Goal: Task Accomplishment & Management: Use online tool/utility

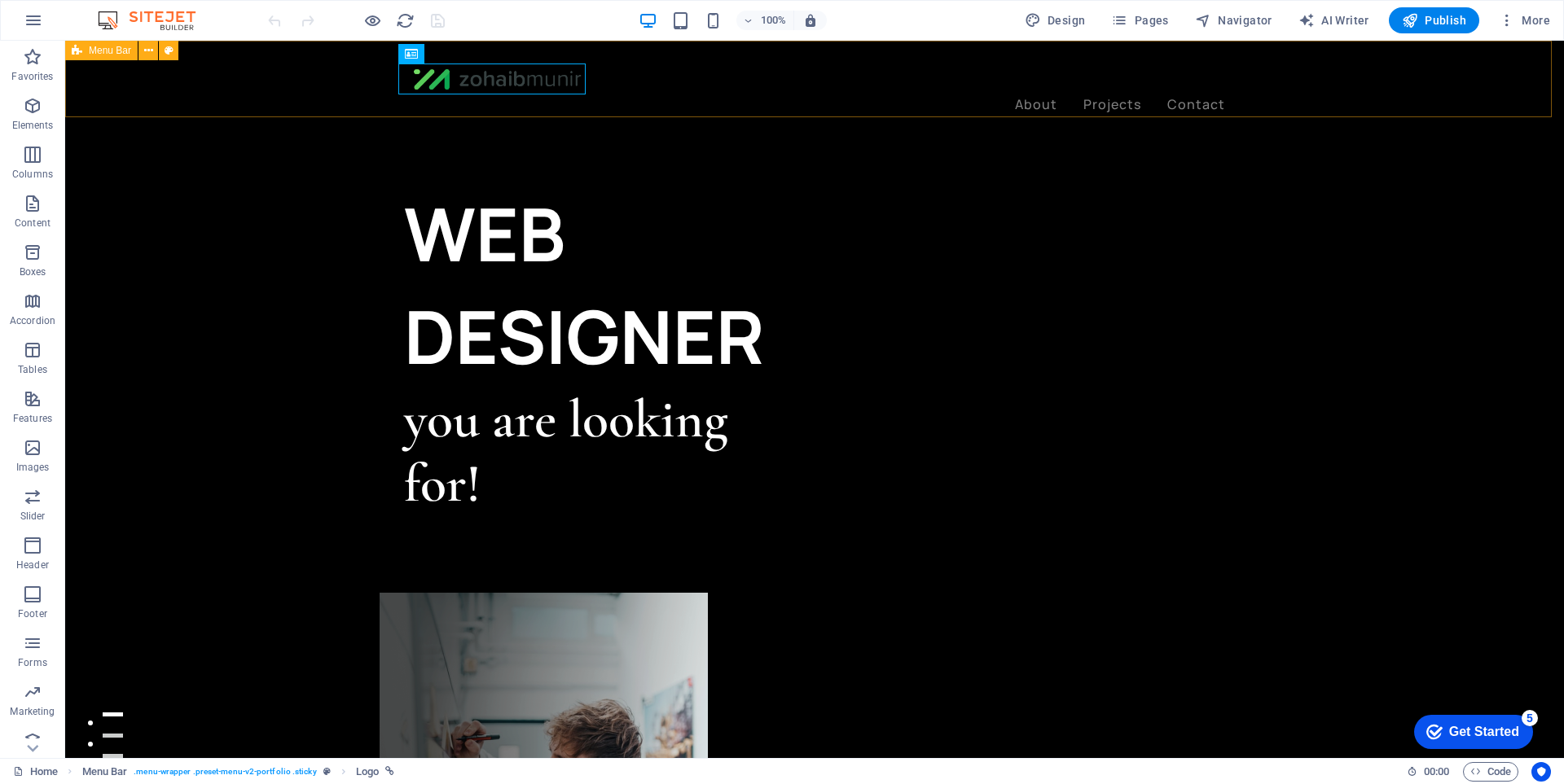
click at [320, 107] on div "About Projects Contact" at bounding box center [814, 89] width 1499 height 98
click at [34, 538] on icon "button" at bounding box center [32, 545] width 20 height 20
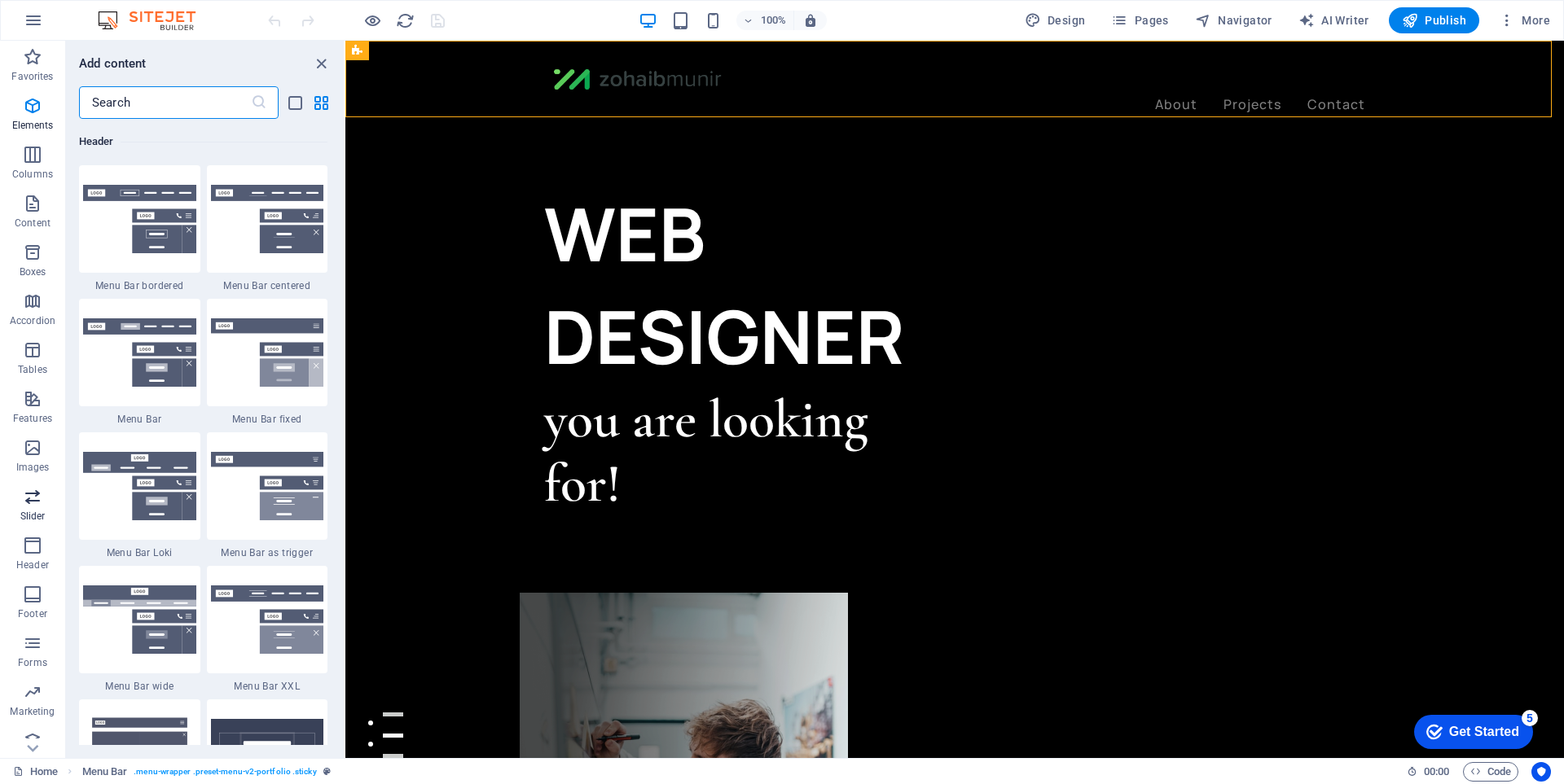
click at [35, 513] on p "Slider" at bounding box center [33, 516] width 25 height 13
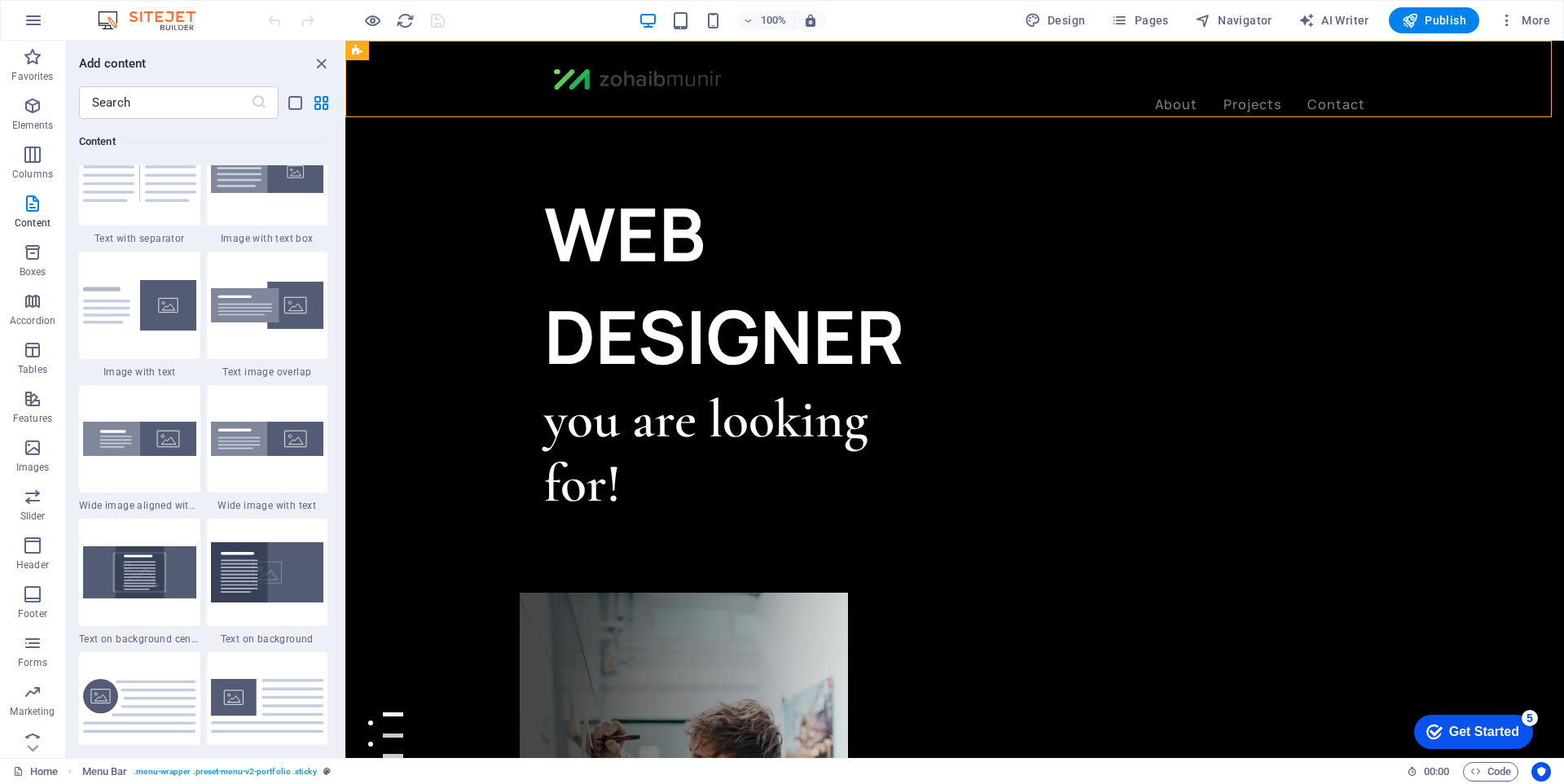
scroll to position [2962, 0]
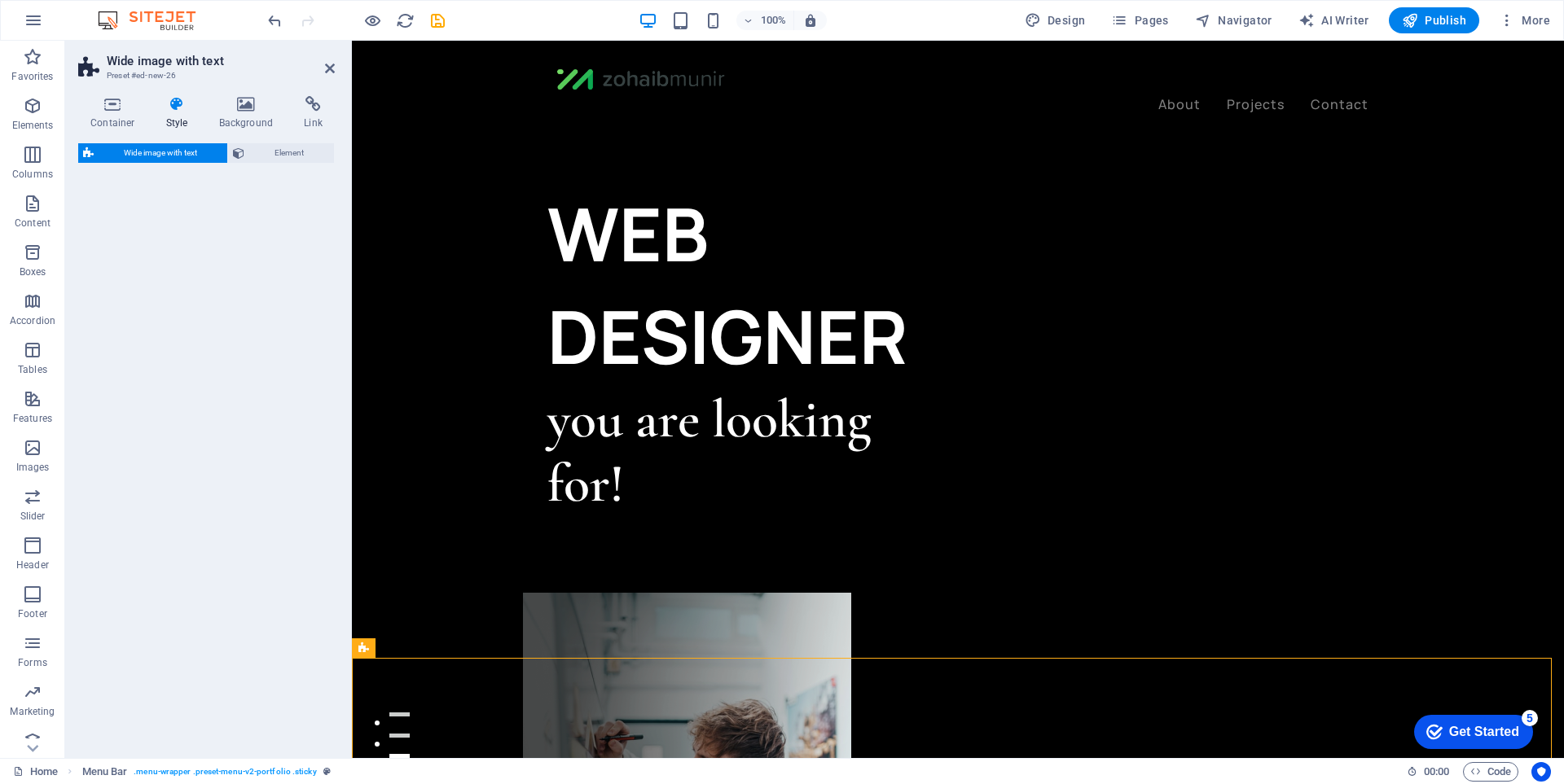
select select "%"
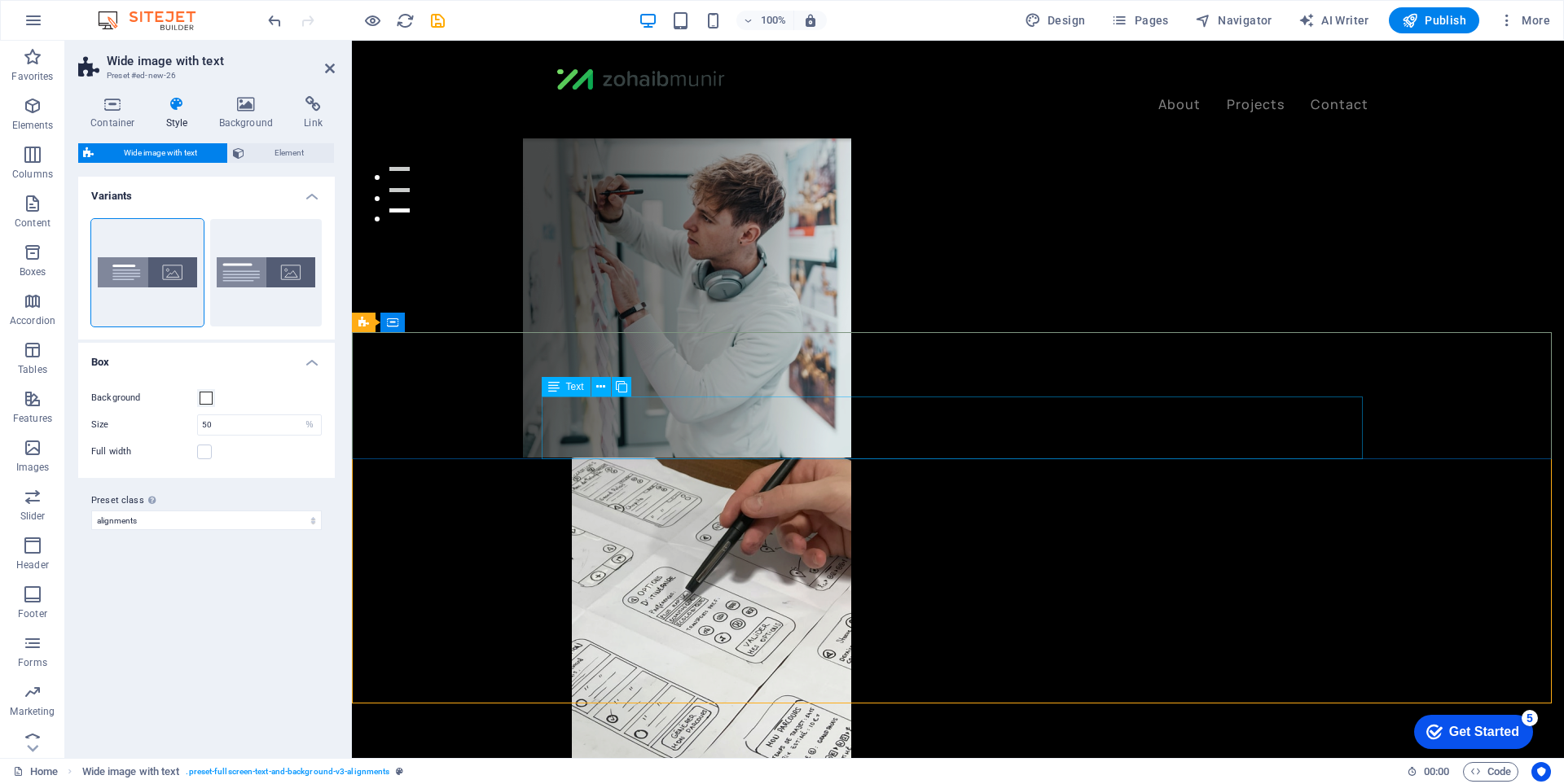
scroll to position [570, 0]
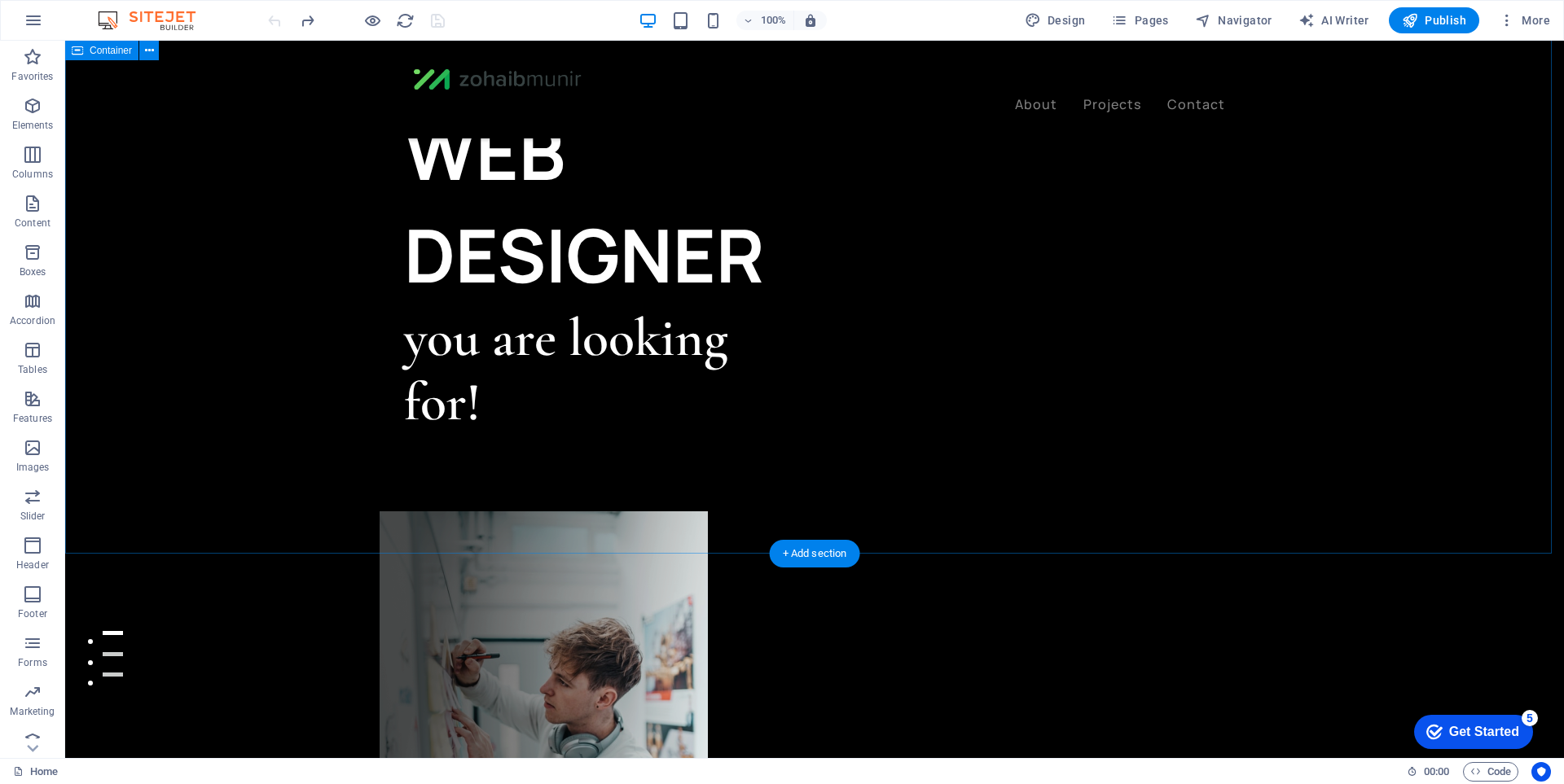
scroll to position [0, 0]
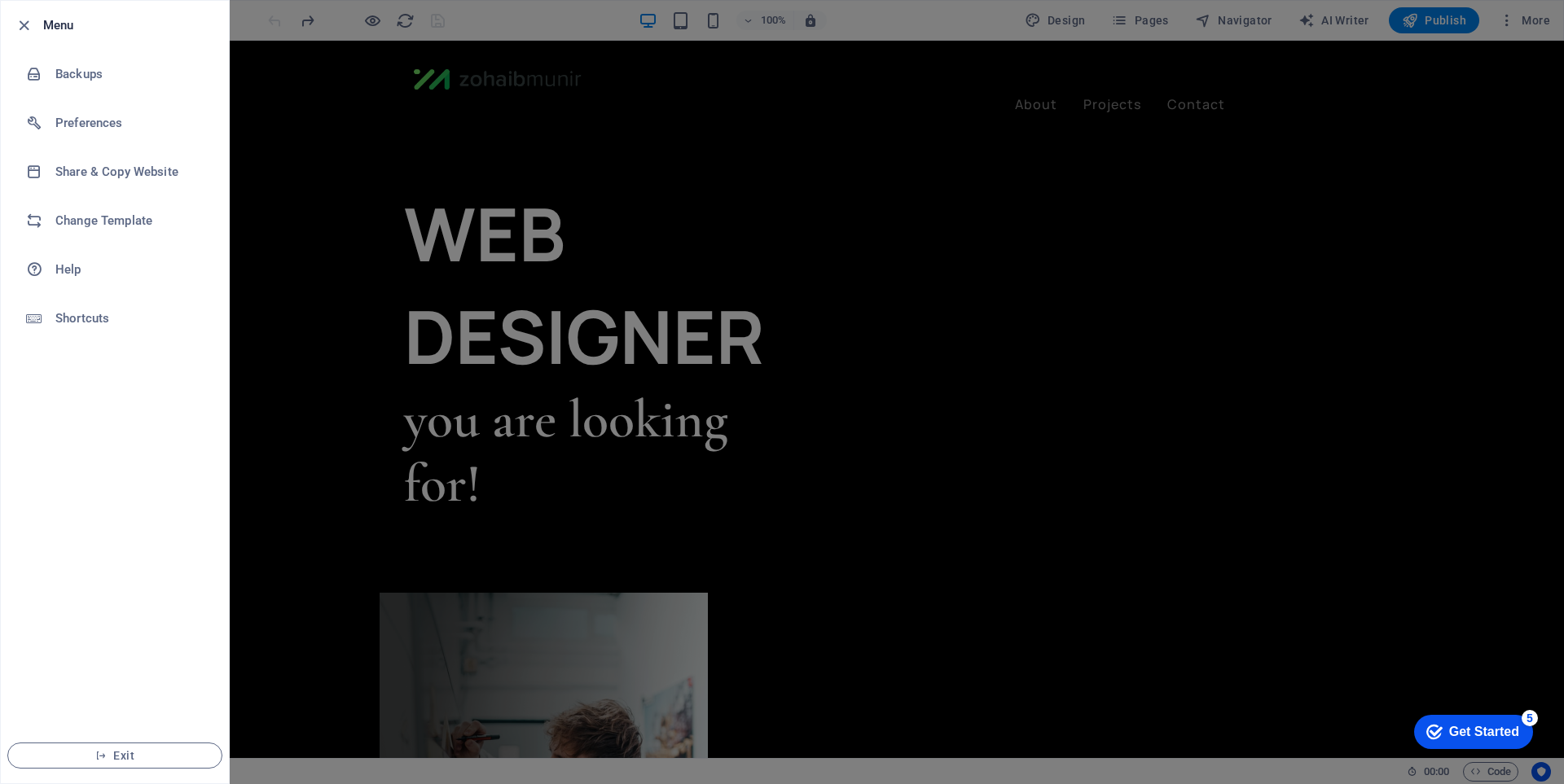
click at [26, 20] on icon "button" at bounding box center [24, 26] width 19 height 19
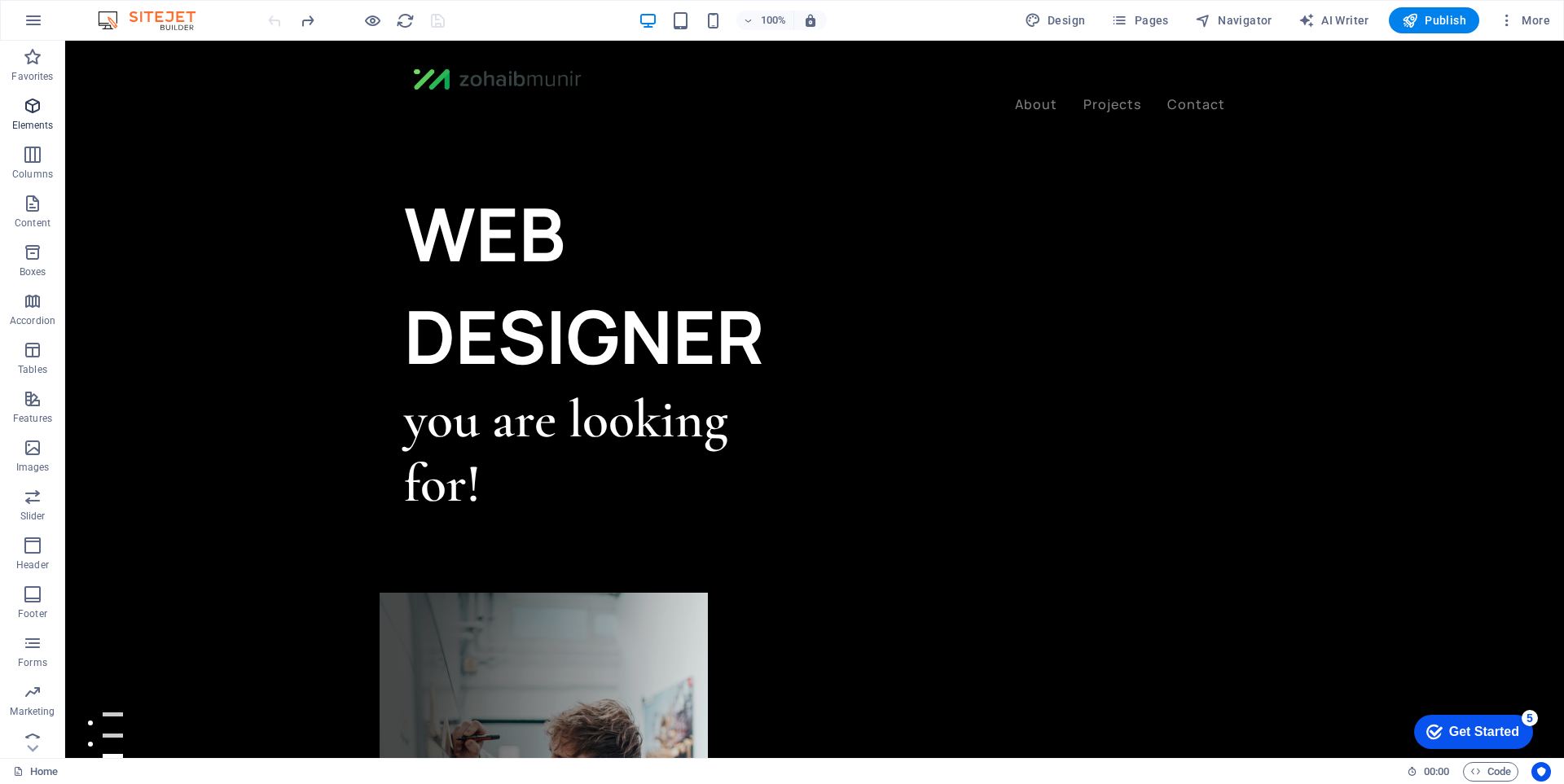
click at [32, 118] on span "Elements" at bounding box center [32, 115] width 65 height 39
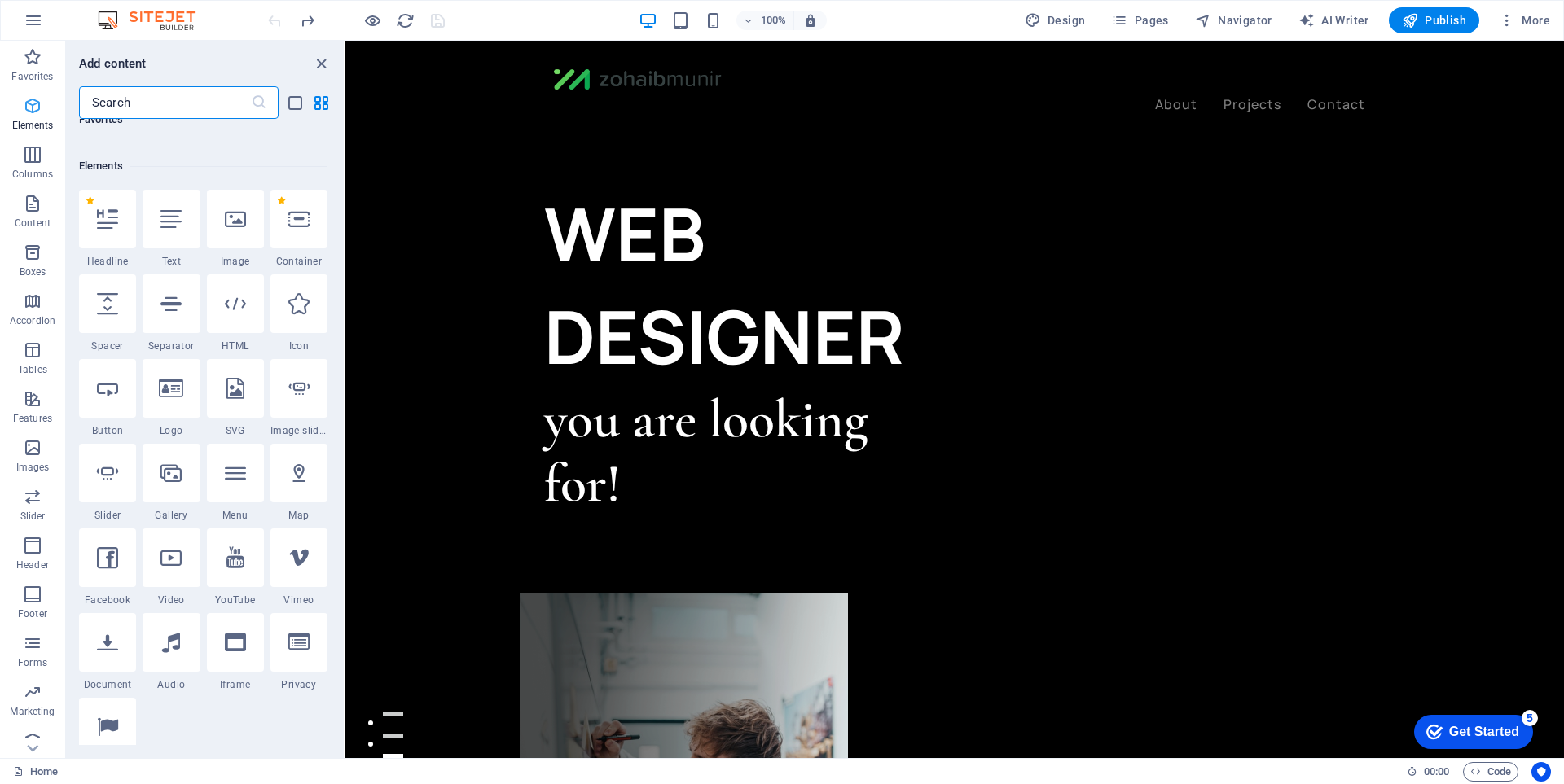
scroll to position [174, 0]
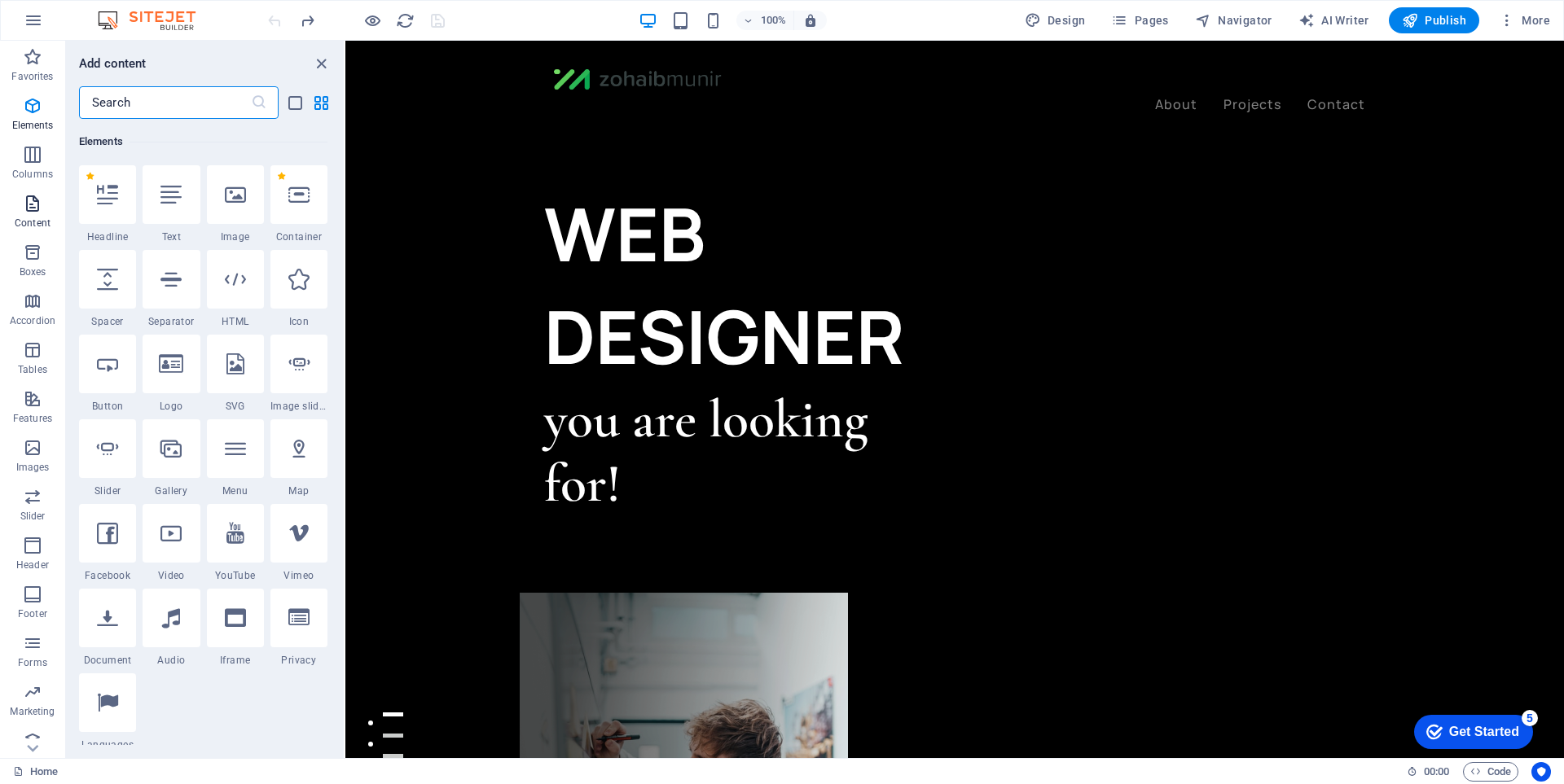
click at [46, 200] on span "Content" at bounding box center [32, 213] width 65 height 39
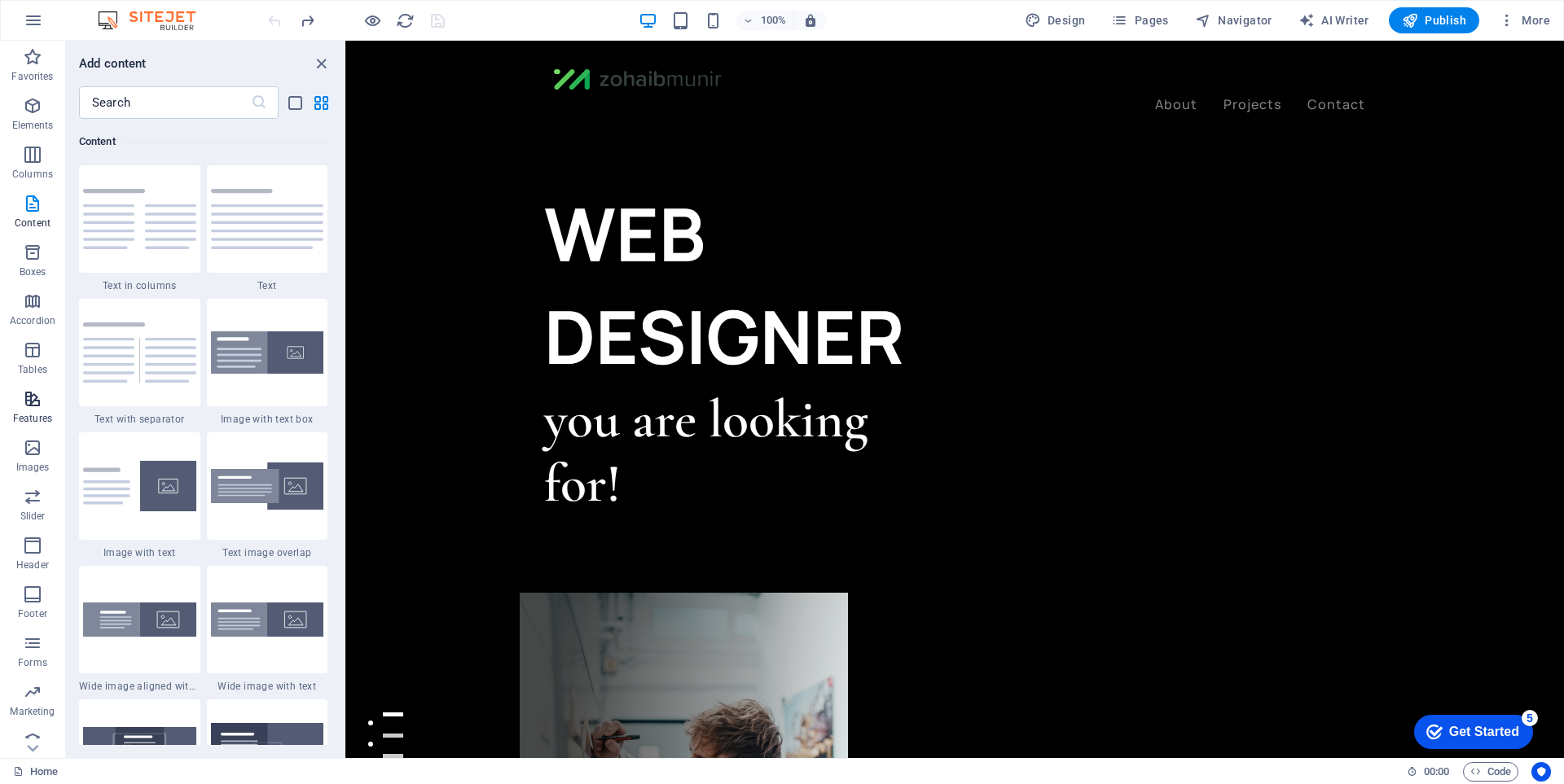
scroll to position [16, 0]
click at [37, 694] on p "Marketing" at bounding box center [32, 696] width 45 height 13
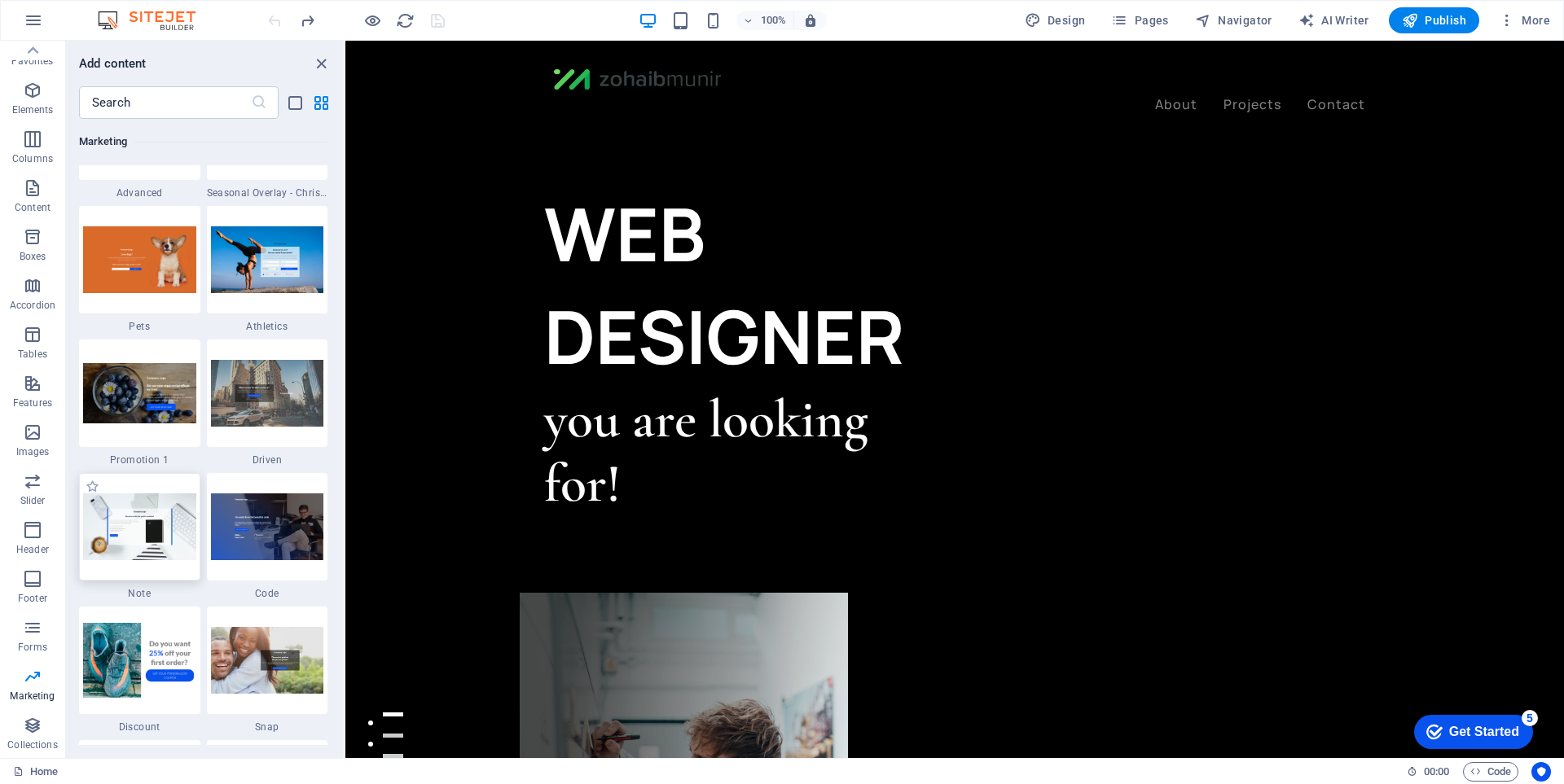
scroll to position [13756, 0]
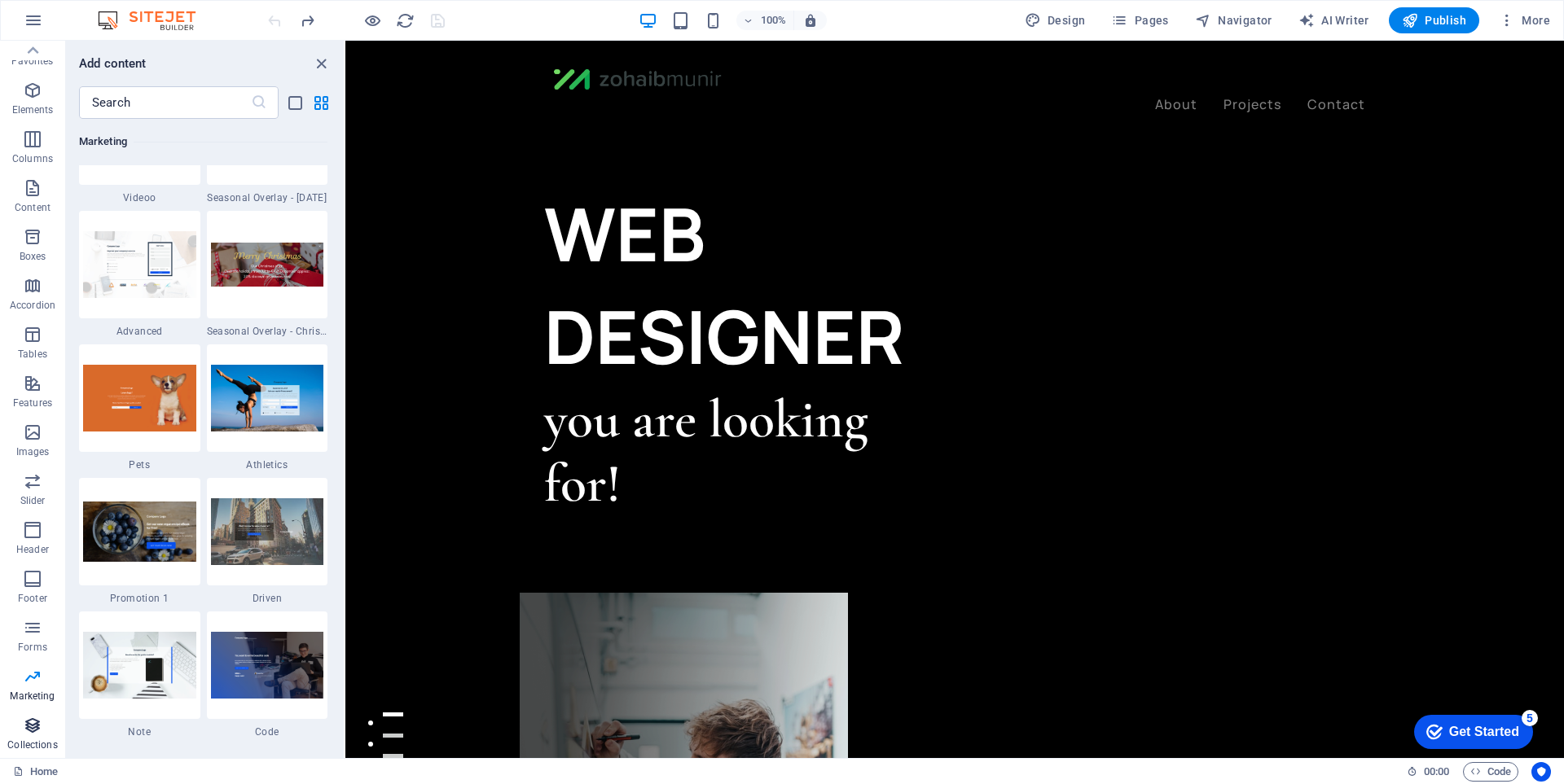
click at [45, 733] on span "Collections" at bounding box center [32, 735] width 65 height 39
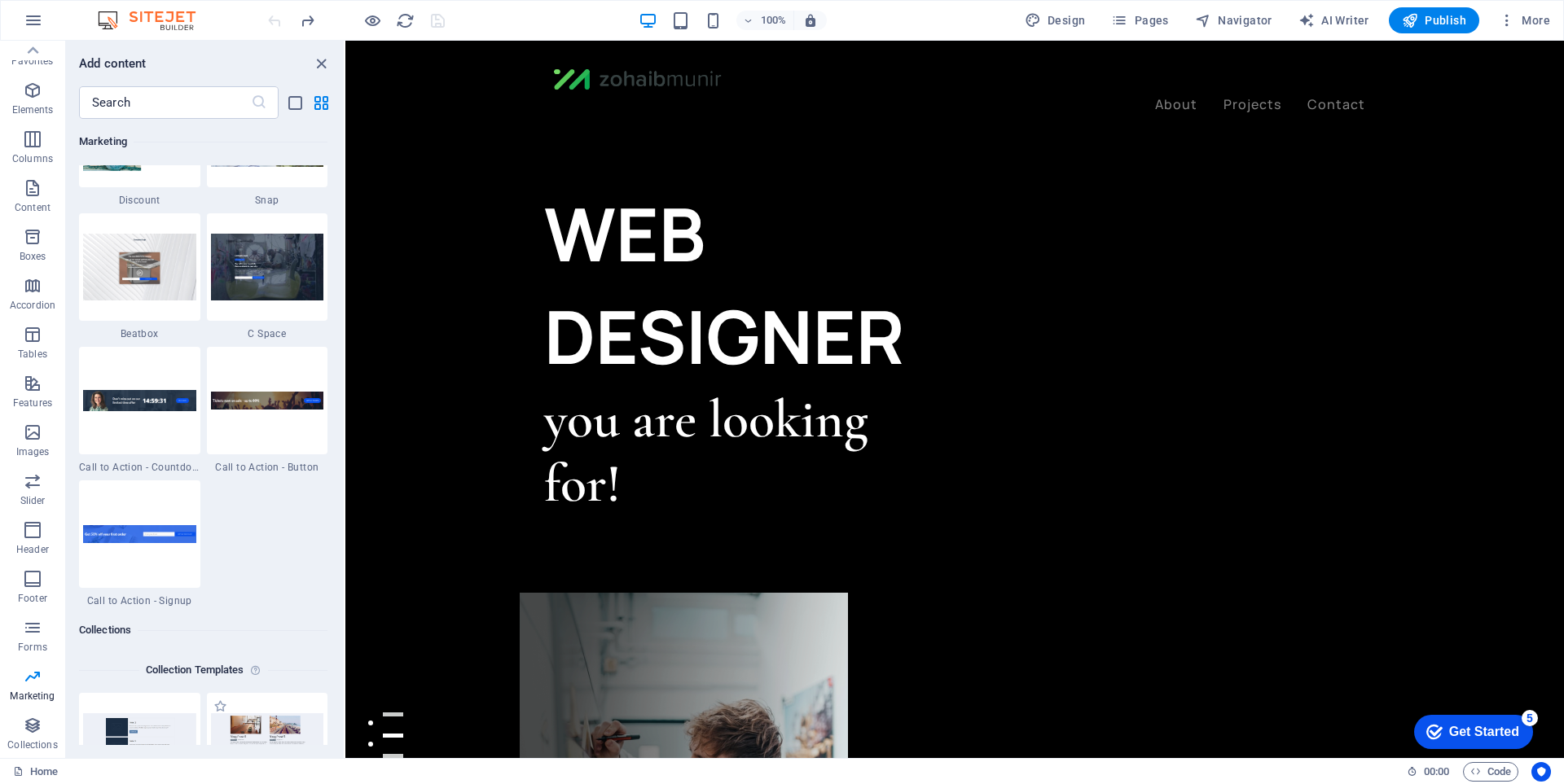
scroll to position [14746, 0]
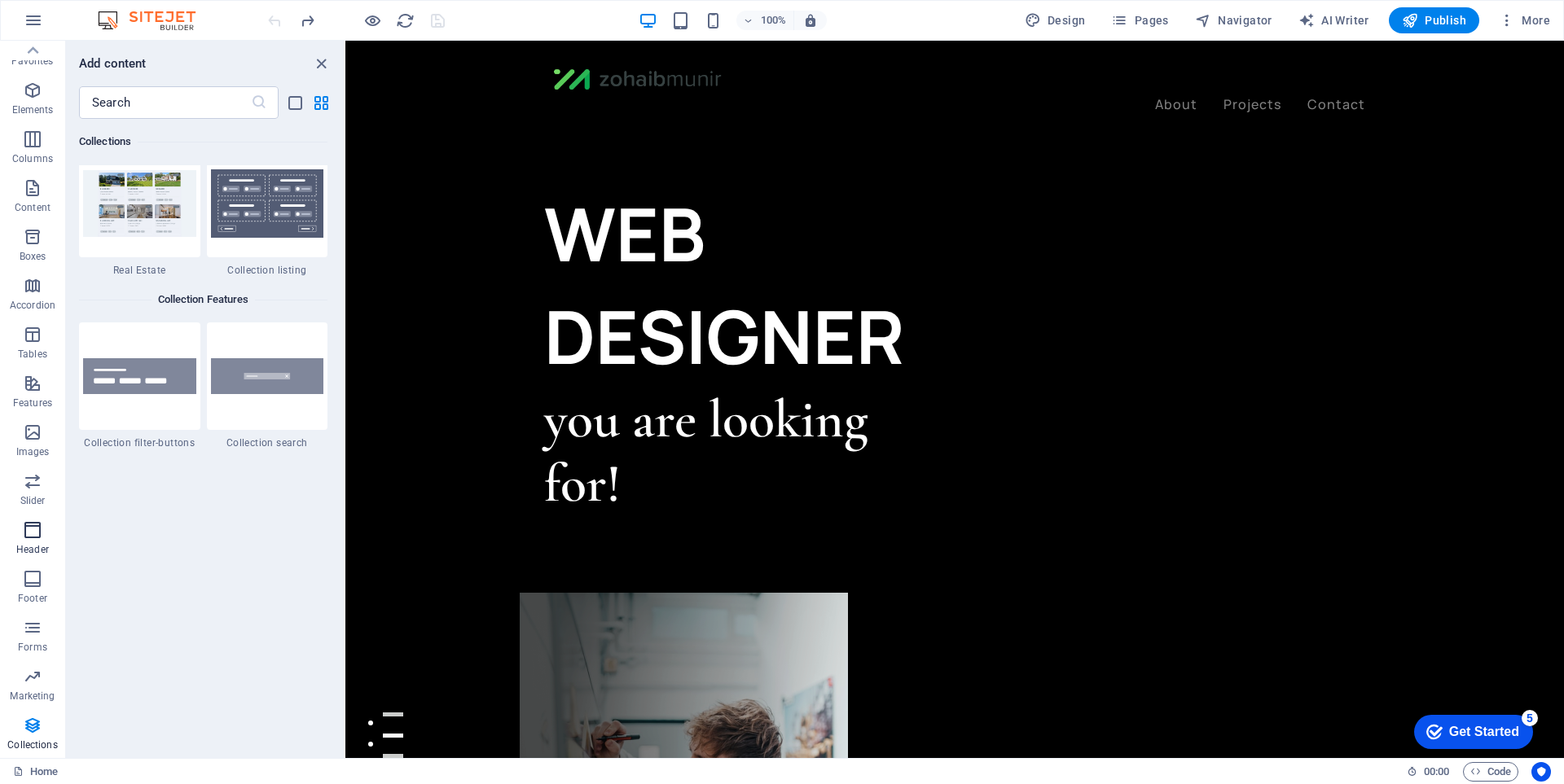
click at [51, 538] on span "Header" at bounding box center [32, 539] width 65 height 39
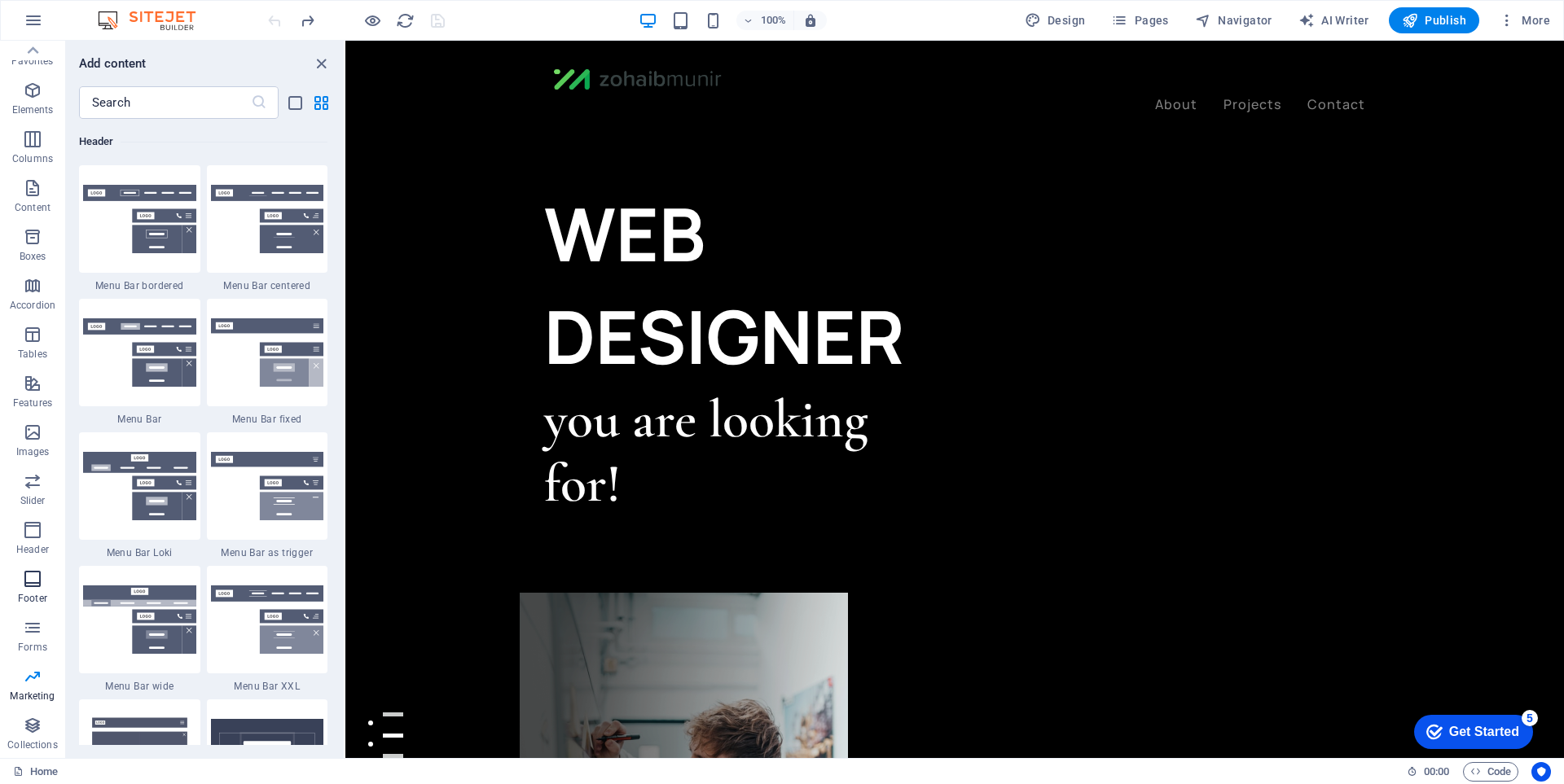
click at [36, 577] on icon "button" at bounding box center [32, 579] width 20 height 20
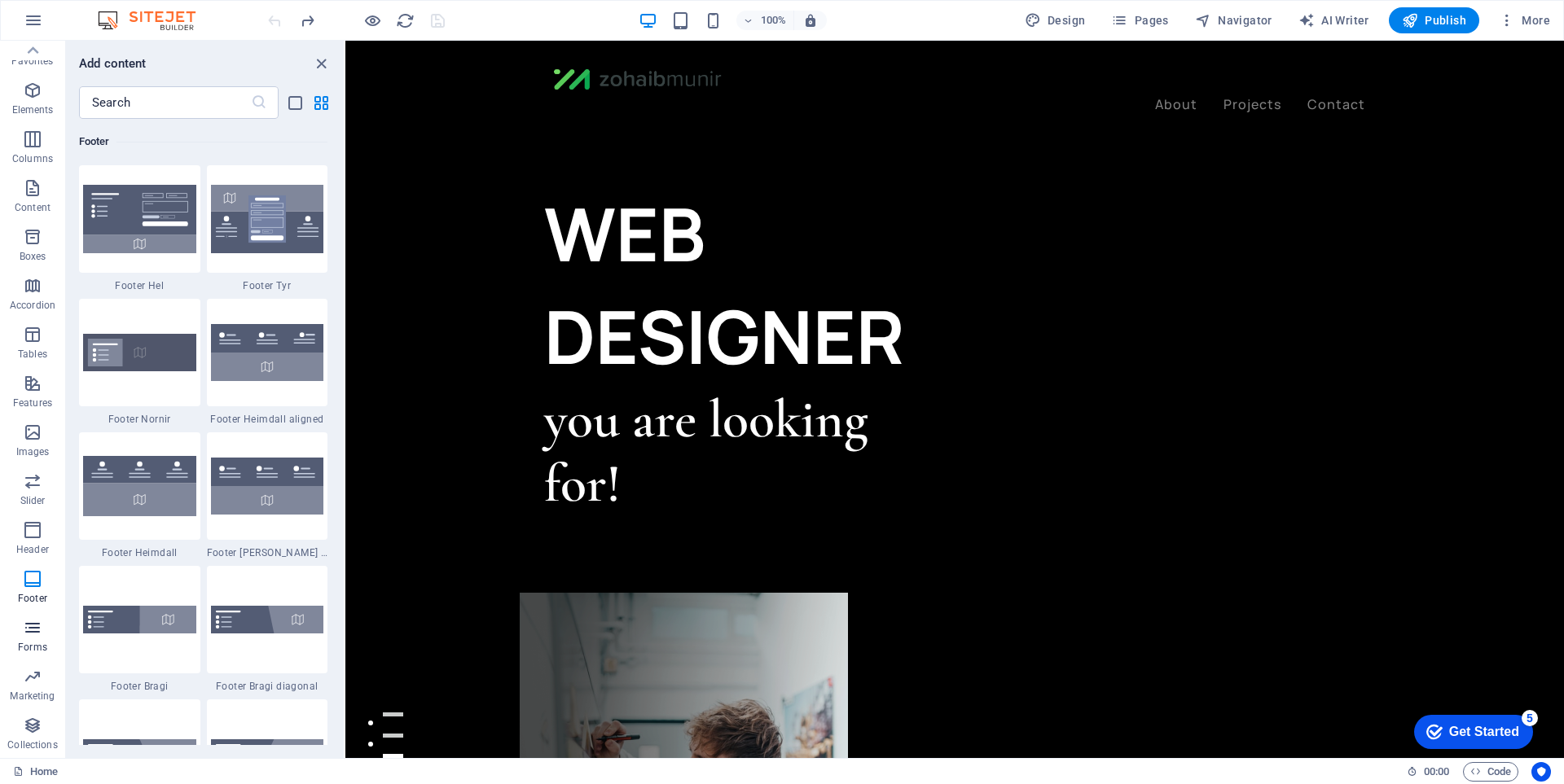
click at [56, 634] on span "Forms" at bounding box center [32, 637] width 65 height 39
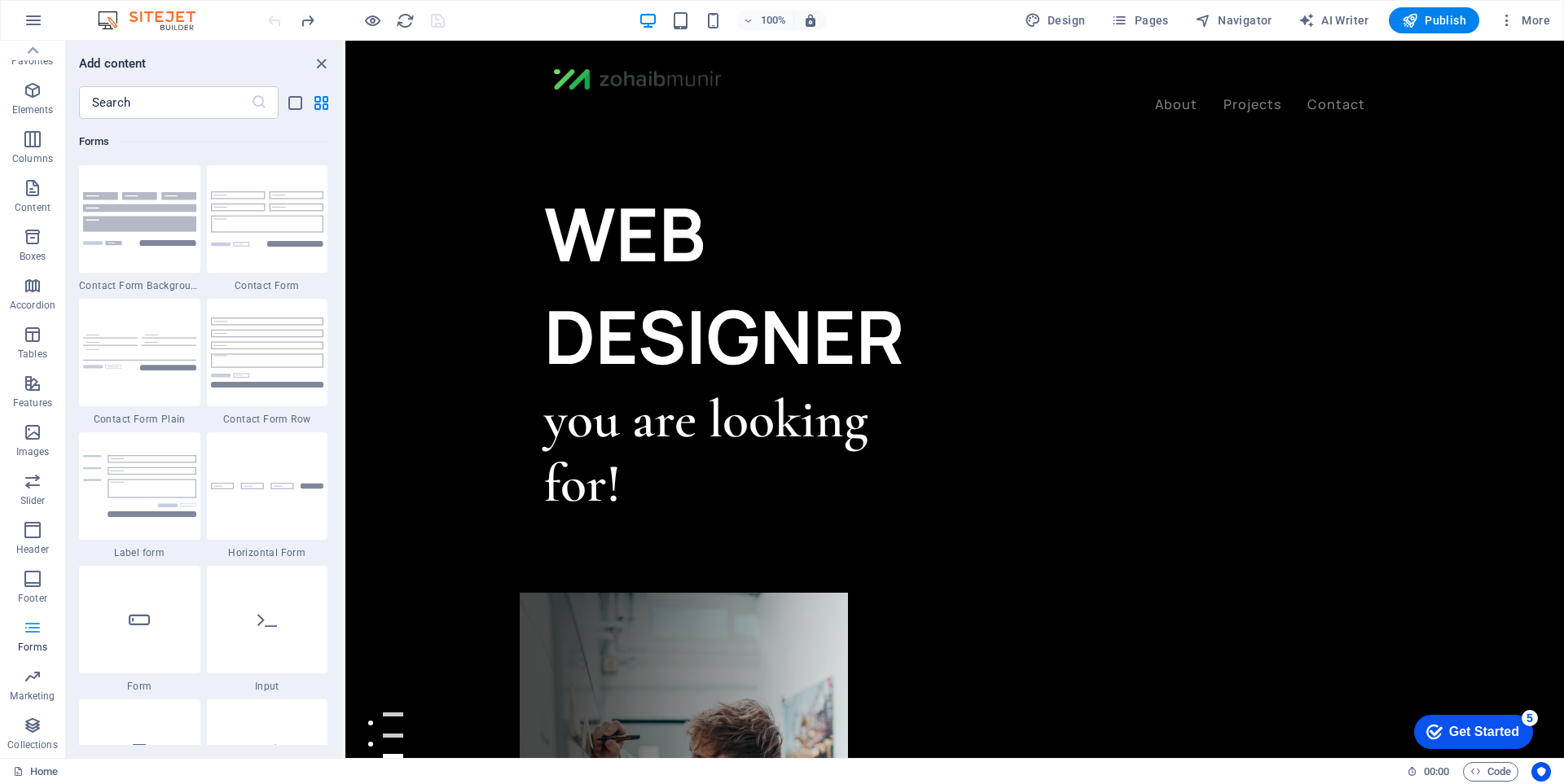
scroll to position [11891, 0]
click at [49, 672] on span "Marketing" at bounding box center [32, 686] width 65 height 39
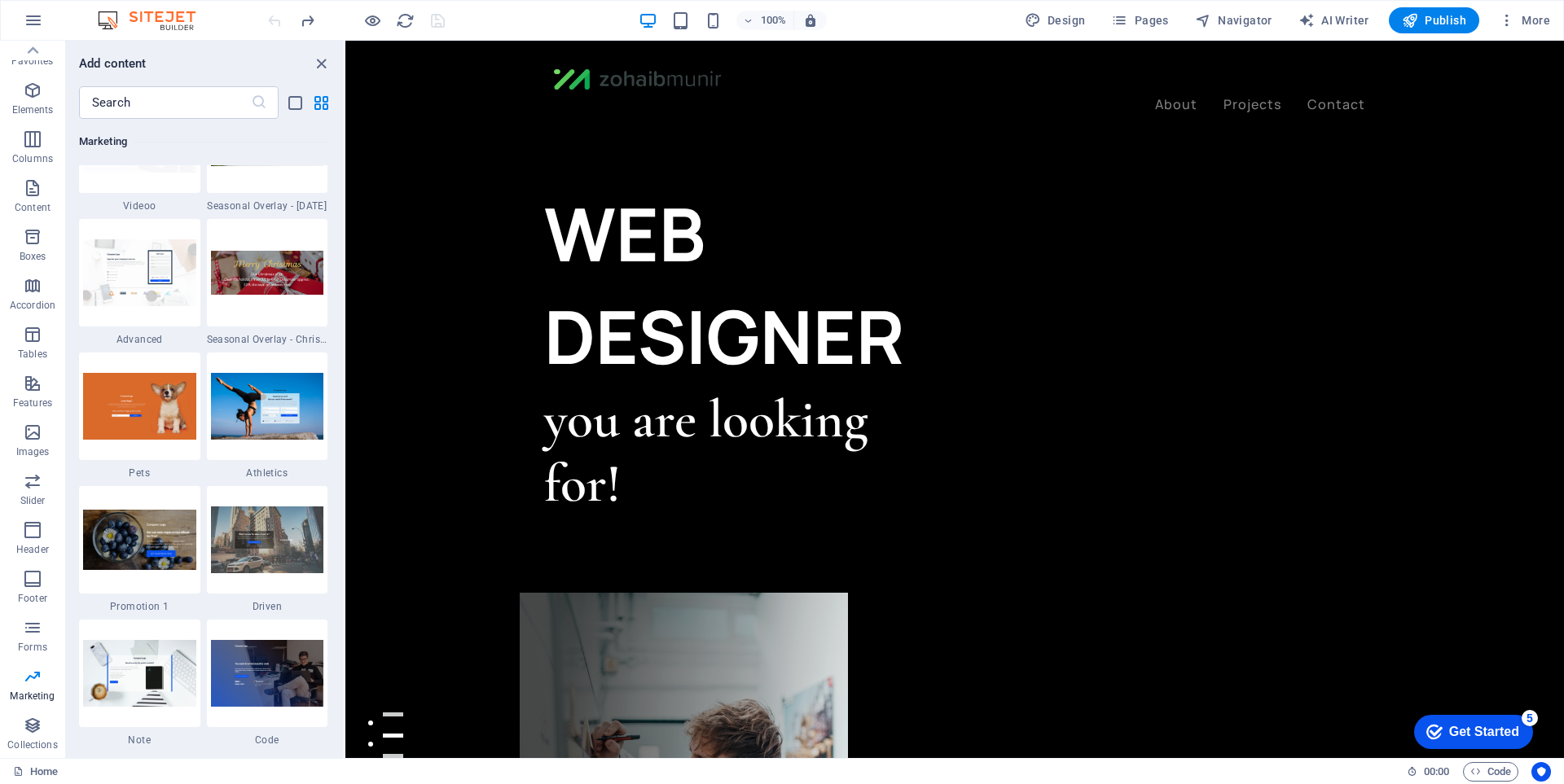
scroll to position [13837, 0]
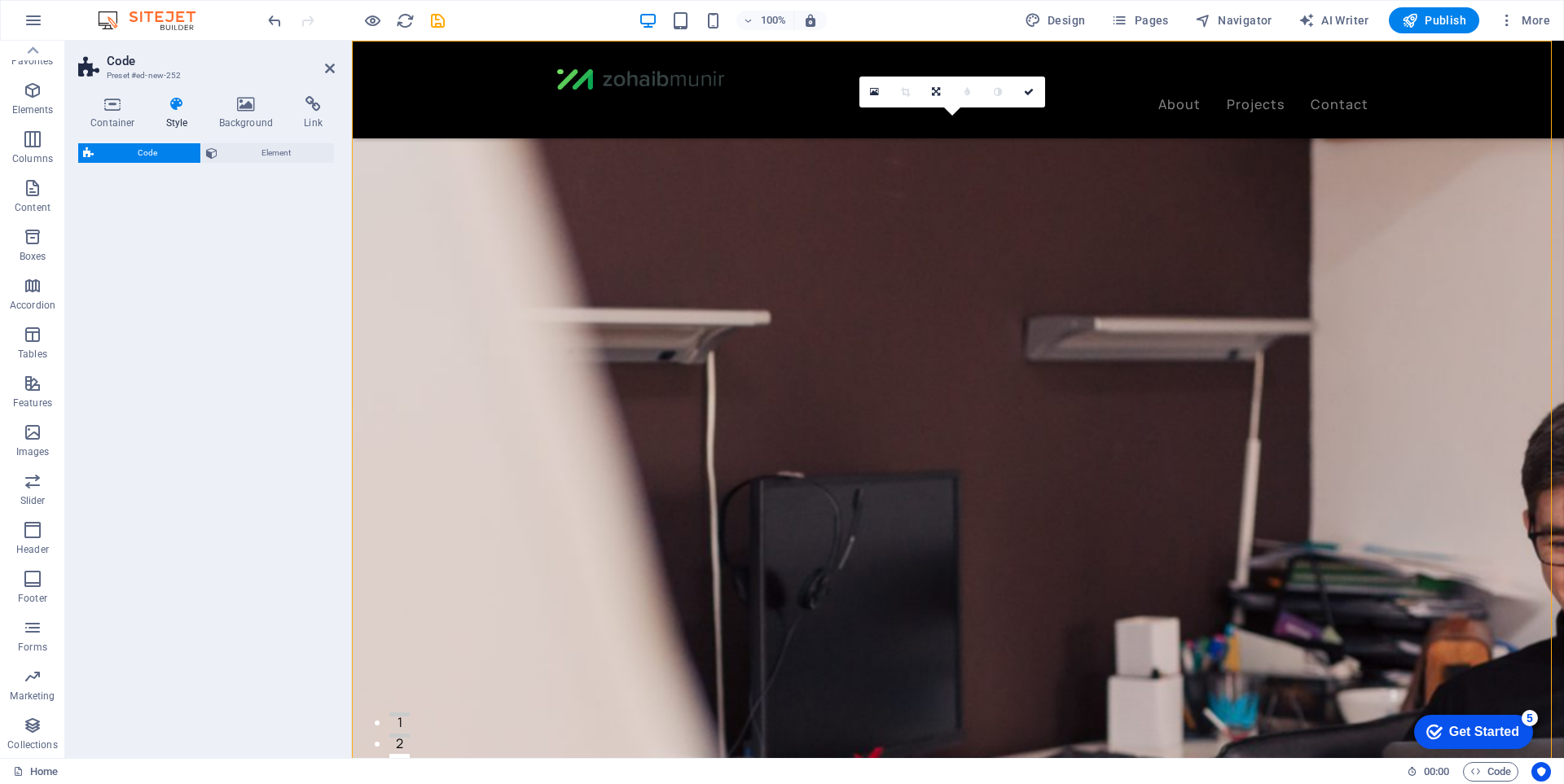
select select "%"
select select "rem"
select select "px"
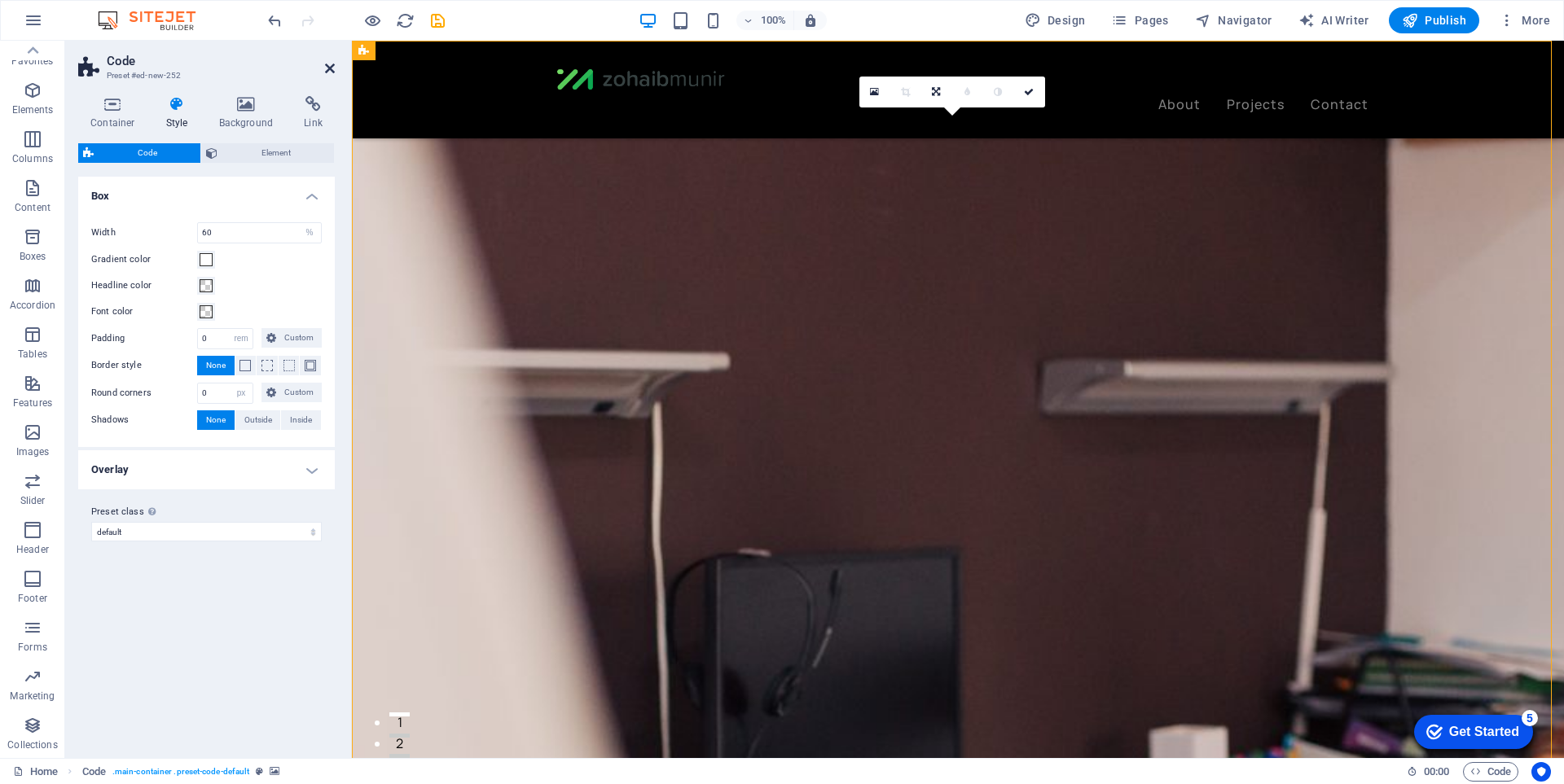
click at [328, 65] on icon at bounding box center [329, 68] width 10 height 13
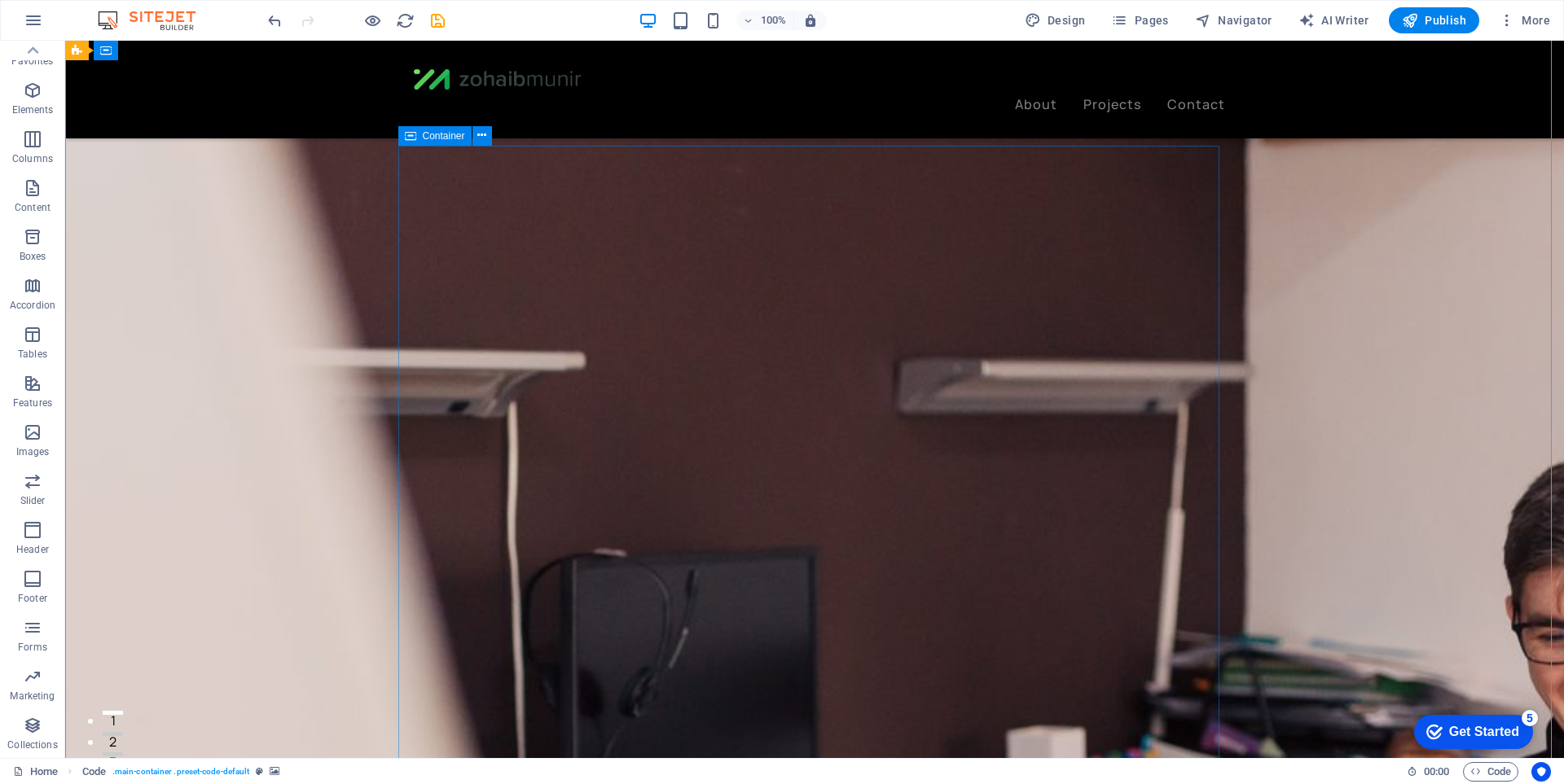
scroll to position [0, 0]
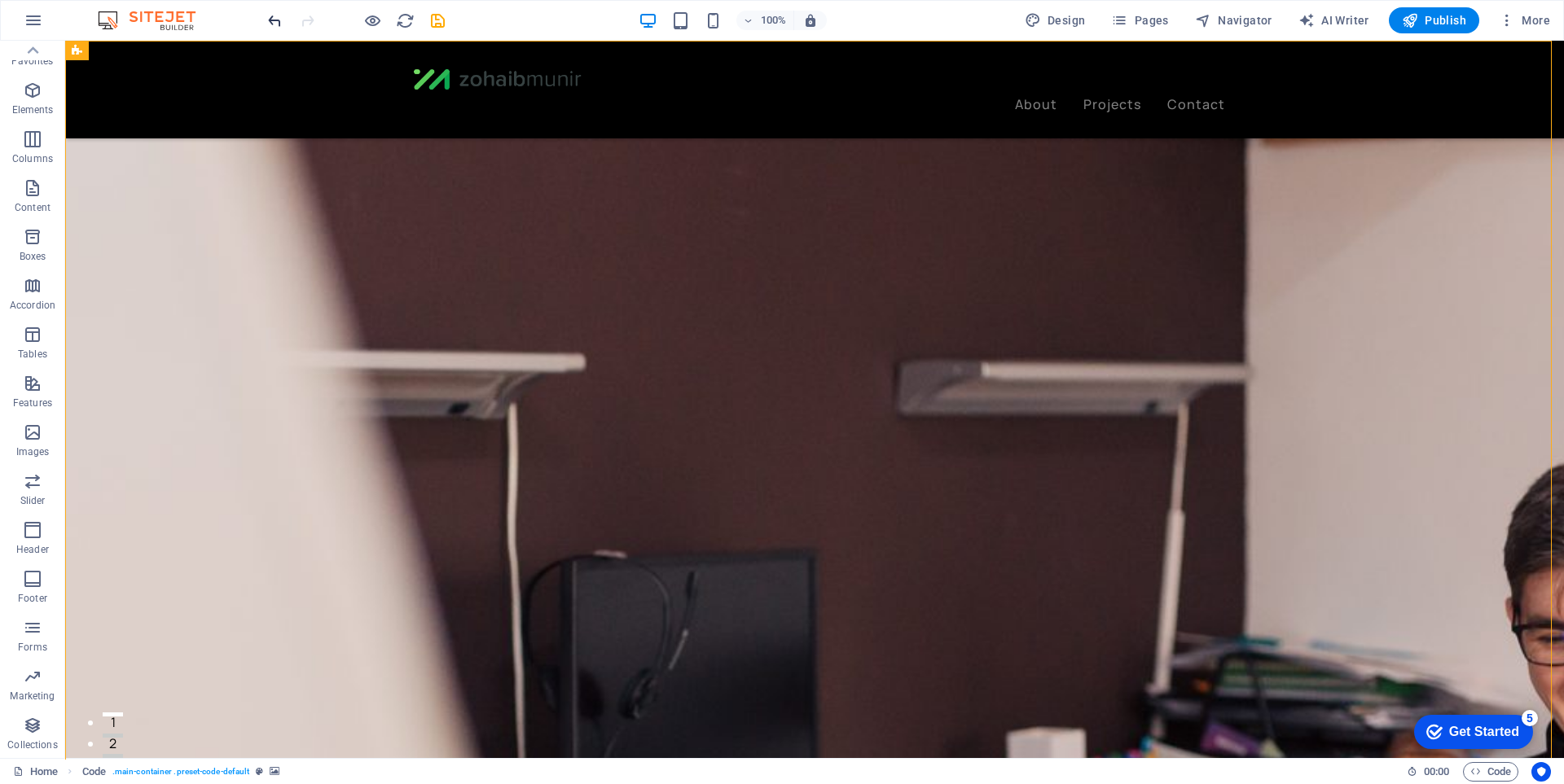
drag, startPoint x: 286, startPoint y: 19, endPoint x: 275, endPoint y: 22, distance: 11.4
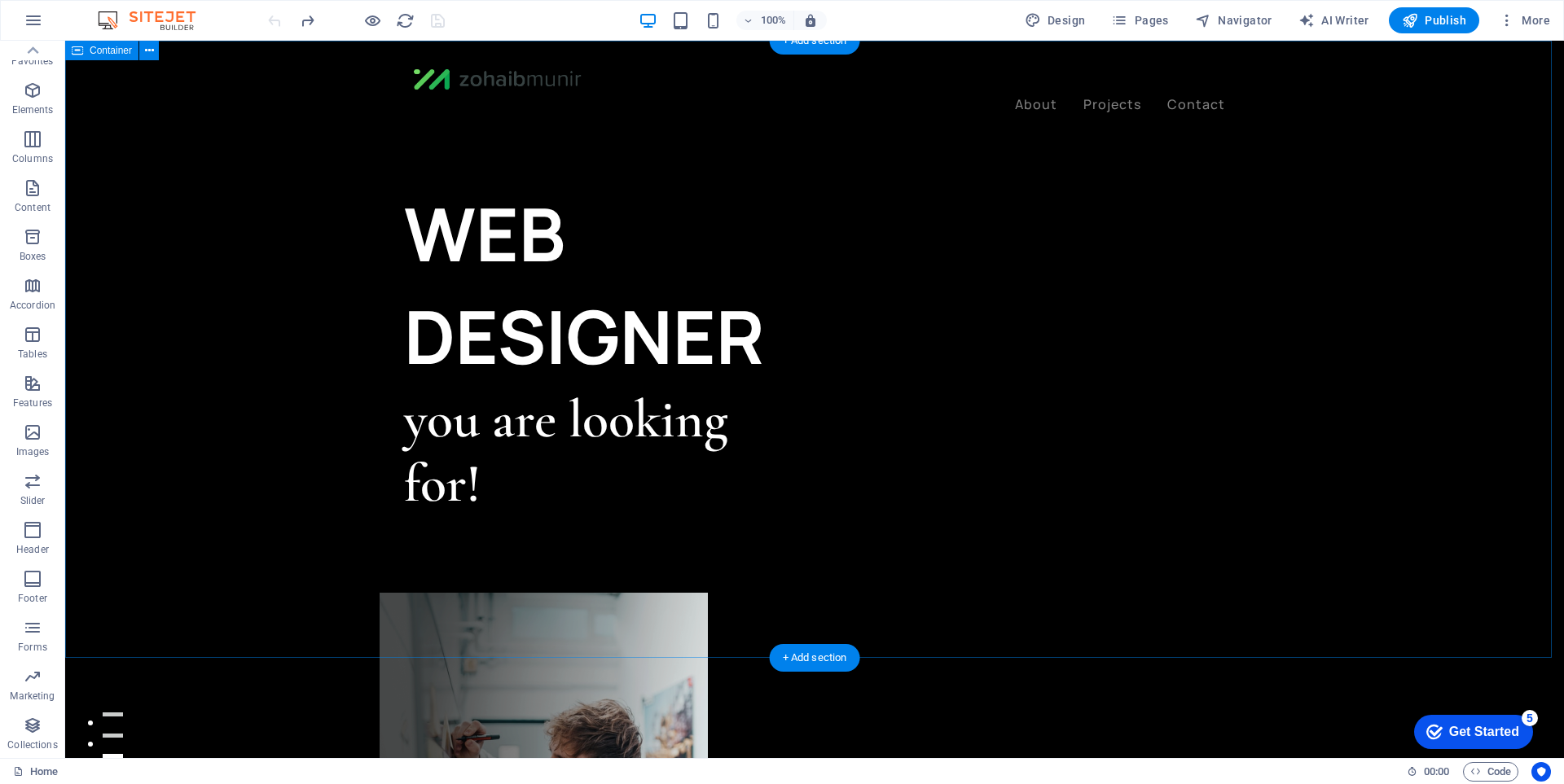
click at [312, 249] on div "WEB DESIGNER you are looking for! Let’s talk My projects" at bounding box center [814, 760] width 1499 height 1438
click at [708, 593] on figure at bounding box center [544, 798] width 329 height 411
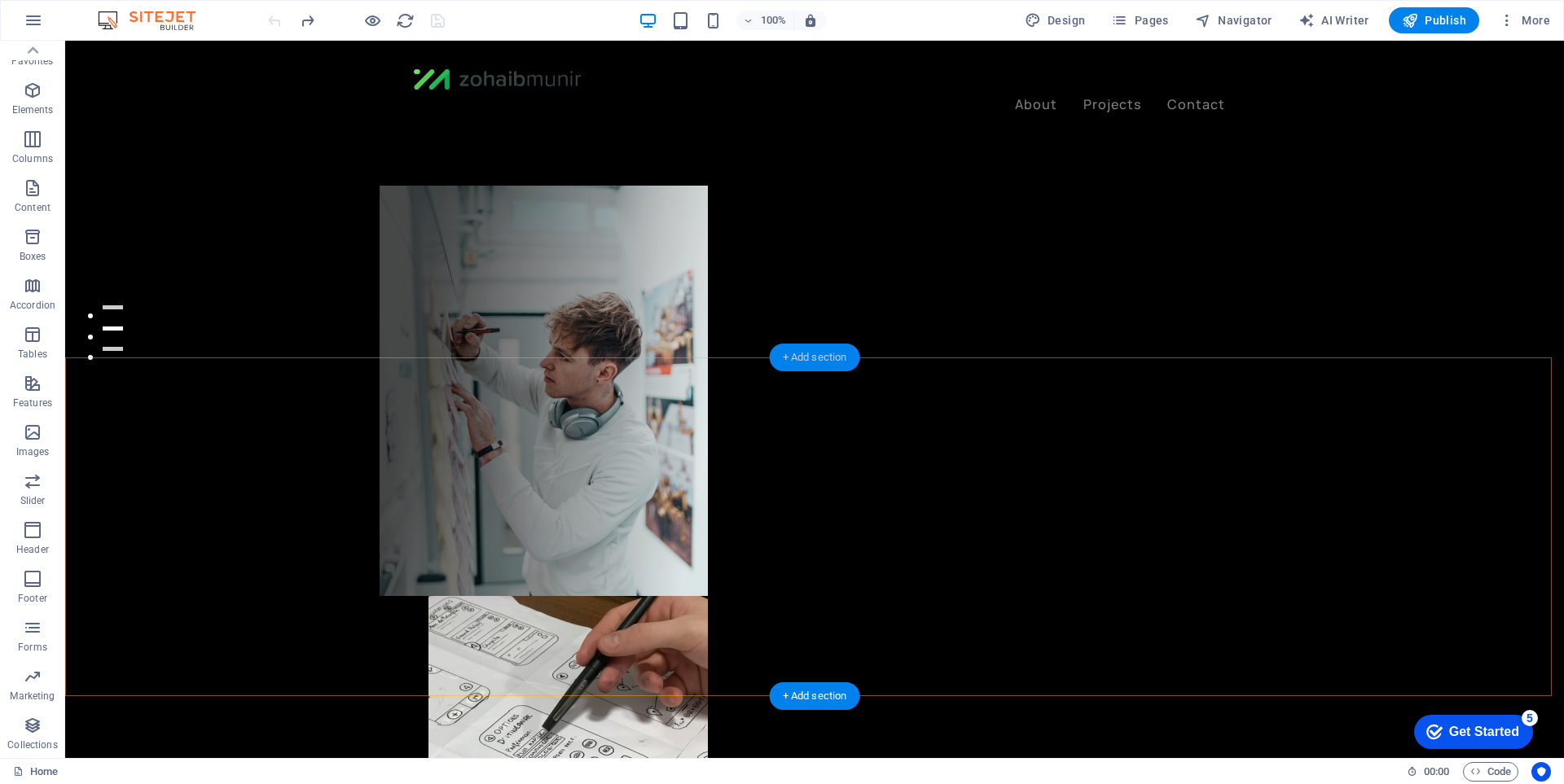
click at [822, 360] on div "+ Add section" at bounding box center [814, 358] width 91 height 28
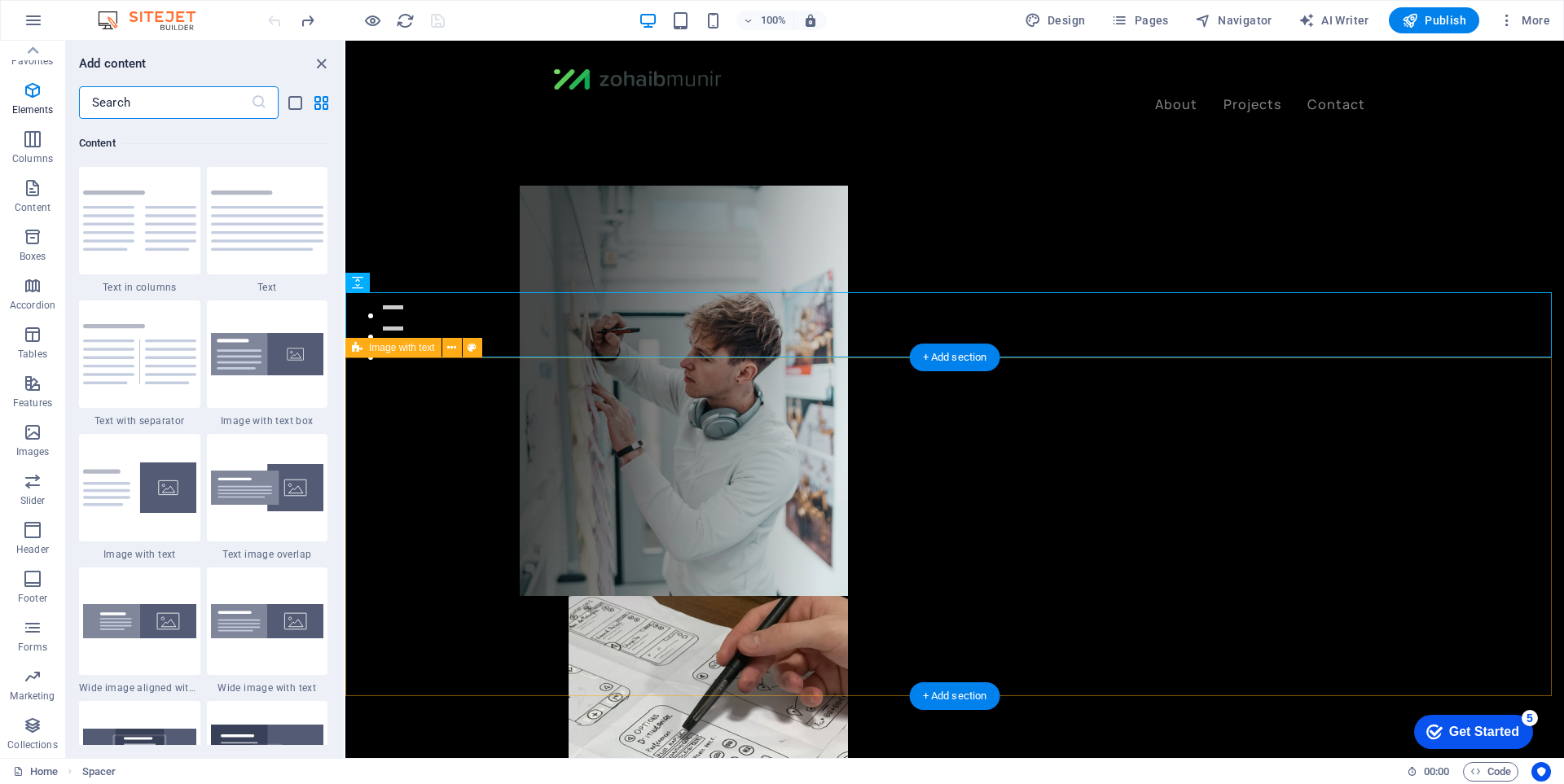
scroll to position [2850, 0]
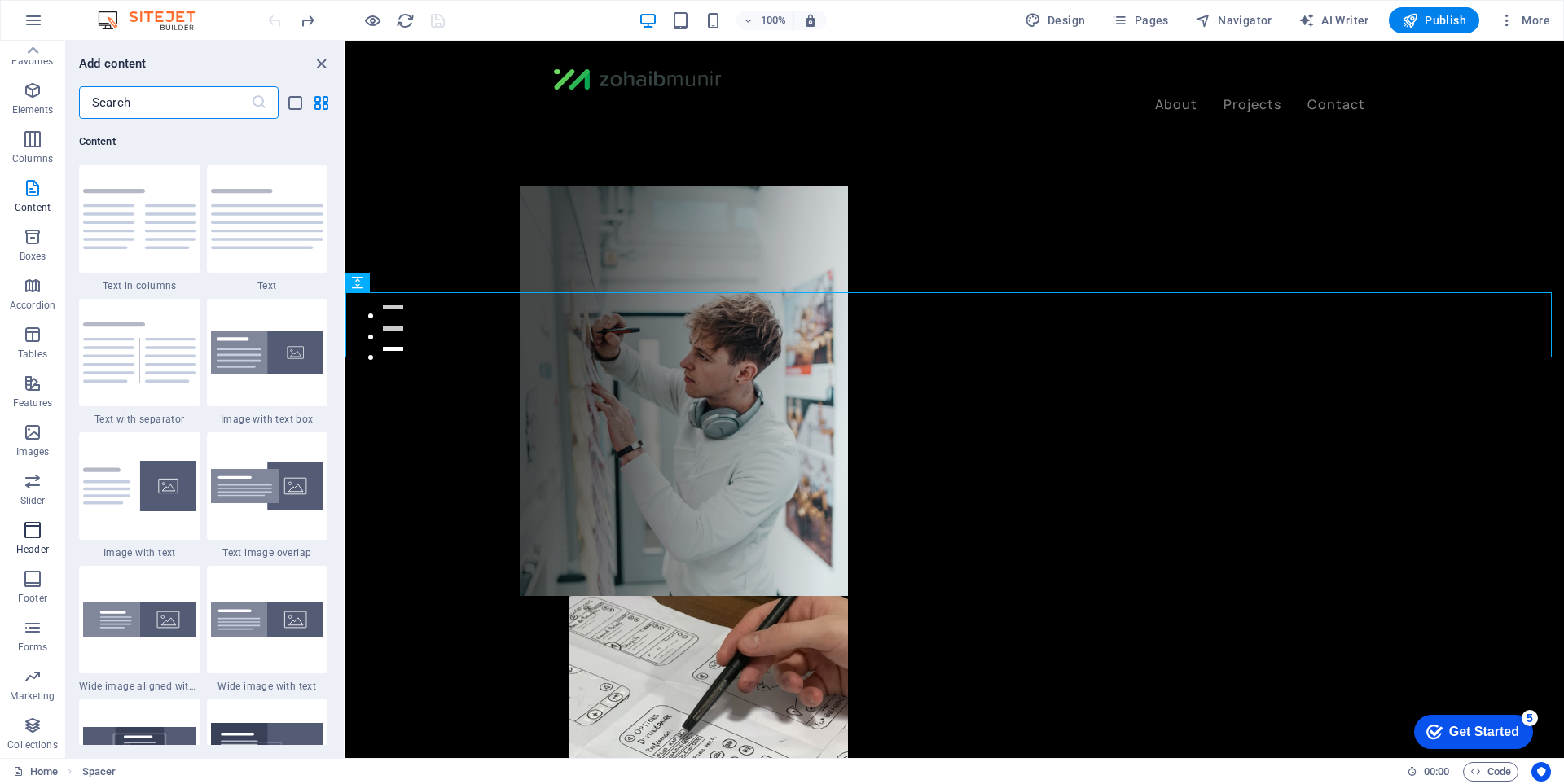
click at [34, 531] on icon "button" at bounding box center [32, 530] width 20 height 20
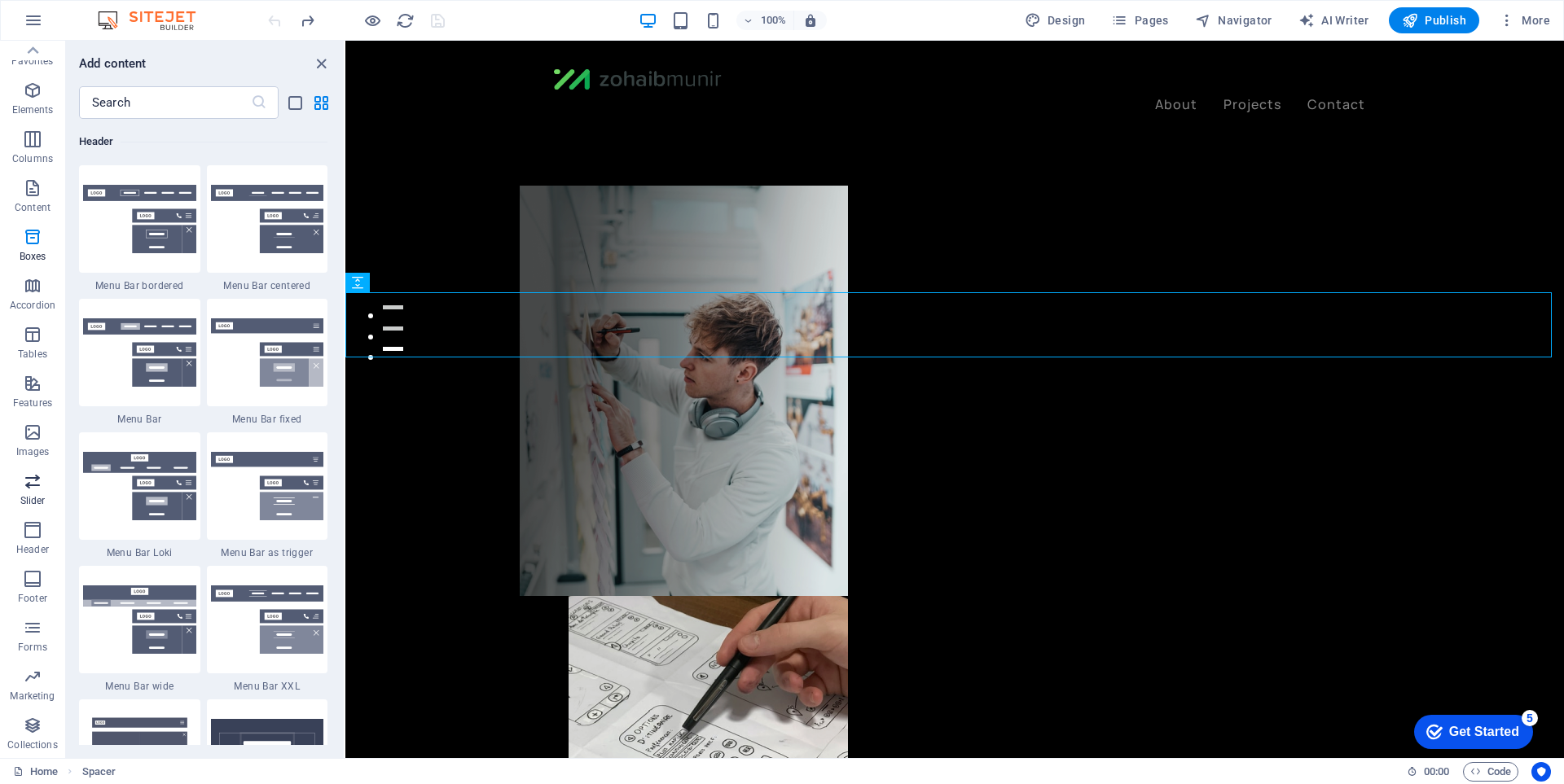
click at [30, 487] on icon "button" at bounding box center [32, 481] width 20 height 20
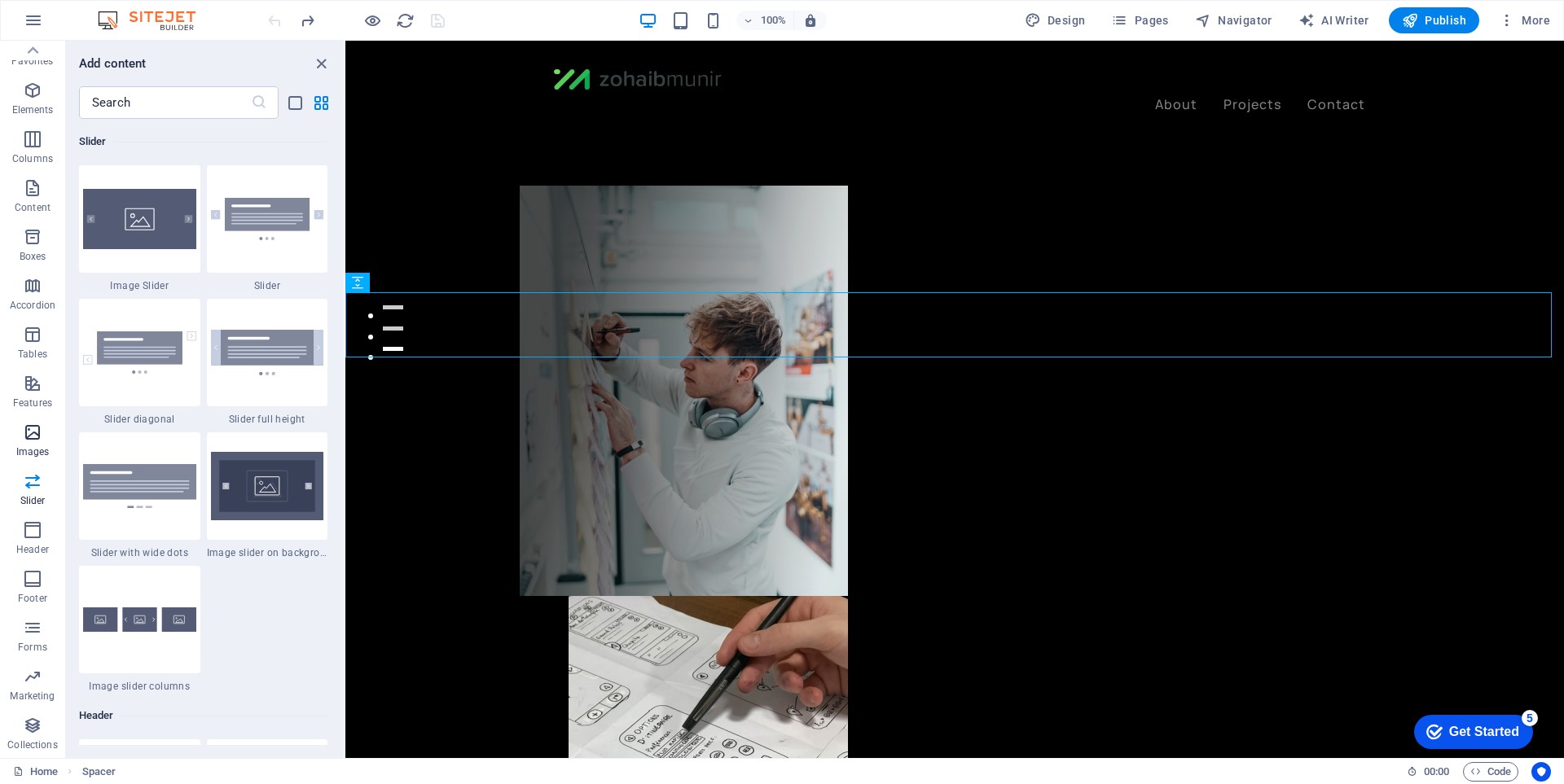
click at [41, 442] on icon "button" at bounding box center [32, 432] width 20 height 20
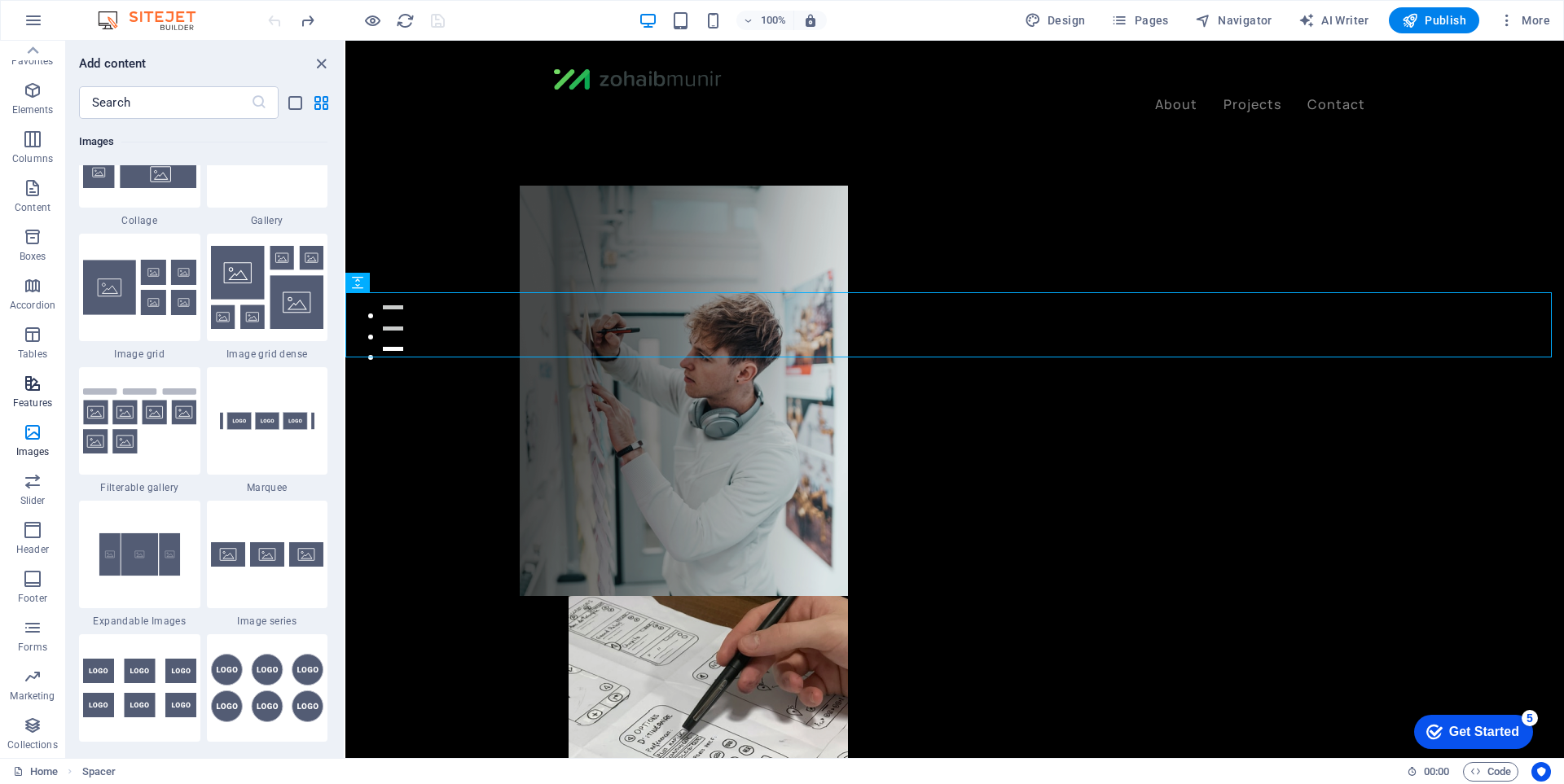
scroll to position [8258, 0]
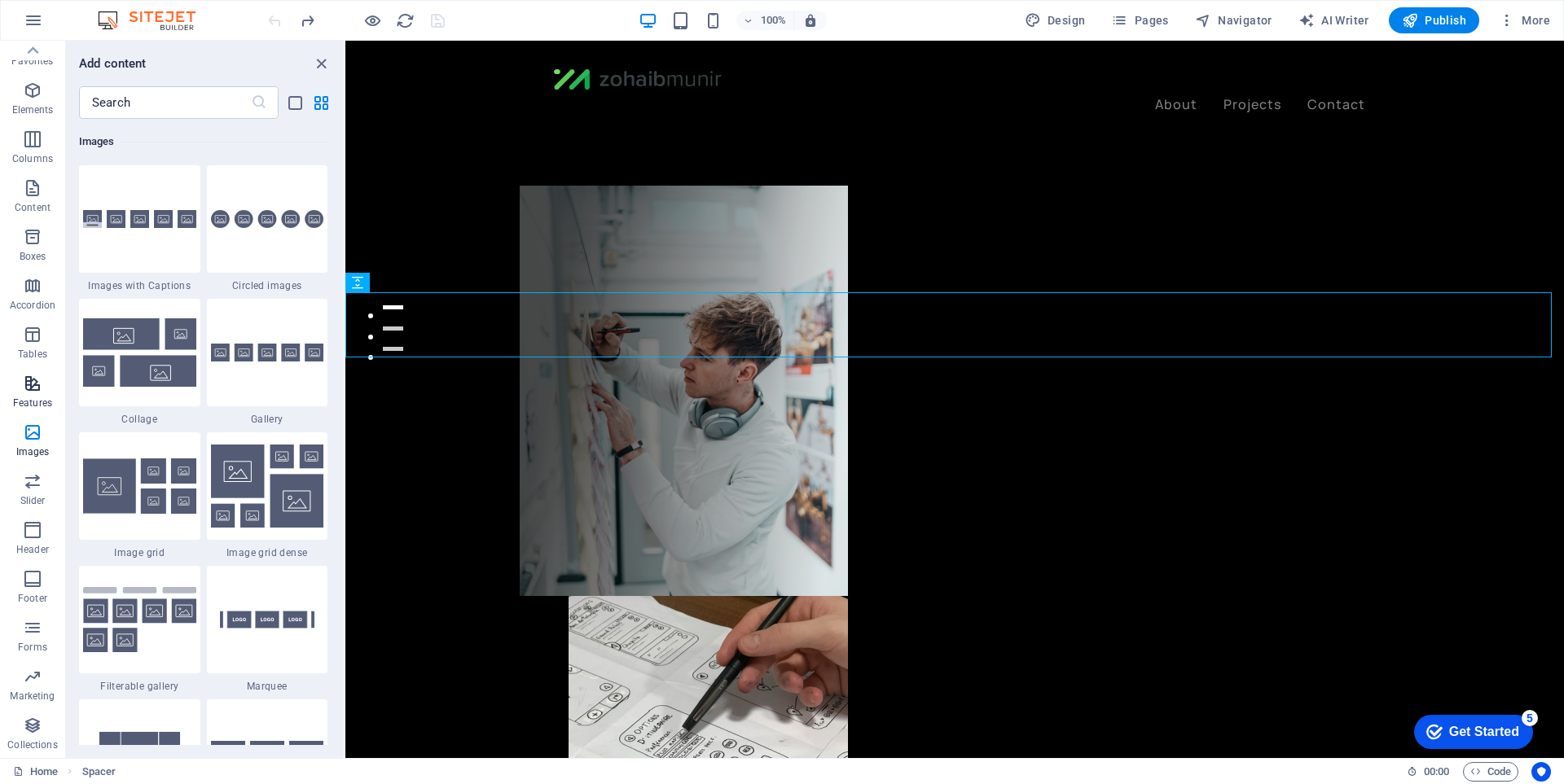
click at [35, 380] on icon "button" at bounding box center [32, 383] width 20 height 20
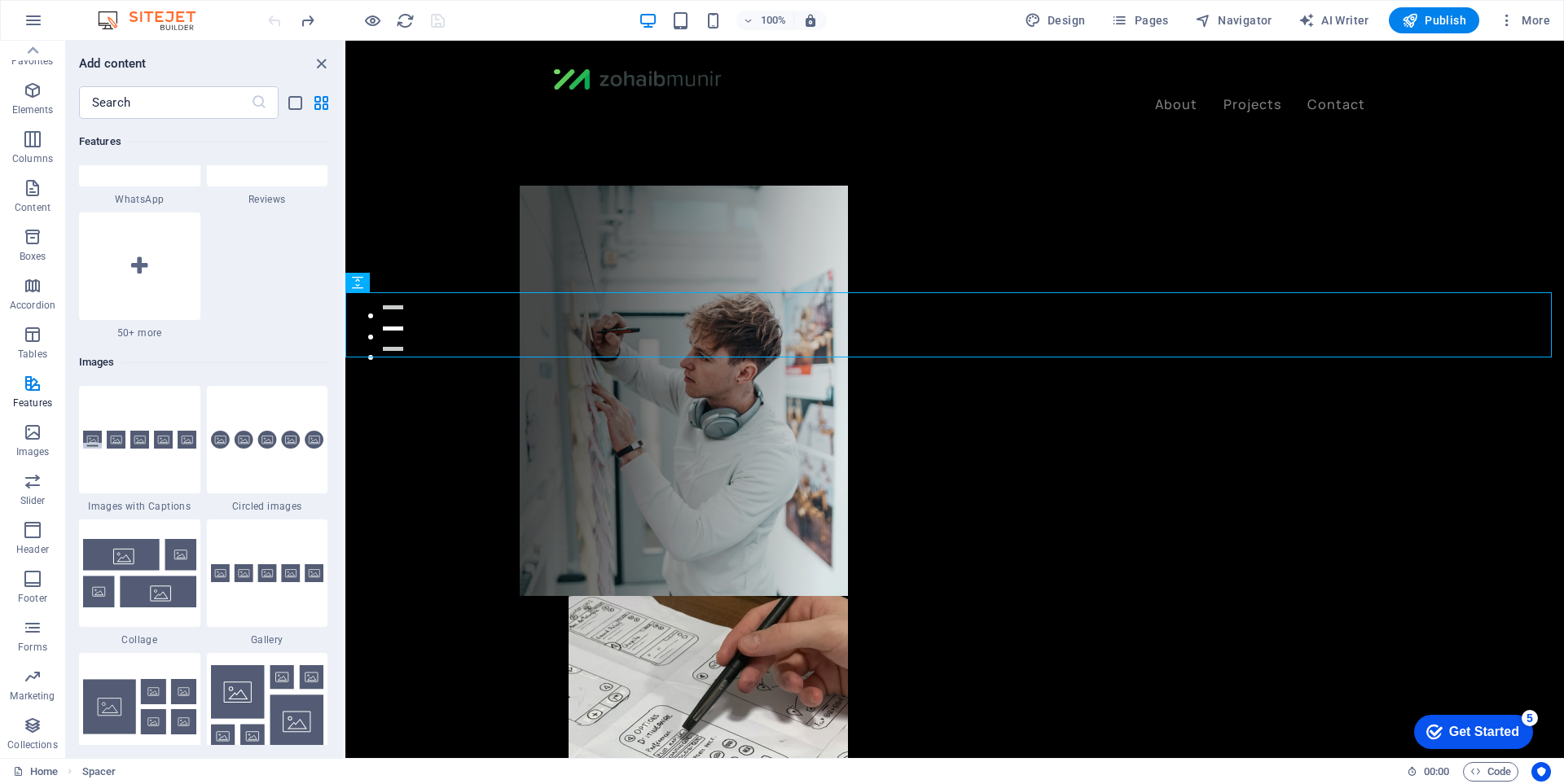
scroll to position [8141, 0]
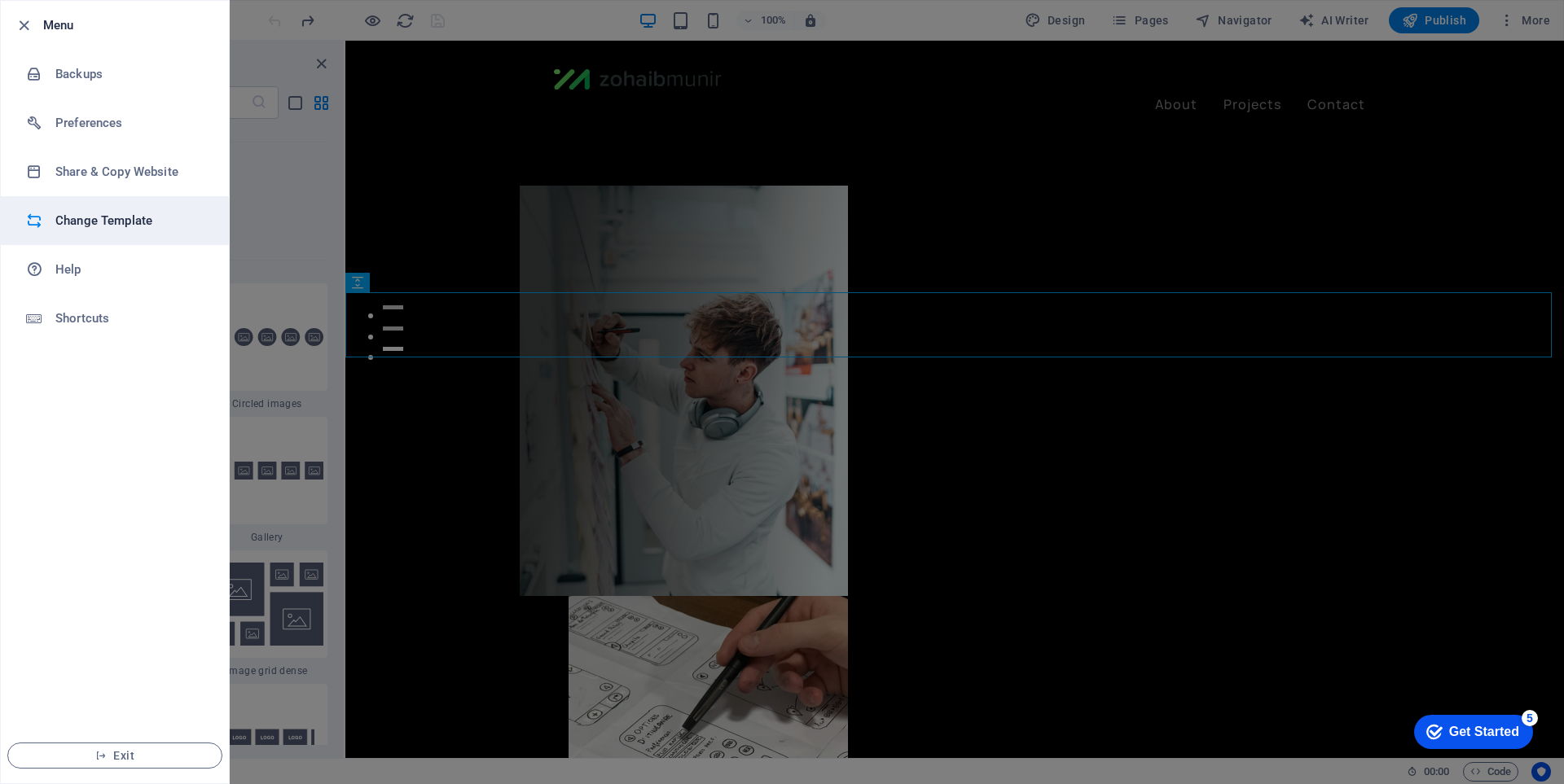
click at [127, 219] on h6 "Change Template" at bounding box center [131, 220] width 150 height 20
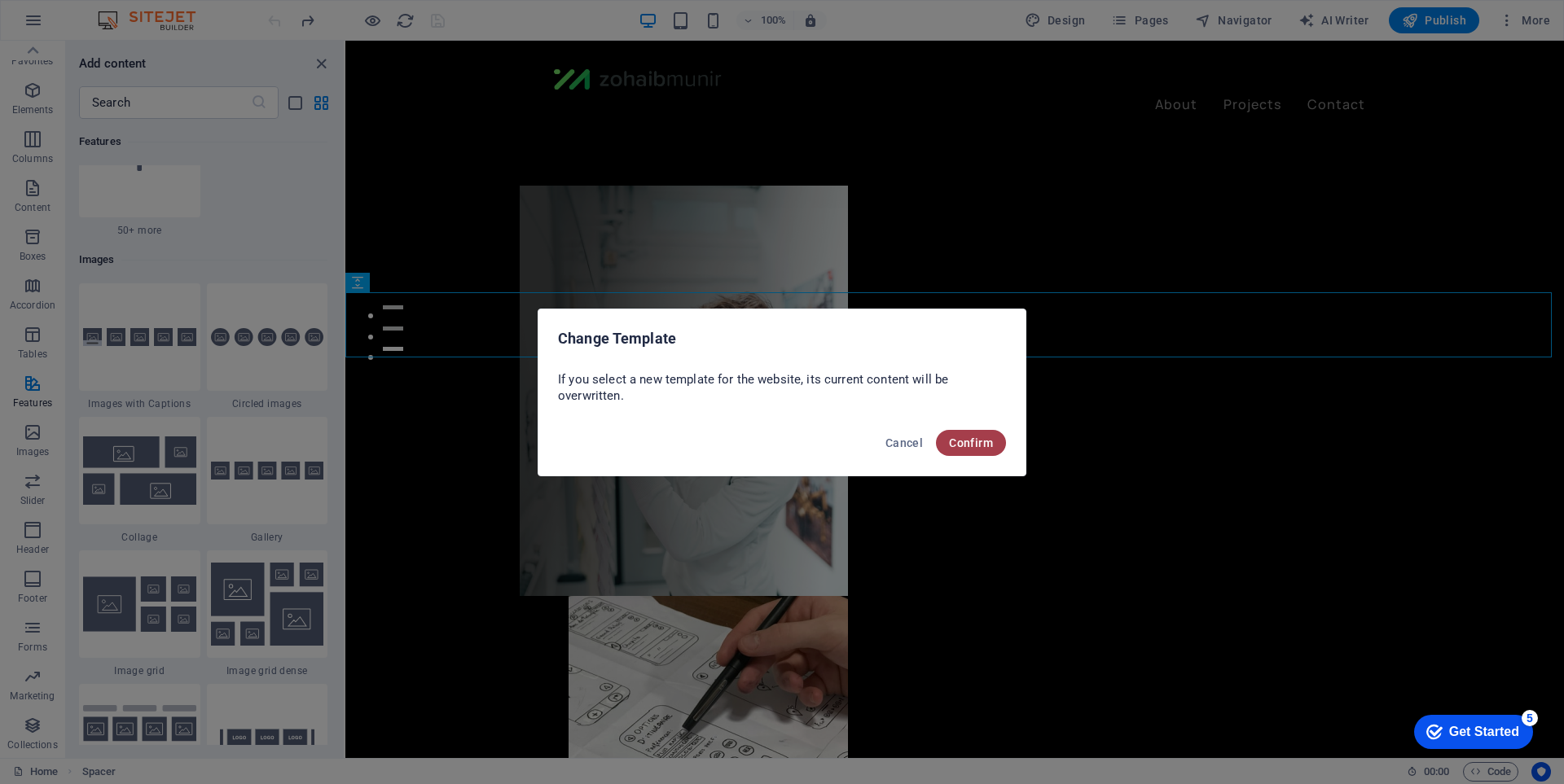
click at [957, 443] on span "Confirm" at bounding box center [971, 443] width 44 height 13
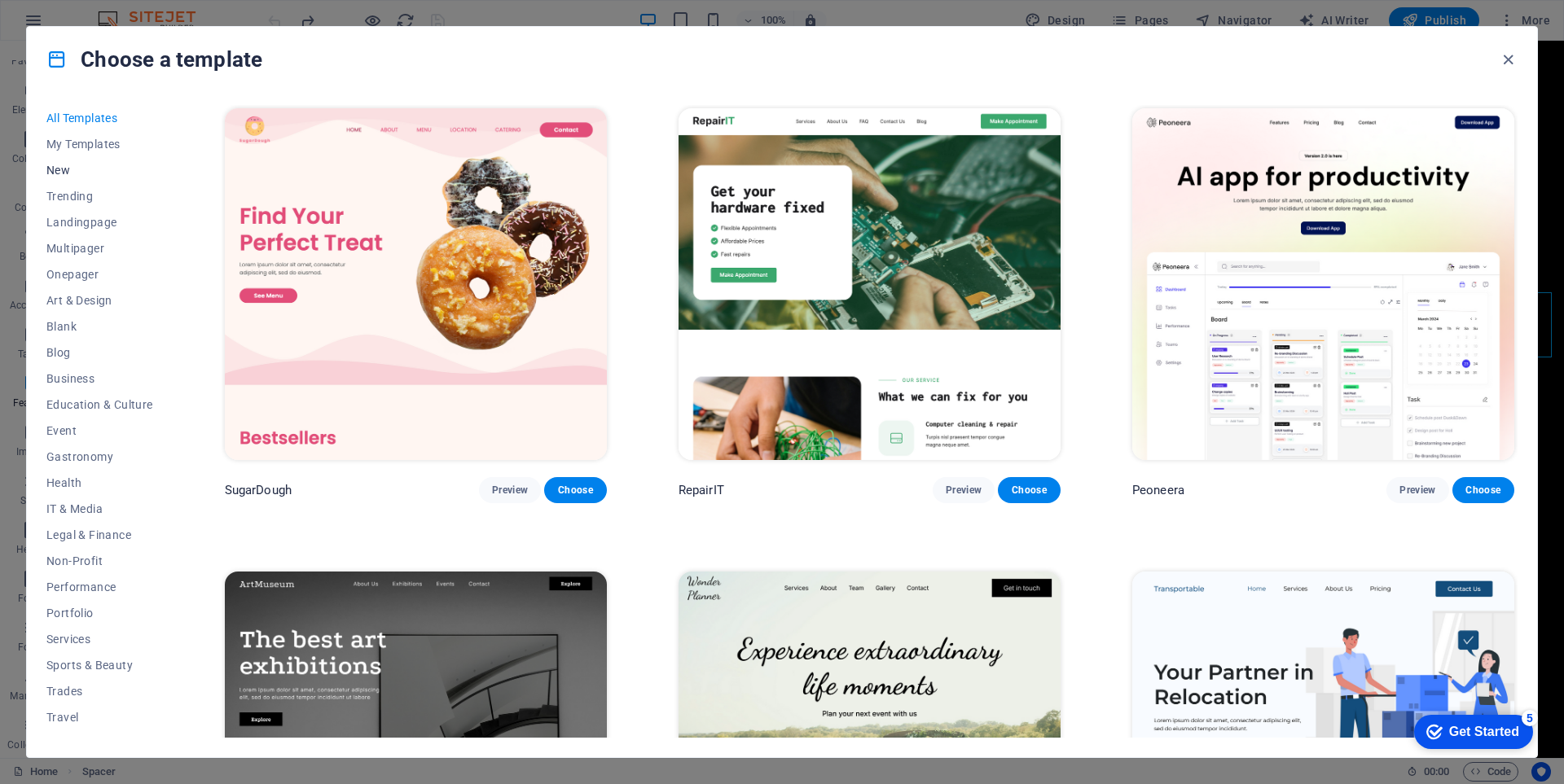
click at [78, 169] on span "New" at bounding box center [99, 169] width 106 height 13
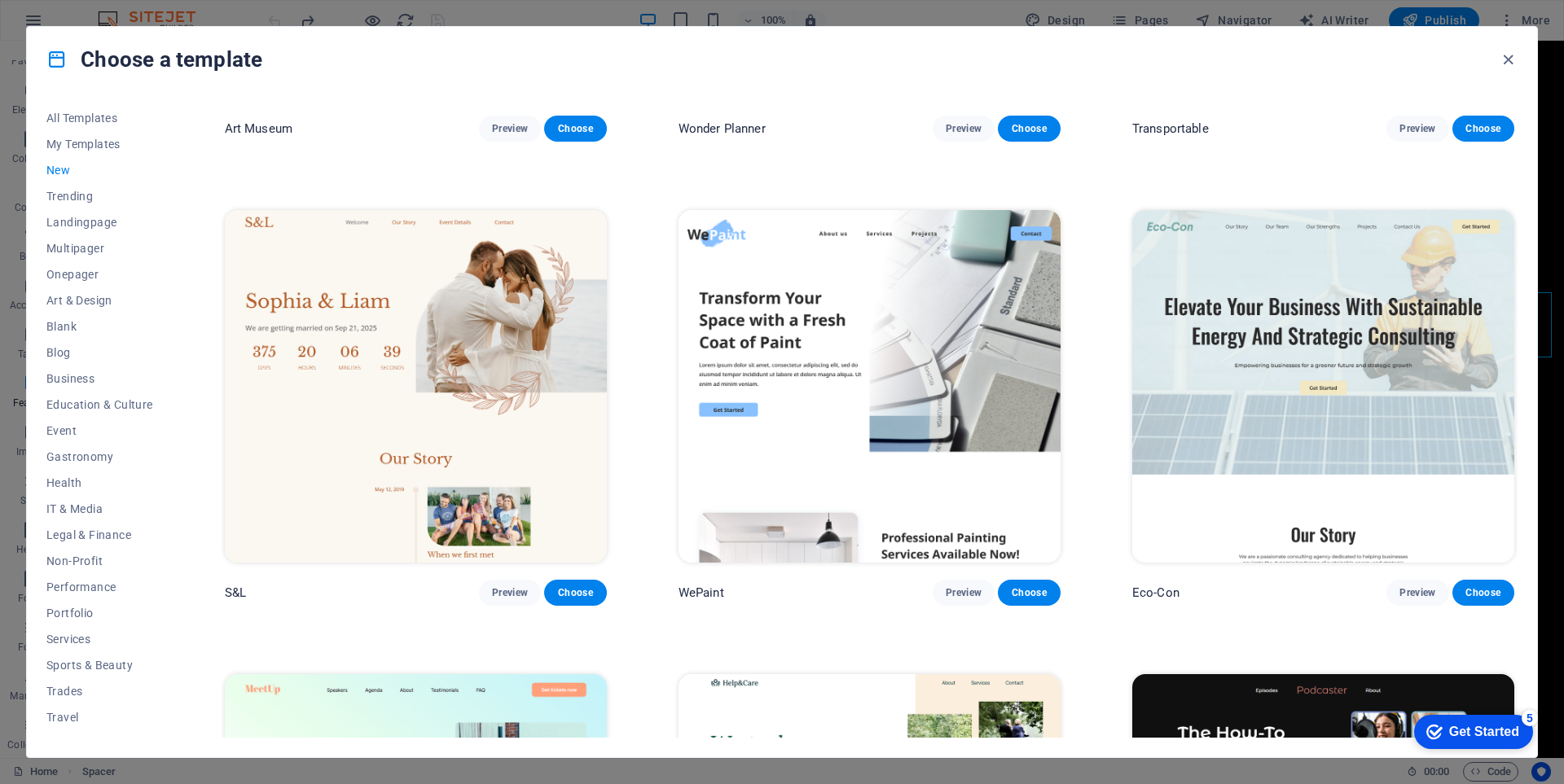
scroll to position [896, 0]
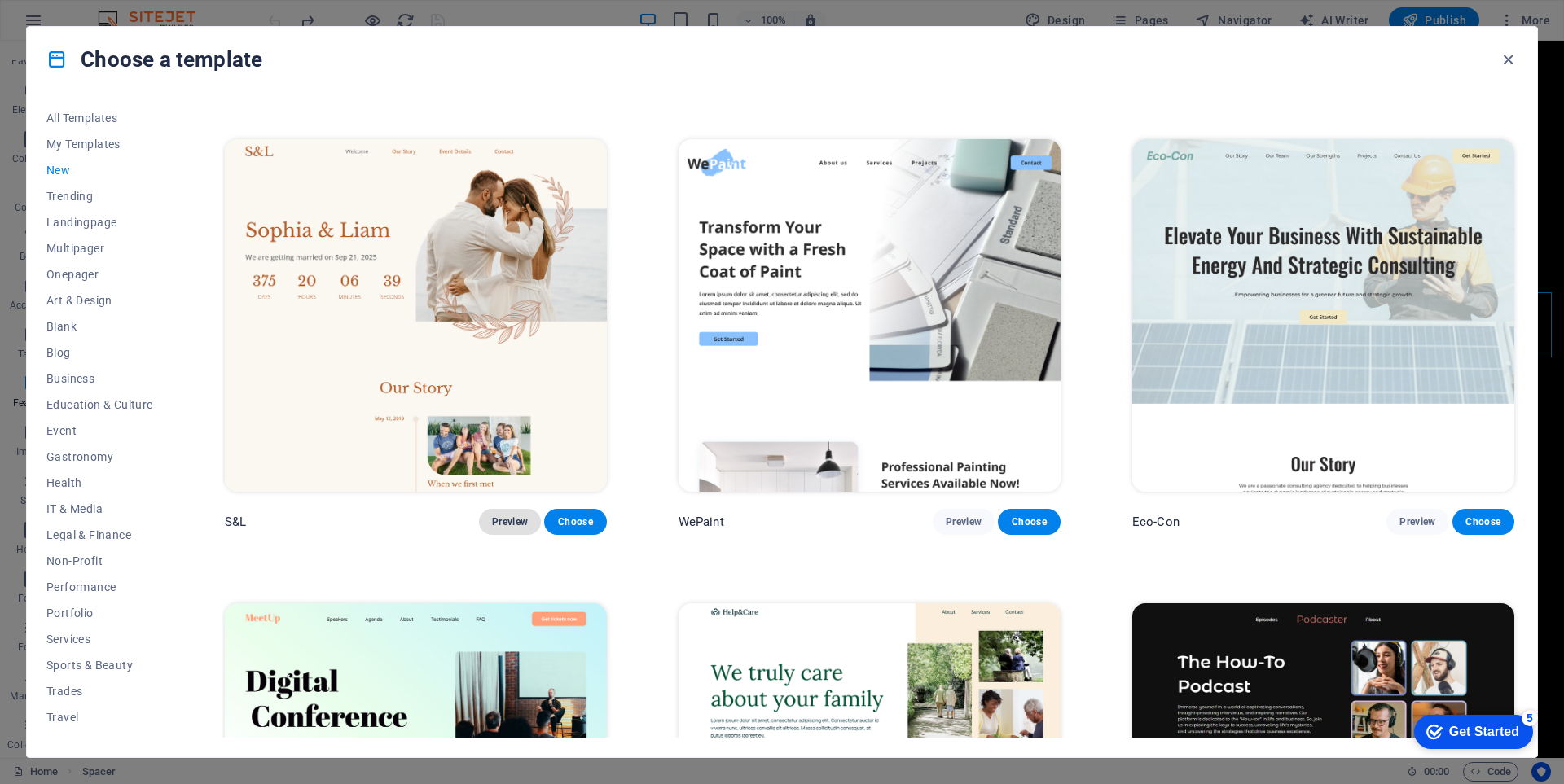
click at [509, 509] on button "Preview" at bounding box center [510, 522] width 62 height 26
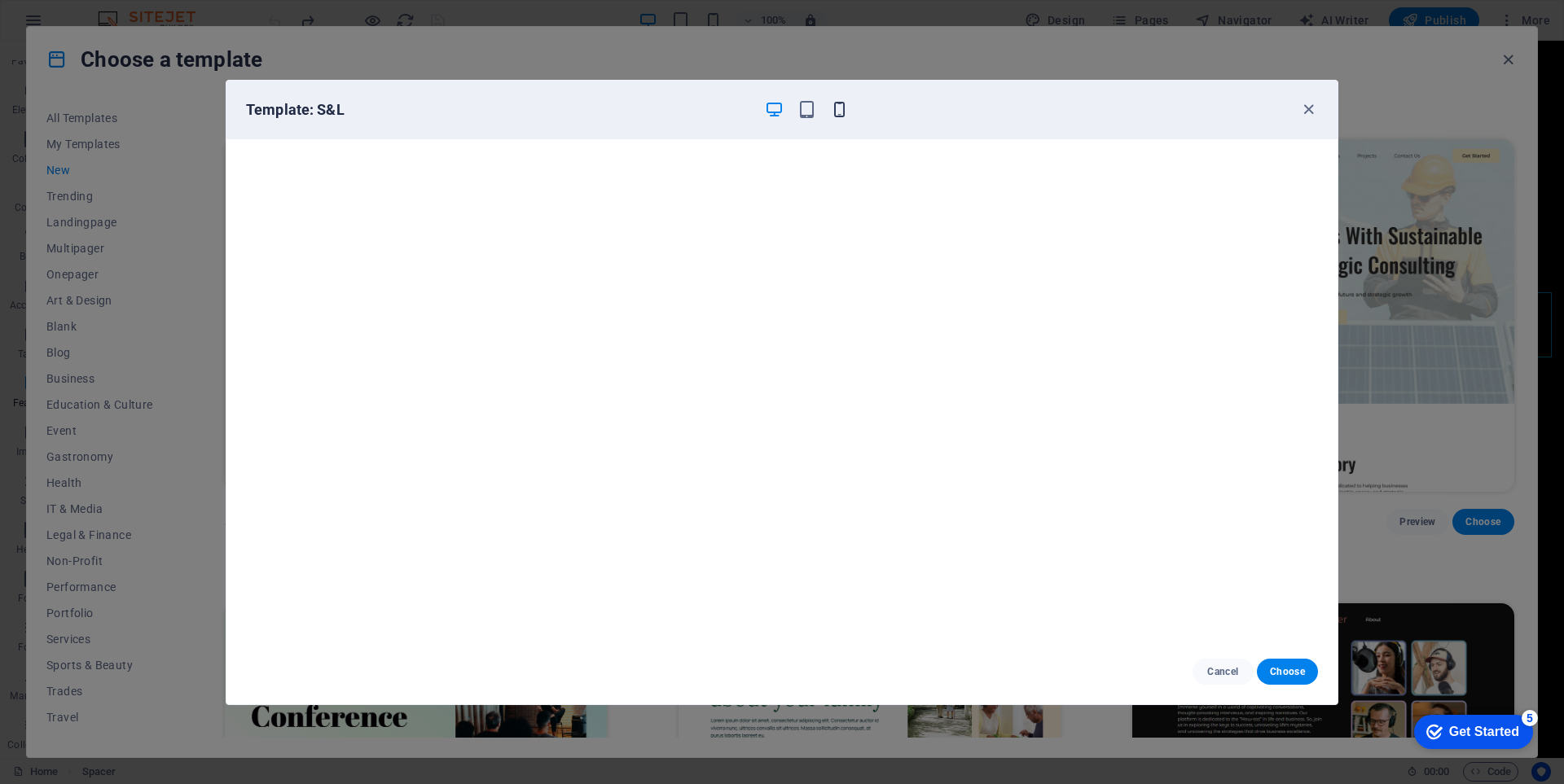
click at [846, 105] on icon "button" at bounding box center [839, 110] width 19 height 19
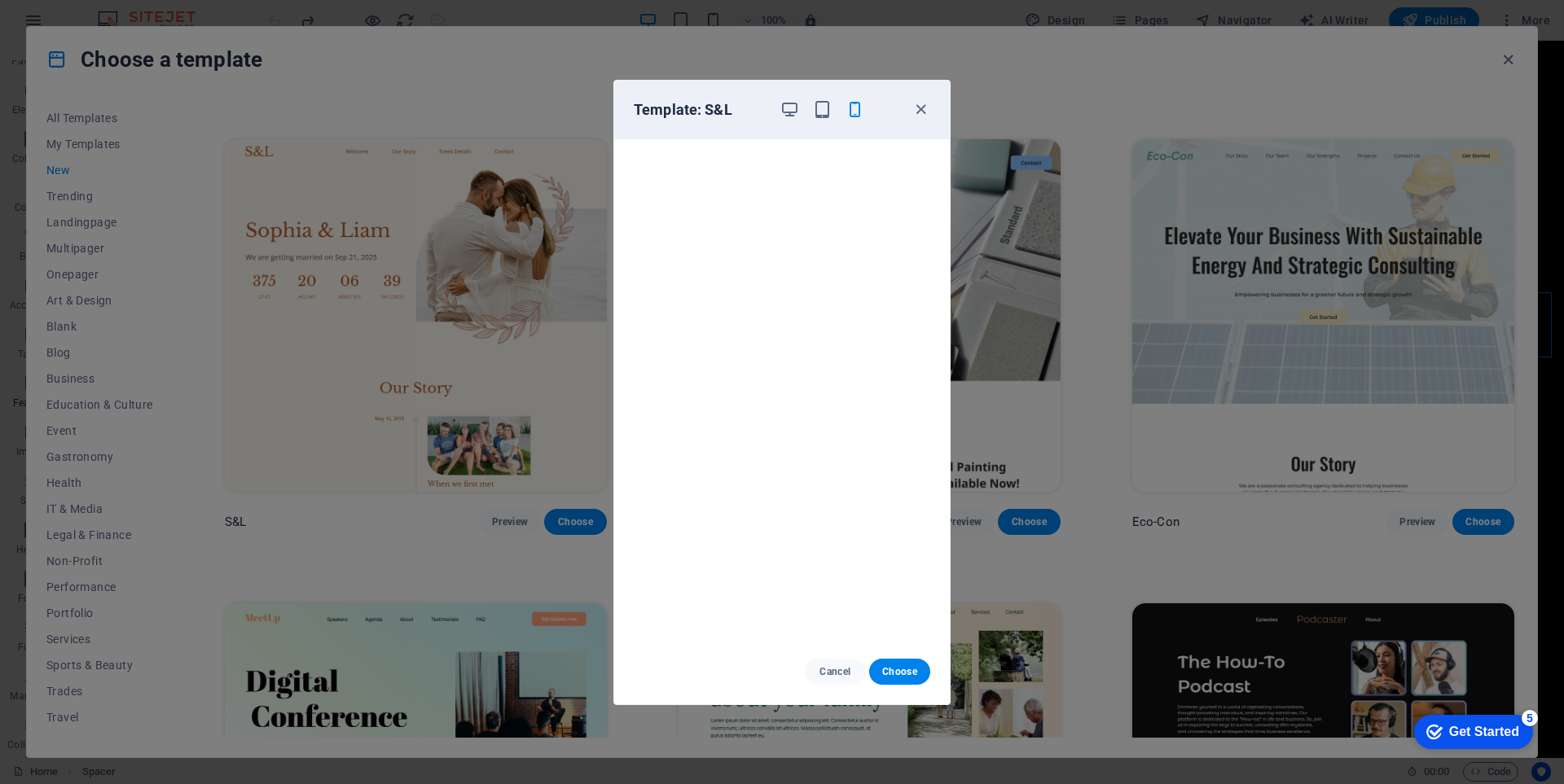
click at [774, 105] on div "Template: S&L" at bounding box center [772, 110] width 277 height 20
click at [785, 108] on icon "button" at bounding box center [790, 110] width 19 height 19
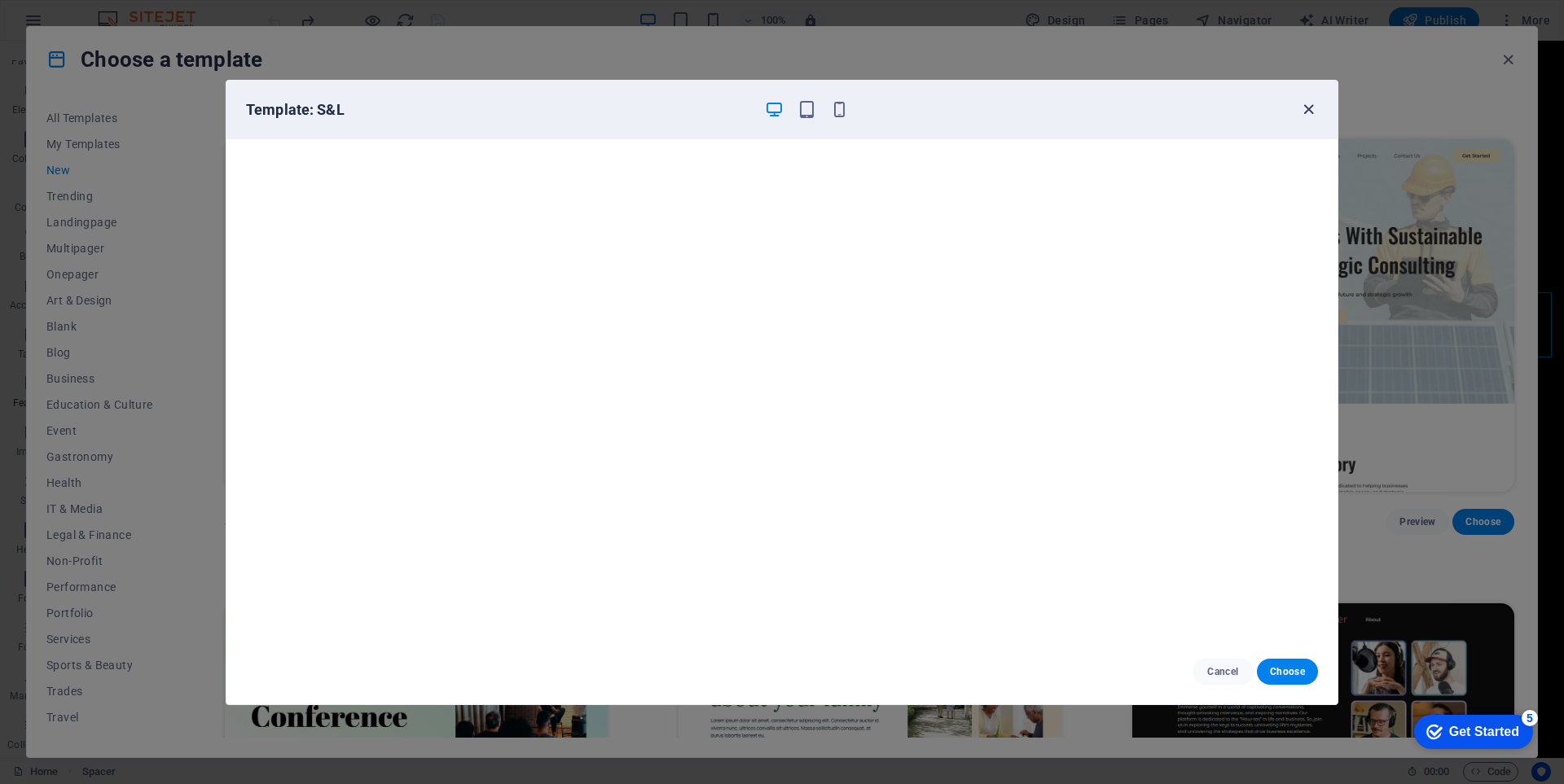
click at [1304, 112] on icon "button" at bounding box center [1309, 110] width 19 height 19
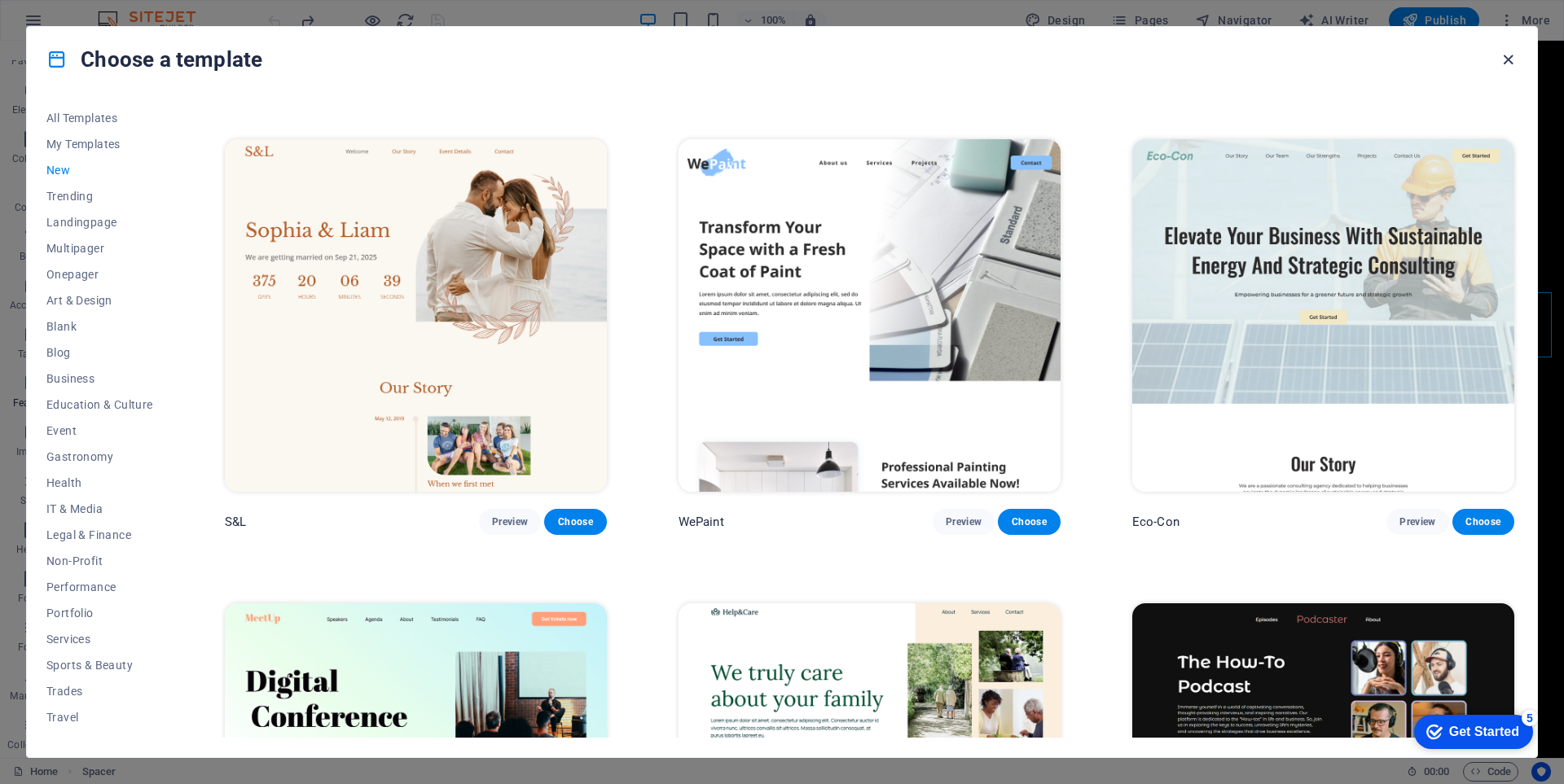
click at [1510, 55] on icon "button" at bounding box center [1509, 60] width 19 height 19
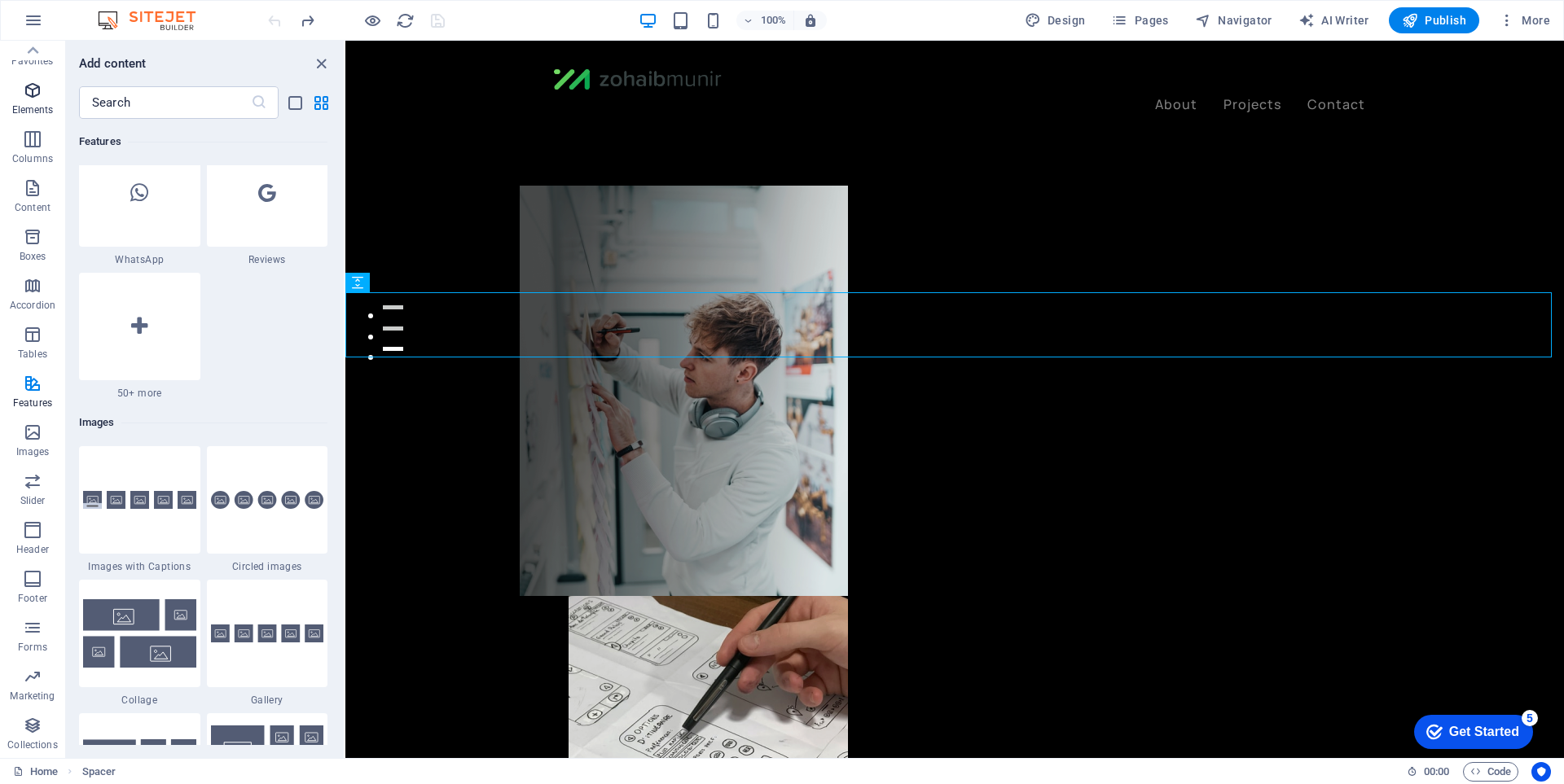
scroll to position [0, 0]
click at [39, 62] on icon "button" at bounding box center [32, 57] width 20 height 20
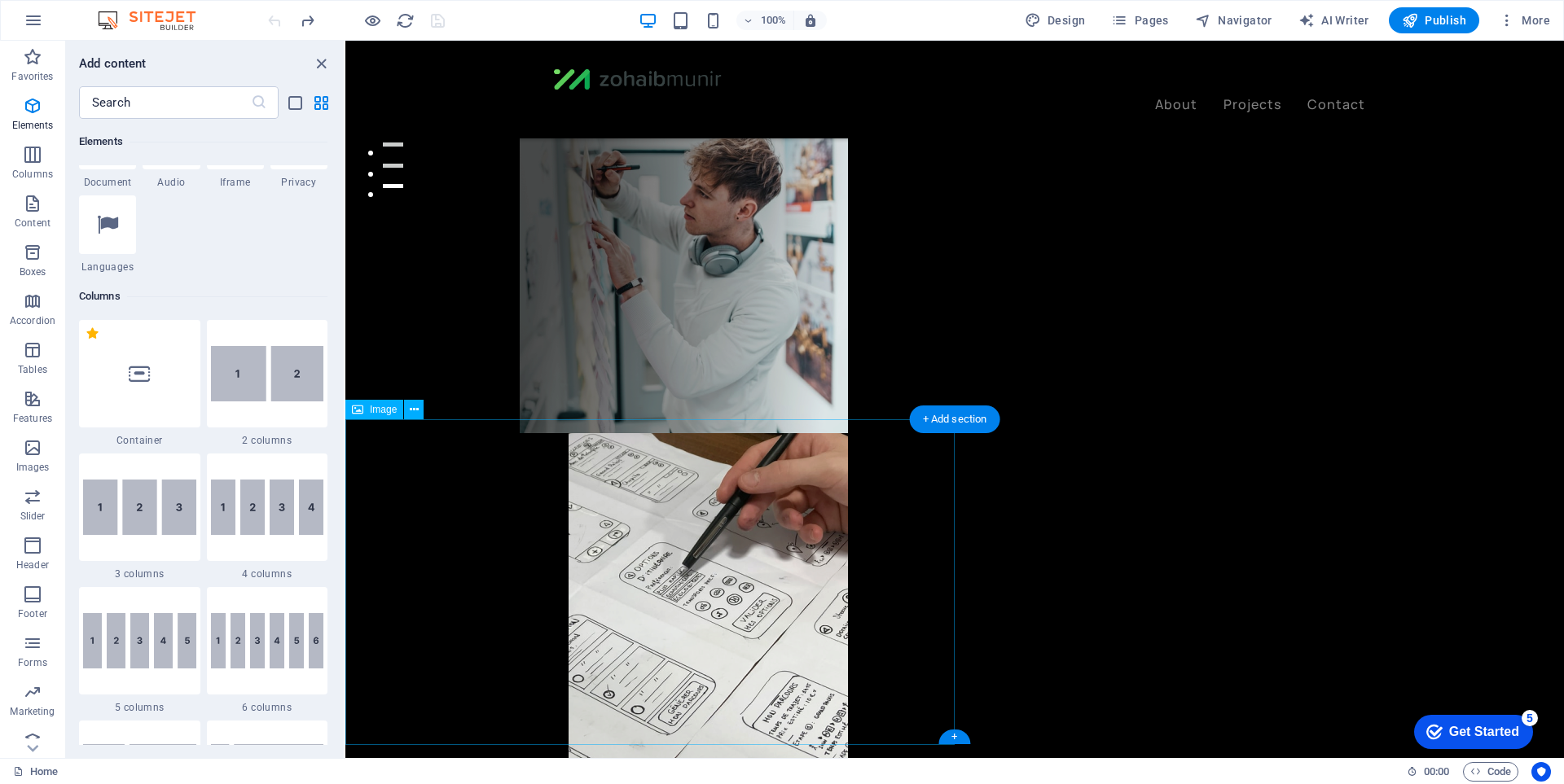
scroll to position [163, 0]
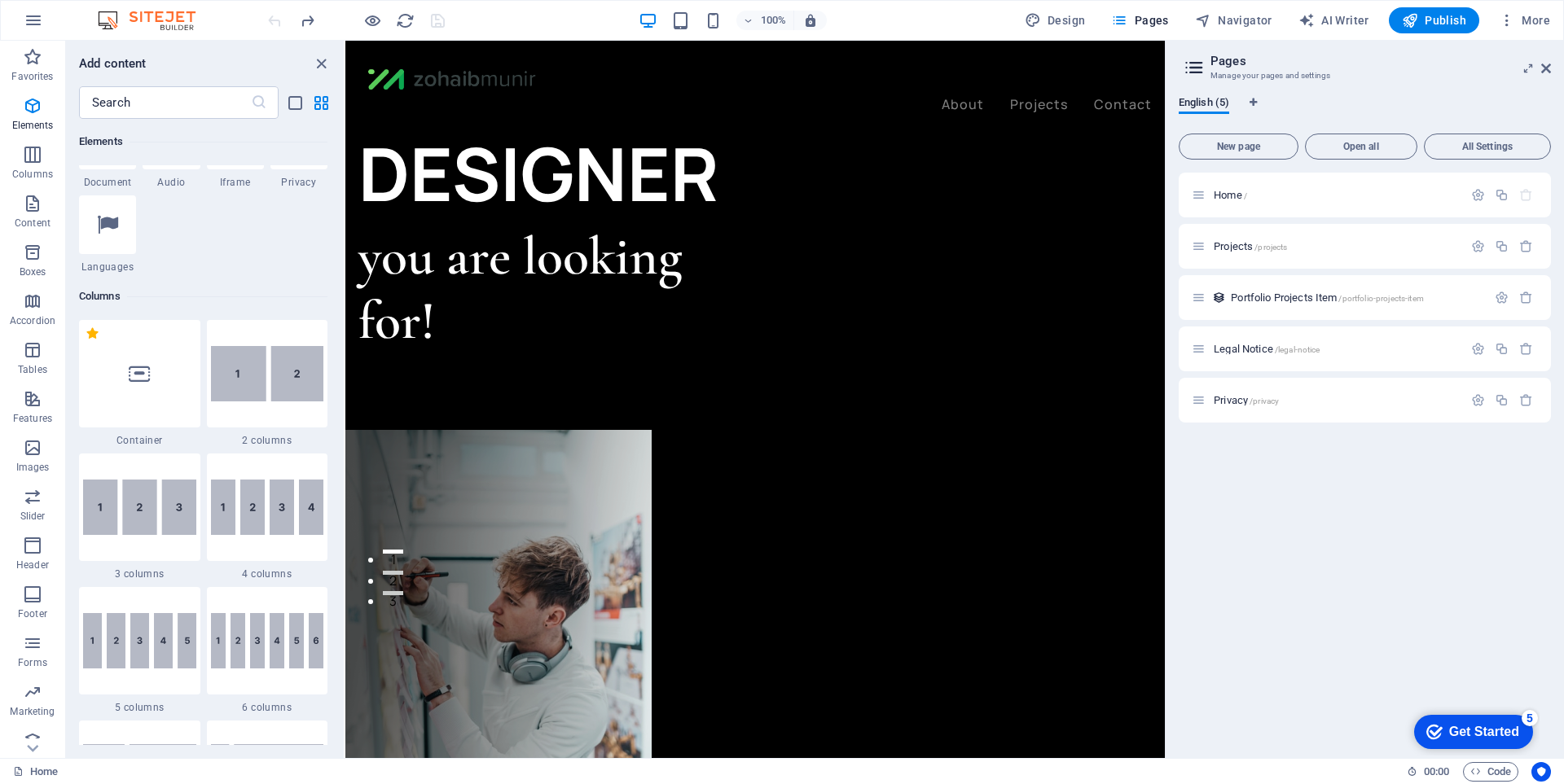
click at [1539, 69] on header "Pages Manage your pages and settings" at bounding box center [1366, 61] width 369 height 42
click at [1548, 72] on icon at bounding box center [1546, 68] width 10 height 13
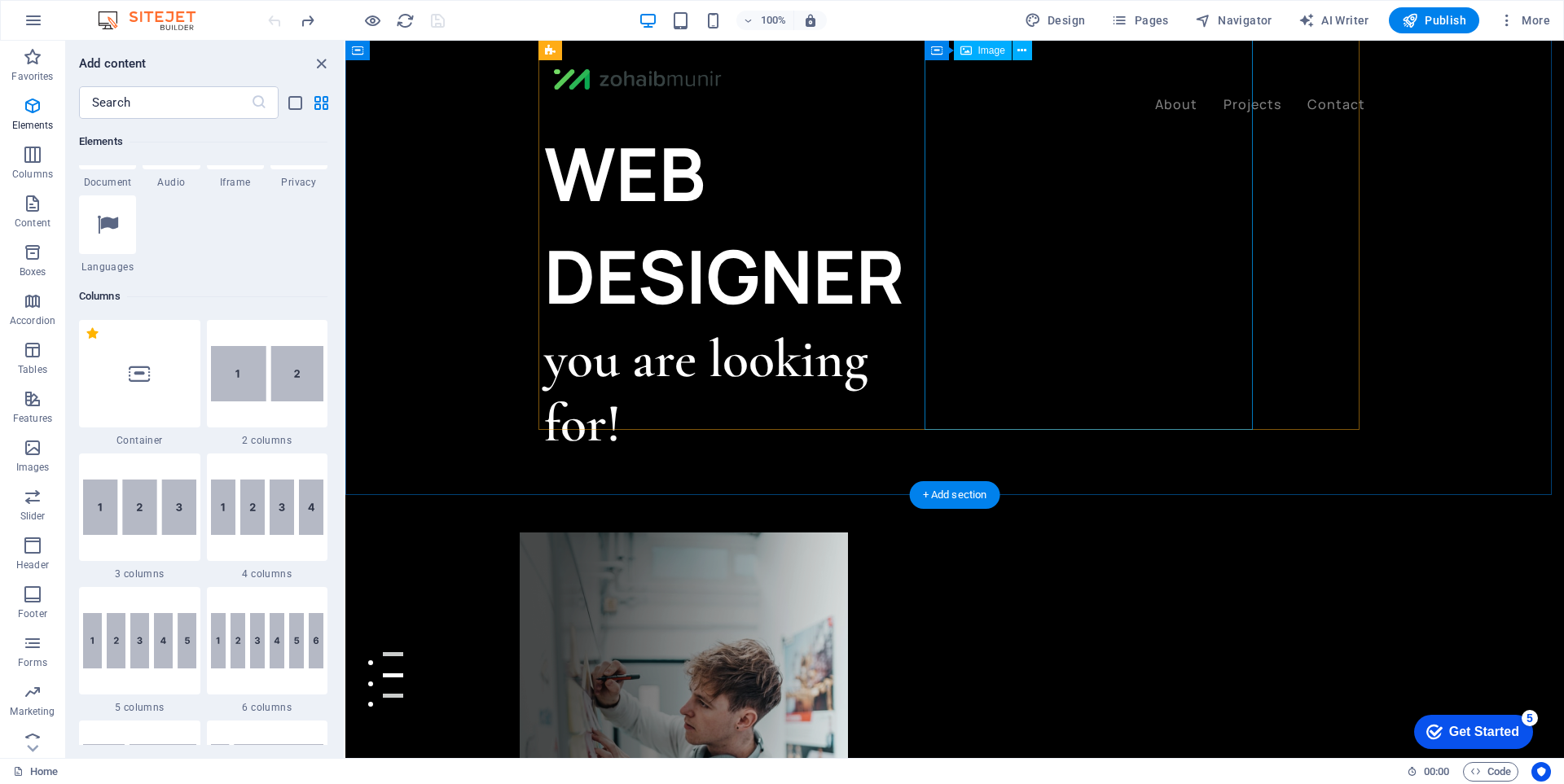
scroll to position [0, 0]
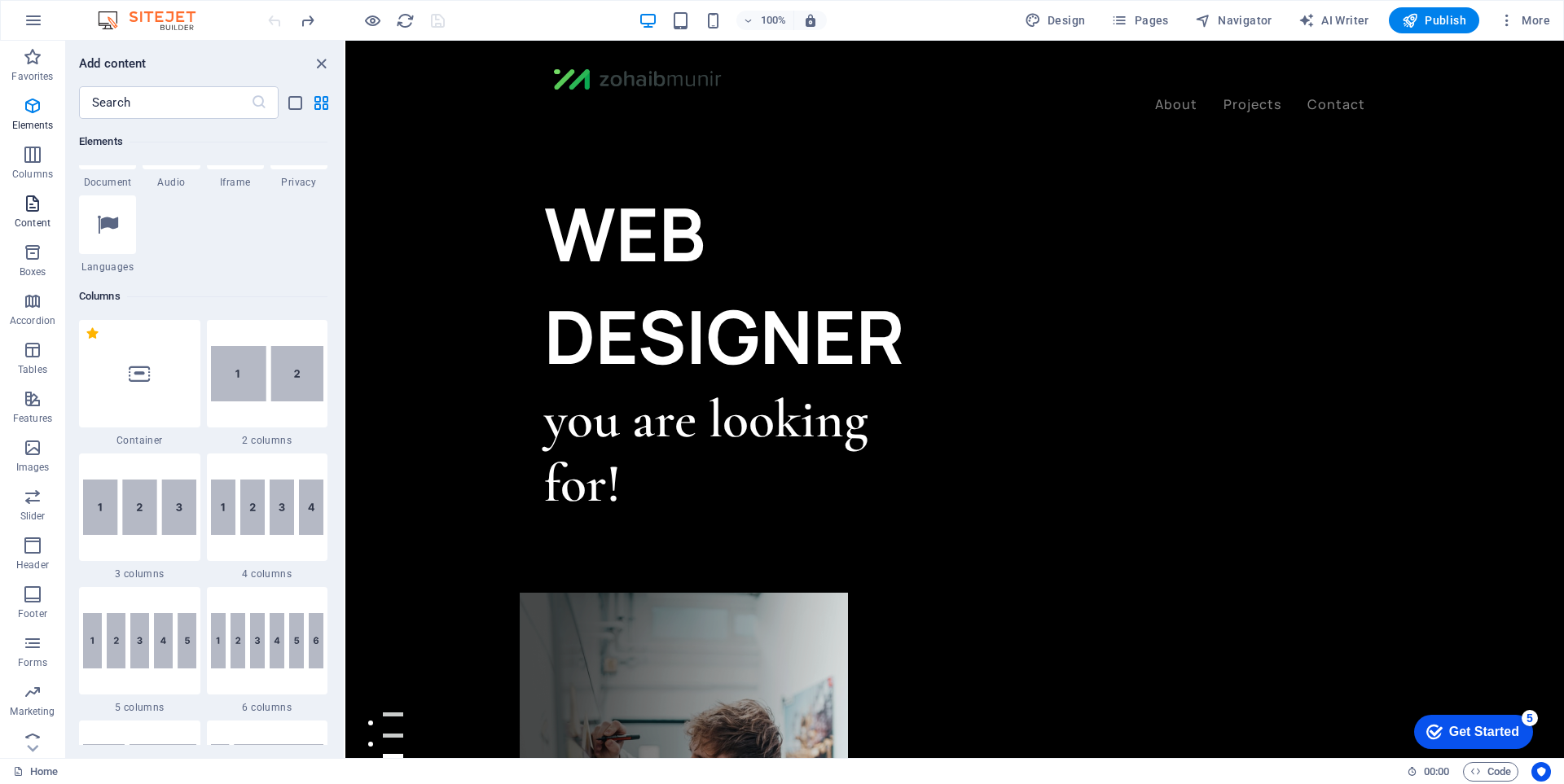
click at [43, 198] on span "Content" at bounding box center [32, 213] width 65 height 39
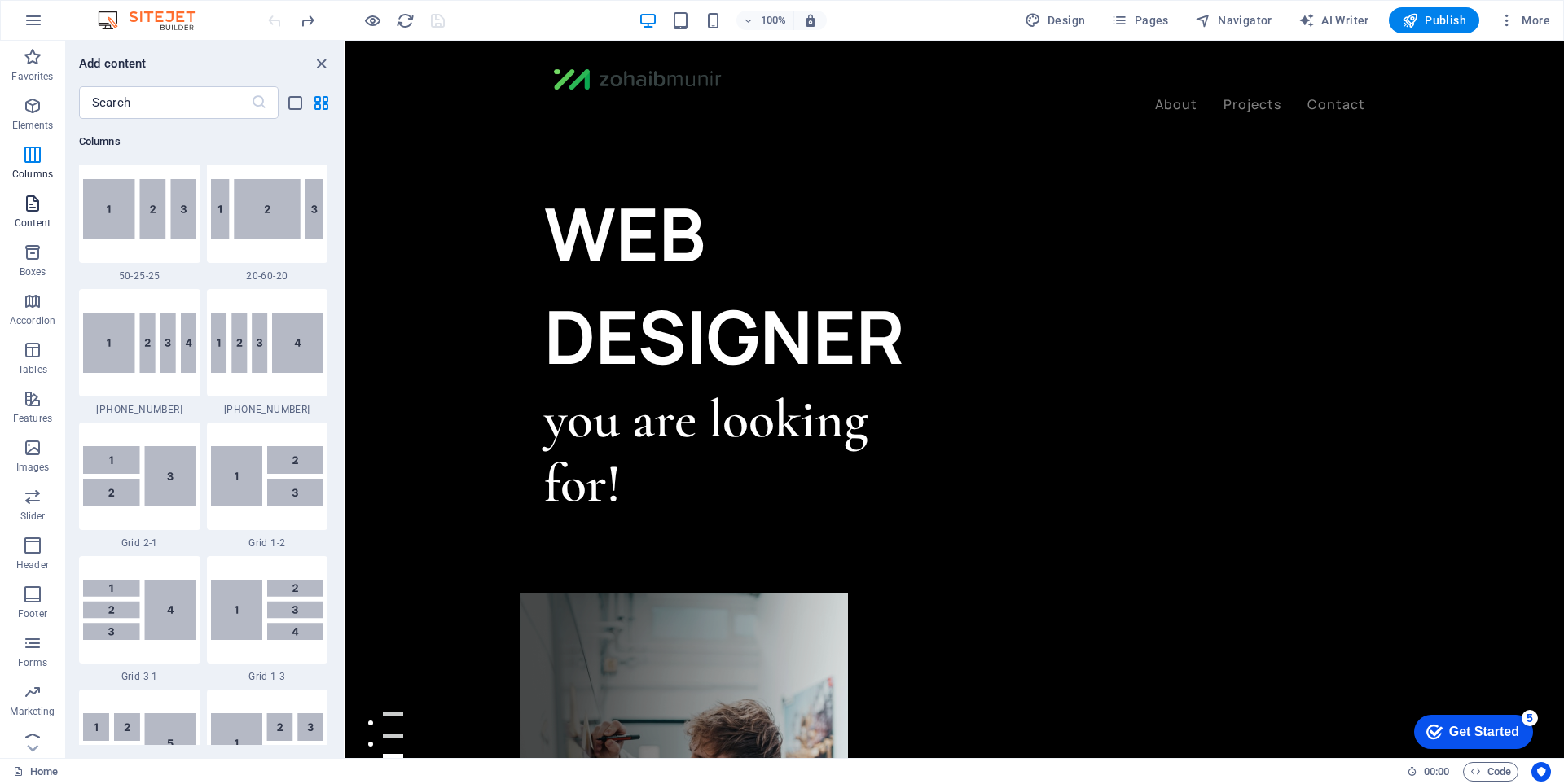
scroll to position [2850, 0]
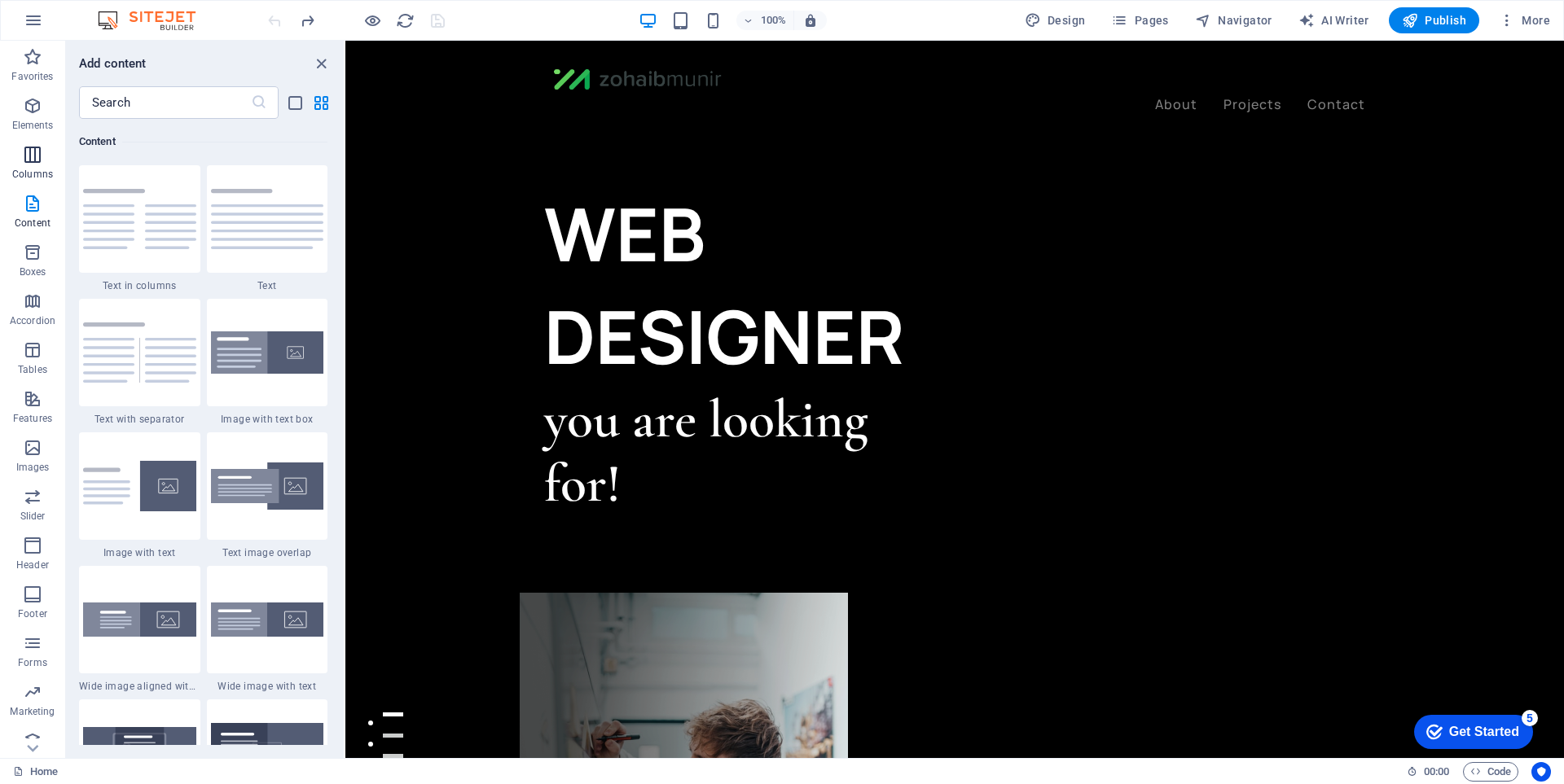
drag, startPoint x: 36, startPoint y: 162, endPoint x: 36, endPoint y: 143, distance: 19.0
click at [36, 161] on icon "button" at bounding box center [32, 155] width 20 height 20
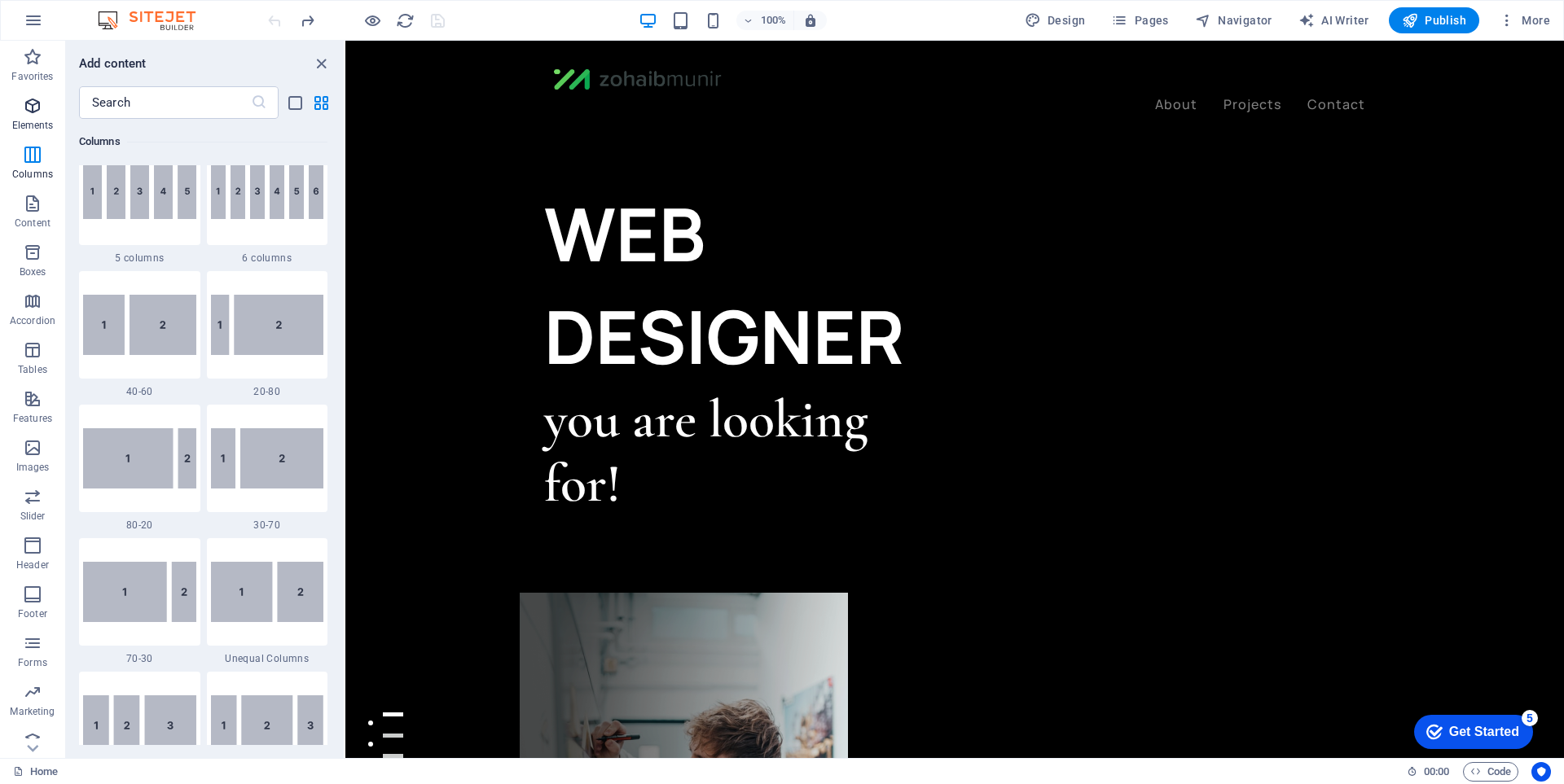
click at [38, 113] on icon "button" at bounding box center [32, 105] width 20 height 20
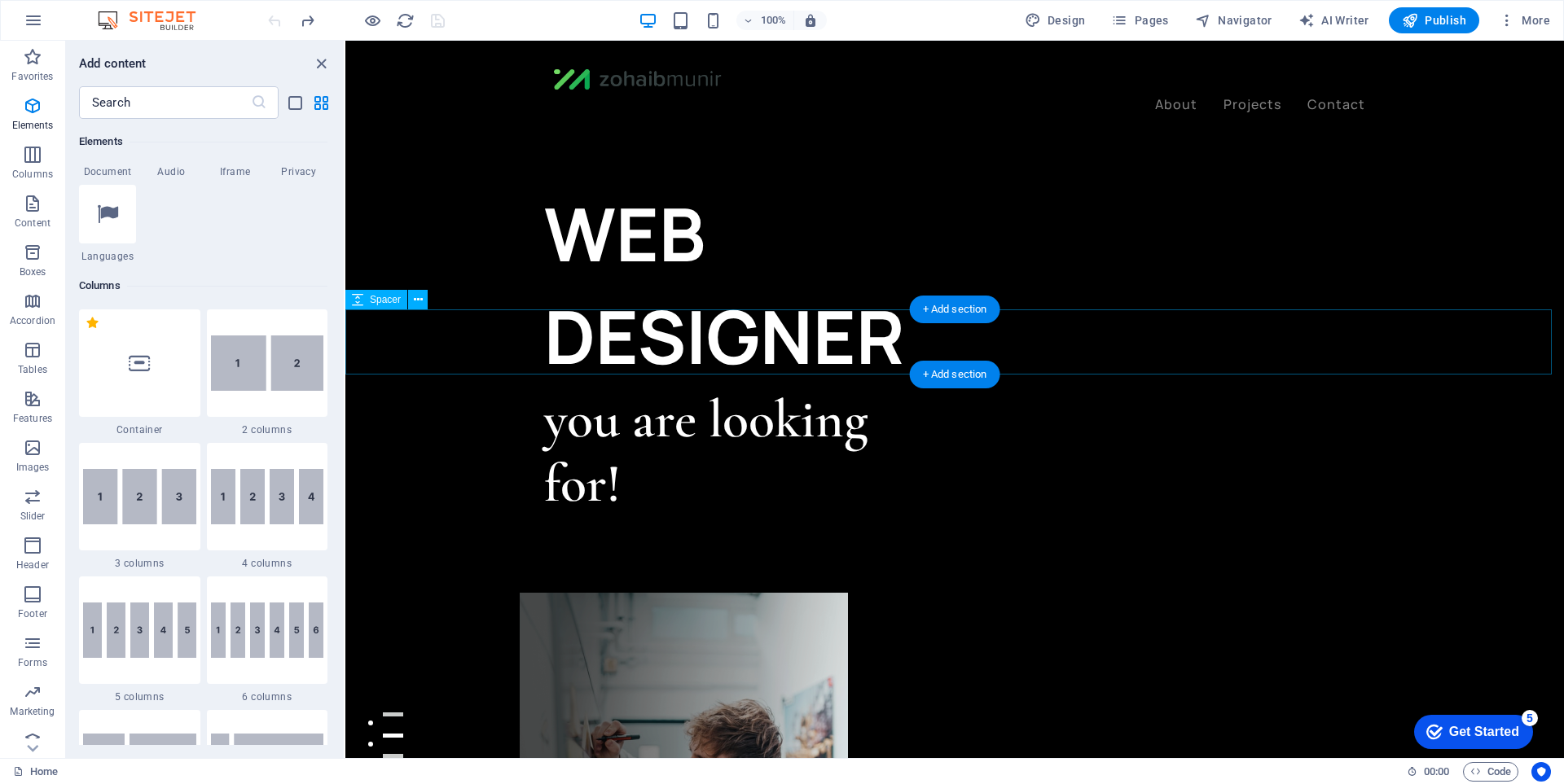
scroll to position [407, 0]
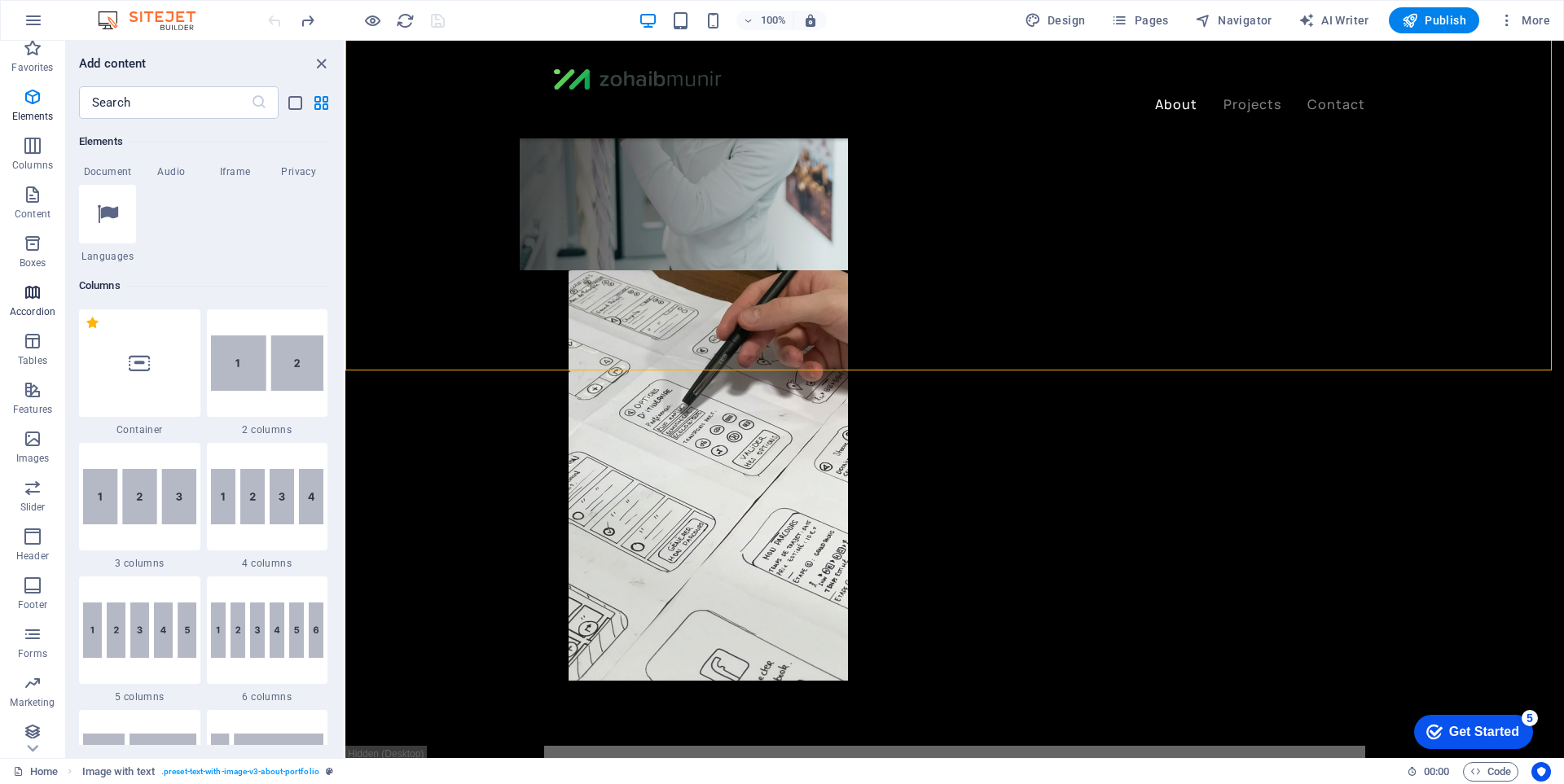
scroll to position [16, 0]
click at [39, 716] on icon "button" at bounding box center [32, 725] width 20 height 20
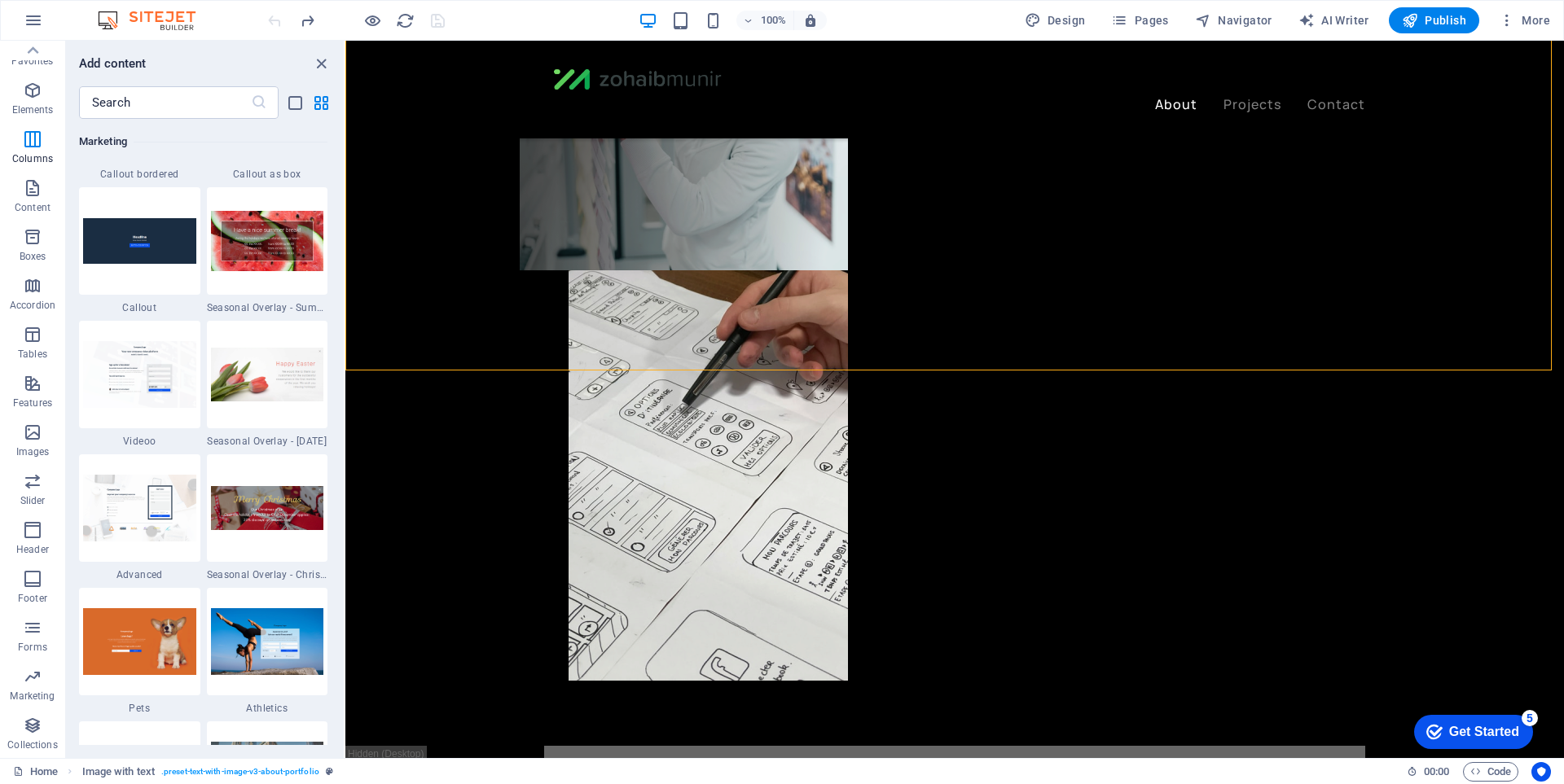
scroll to position [14910, 0]
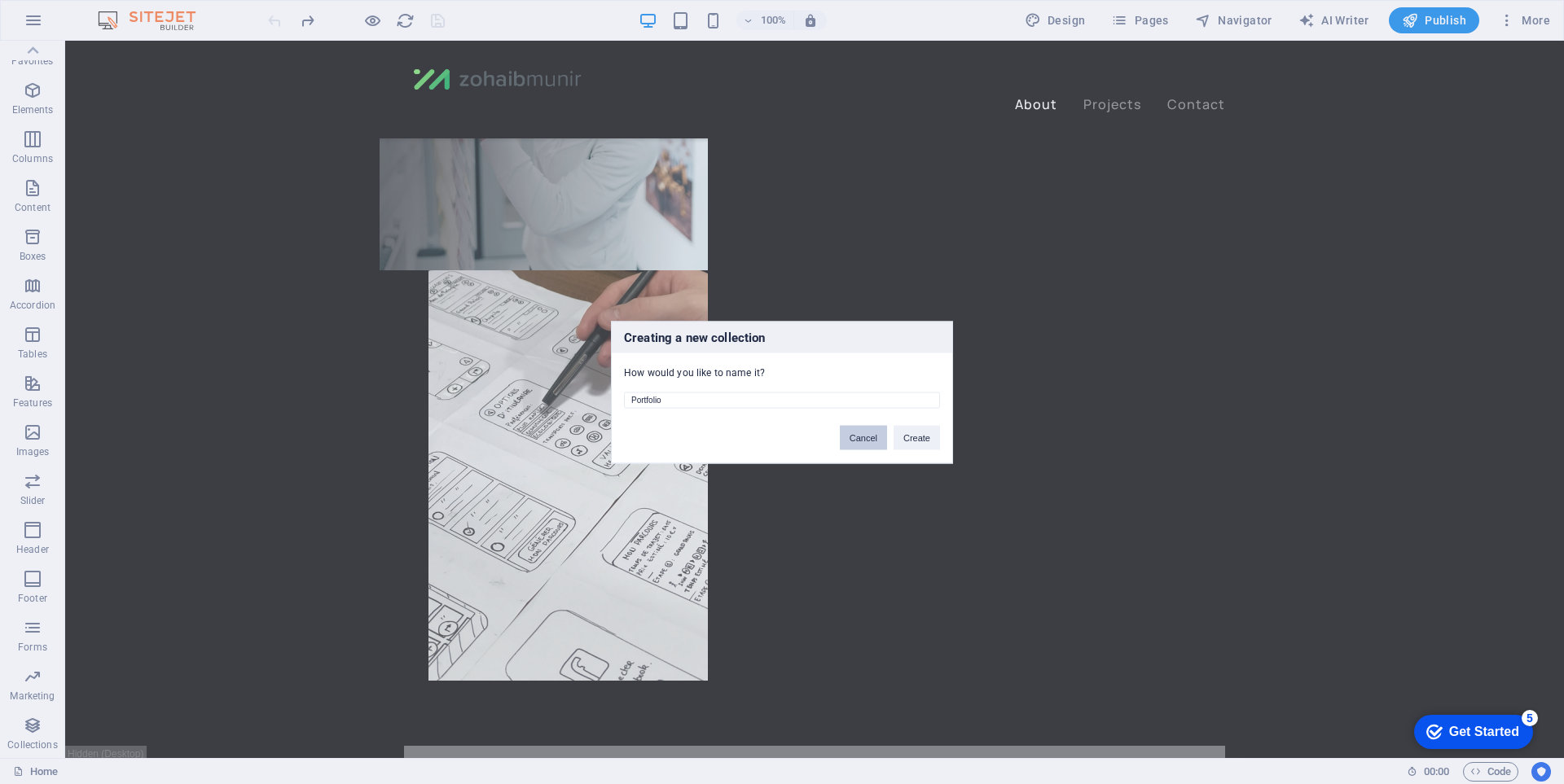
click at [871, 441] on button "Cancel" at bounding box center [863, 437] width 48 height 24
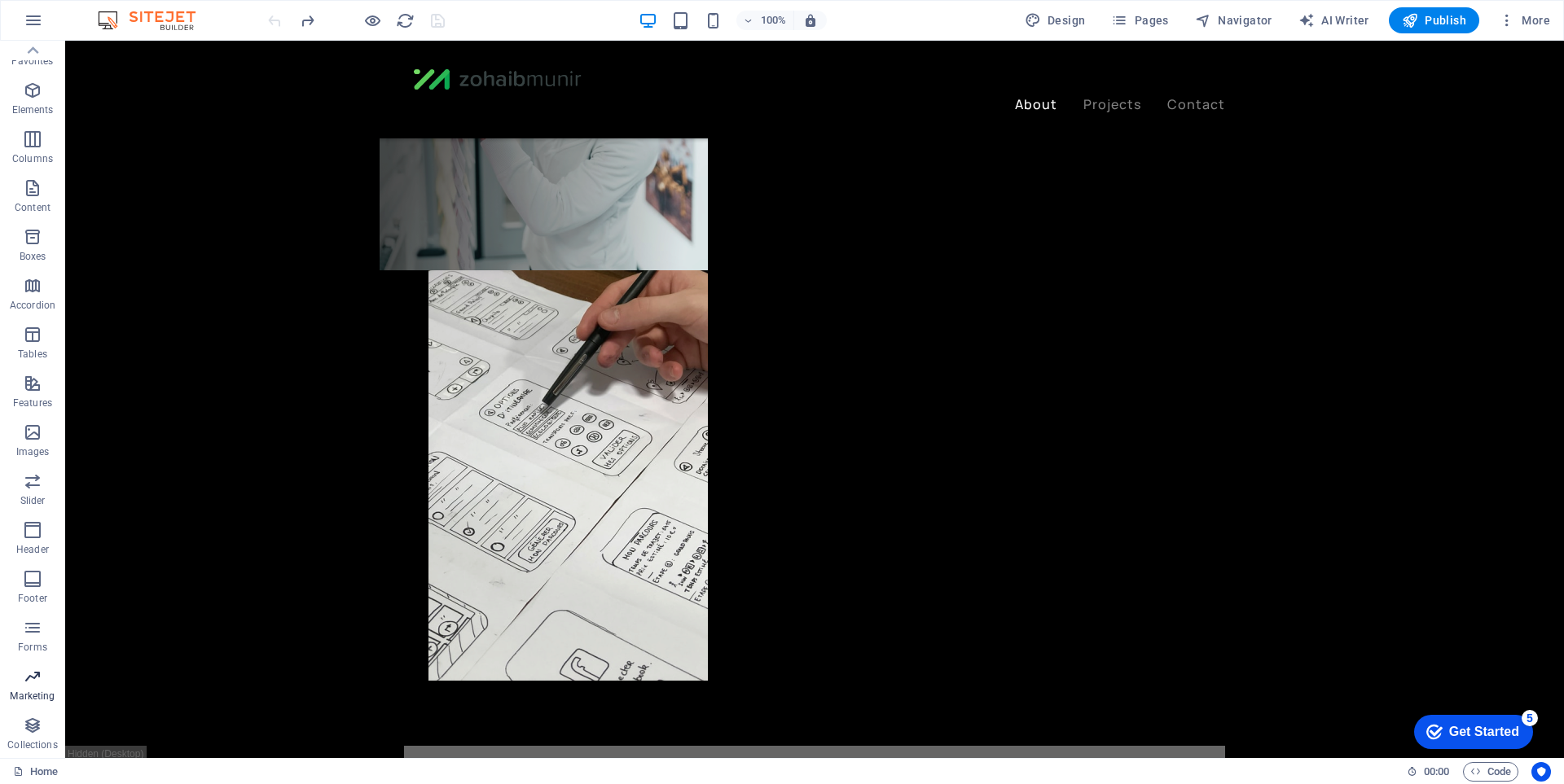
click at [48, 680] on span "Marketing" at bounding box center [32, 686] width 65 height 39
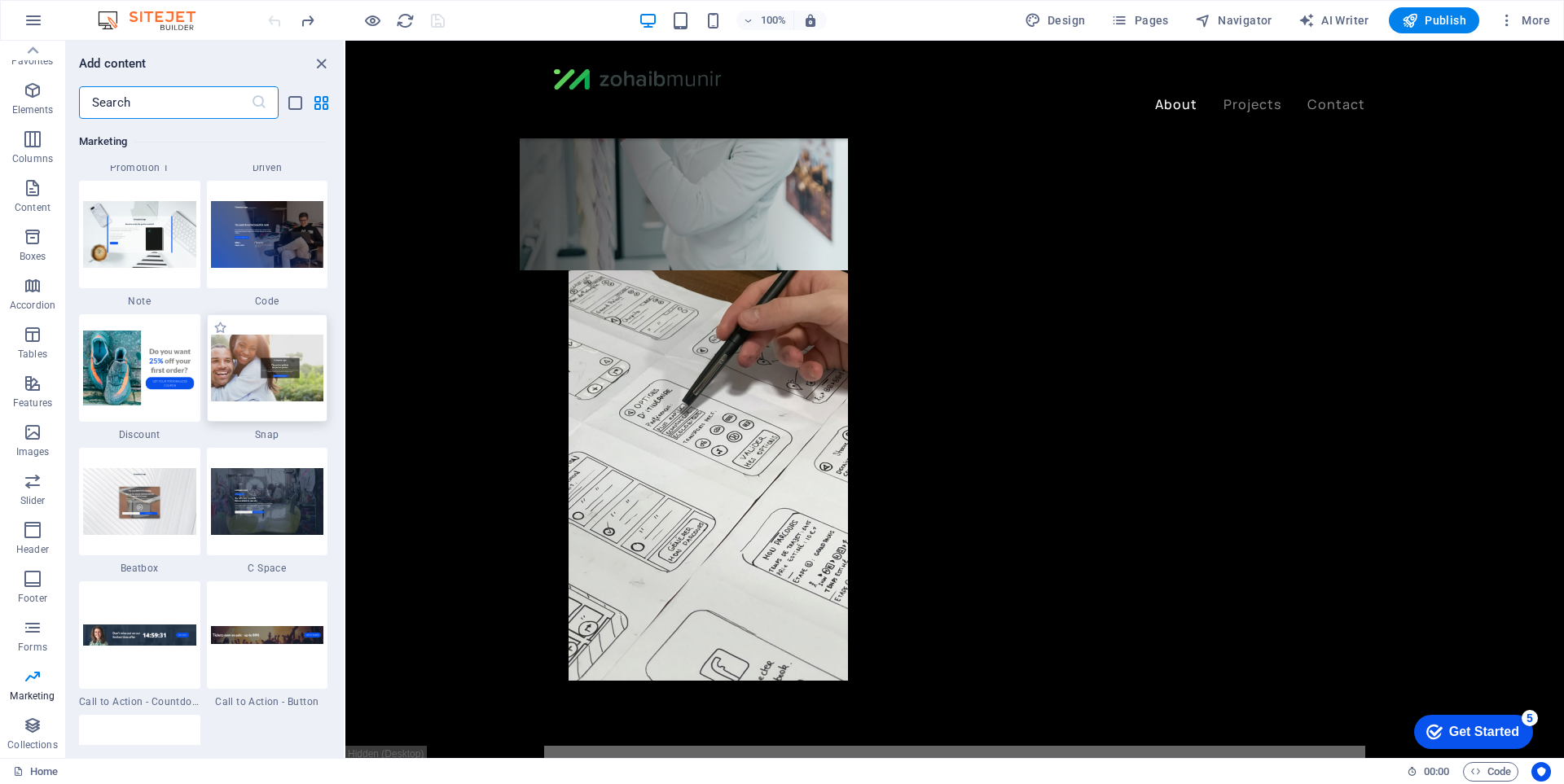
scroll to position [14244, 0]
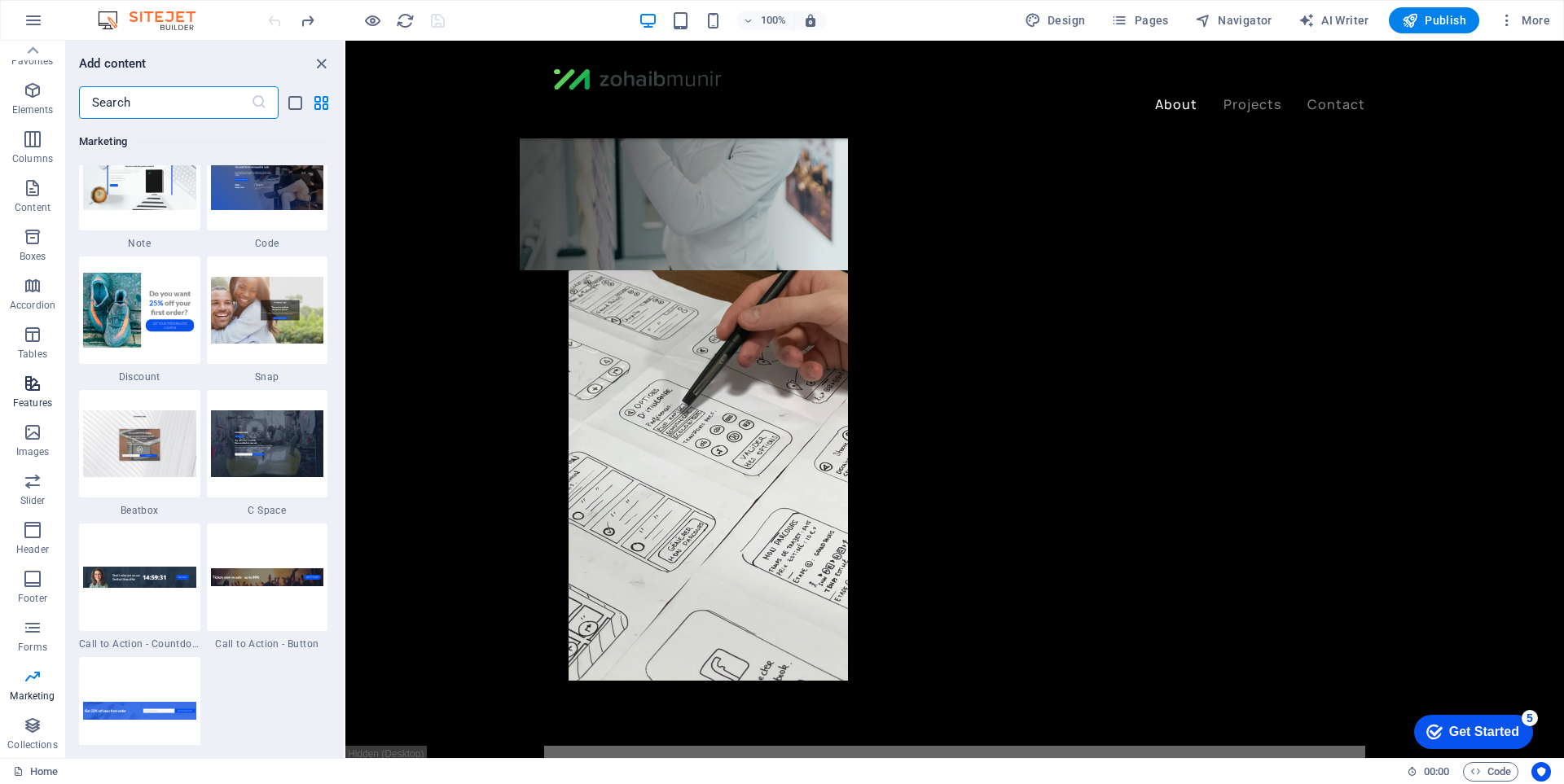
click at [27, 389] on icon "button" at bounding box center [32, 383] width 20 height 20
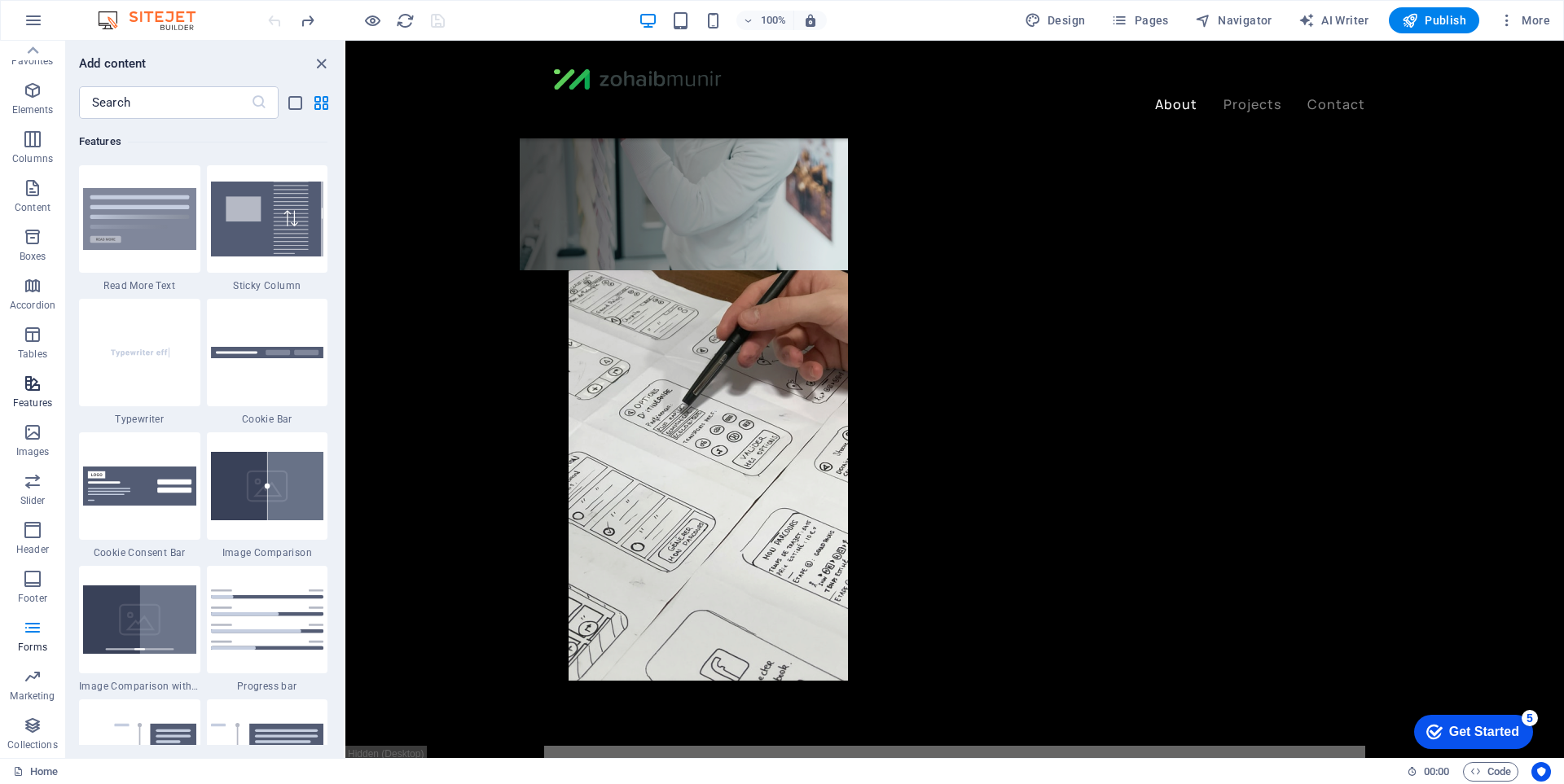
scroll to position [6349, 0]
click at [49, 476] on span "Slider" at bounding box center [32, 491] width 65 height 39
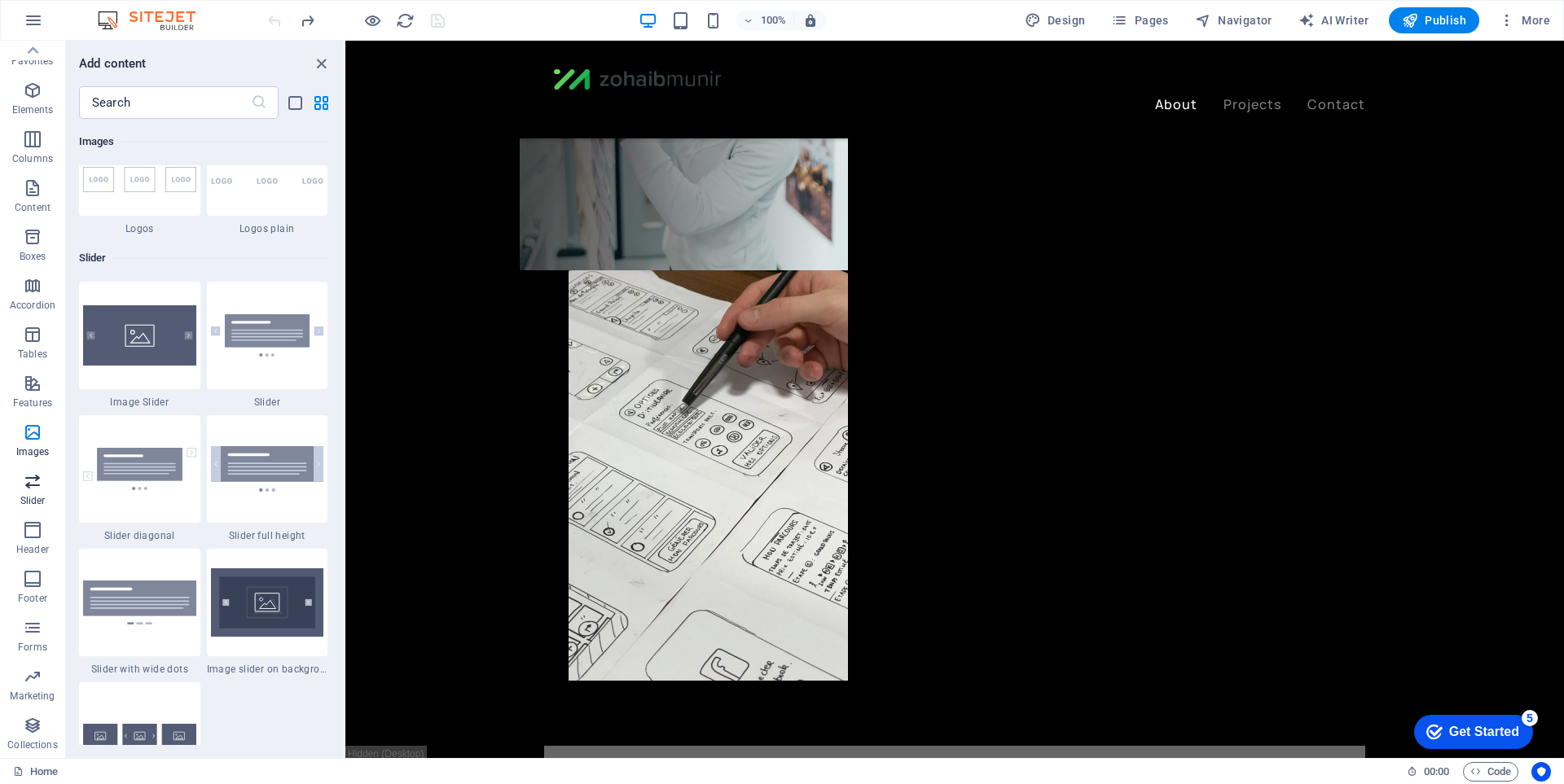
scroll to position [9233, 0]
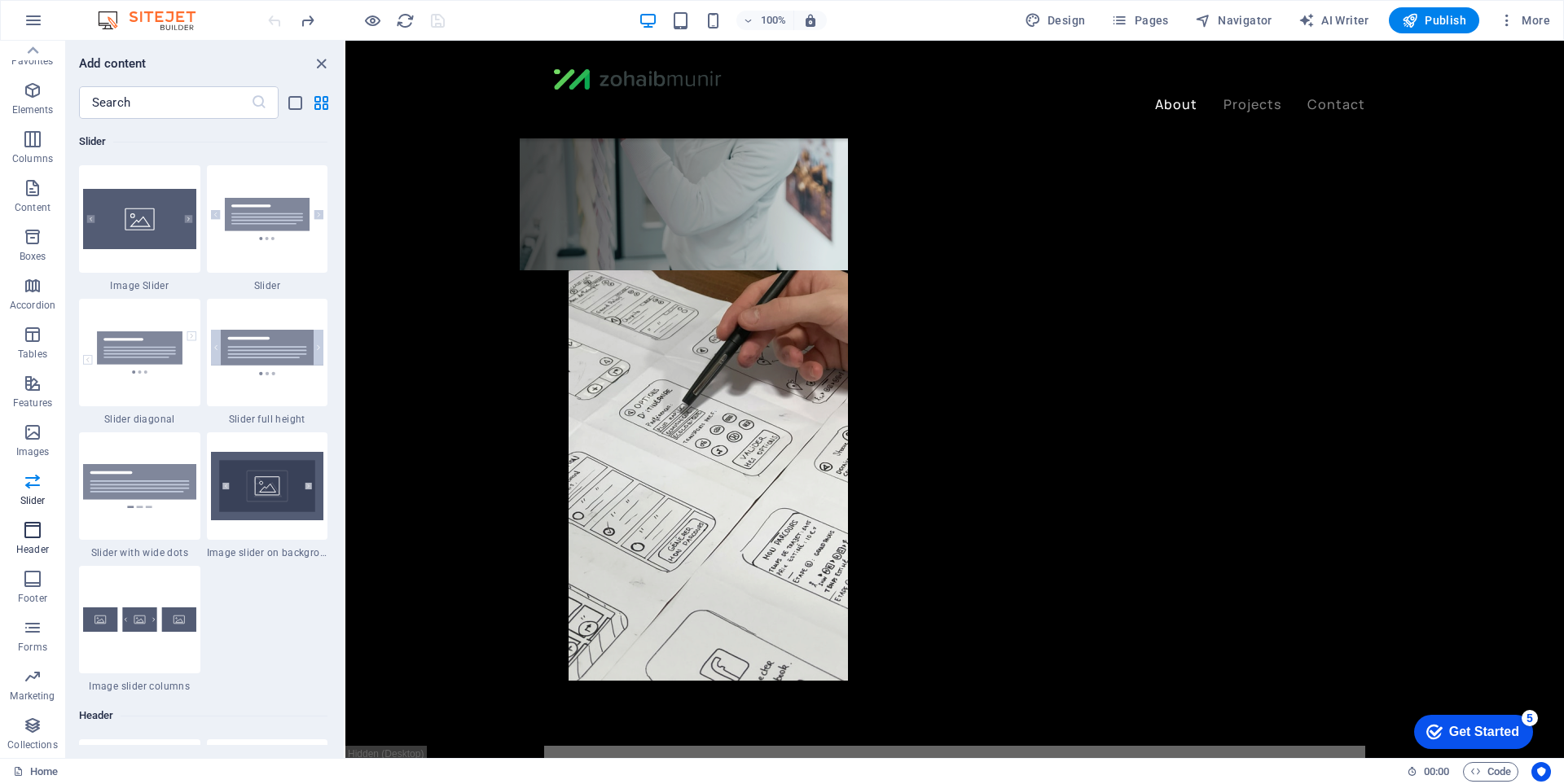
click at [34, 528] on icon "button" at bounding box center [32, 530] width 20 height 20
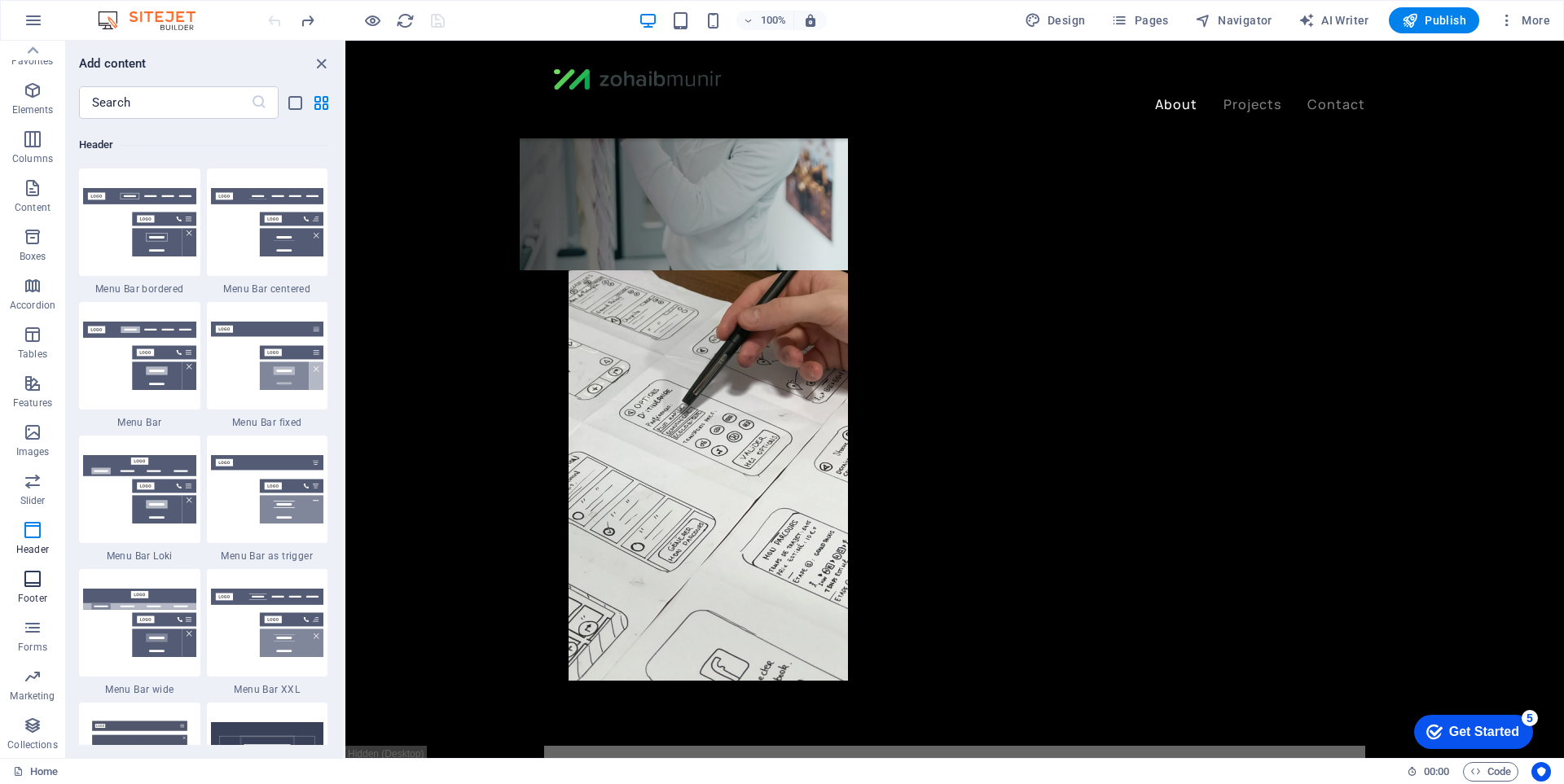
click at [35, 582] on icon "button" at bounding box center [32, 579] width 20 height 20
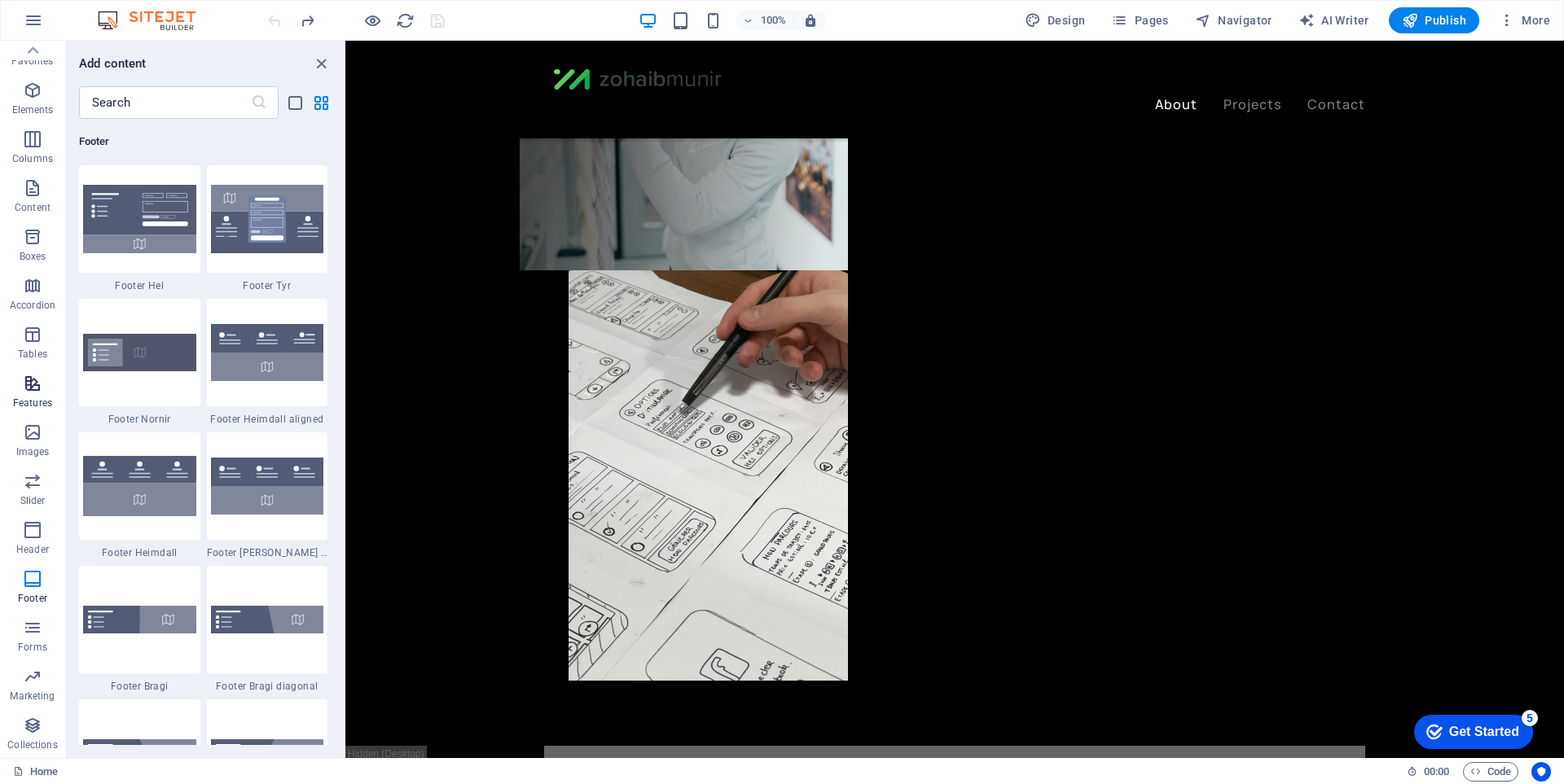
click at [41, 386] on icon "button" at bounding box center [32, 383] width 20 height 20
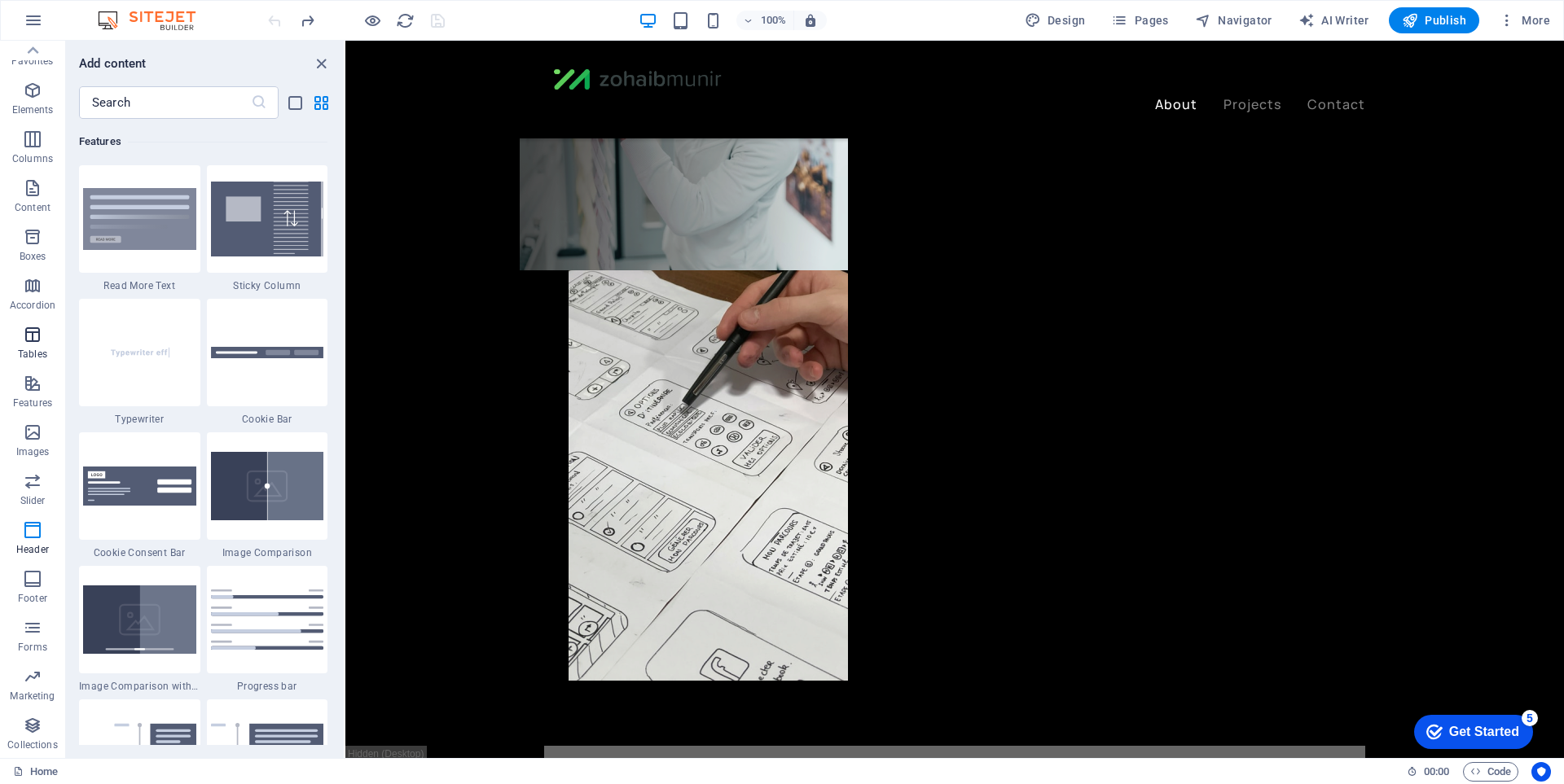
click at [30, 341] on icon "button" at bounding box center [32, 335] width 20 height 20
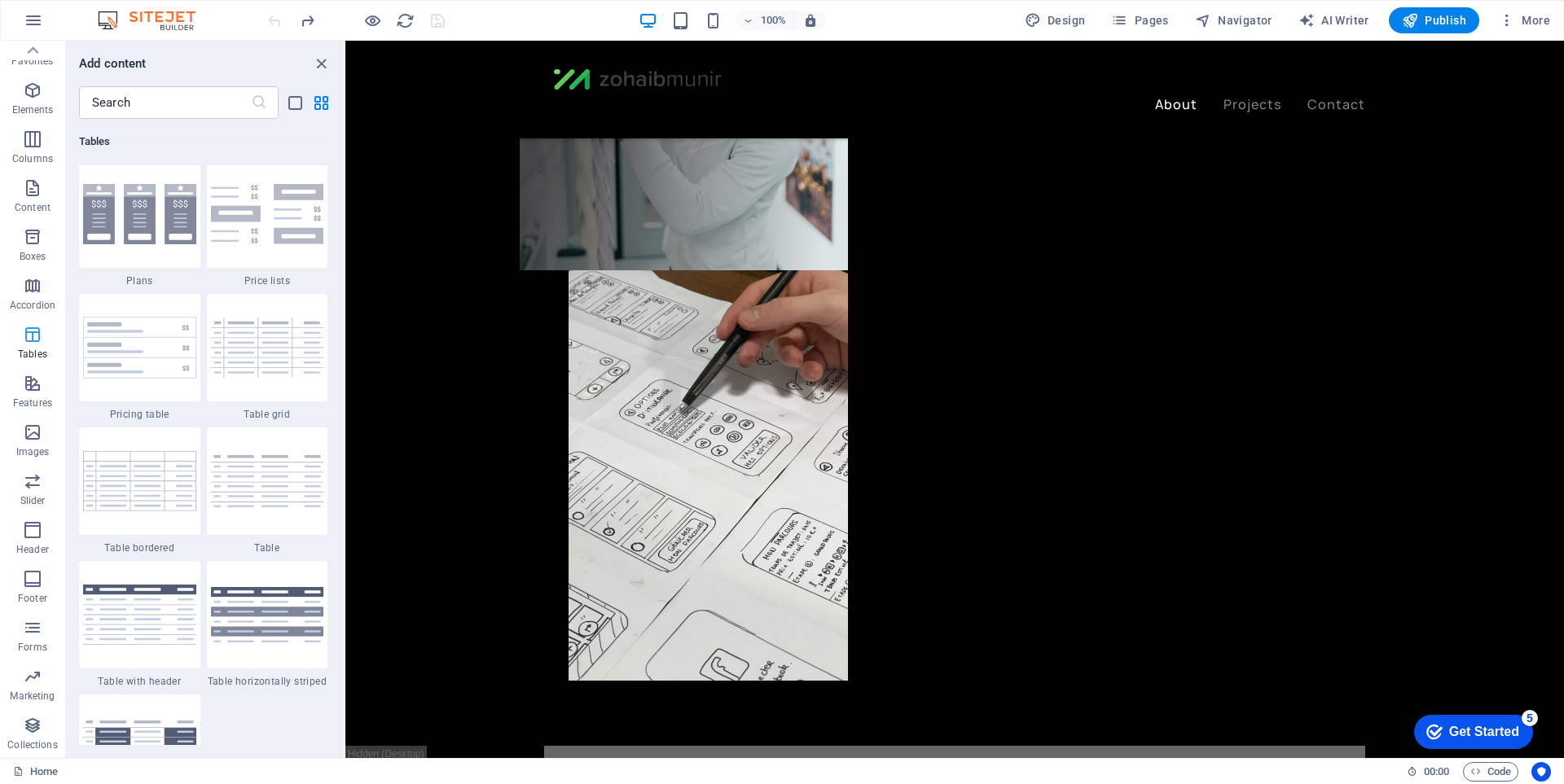
scroll to position [5641, 0]
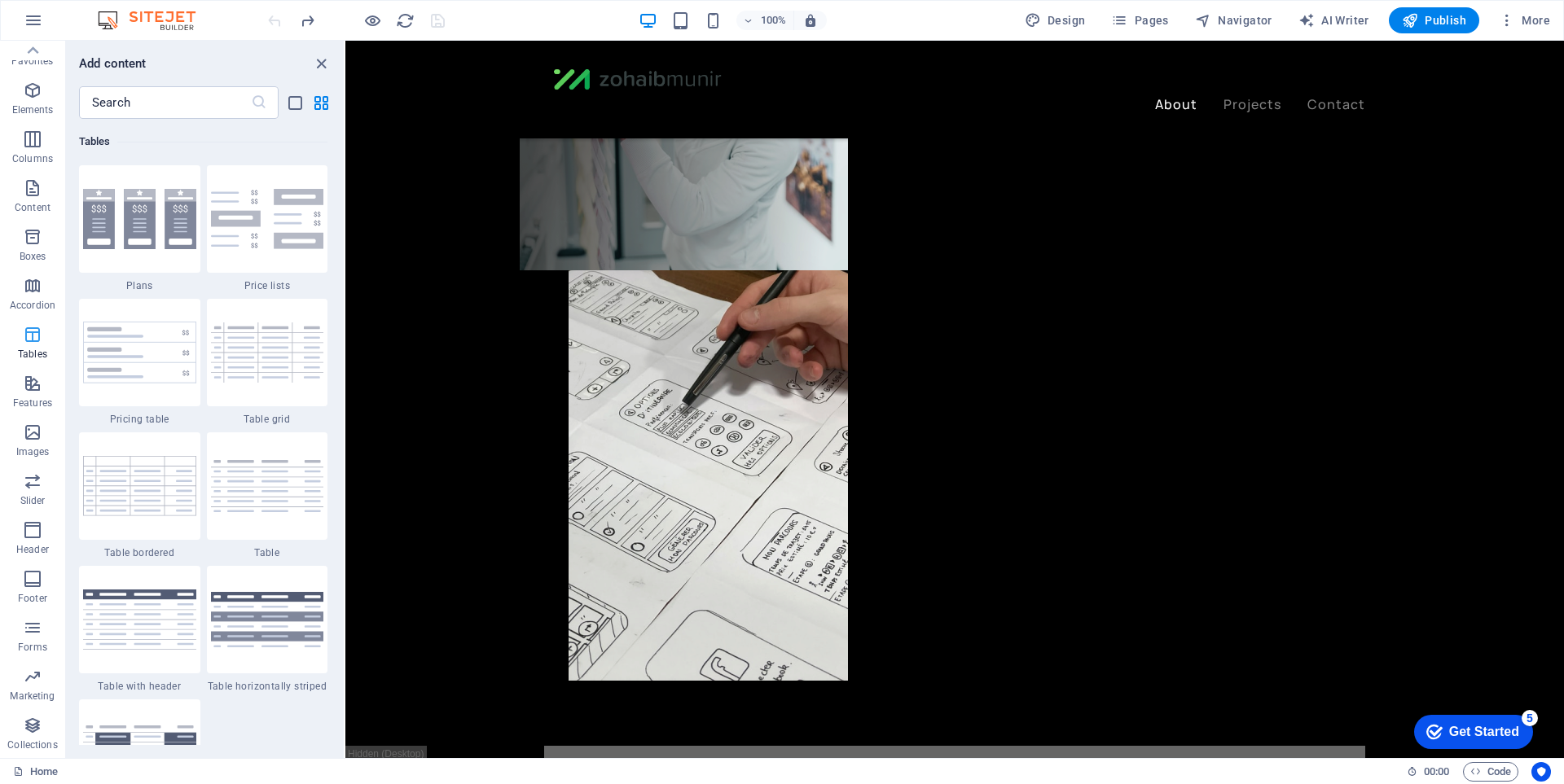
click at [36, 321] on button "Tables" at bounding box center [32, 342] width 65 height 49
click at [39, 304] on p "Accordion" at bounding box center [32, 305] width 46 height 13
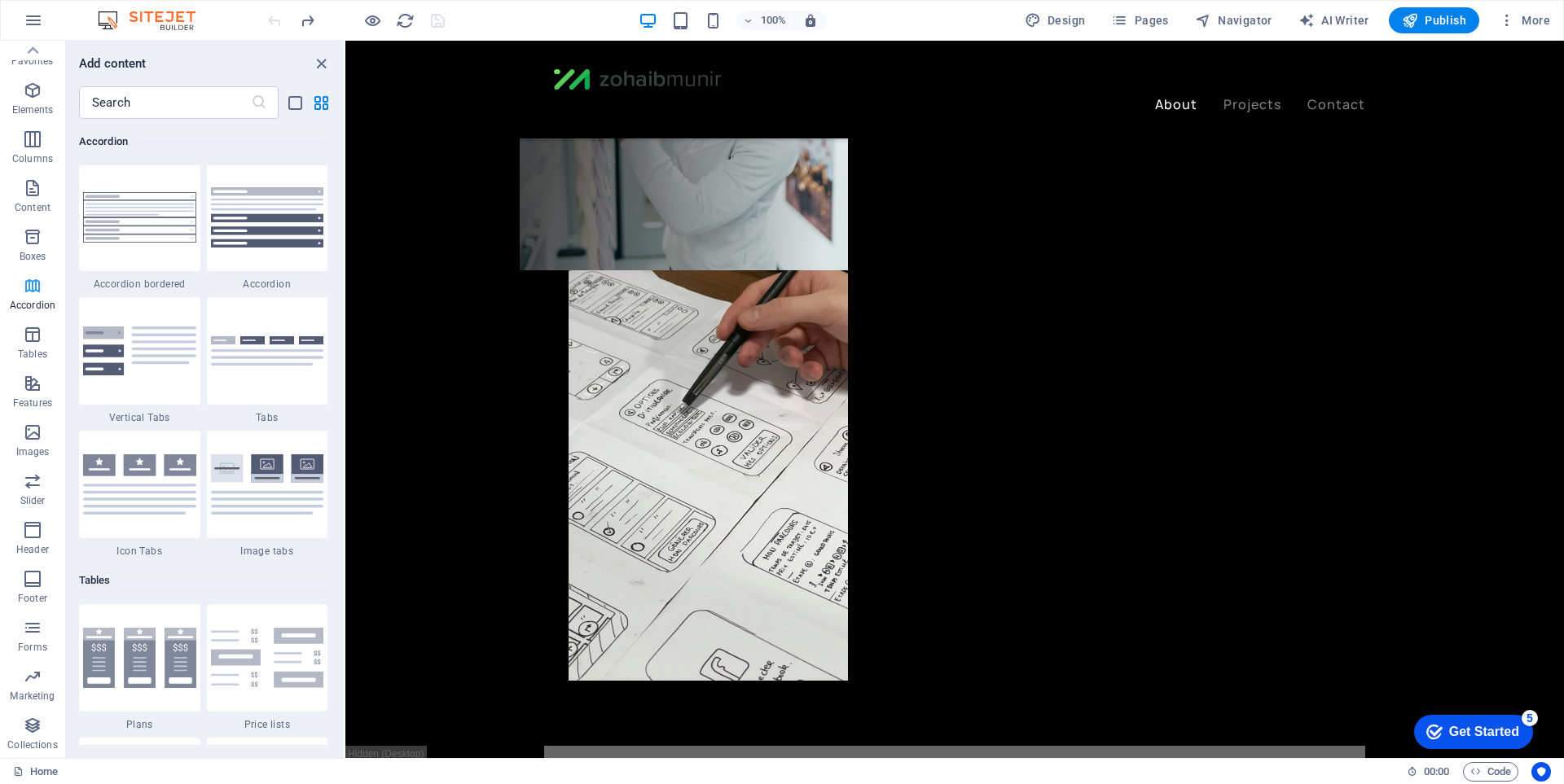
scroll to position [5200, 0]
click at [40, 360] on p "Tables" at bounding box center [33, 354] width 29 height 13
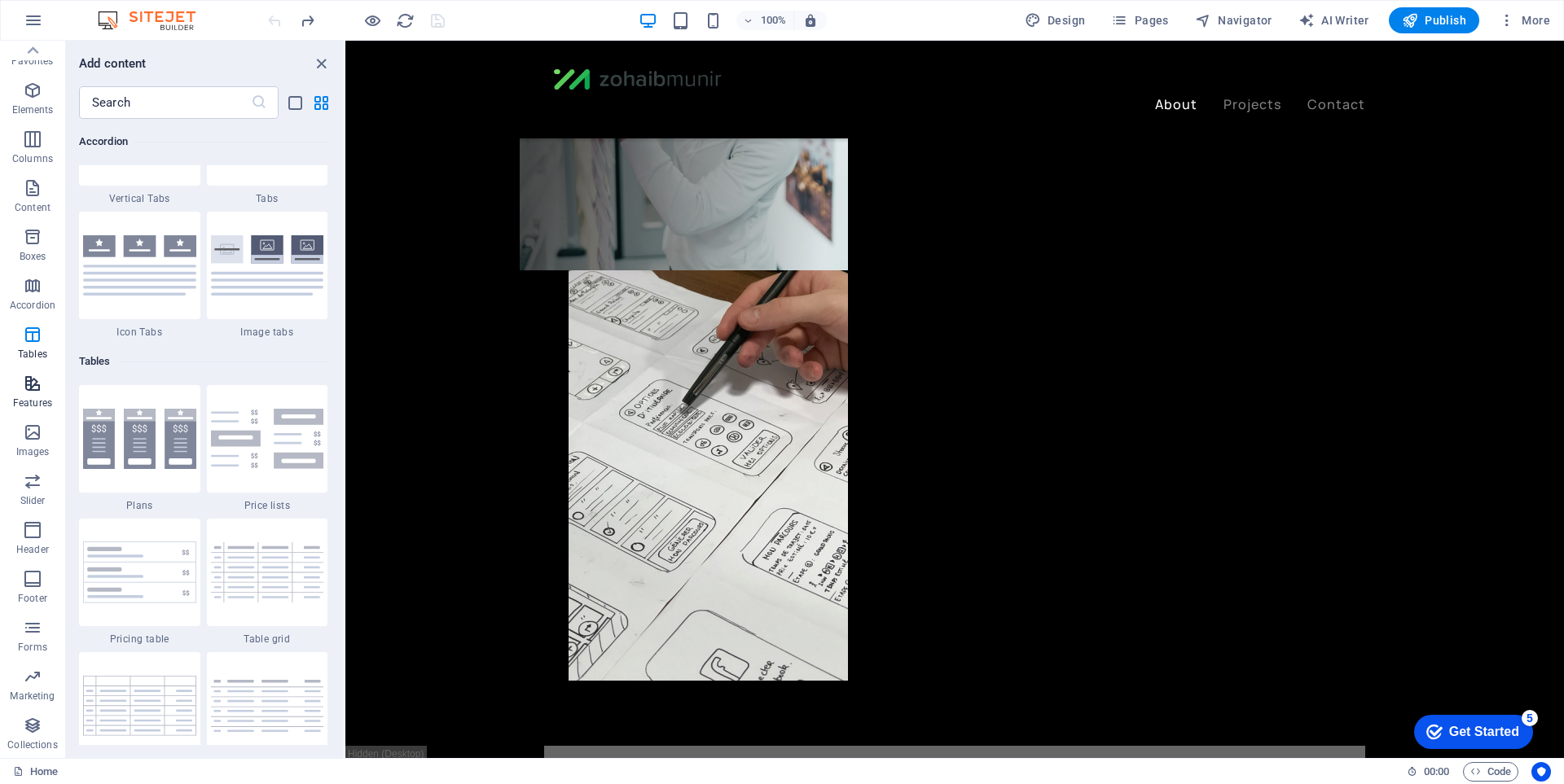
scroll to position [5641, 0]
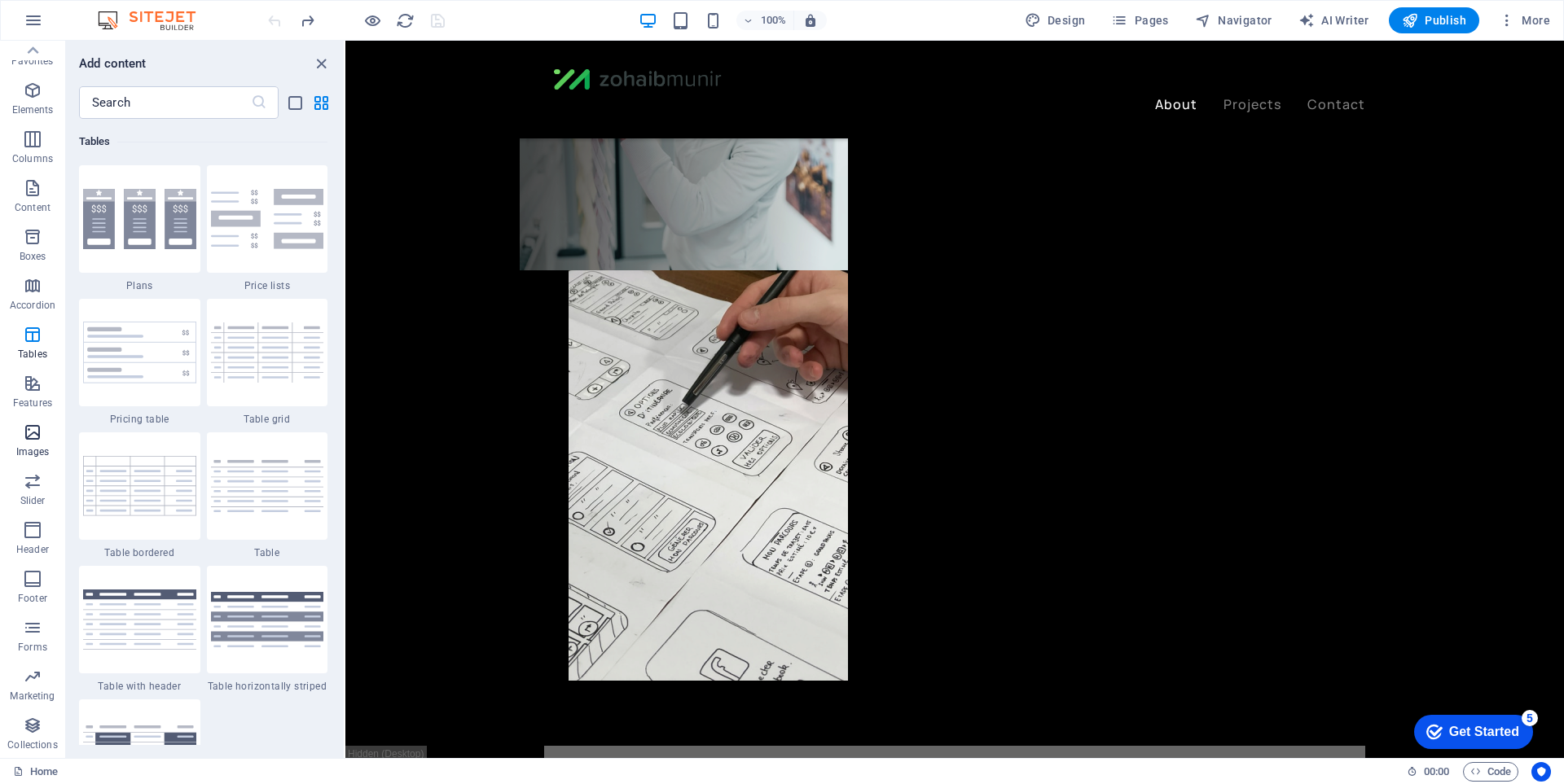
click at [40, 457] on p "Images" at bounding box center [33, 451] width 34 height 13
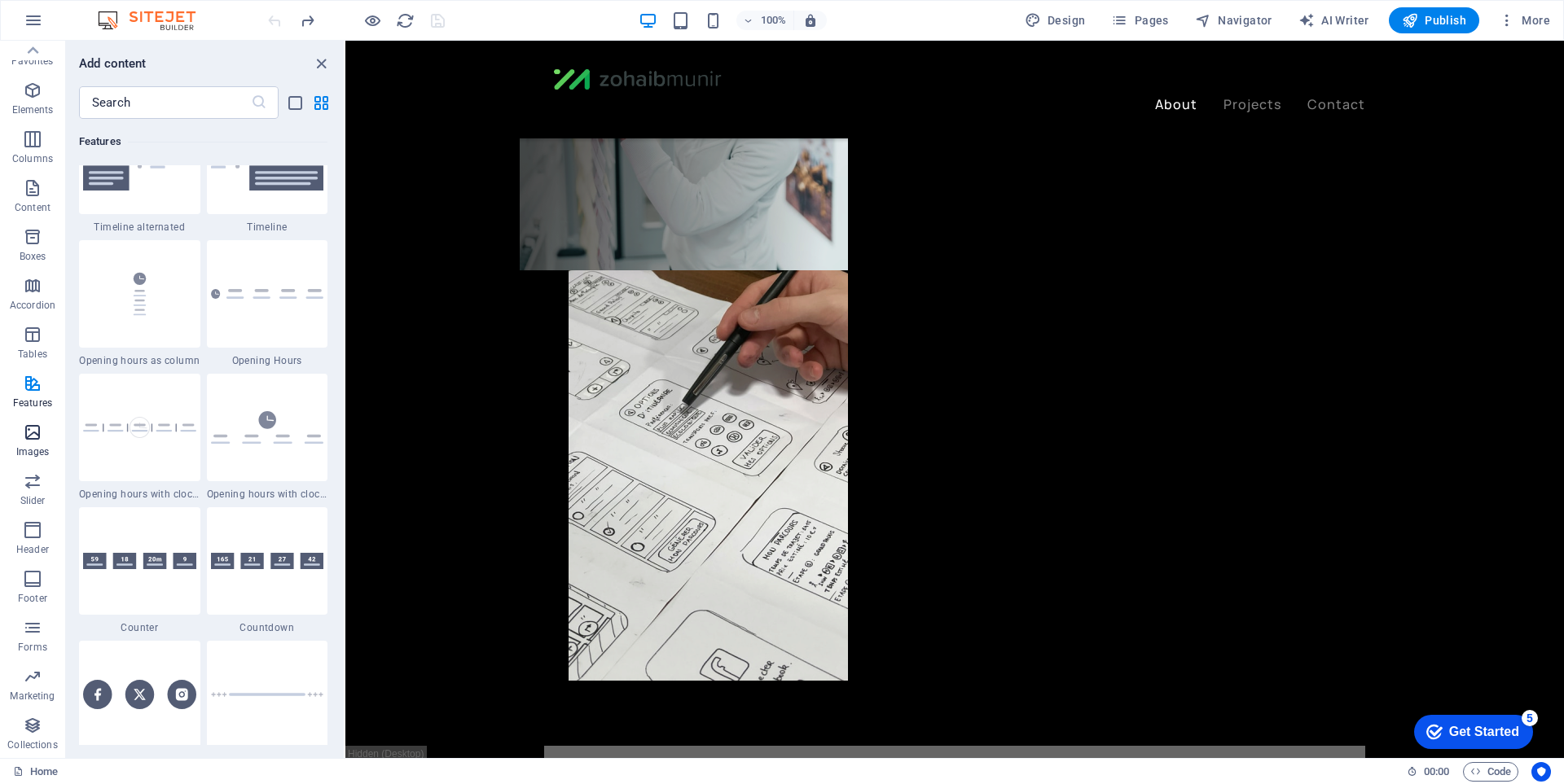
scroll to position [8258, 0]
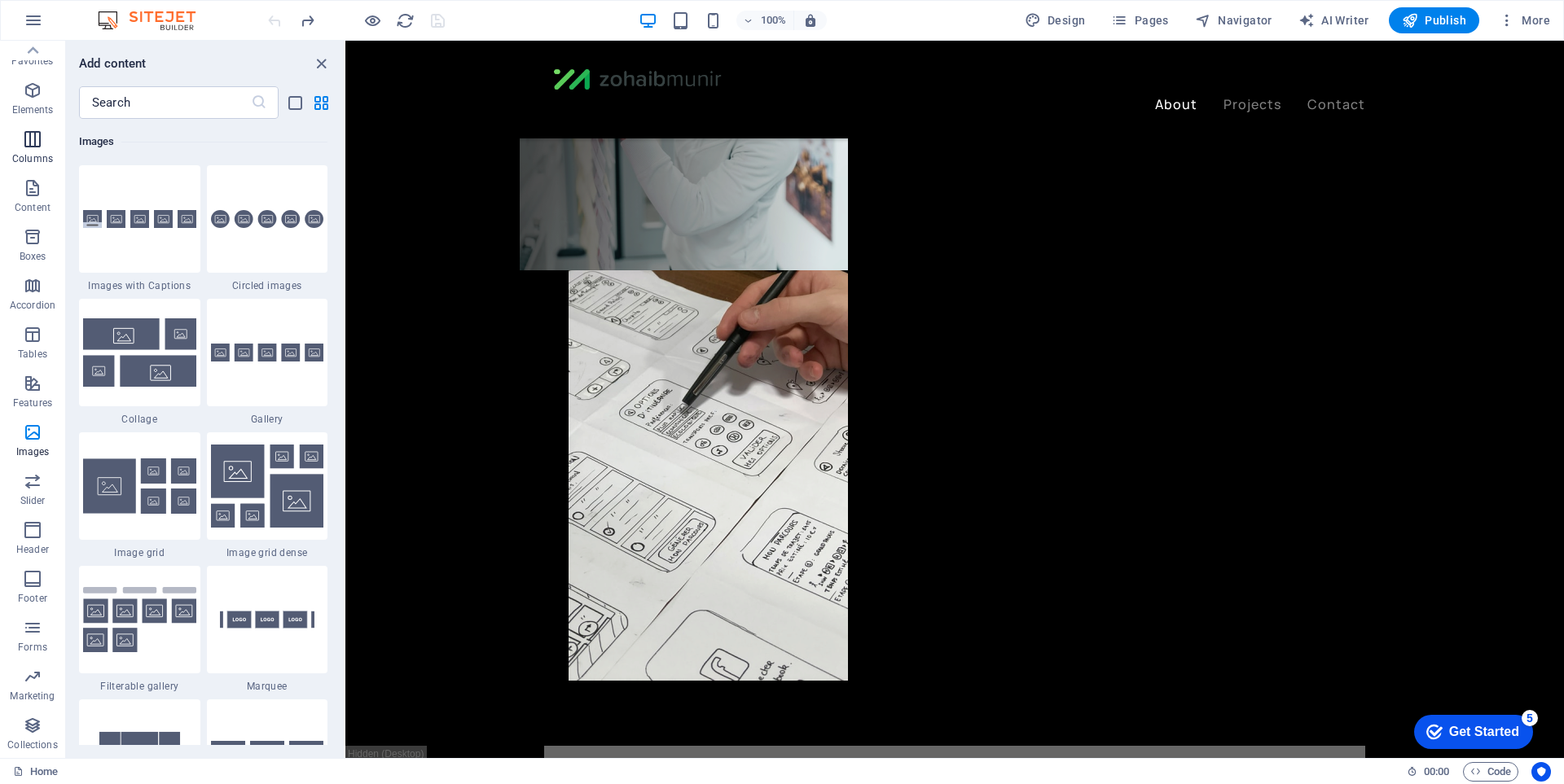
click at [35, 137] on icon "button" at bounding box center [32, 139] width 20 height 20
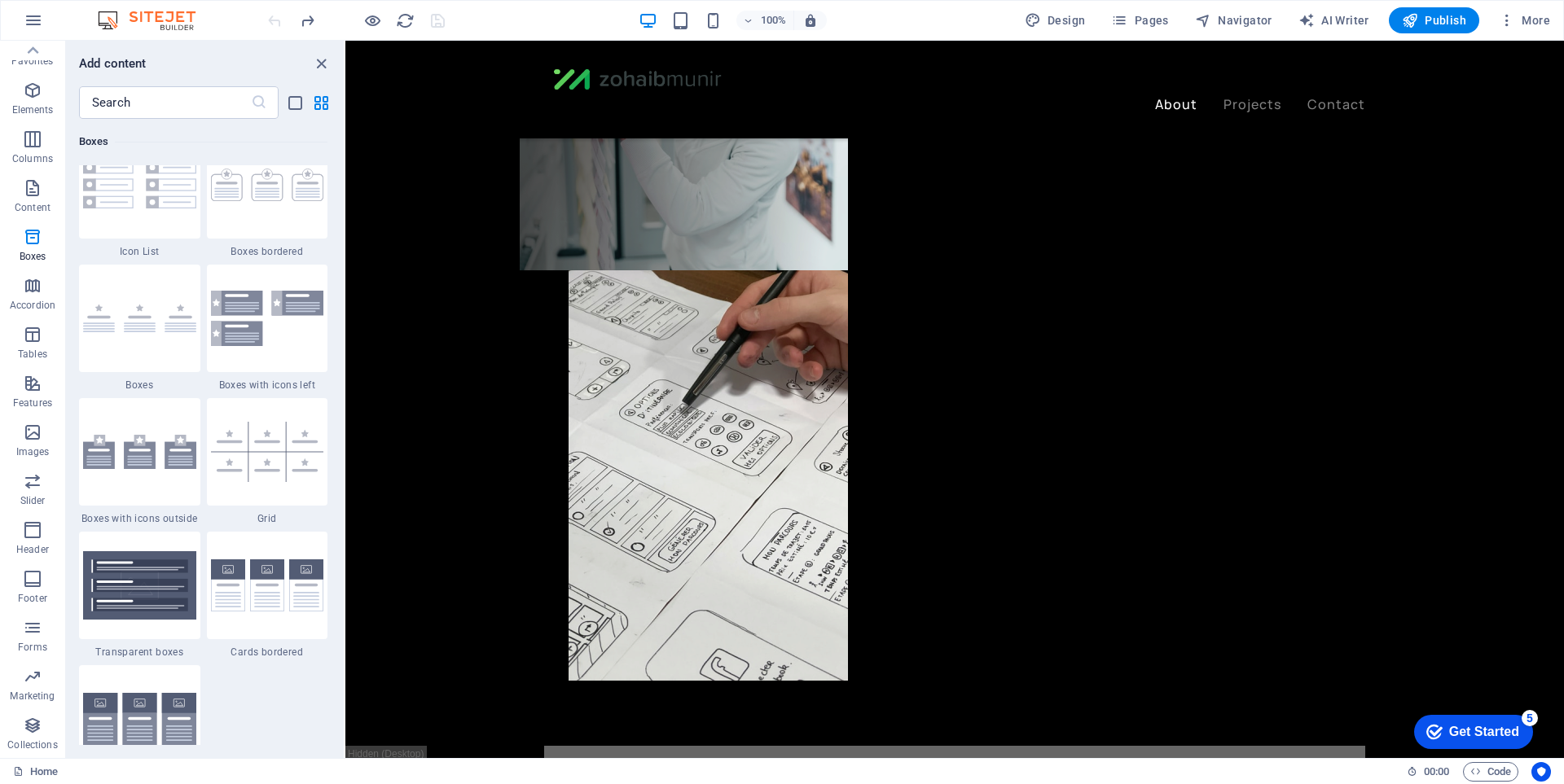
scroll to position [4634, 0]
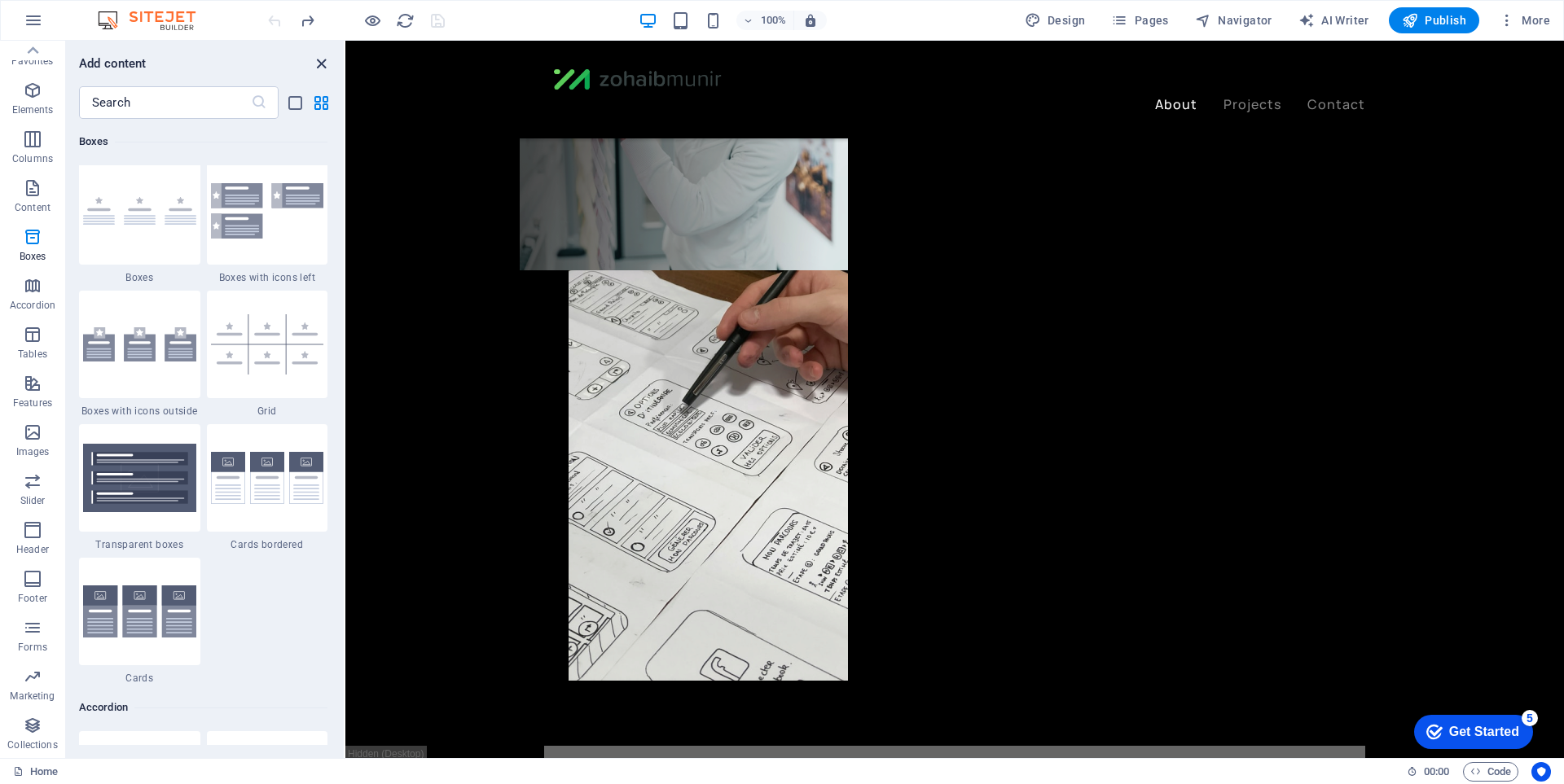
click at [323, 57] on icon "close panel" at bounding box center [322, 64] width 19 height 19
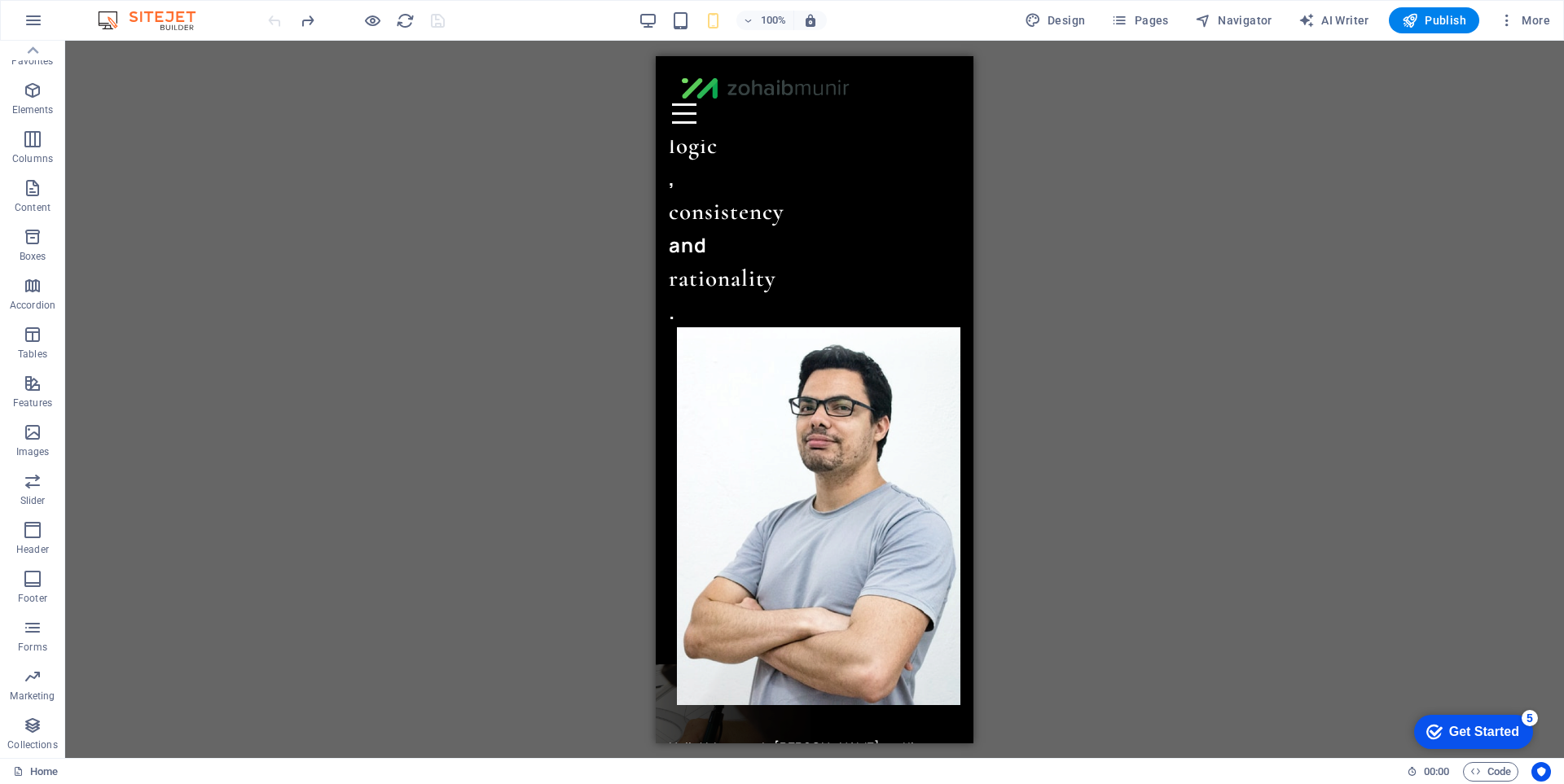
click at [1191, 415] on div "2 columns Container H1 Container 2 columns 2 columns Container Image Container …" at bounding box center [814, 399] width 1499 height 717
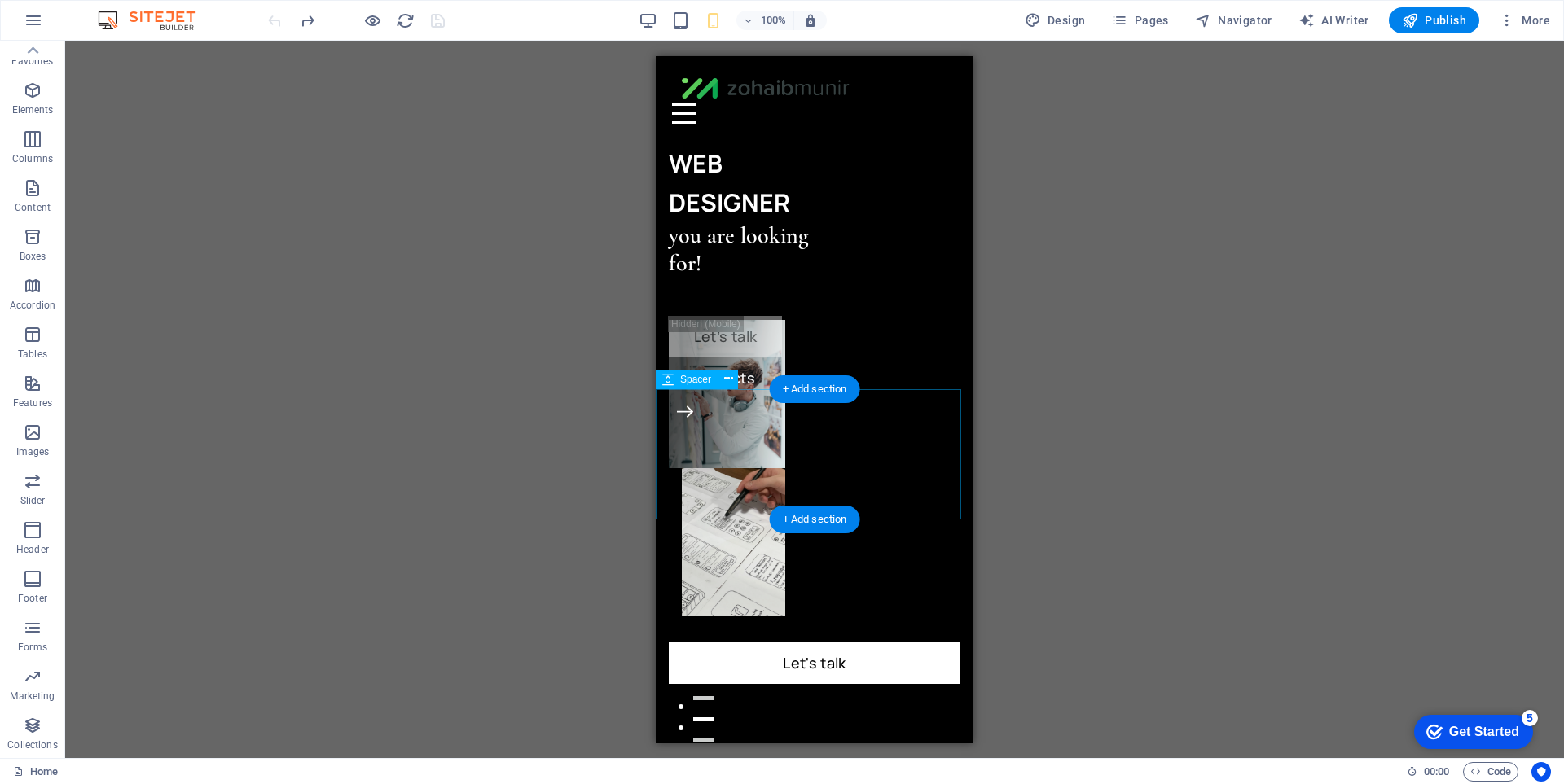
scroll to position [0, 0]
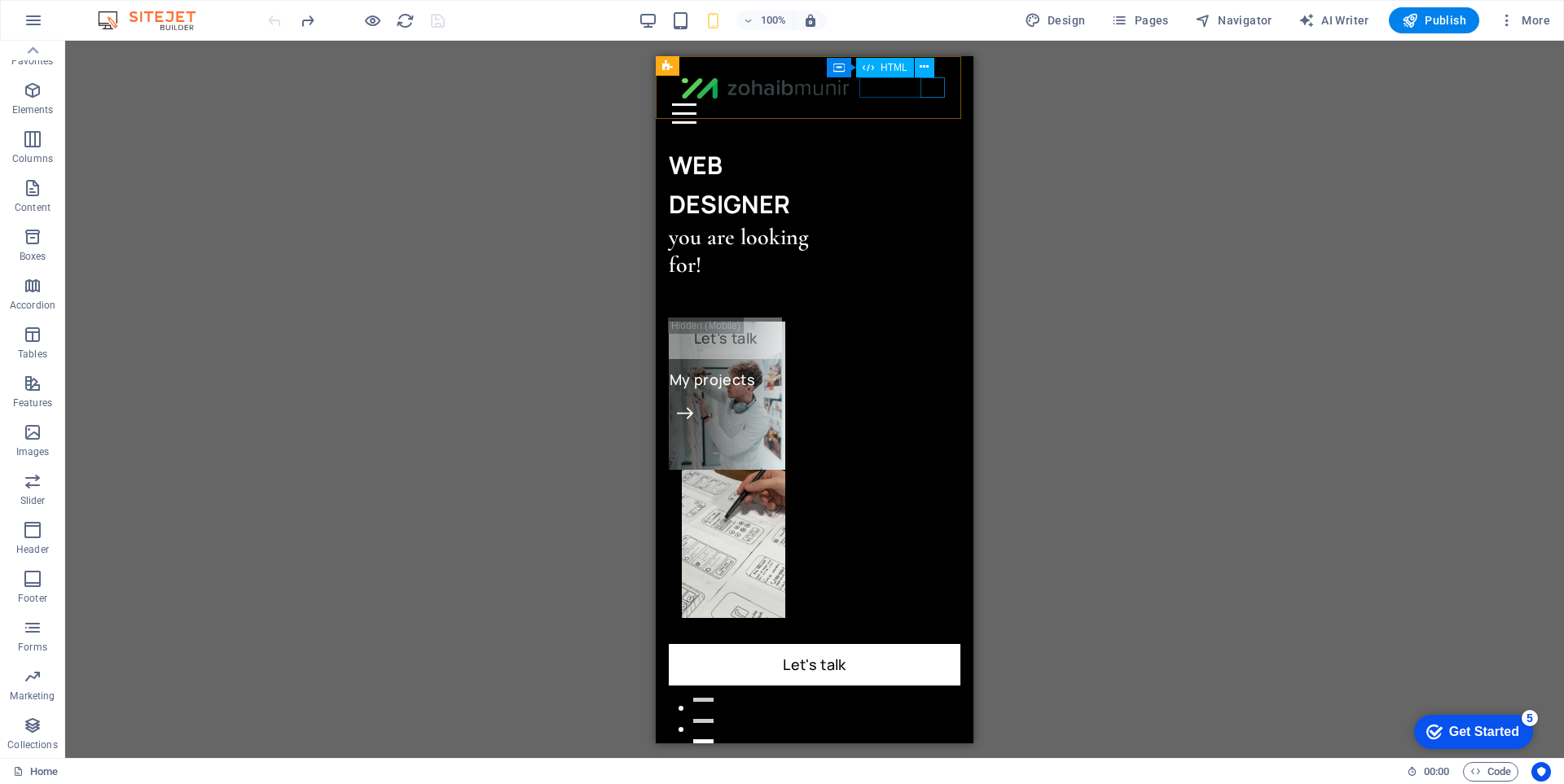
click at [929, 103] on div at bounding box center [814, 113] width 285 height 21
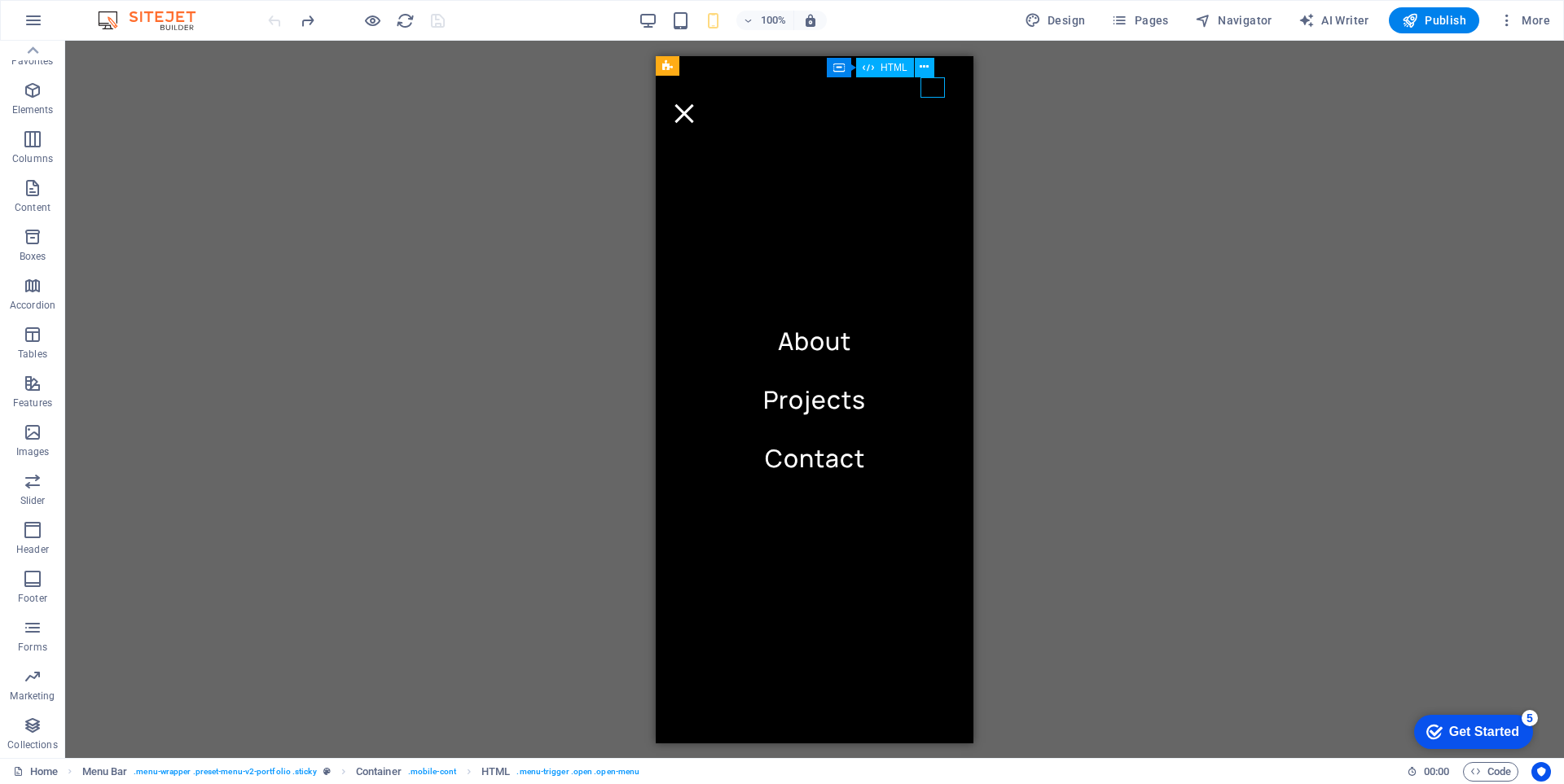
click at [697, 103] on div at bounding box center [684, 113] width 24 height 21
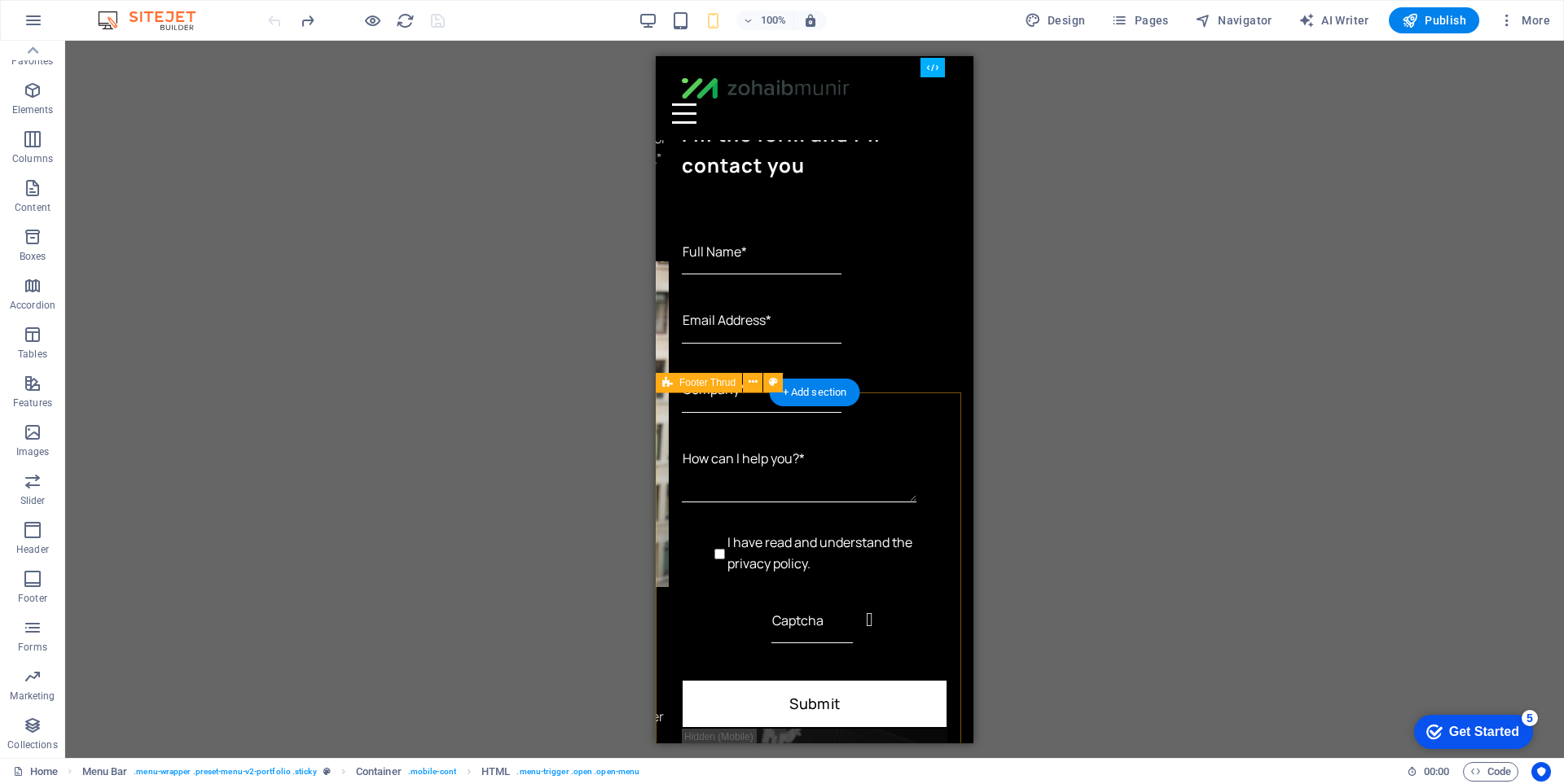
scroll to position [3697, 0]
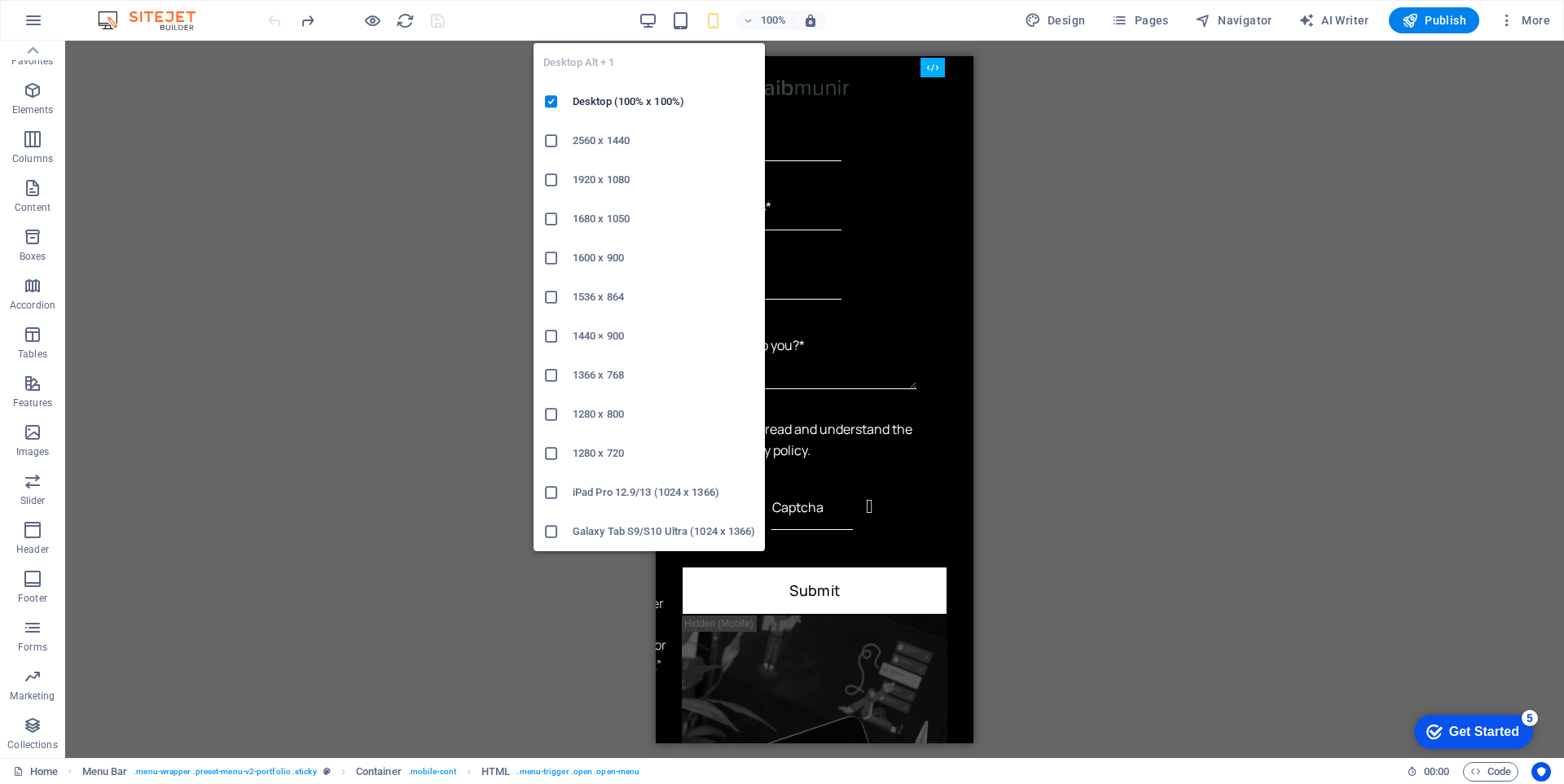
click at [646, 29] on icon "button" at bounding box center [648, 21] width 19 height 19
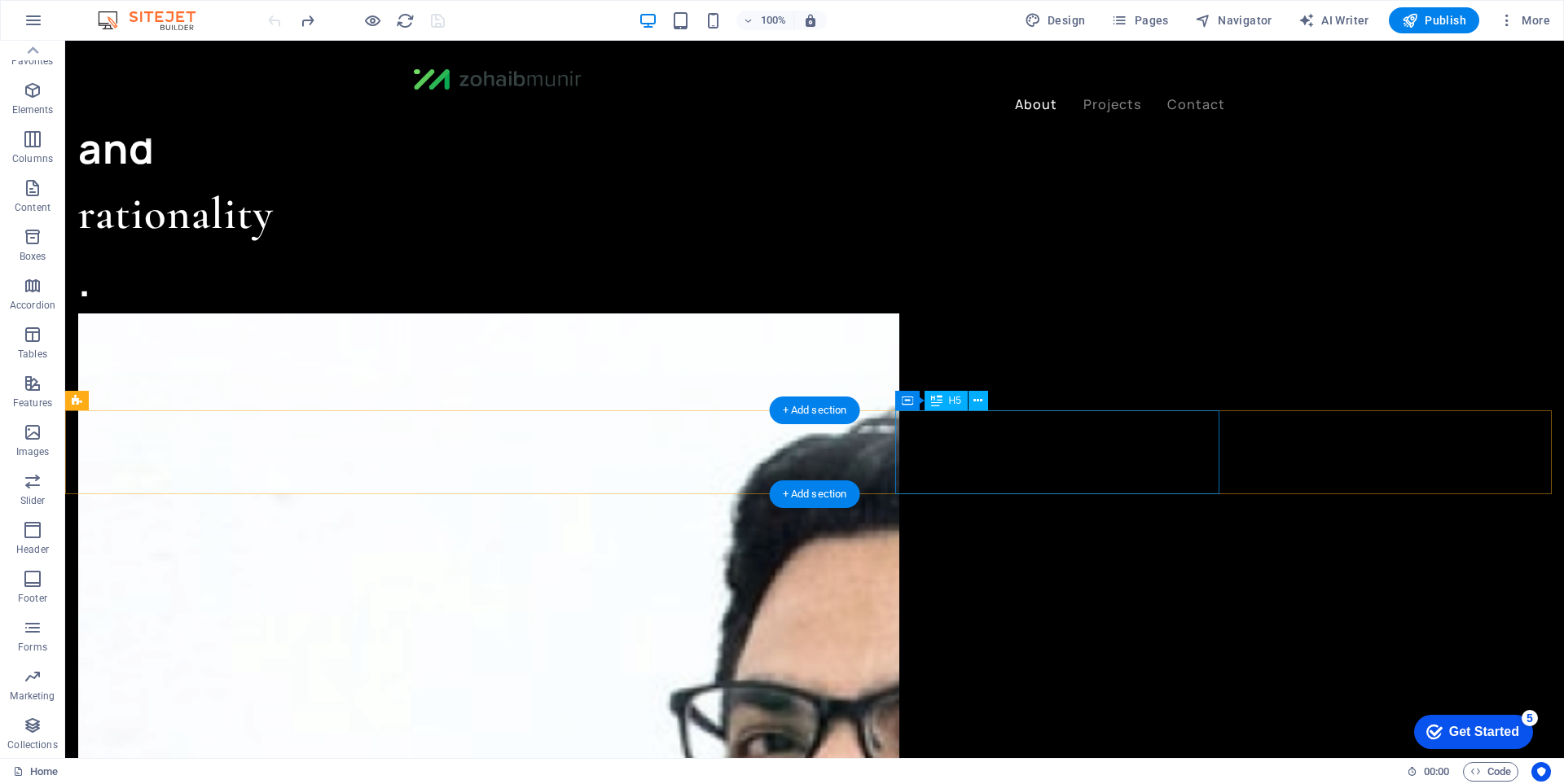
scroll to position [1556, 0]
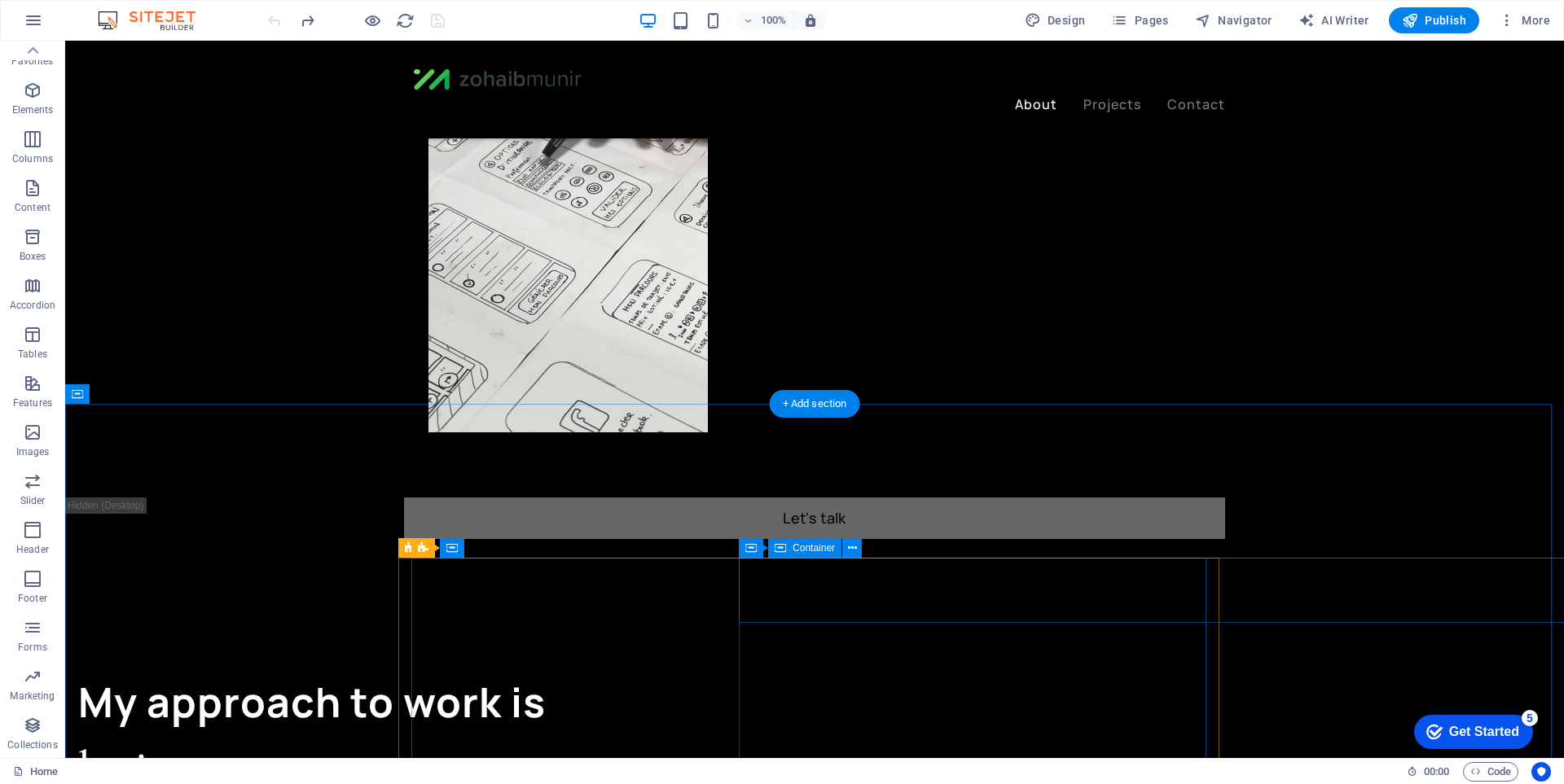
scroll to position [904, 0]
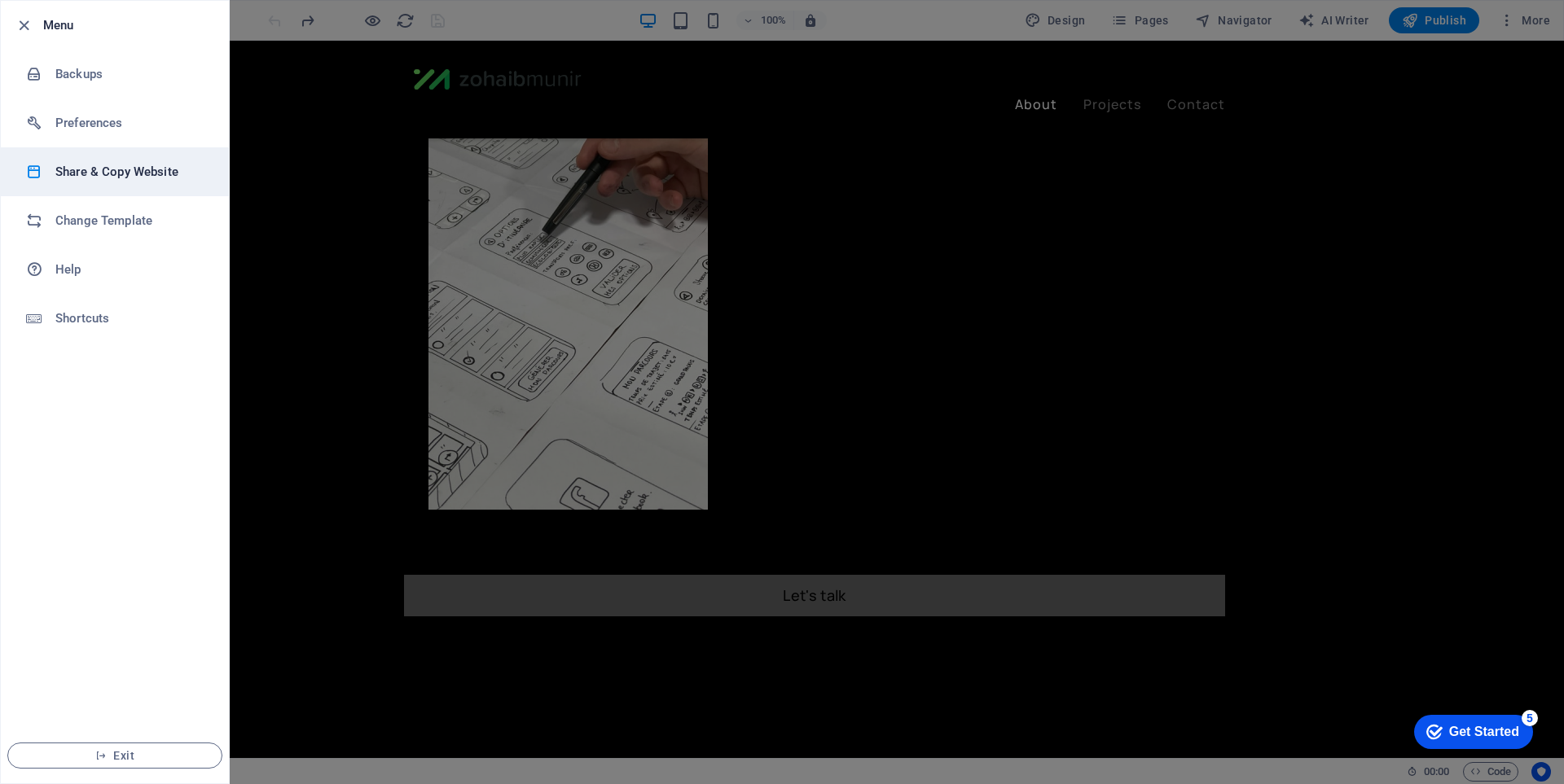
click at [150, 170] on h6 "Share & Copy Website" at bounding box center [131, 172] width 150 height 20
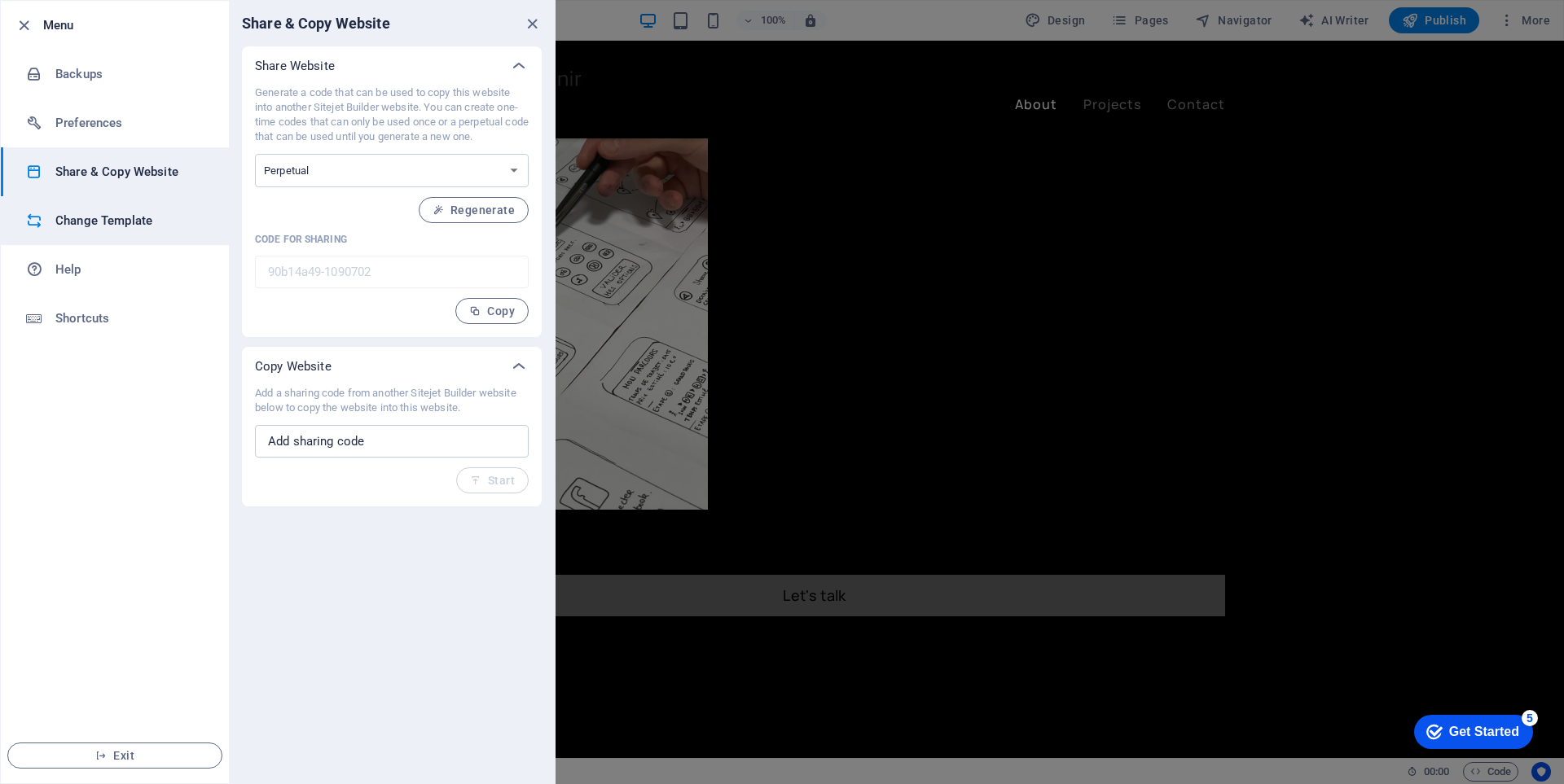
click at [152, 224] on h6 "Change Template" at bounding box center [131, 220] width 150 height 20
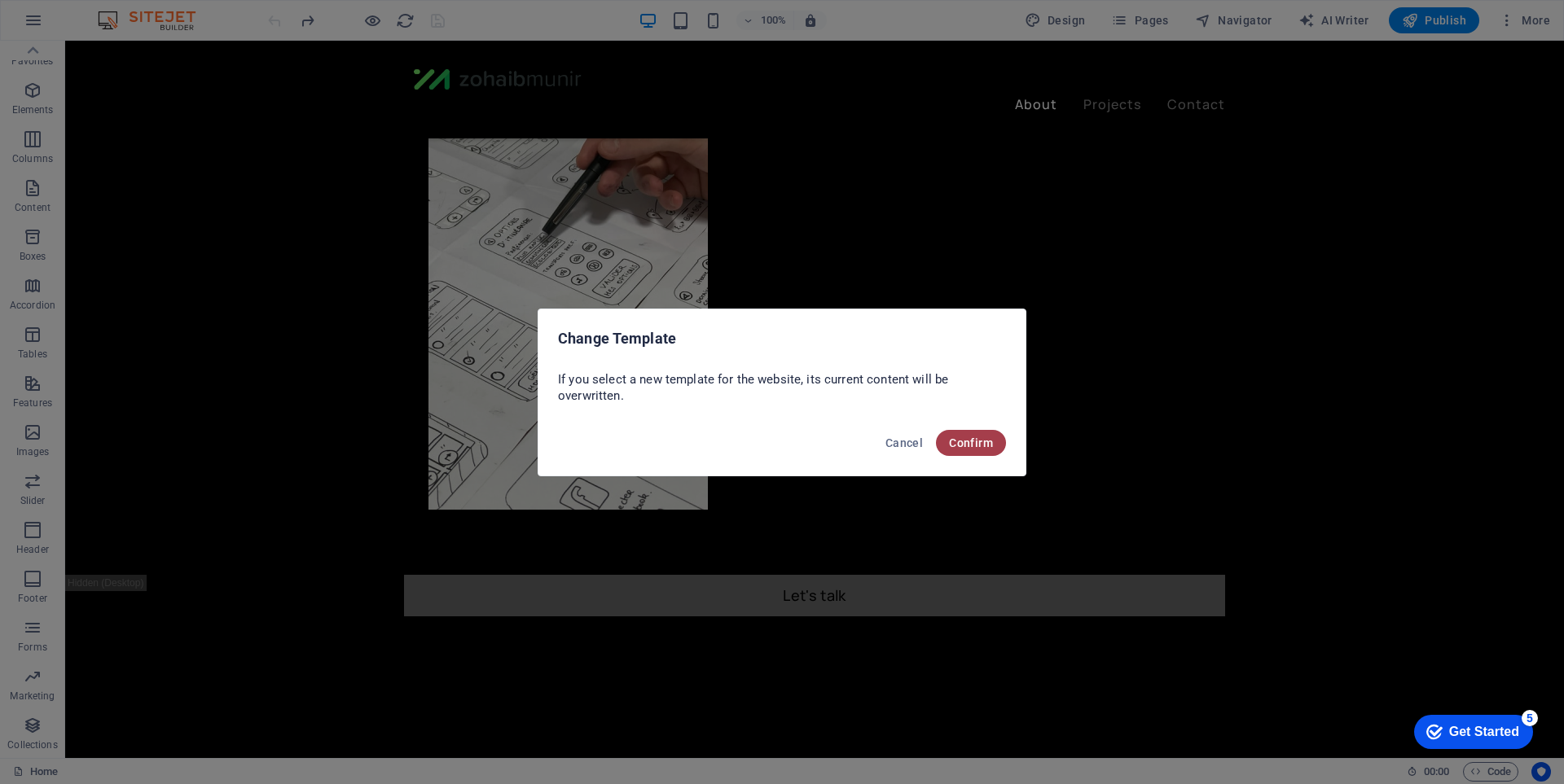
click at [968, 447] on span "Confirm" at bounding box center [971, 443] width 44 height 13
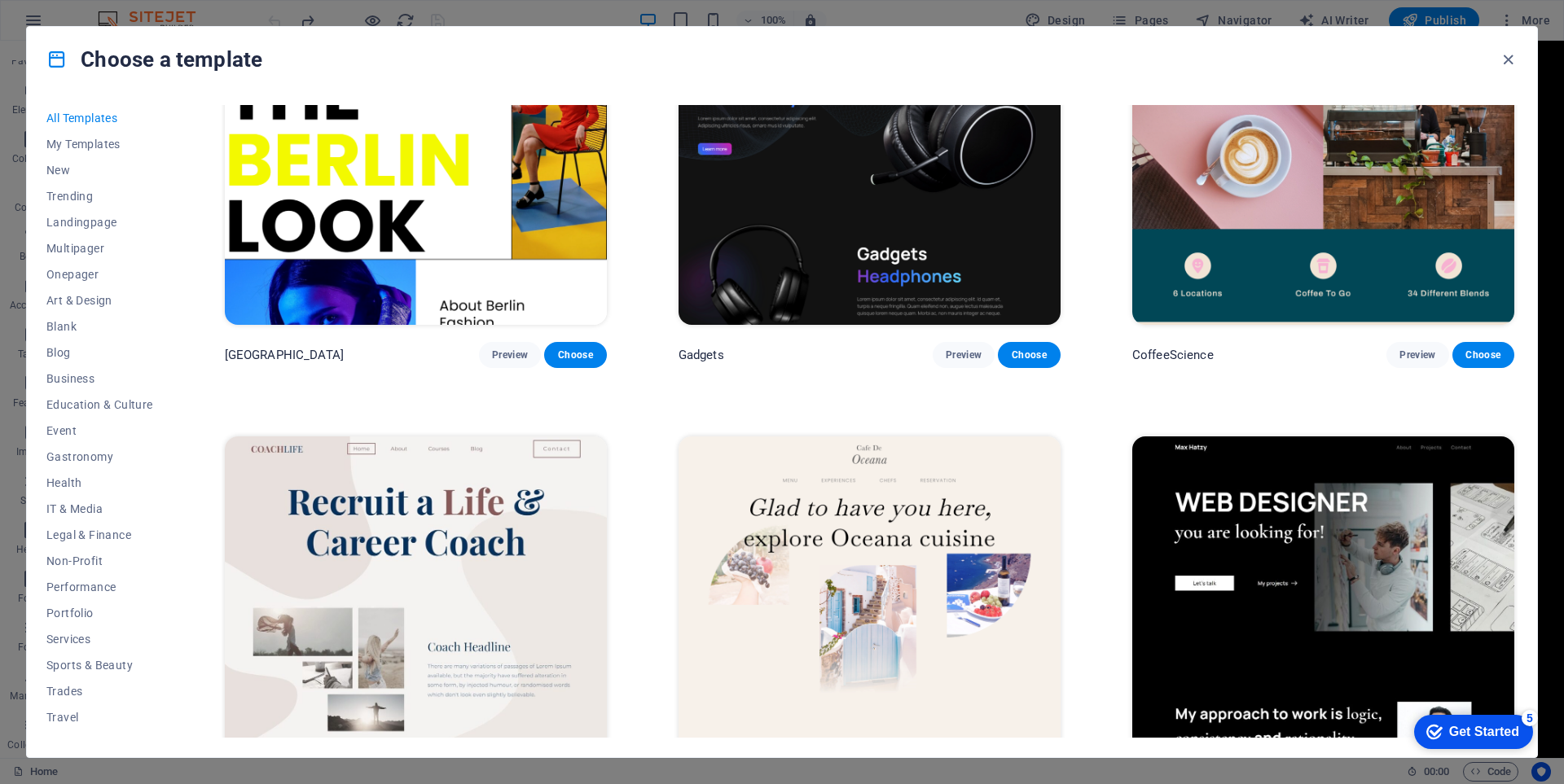
scroll to position [5643, 0]
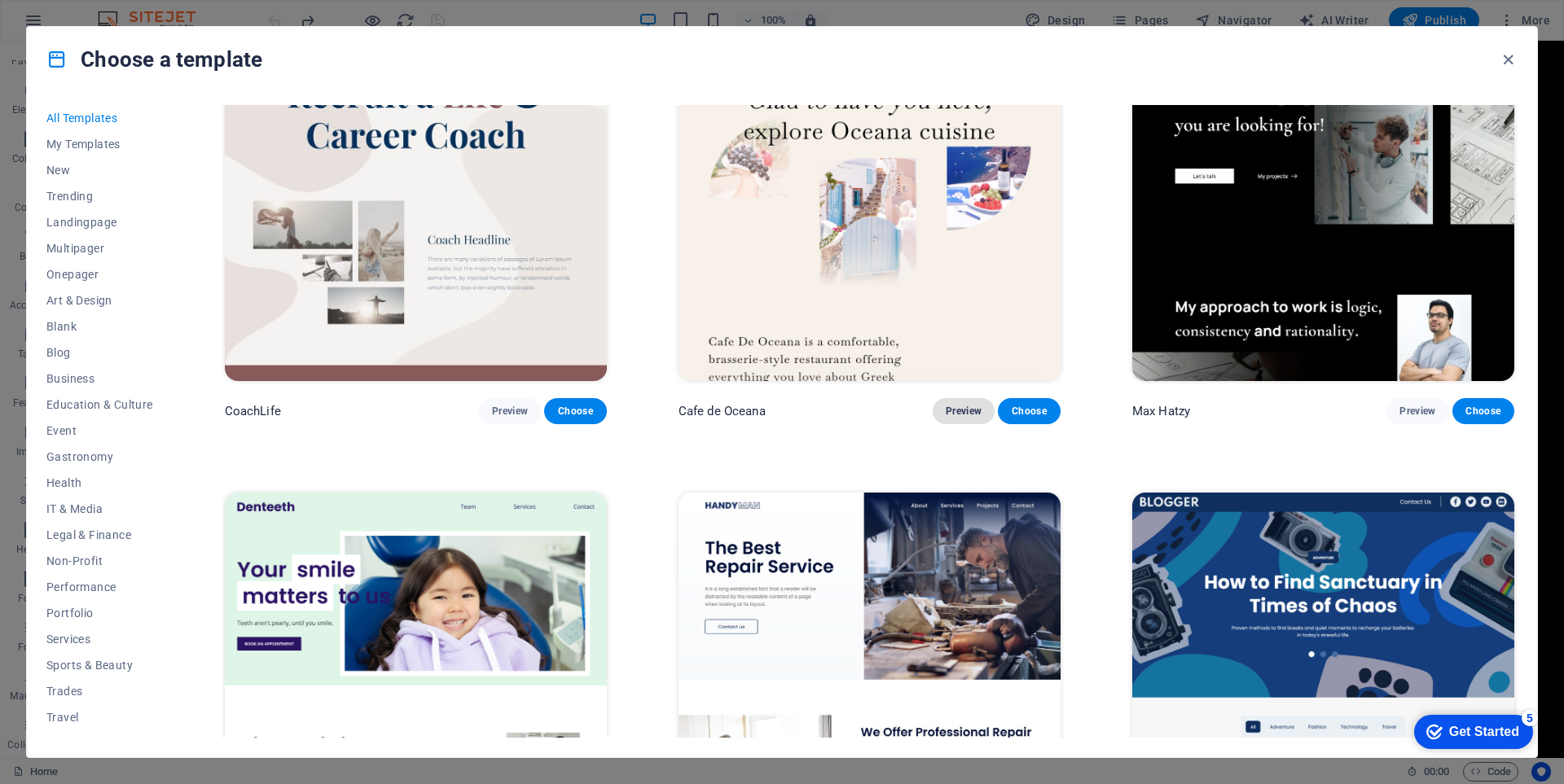
click at [962, 405] on span "Preview" at bounding box center [963, 411] width 35 height 13
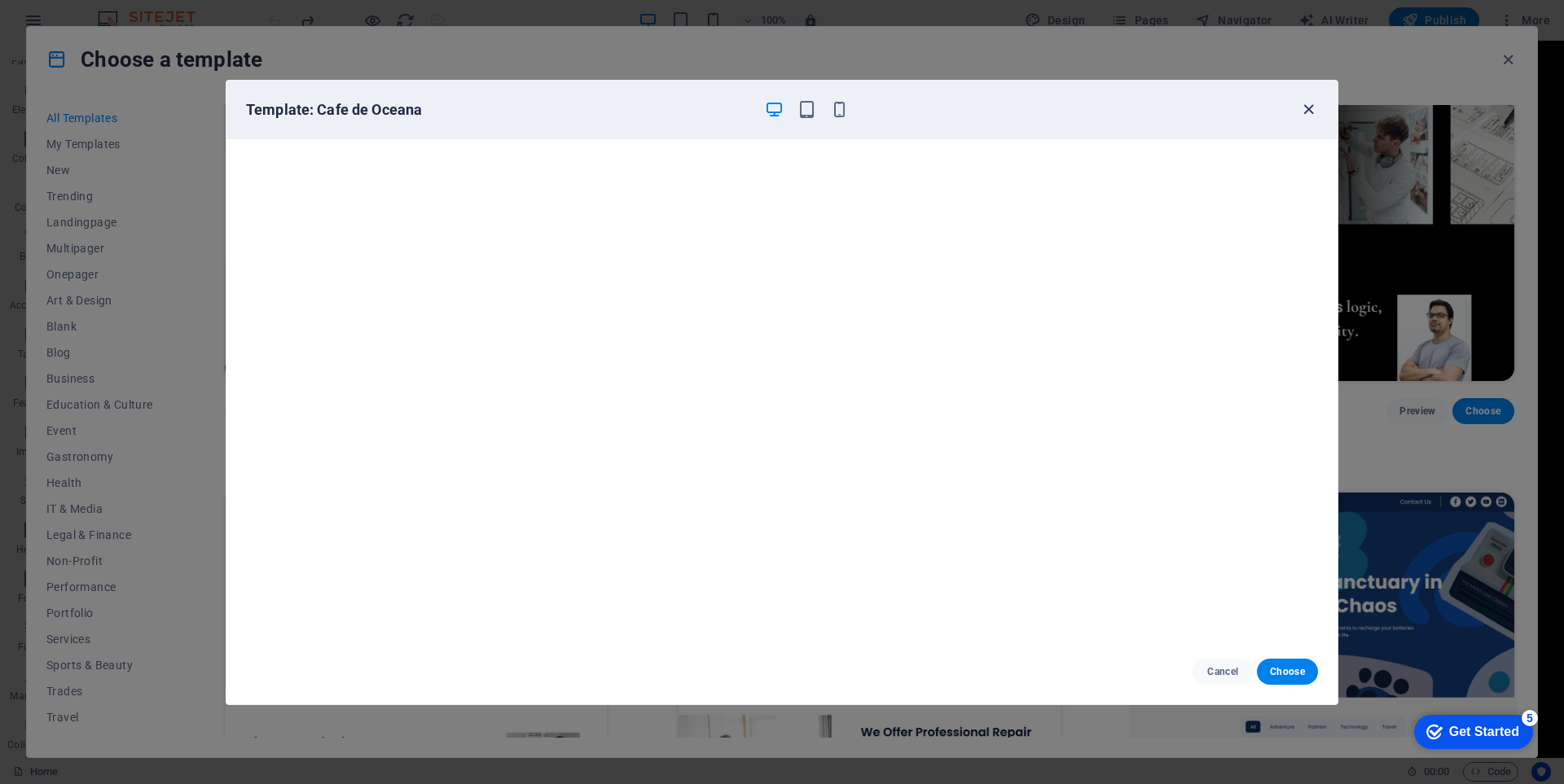
drag, startPoint x: 1310, startPoint y: 106, endPoint x: 1309, endPoint y: 131, distance: 25.0
click at [1309, 107] on icon "button" at bounding box center [1309, 110] width 19 height 19
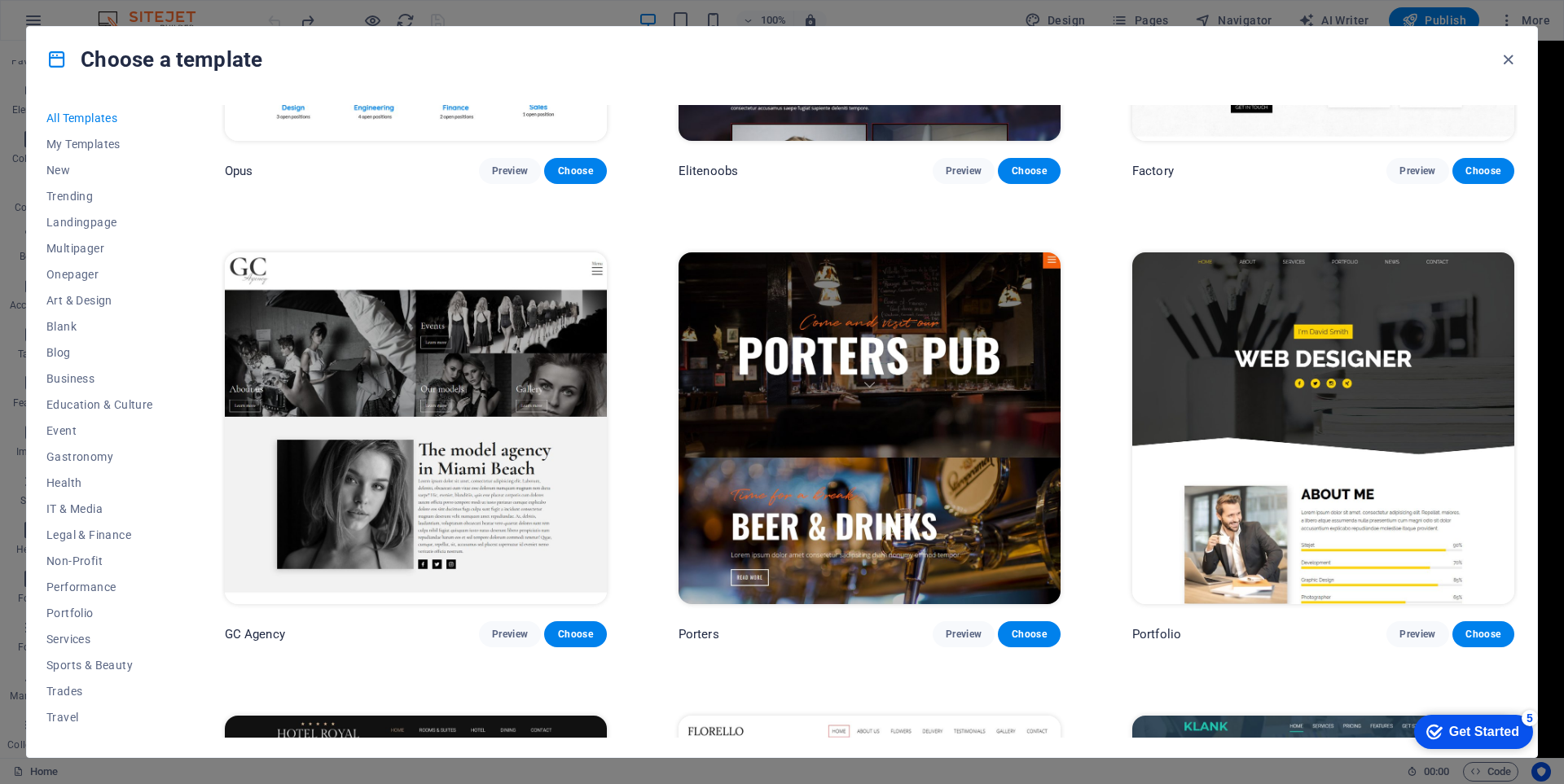
scroll to position [16638, 0]
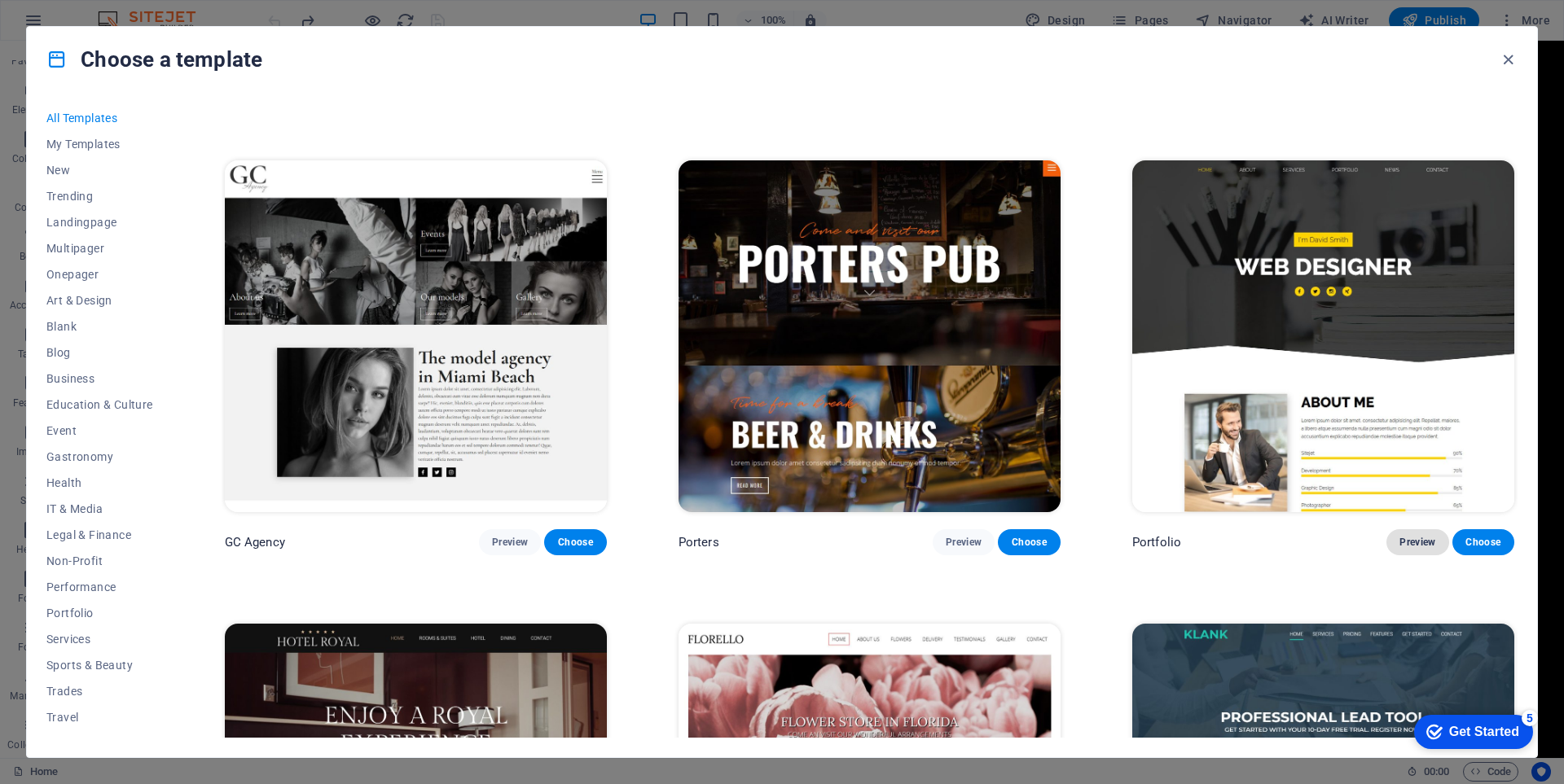
click at [1413, 536] on span "Preview" at bounding box center [1417, 542] width 35 height 13
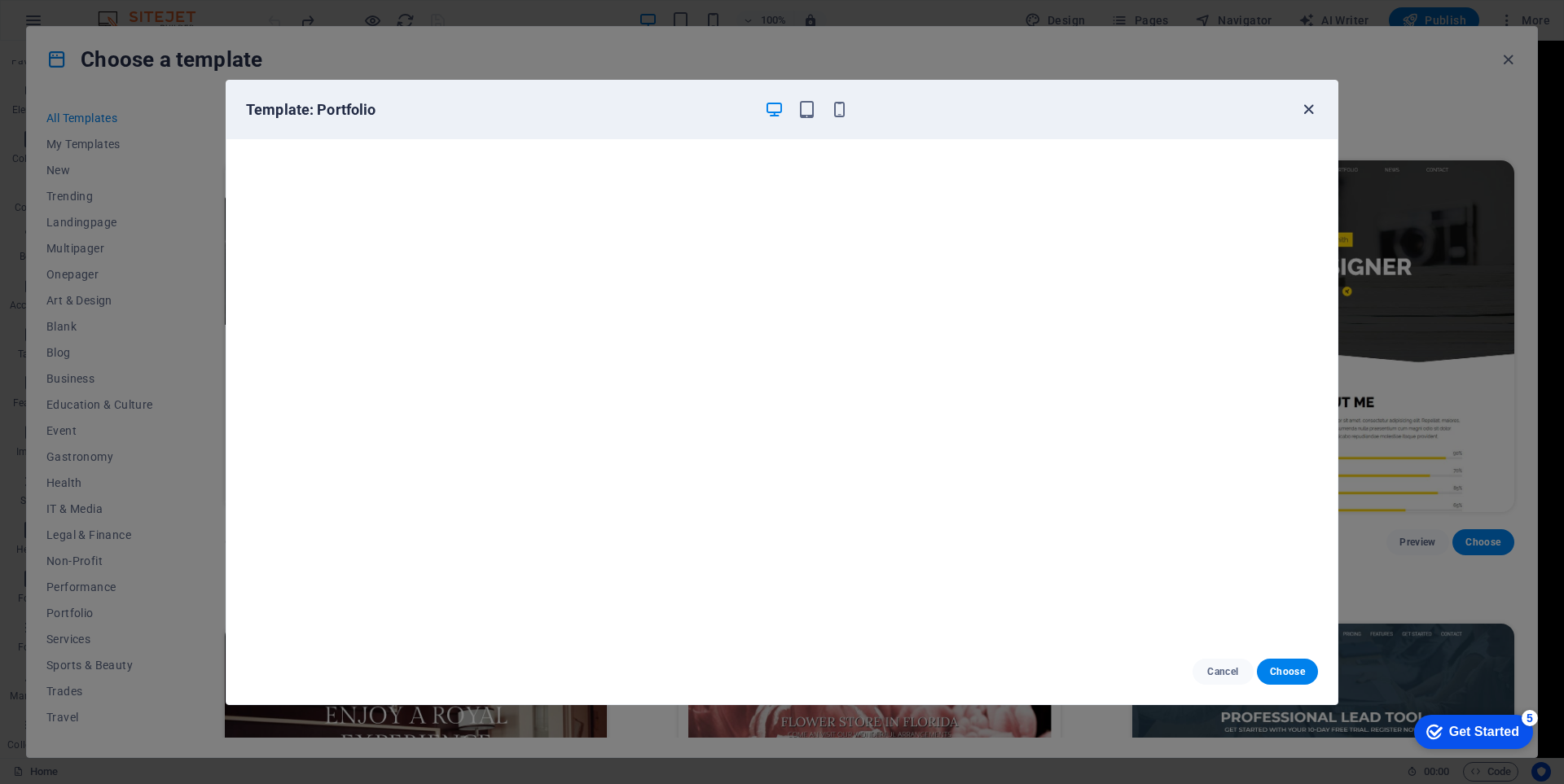
click at [1303, 107] on icon "button" at bounding box center [1309, 110] width 19 height 19
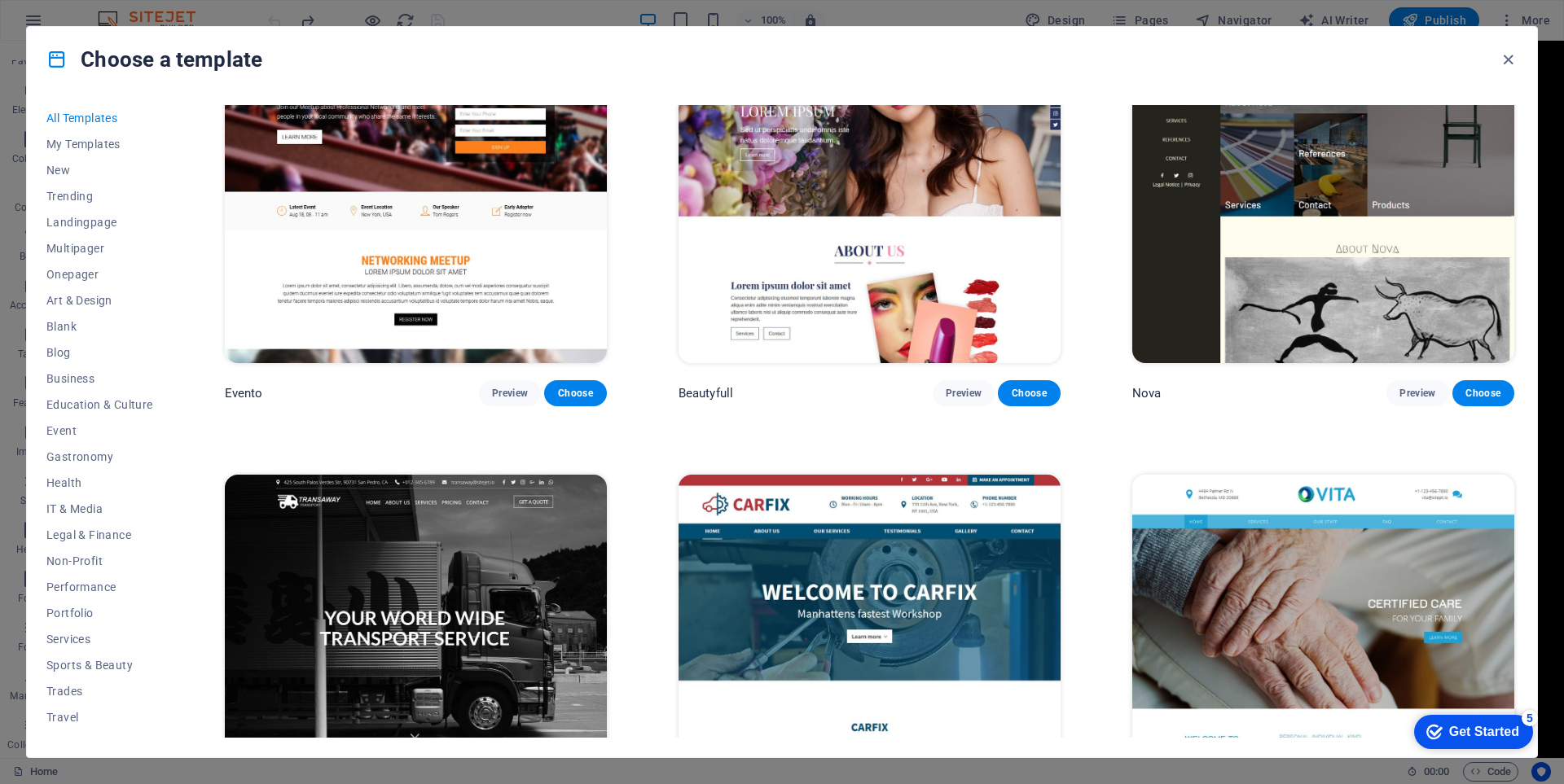
scroll to position [17859, 0]
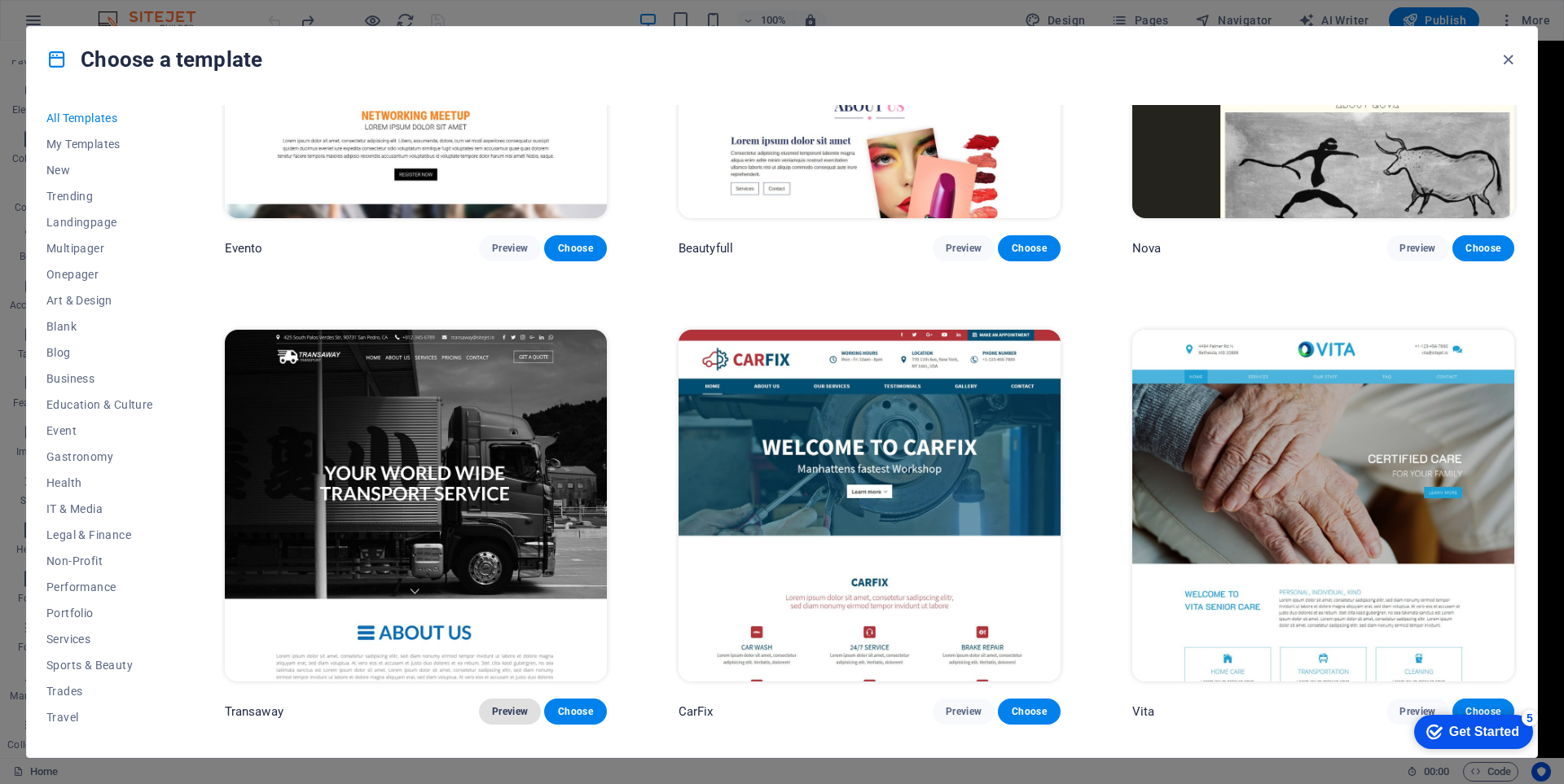
click at [515, 705] on span "Preview" at bounding box center [509, 711] width 35 height 13
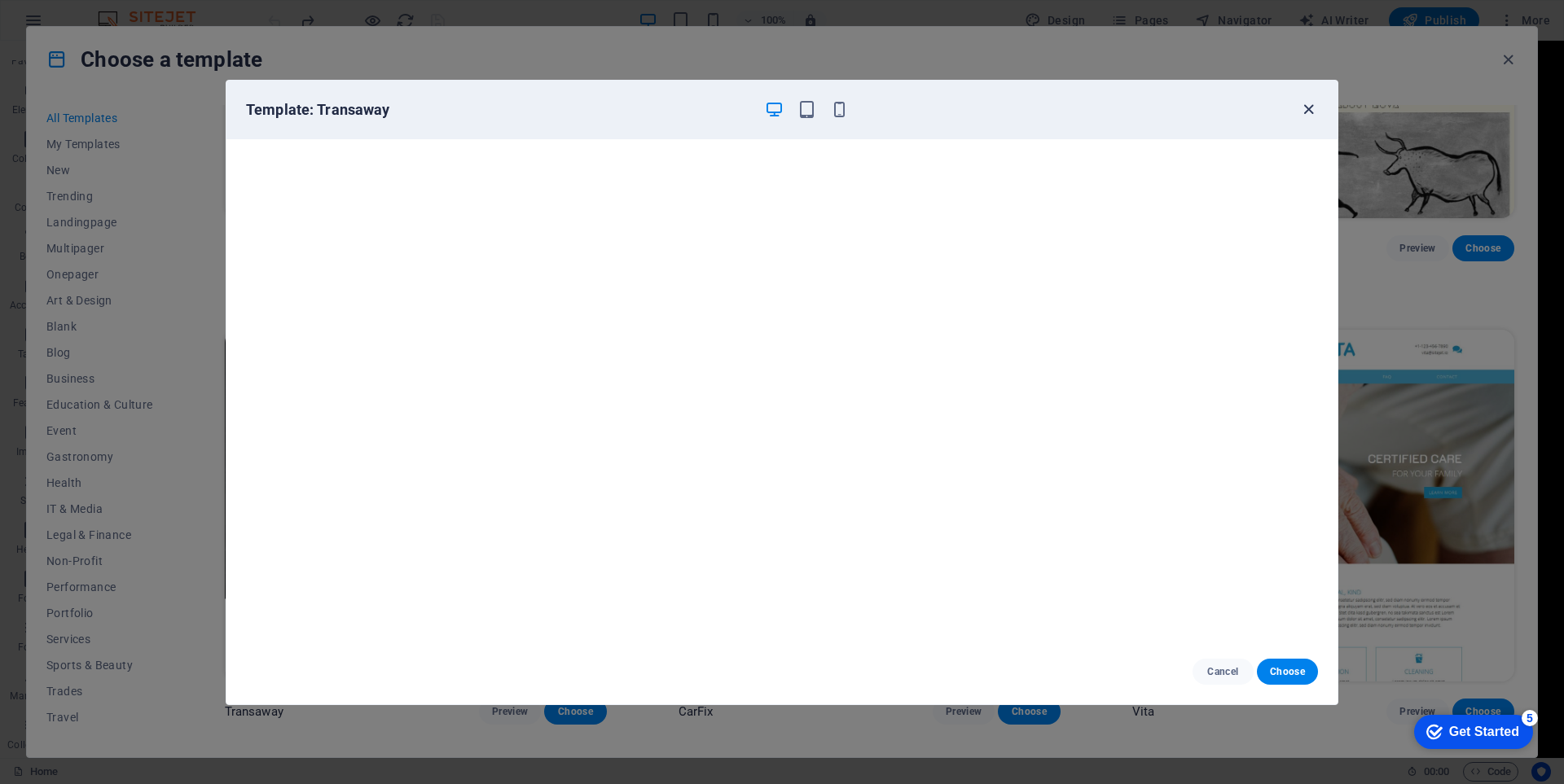
click at [1312, 110] on icon "button" at bounding box center [1309, 110] width 19 height 19
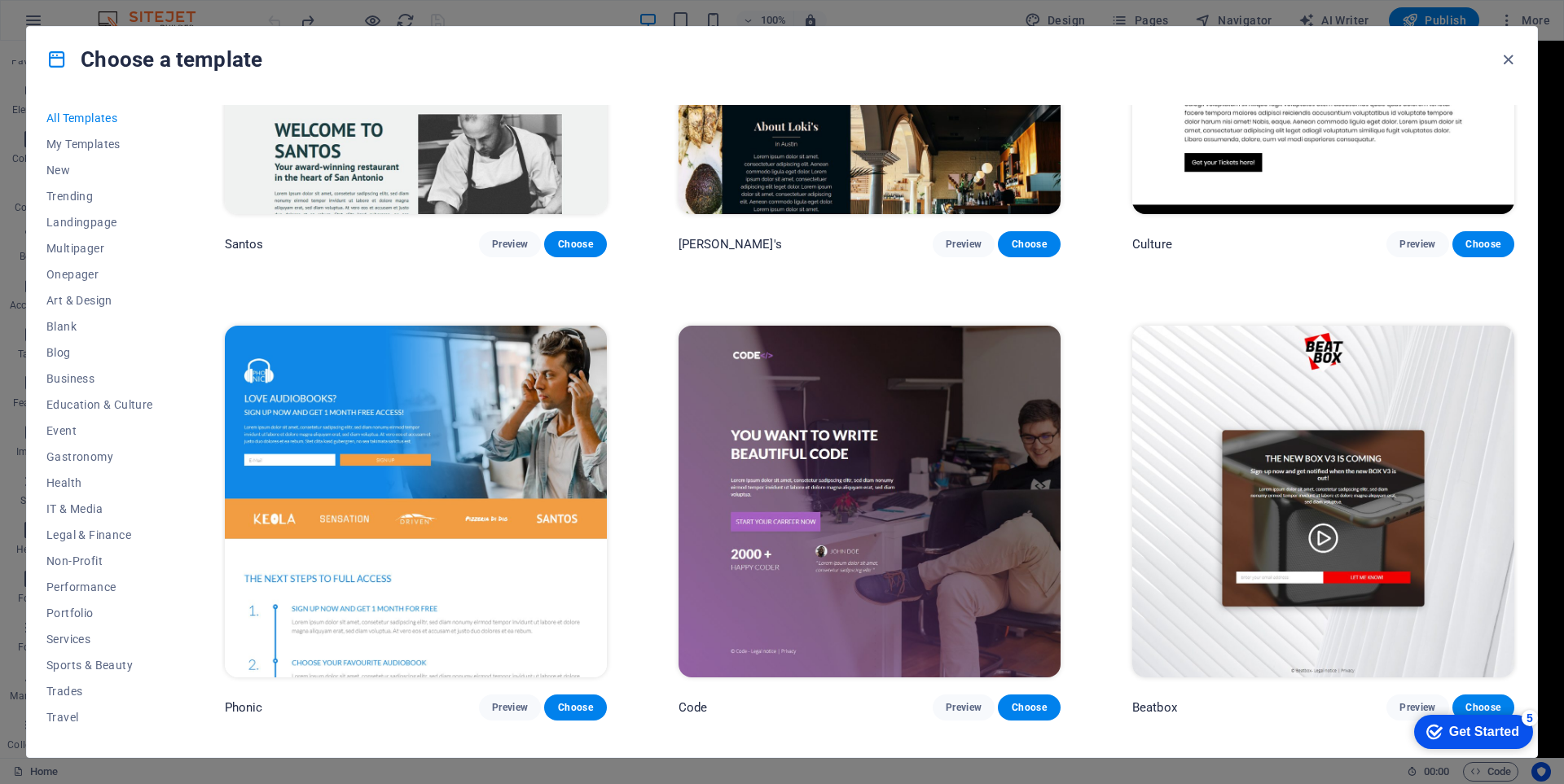
scroll to position [21199, 0]
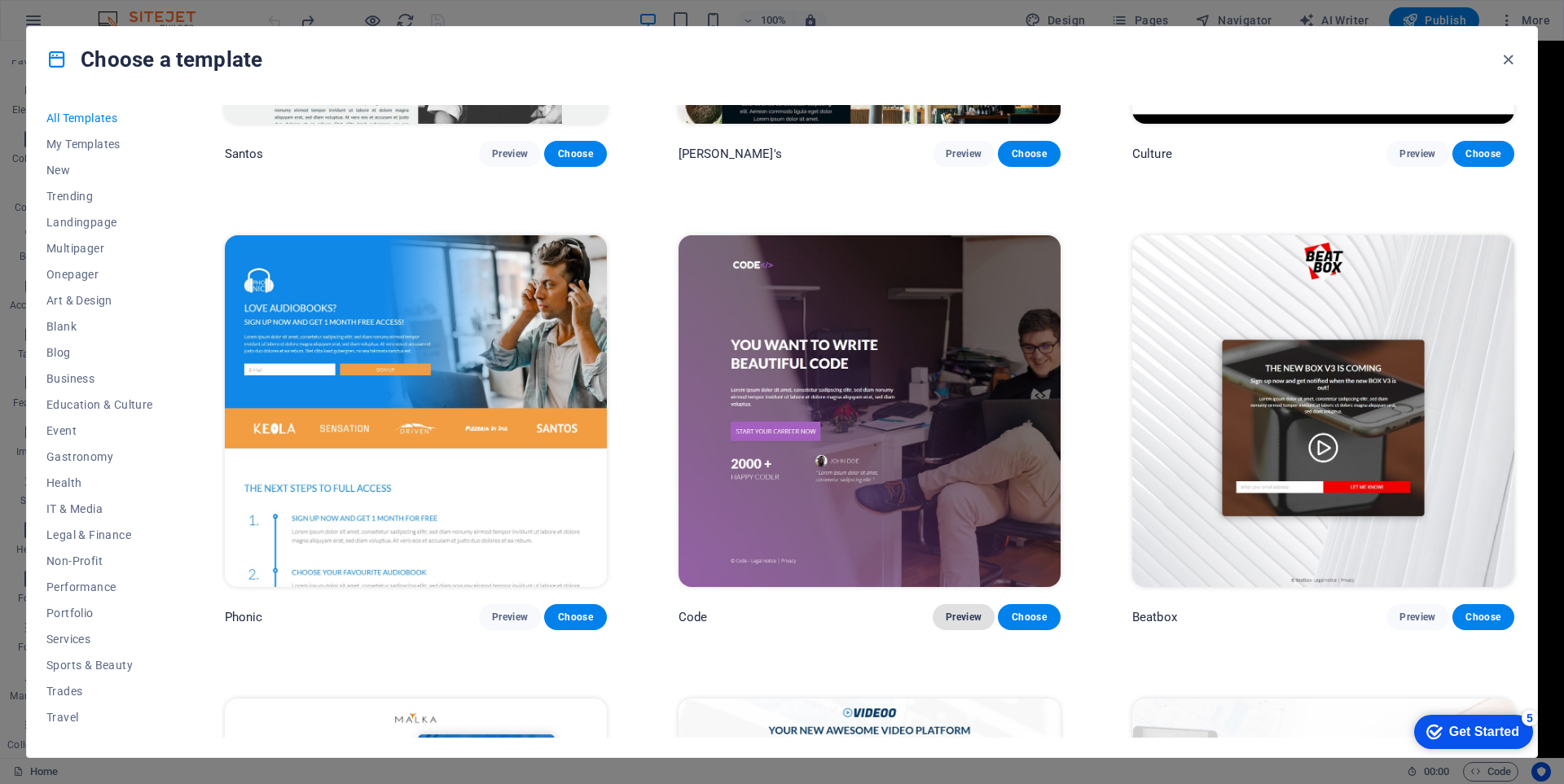
click at [967, 611] on span "Preview" at bounding box center [963, 617] width 35 height 13
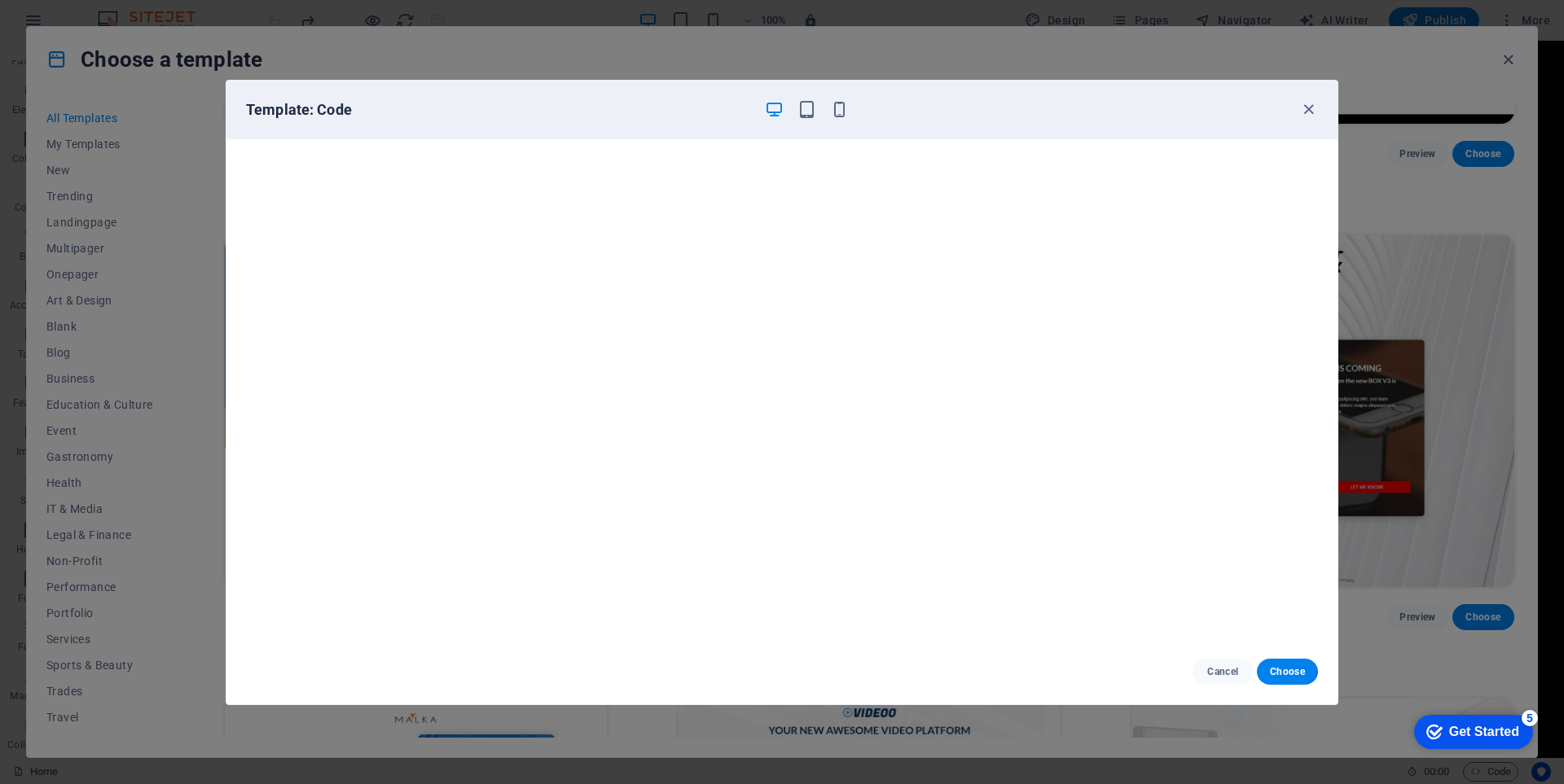
scroll to position [4, 0]
click at [1305, 109] on icon "button" at bounding box center [1309, 110] width 19 height 19
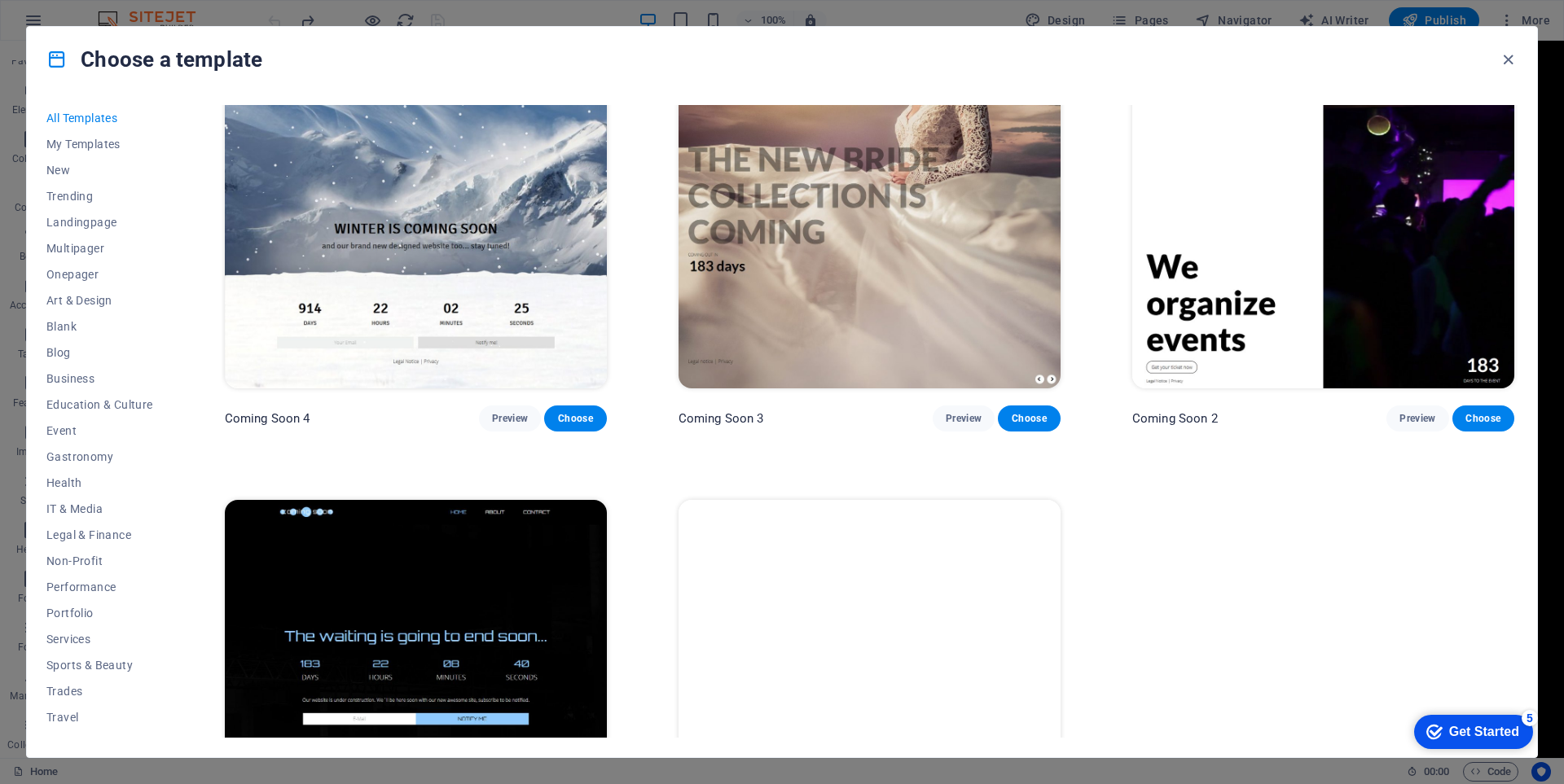
scroll to position [24700, 0]
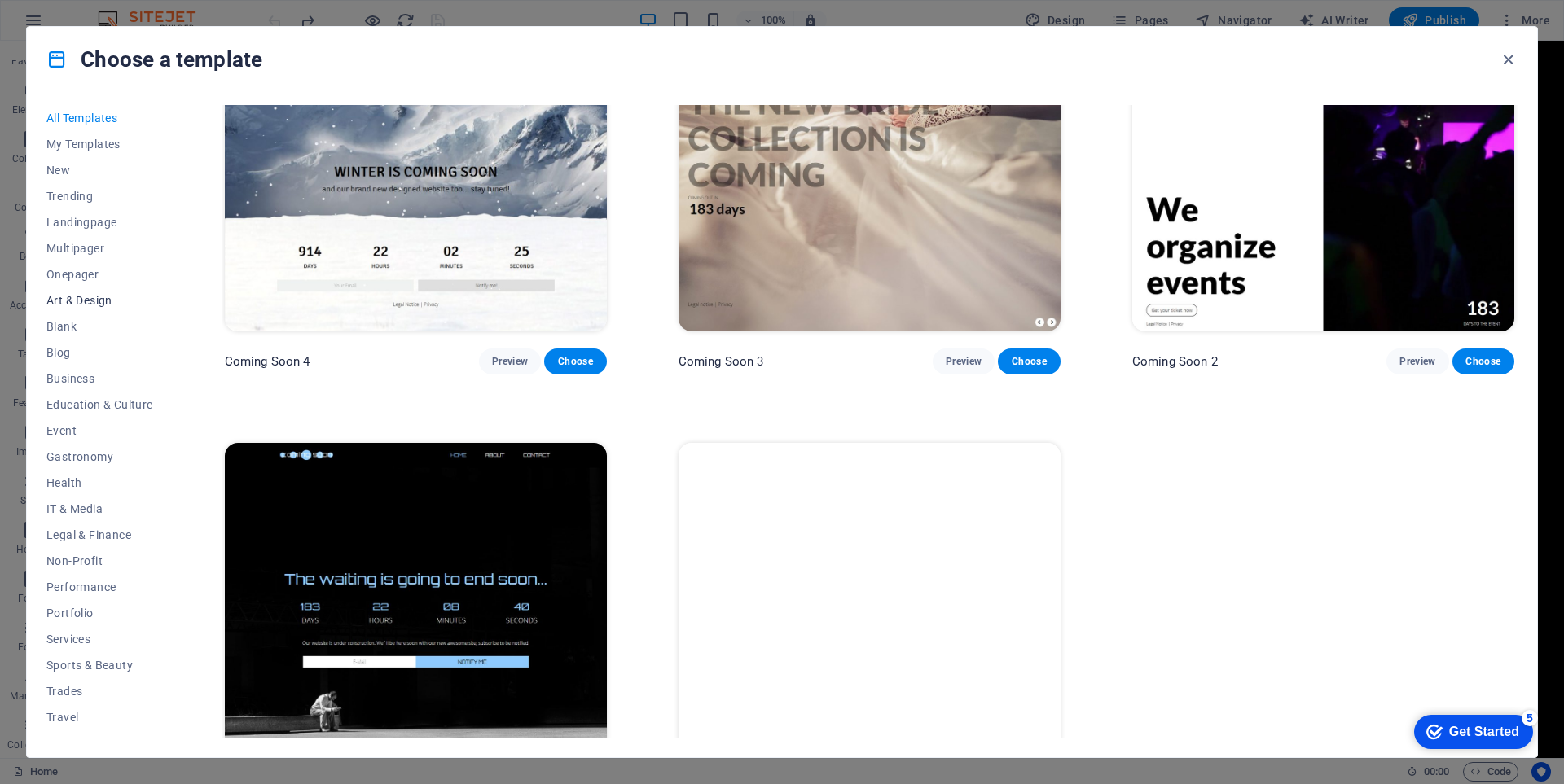
click at [89, 297] on span "Art & Design" at bounding box center [99, 300] width 106 height 13
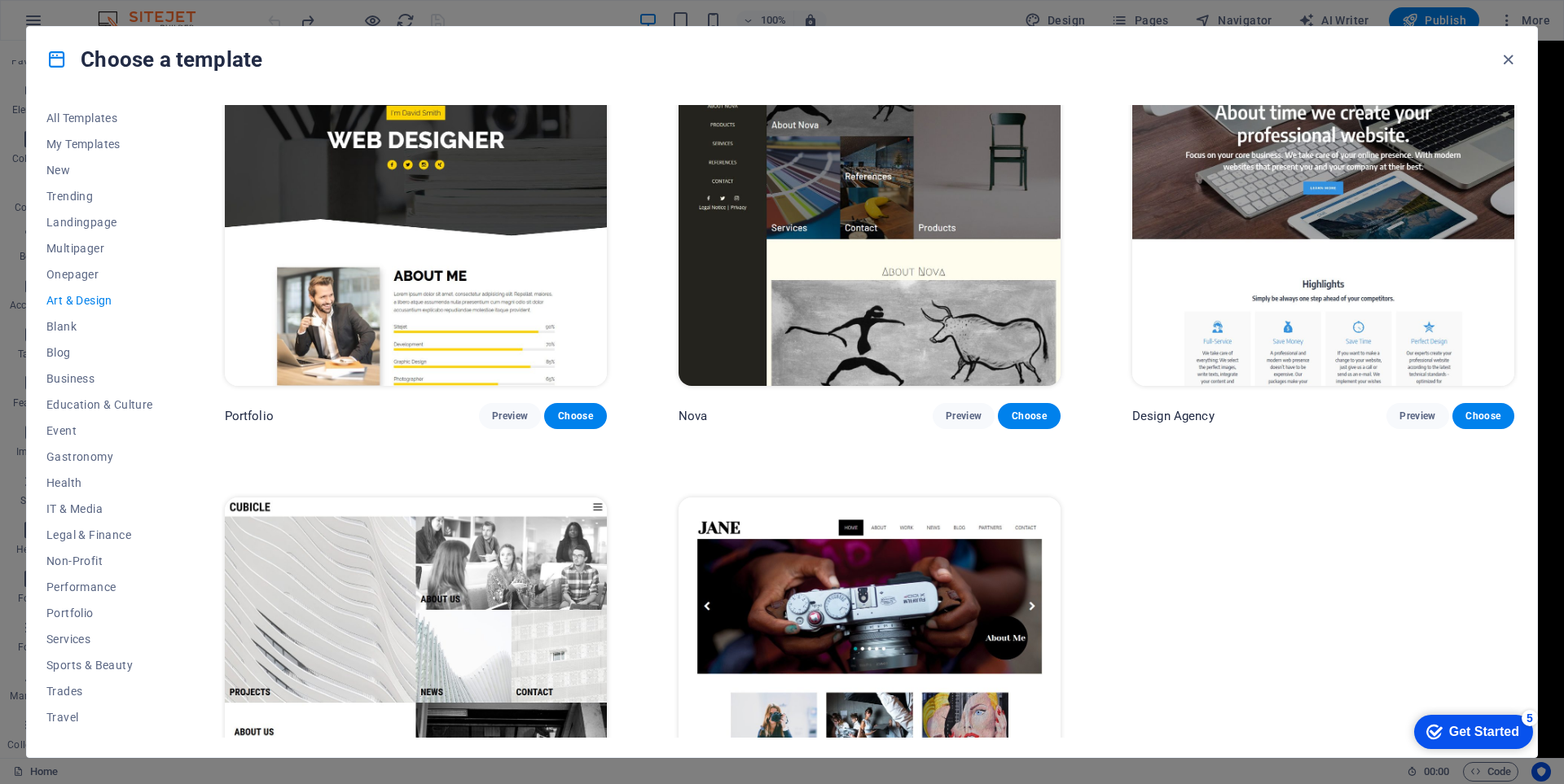
scroll to position [1285, 0]
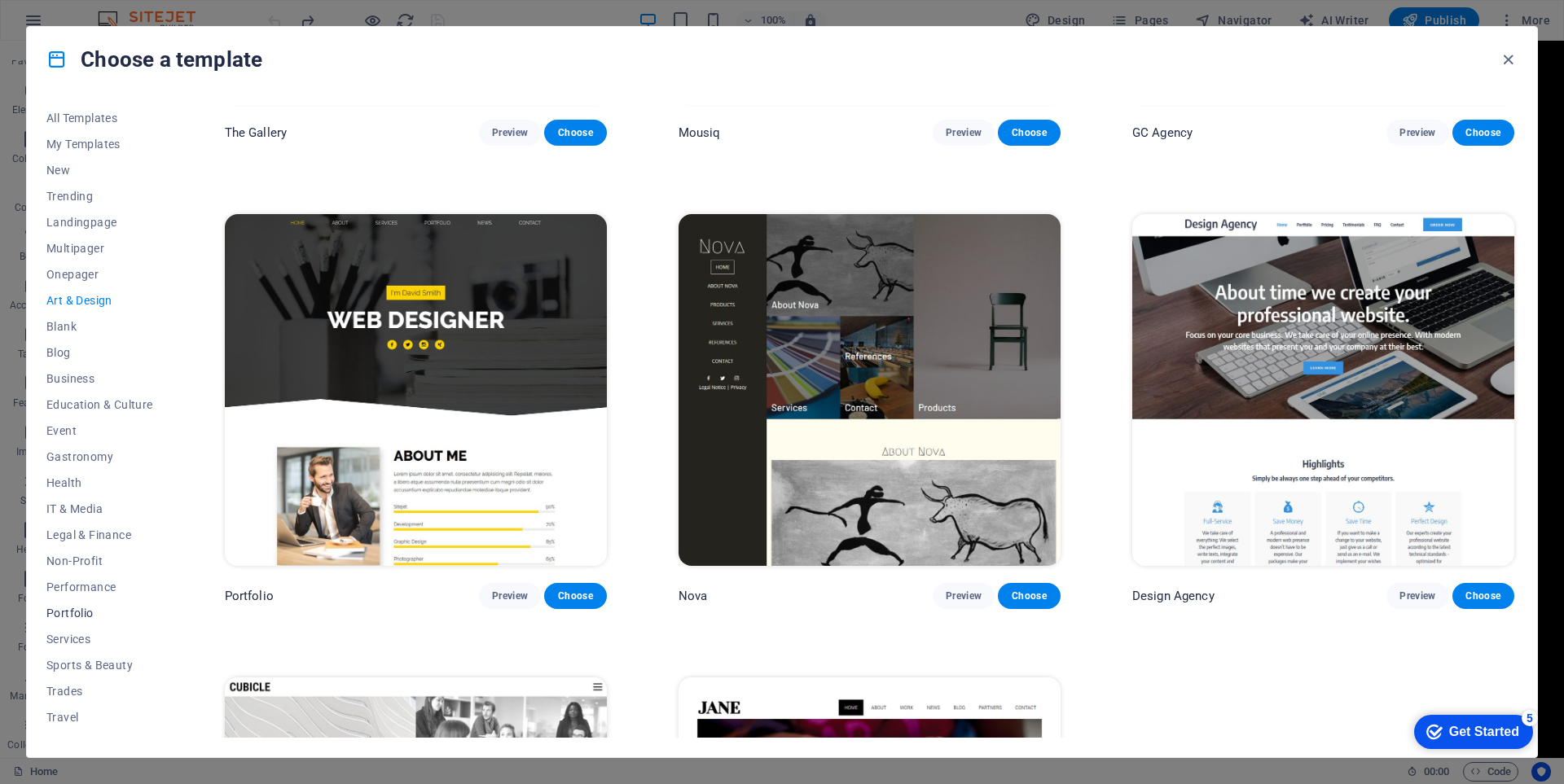
click at [81, 611] on span "Portfolio" at bounding box center [99, 613] width 106 height 13
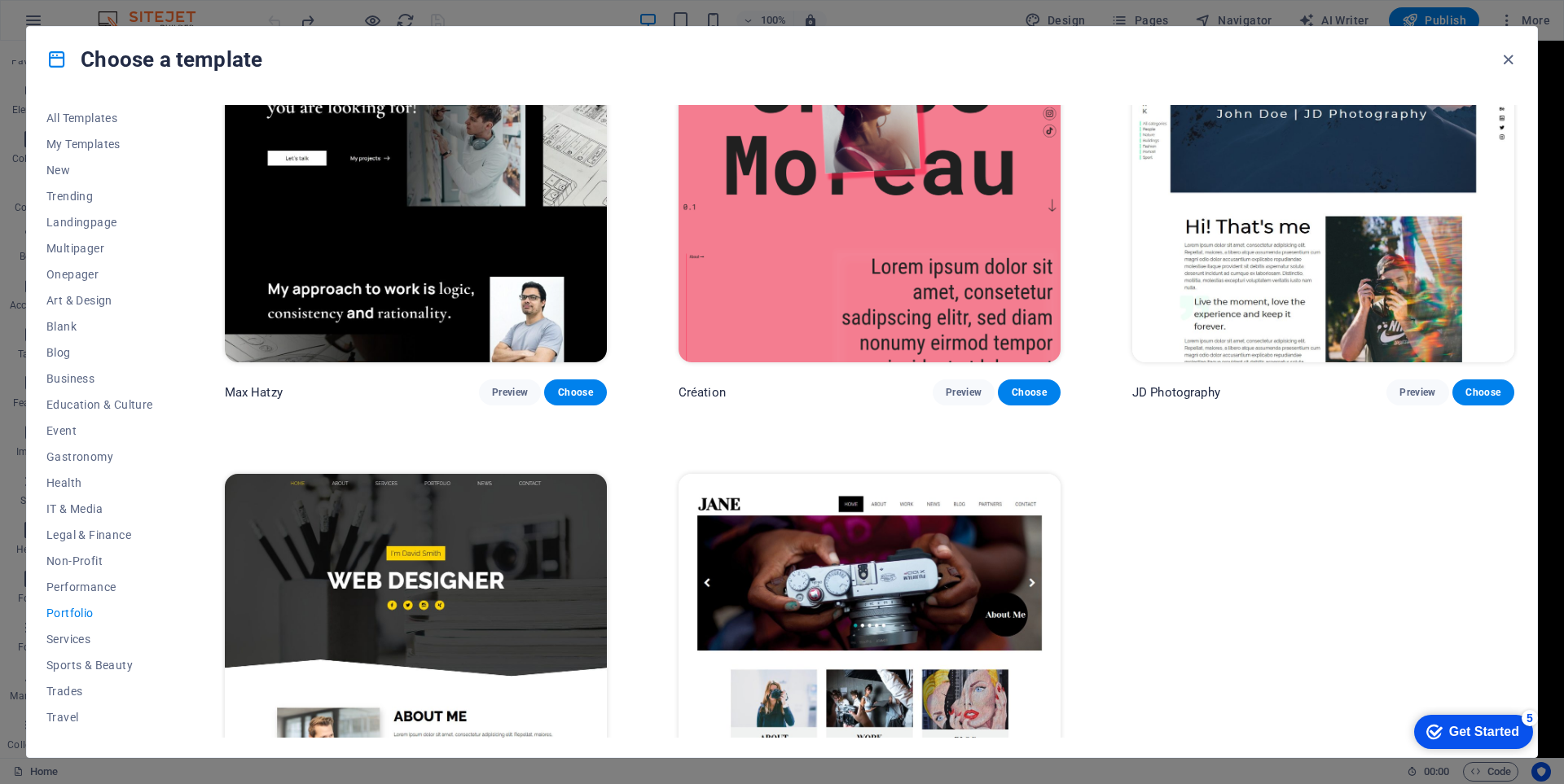
scroll to position [443, 0]
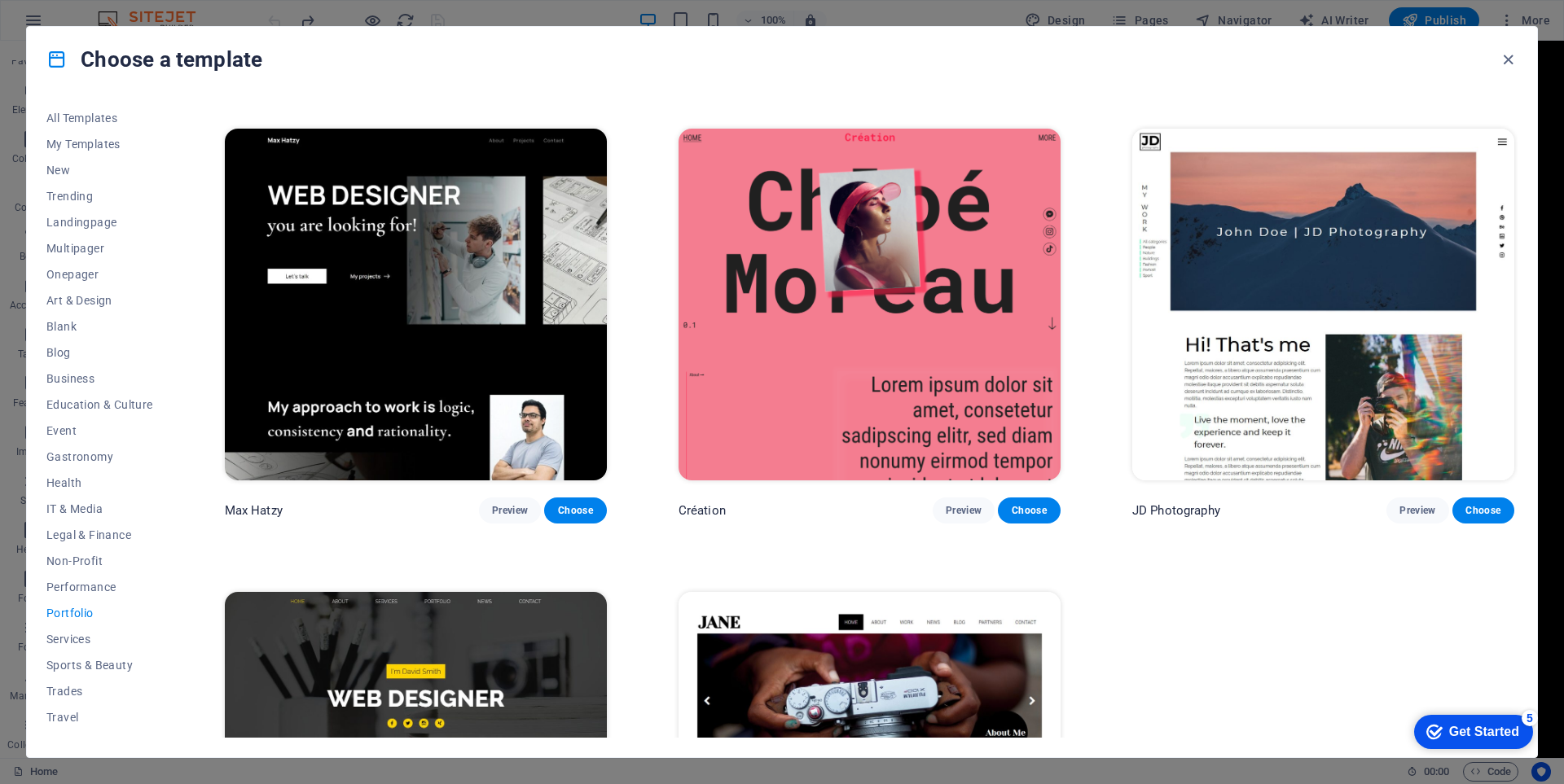
click at [783, 344] on img at bounding box center [870, 304] width 382 height 352
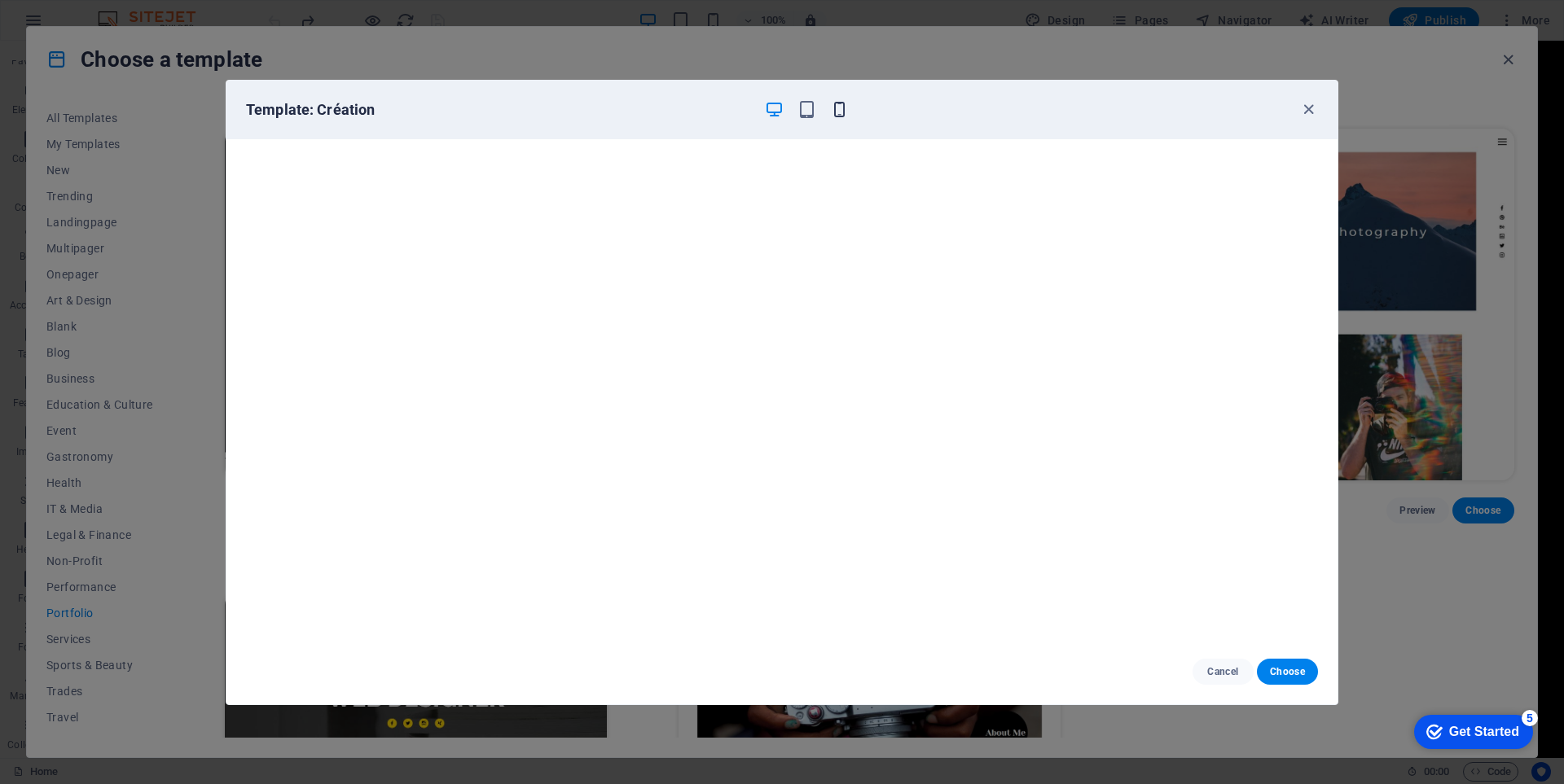
click at [843, 108] on icon "button" at bounding box center [839, 110] width 19 height 19
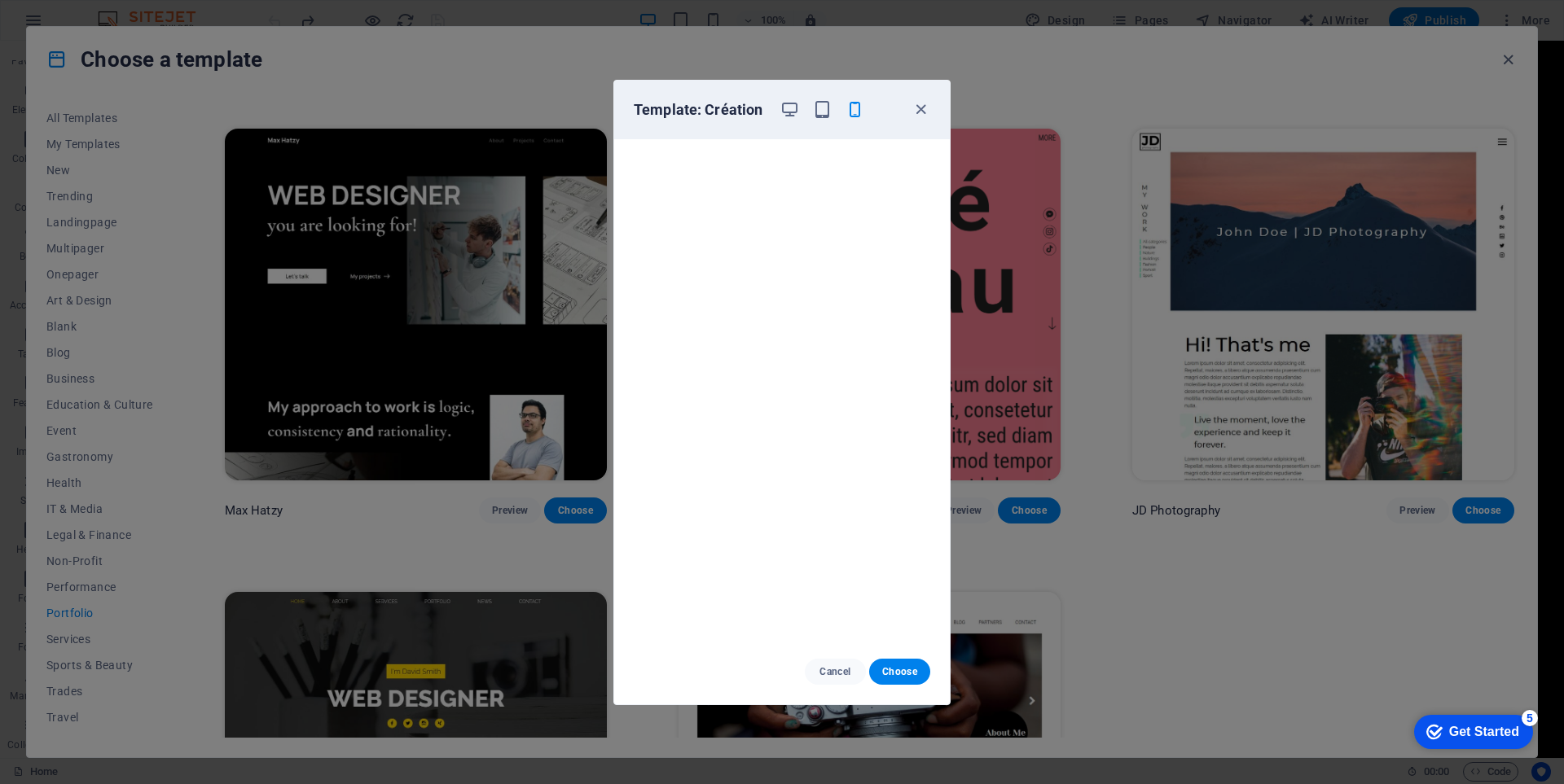
scroll to position [0, 0]
click at [922, 100] on icon "button" at bounding box center [921, 110] width 19 height 19
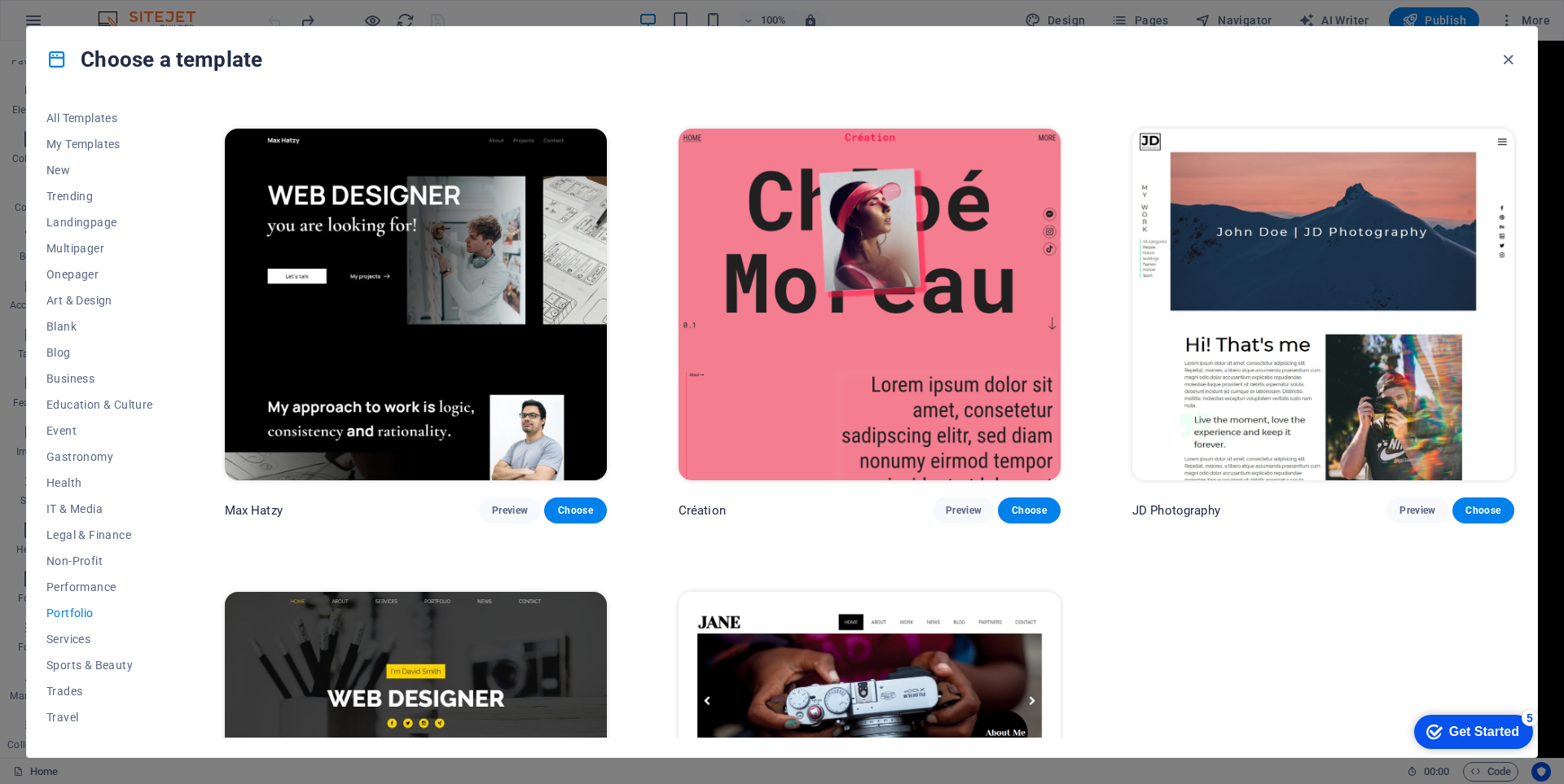
click at [977, 327] on img at bounding box center [870, 304] width 382 height 352
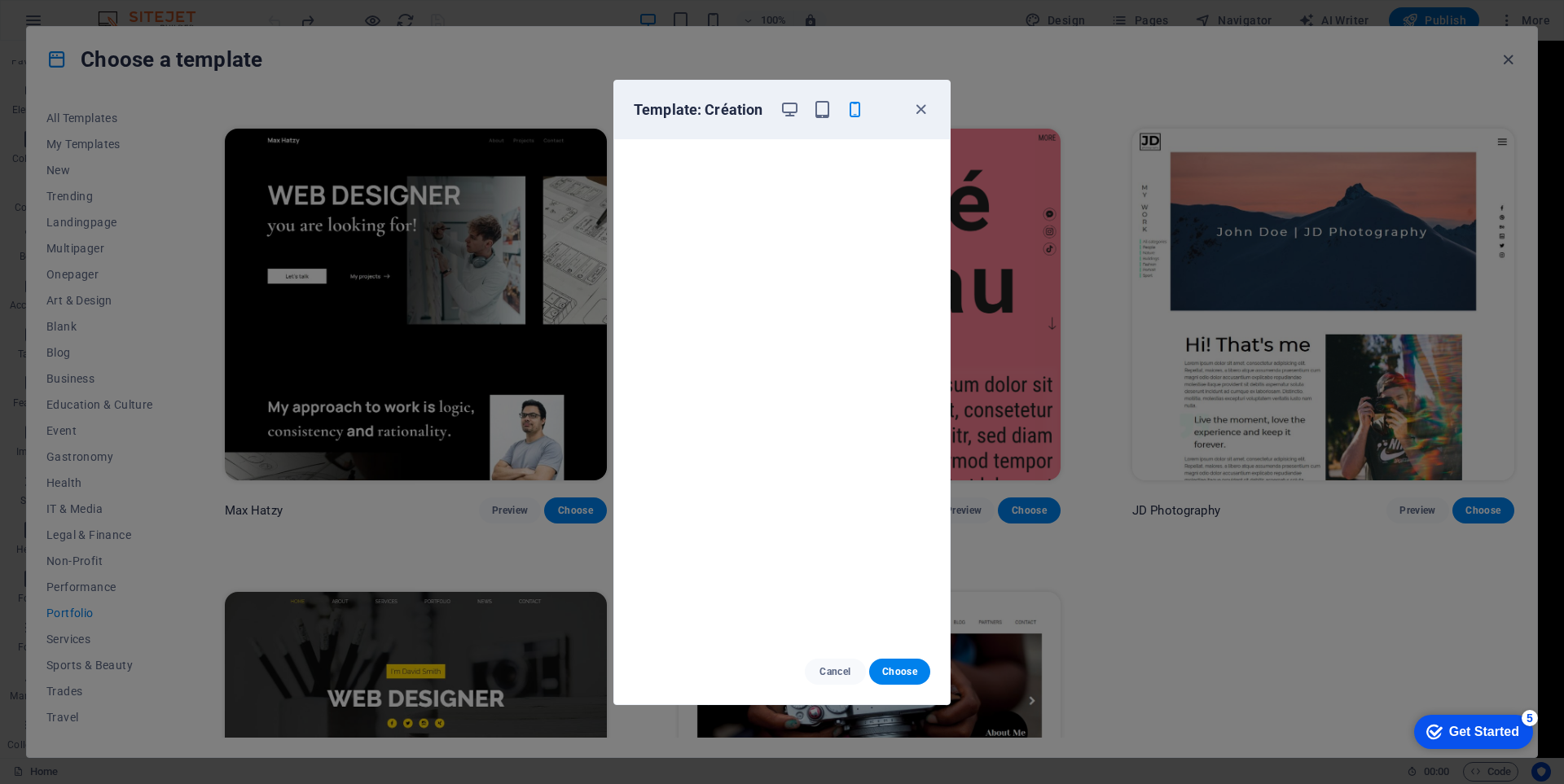
drag, startPoint x: 782, startPoint y: 103, endPoint x: 795, endPoint y: 146, distance: 44.9
click at [785, 103] on icon "button" at bounding box center [790, 110] width 19 height 19
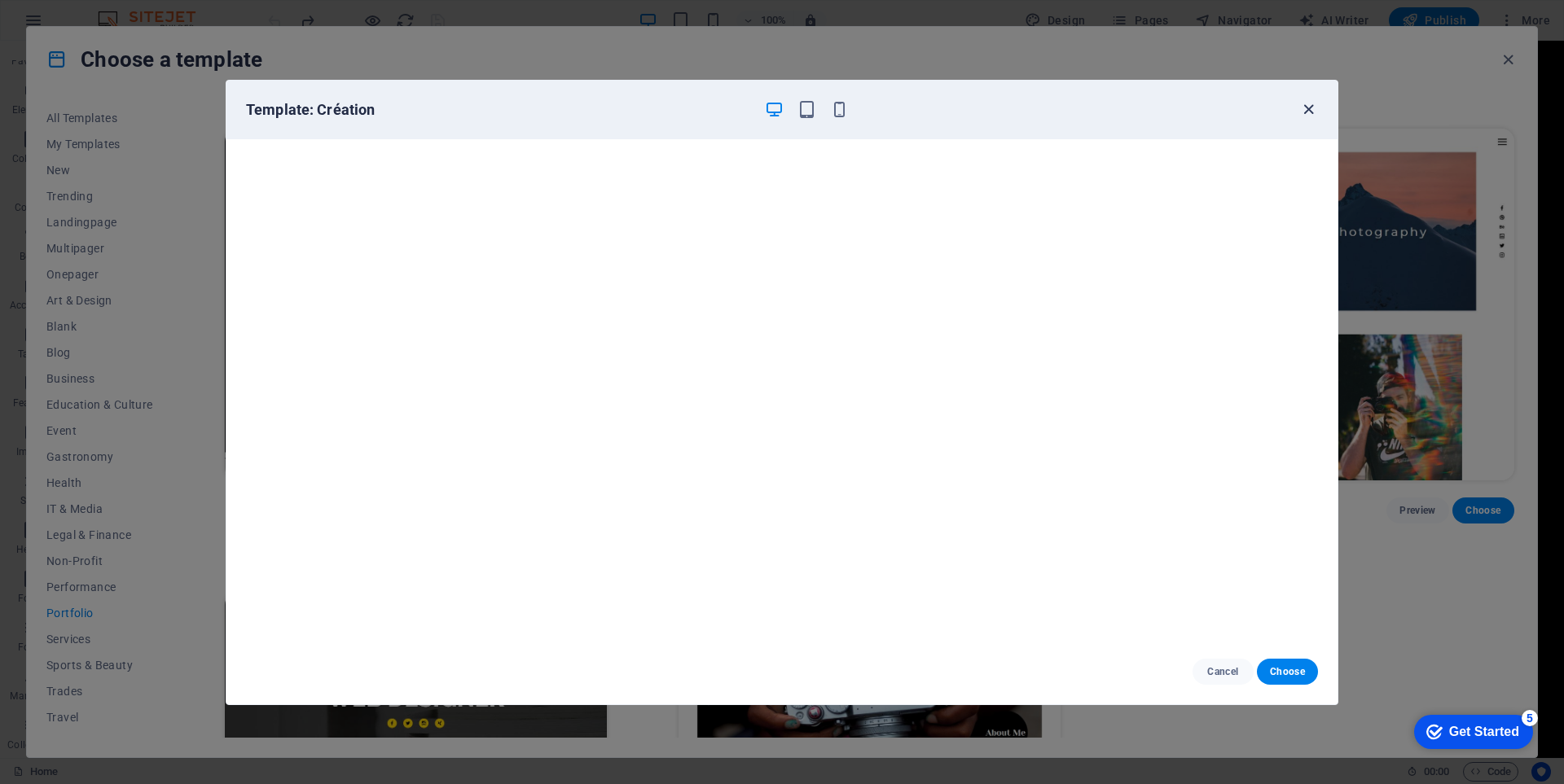
click at [1310, 105] on icon "button" at bounding box center [1309, 110] width 19 height 19
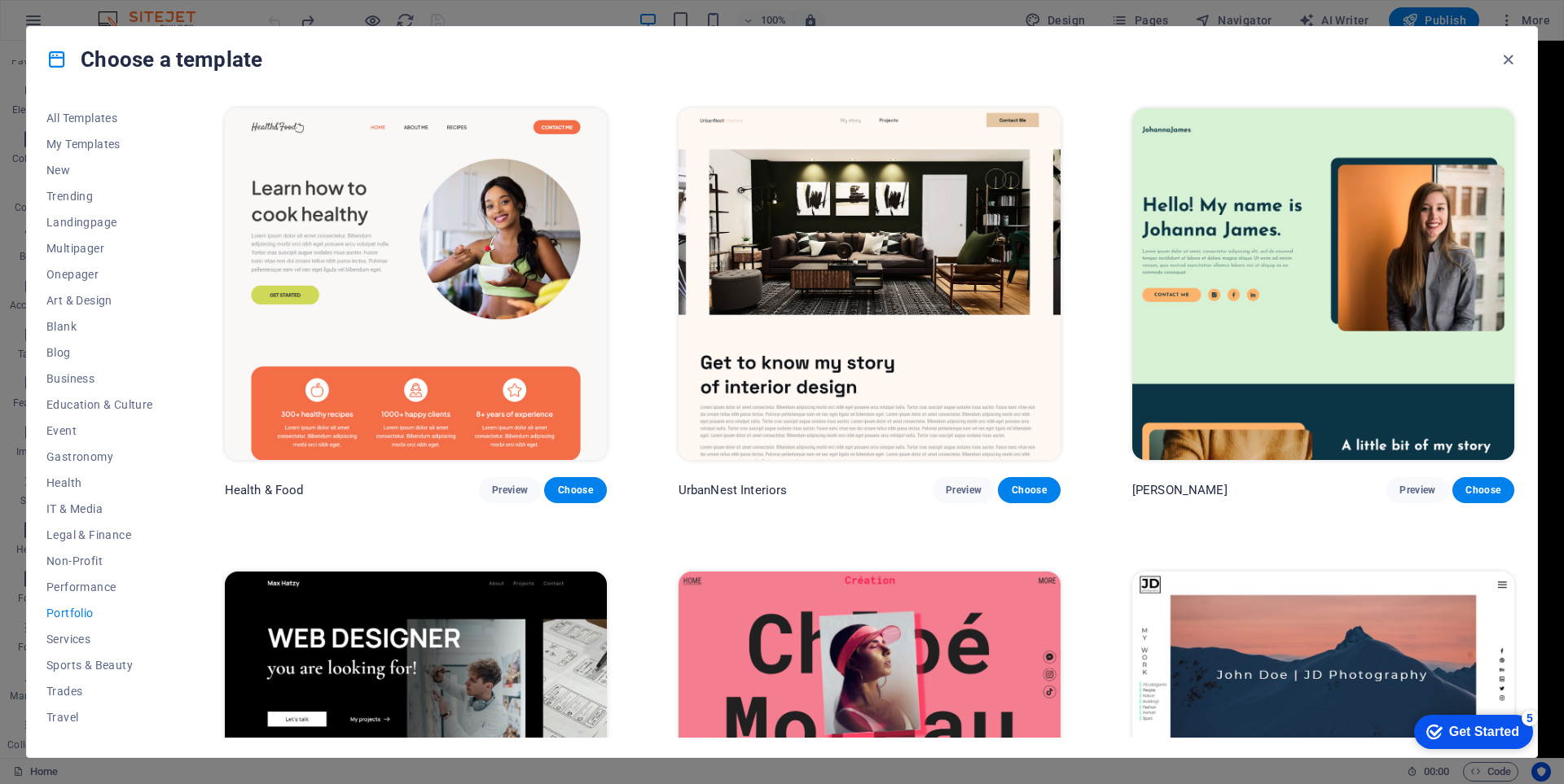
click at [1286, 351] on img at bounding box center [1324, 284] width 382 height 352
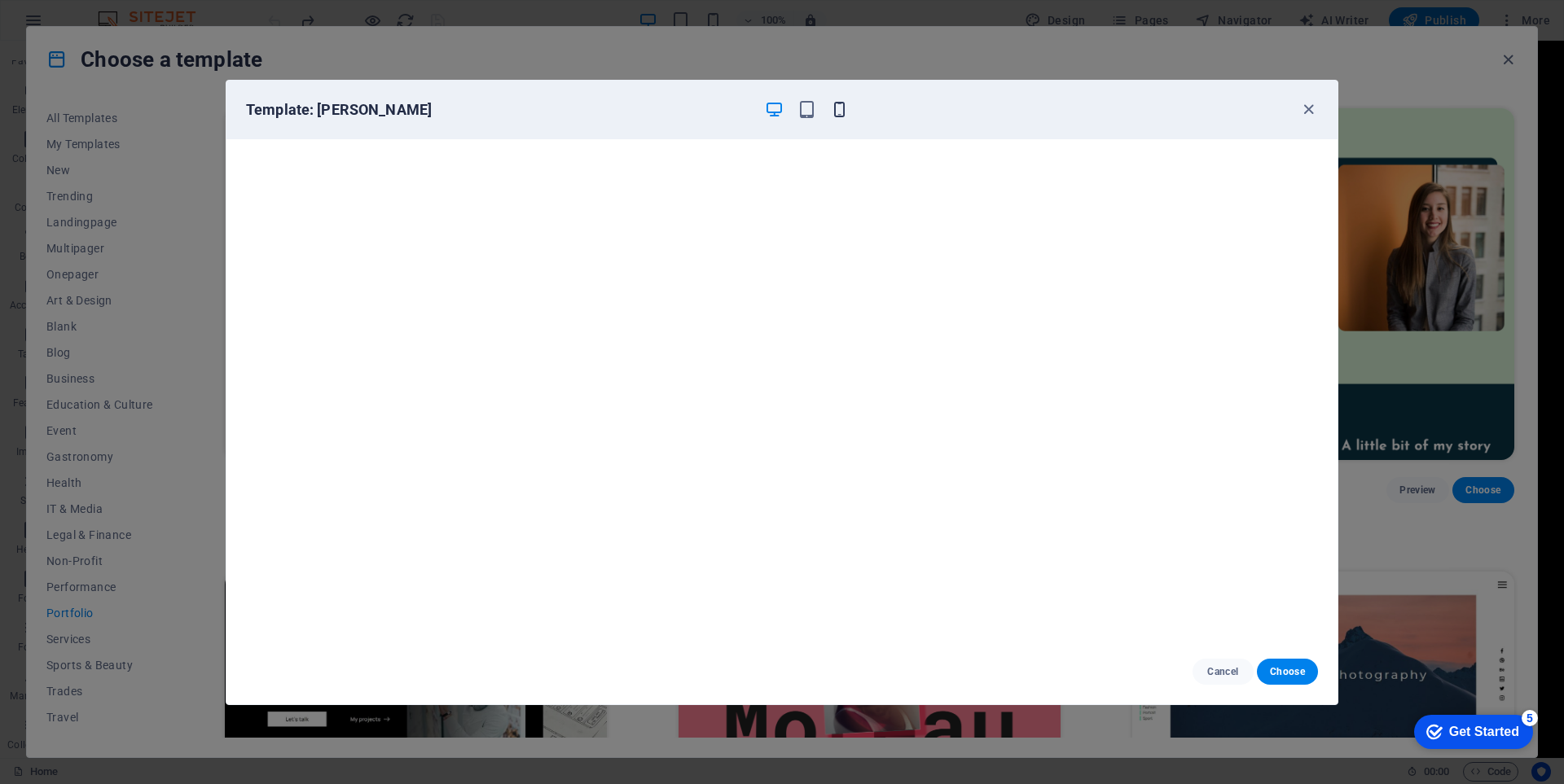
click at [838, 113] on icon "button" at bounding box center [839, 110] width 19 height 19
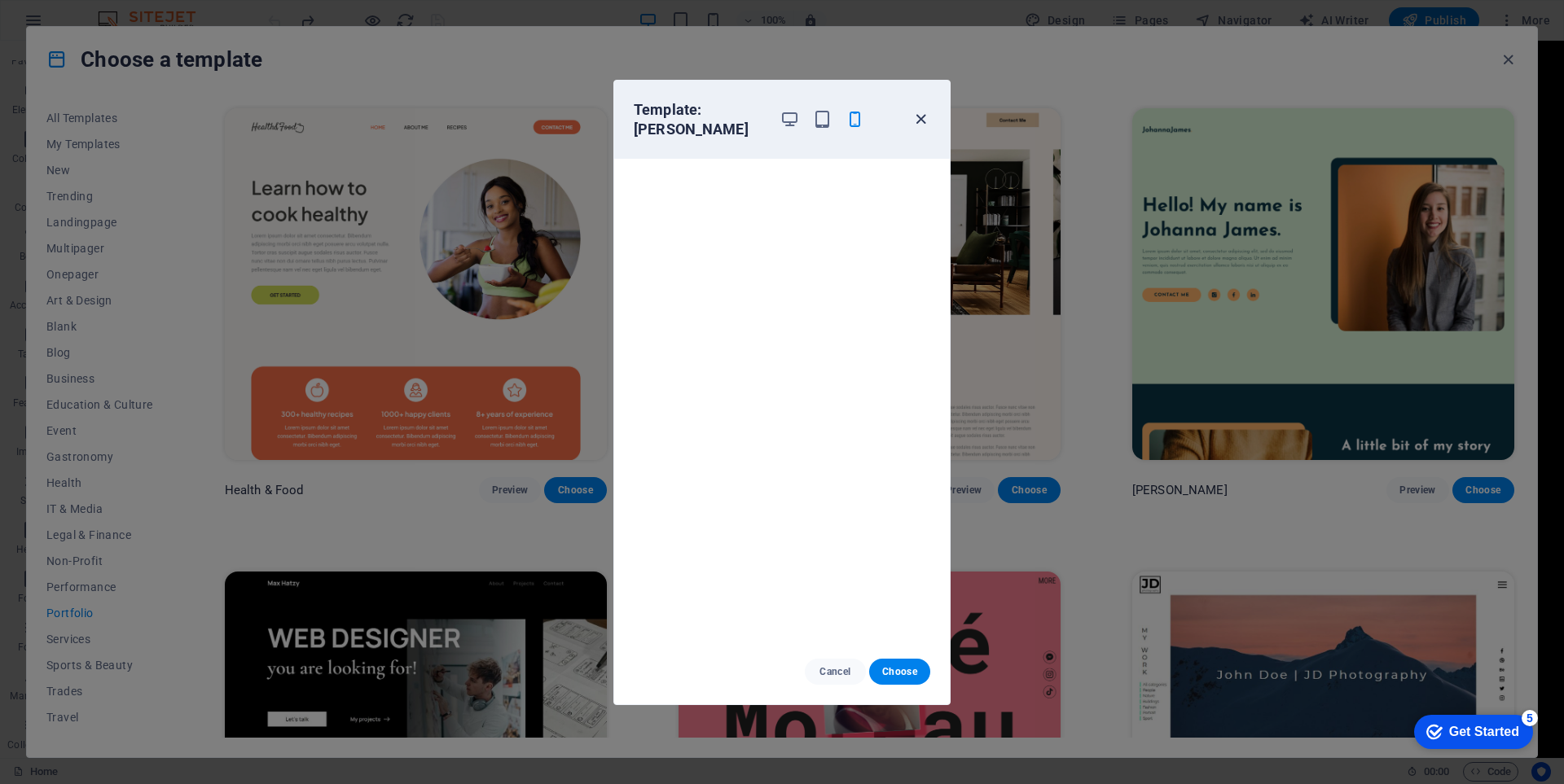
click at [920, 118] on icon "button" at bounding box center [921, 119] width 19 height 19
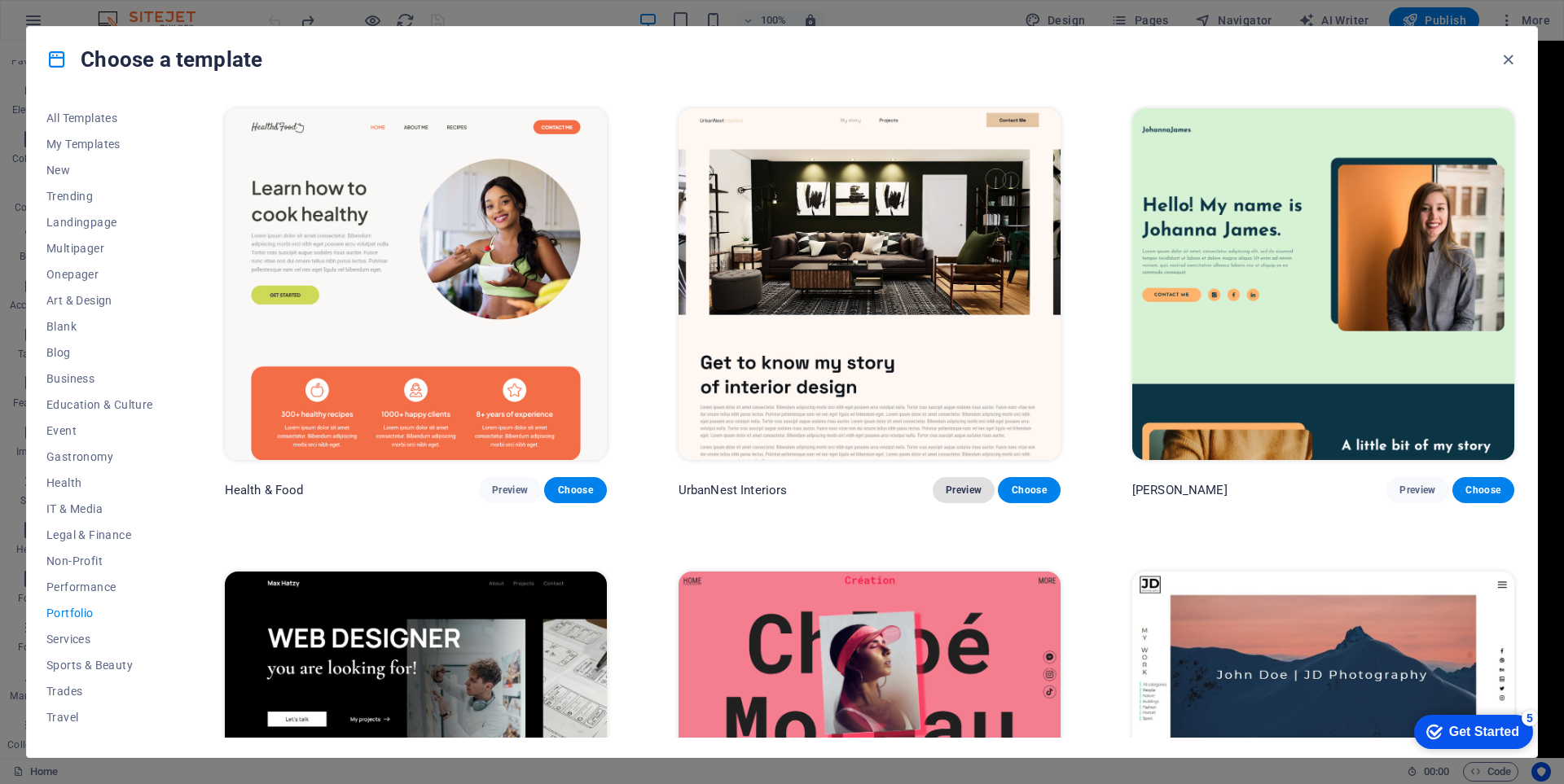
click at [972, 487] on span "Preview" at bounding box center [963, 490] width 35 height 13
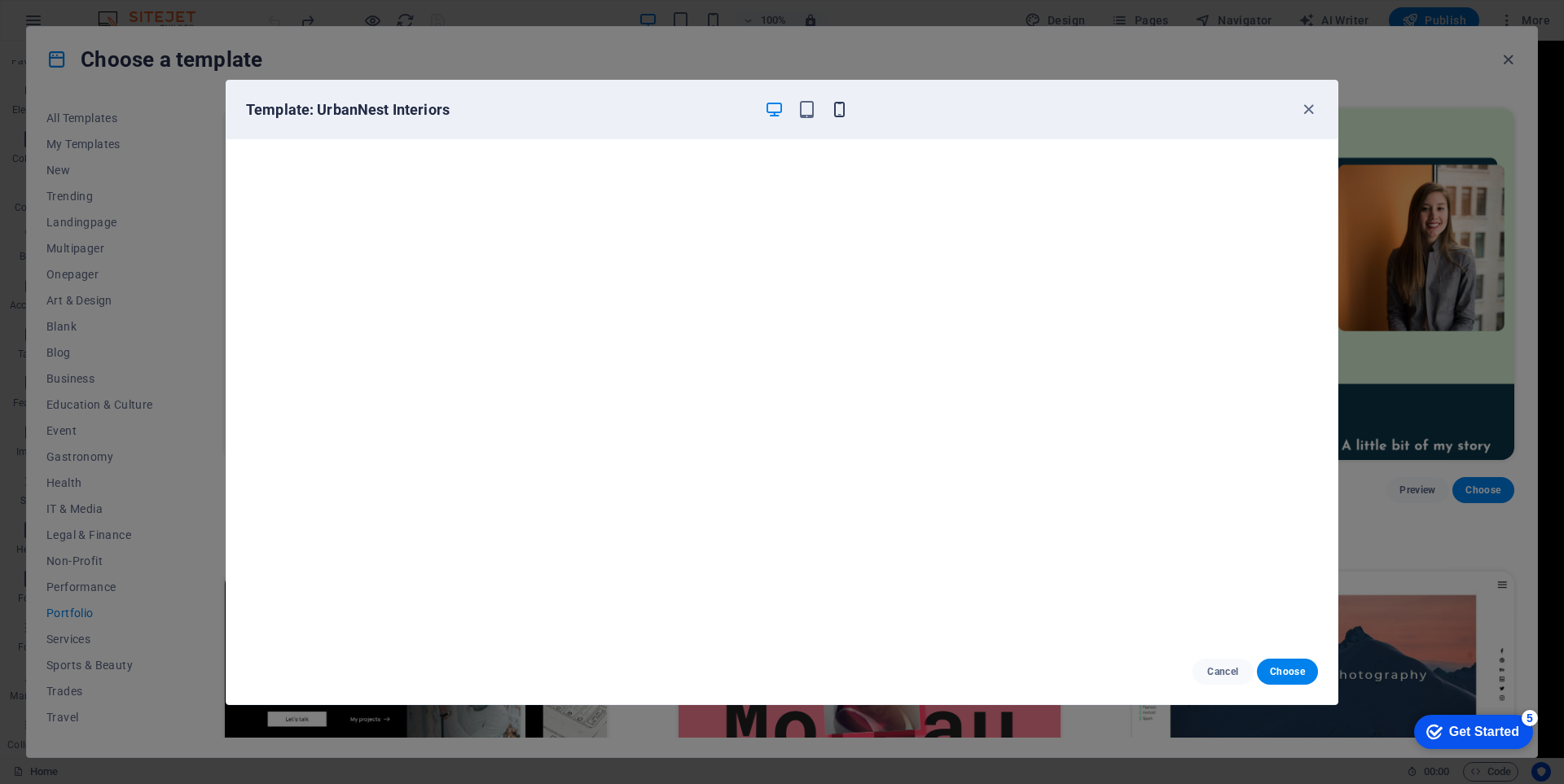
click at [842, 115] on icon "button" at bounding box center [839, 110] width 19 height 19
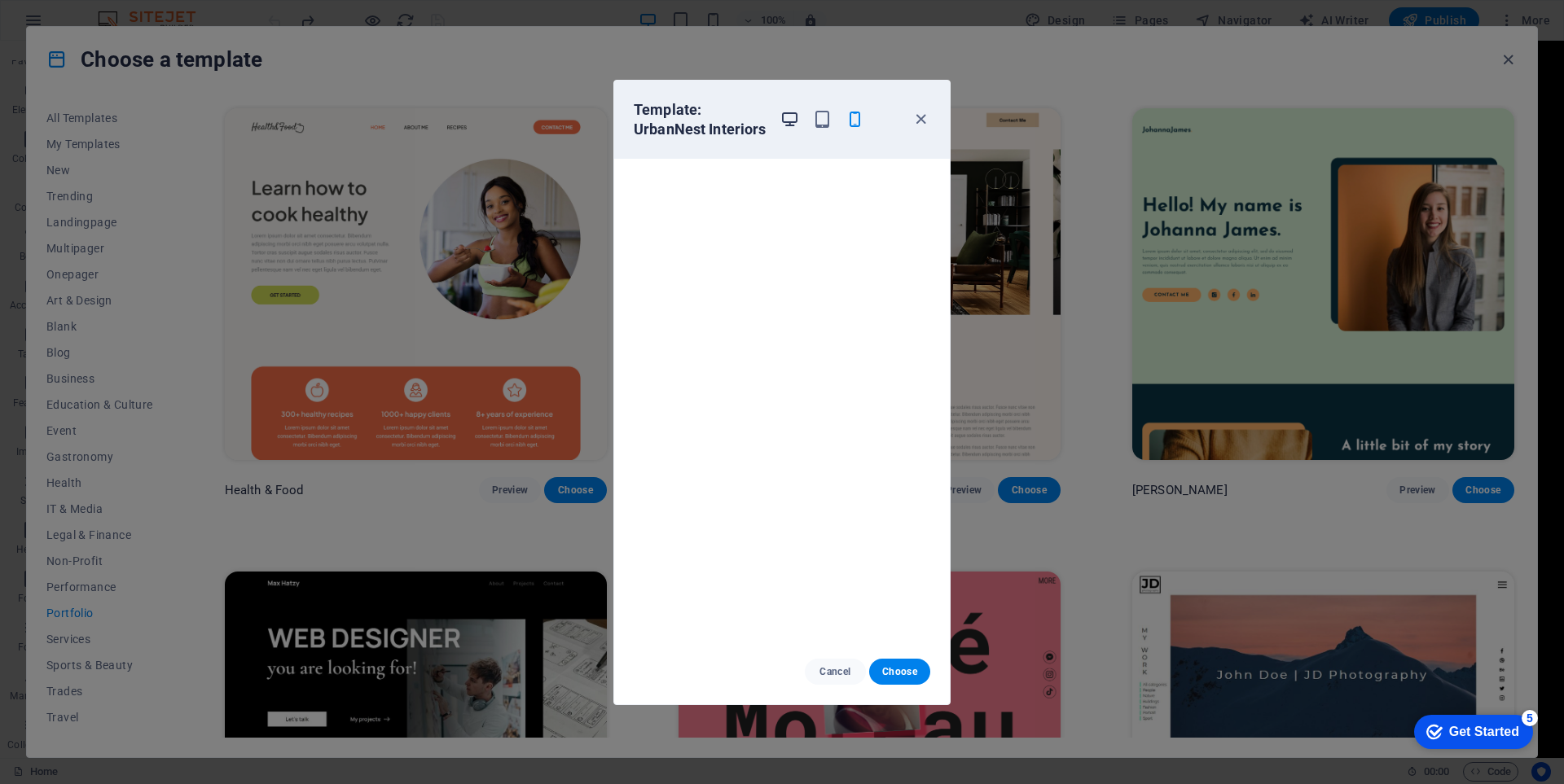
drag, startPoint x: 777, startPoint y: 123, endPoint x: 797, endPoint y: 120, distance: 20.2
click at [786, 123] on div "Template: UrbanNest Interiors" at bounding box center [772, 119] width 277 height 39
click at [800, 121] on div at bounding box center [822, 119] width 85 height 39
click at [792, 121] on icon "button" at bounding box center [790, 119] width 19 height 19
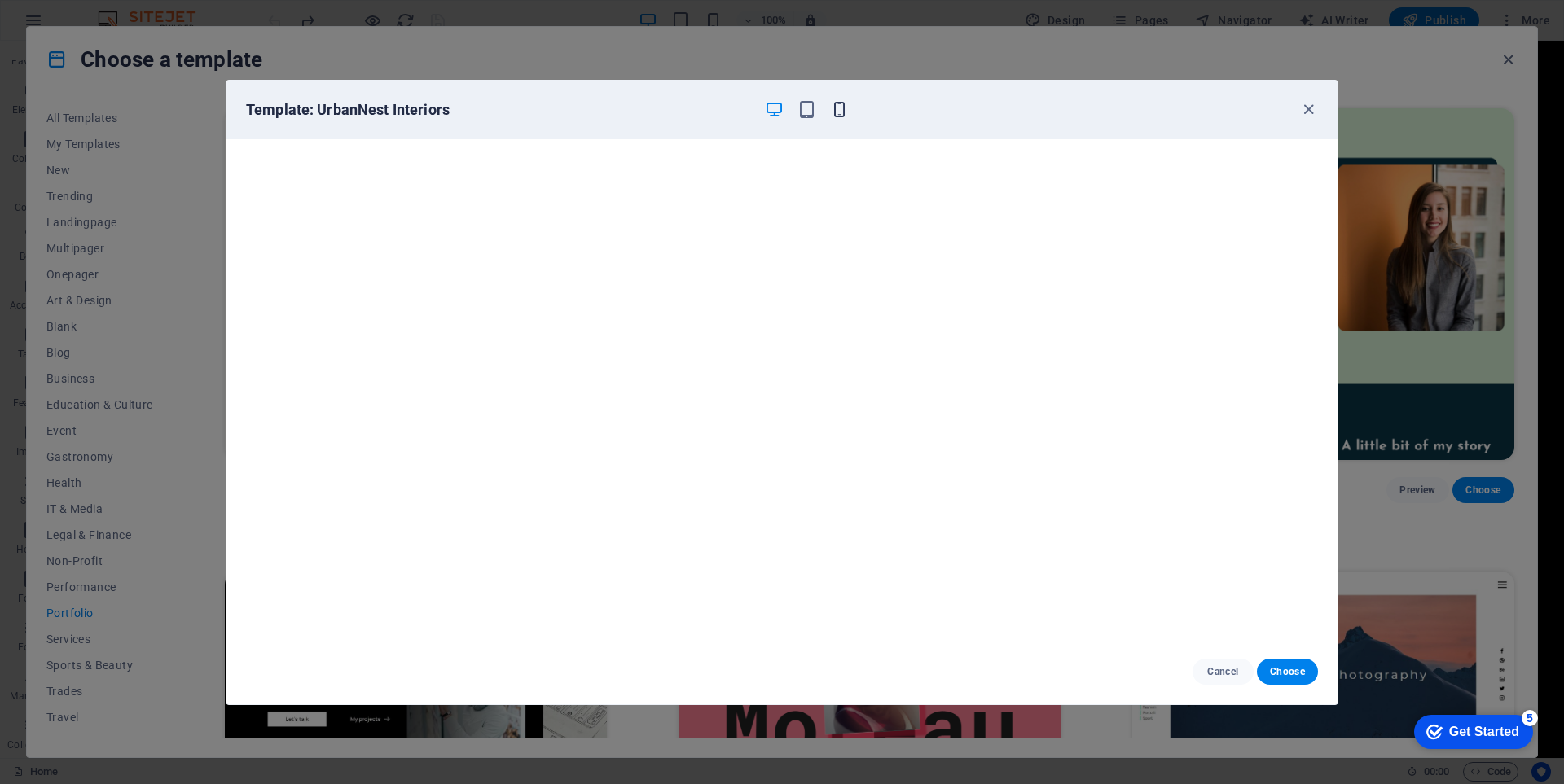
drag, startPoint x: 839, startPoint y: 105, endPoint x: 852, endPoint y: 138, distance: 35.5
click at [839, 107] on icon "button" at bounding box center [839, 110] width 19 height 19
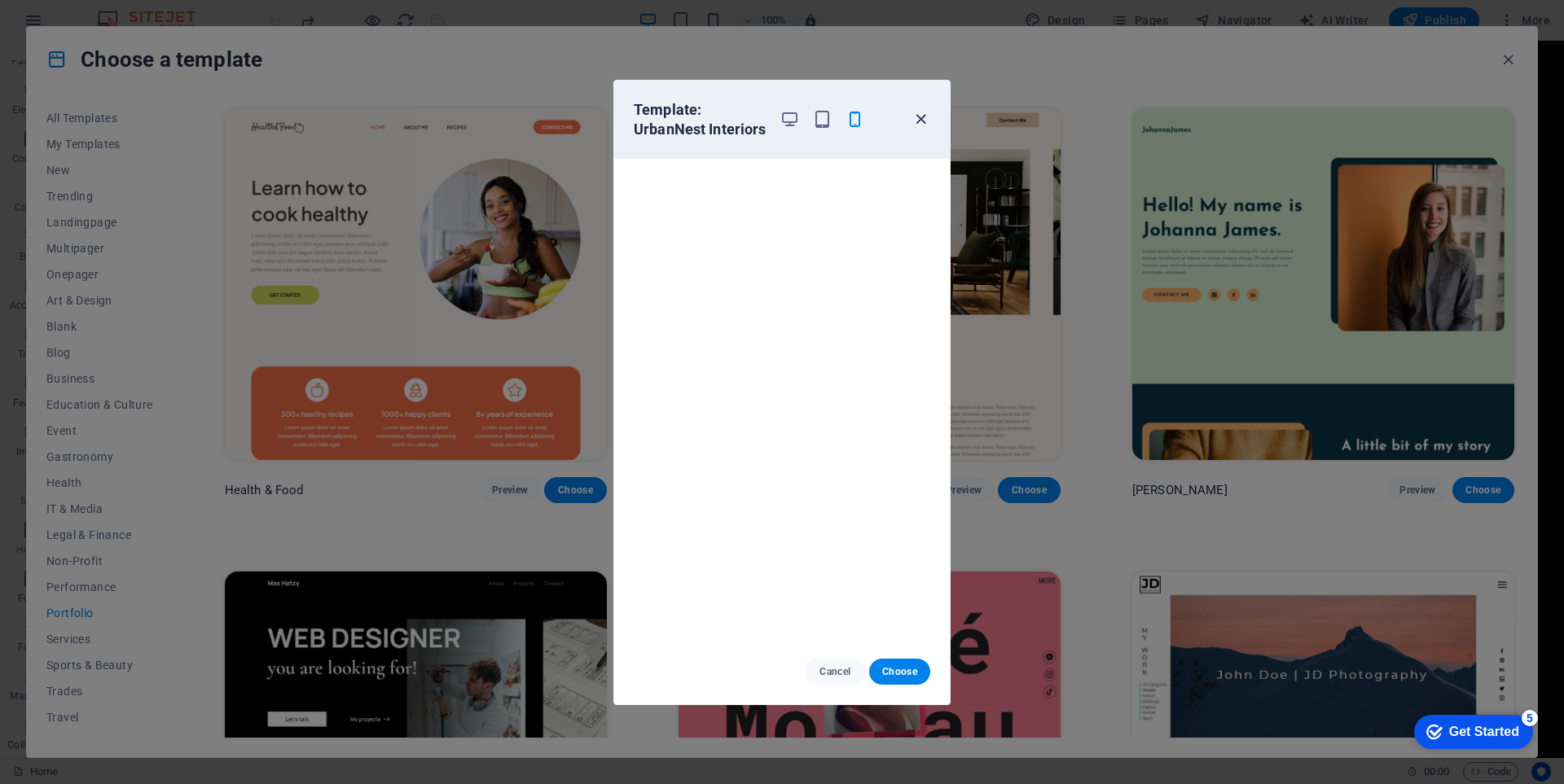
click at [923, 115] on icon "button" at bounding box center [921, 119] width 19 height 19
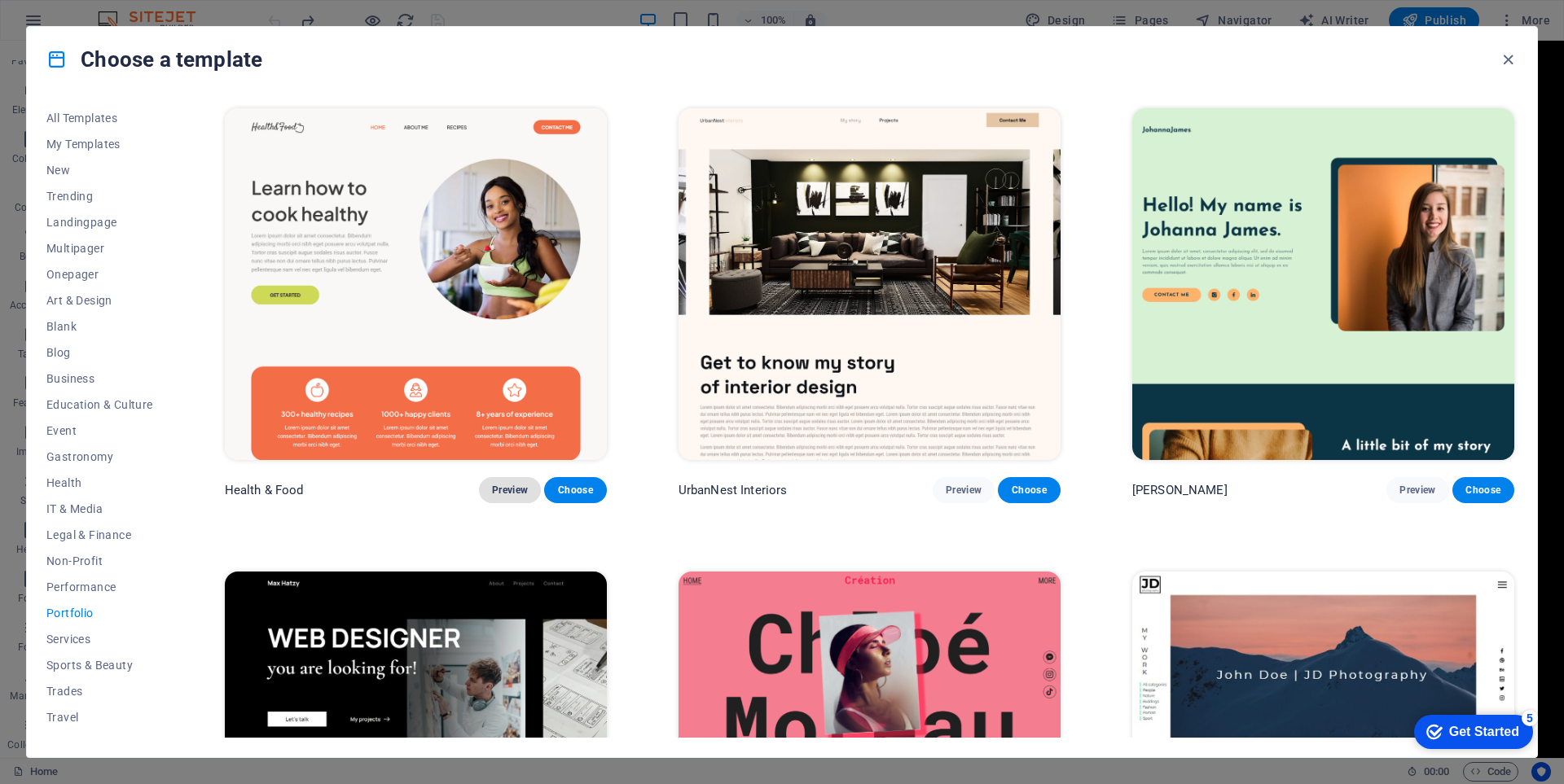
click at [496, 487] on span "Preview" at bounding box center [509, 490] width 35 height 13
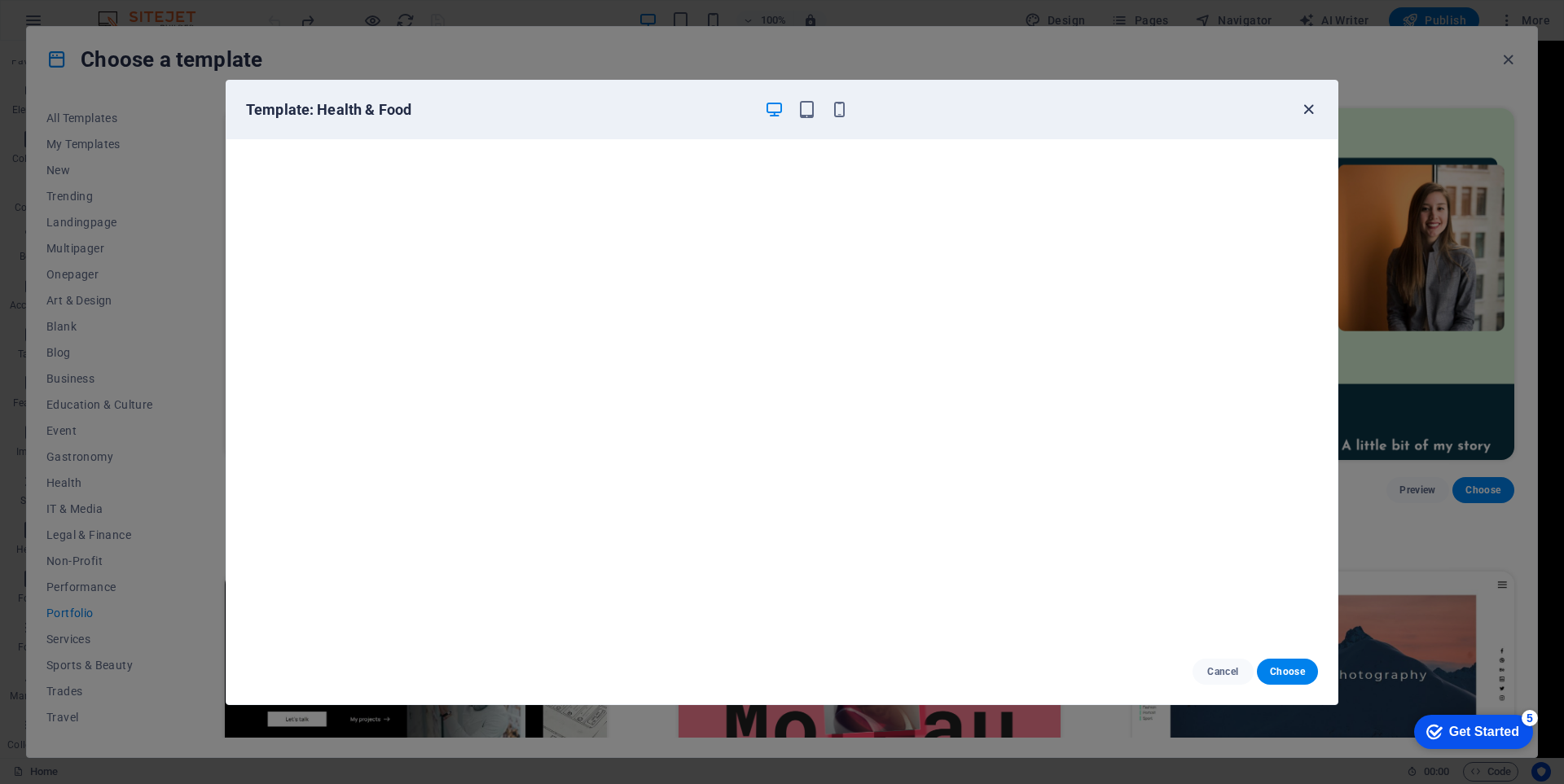
click at [1299, 105] on icon "button" at bounding box center [1309, 110] width 19 height 19
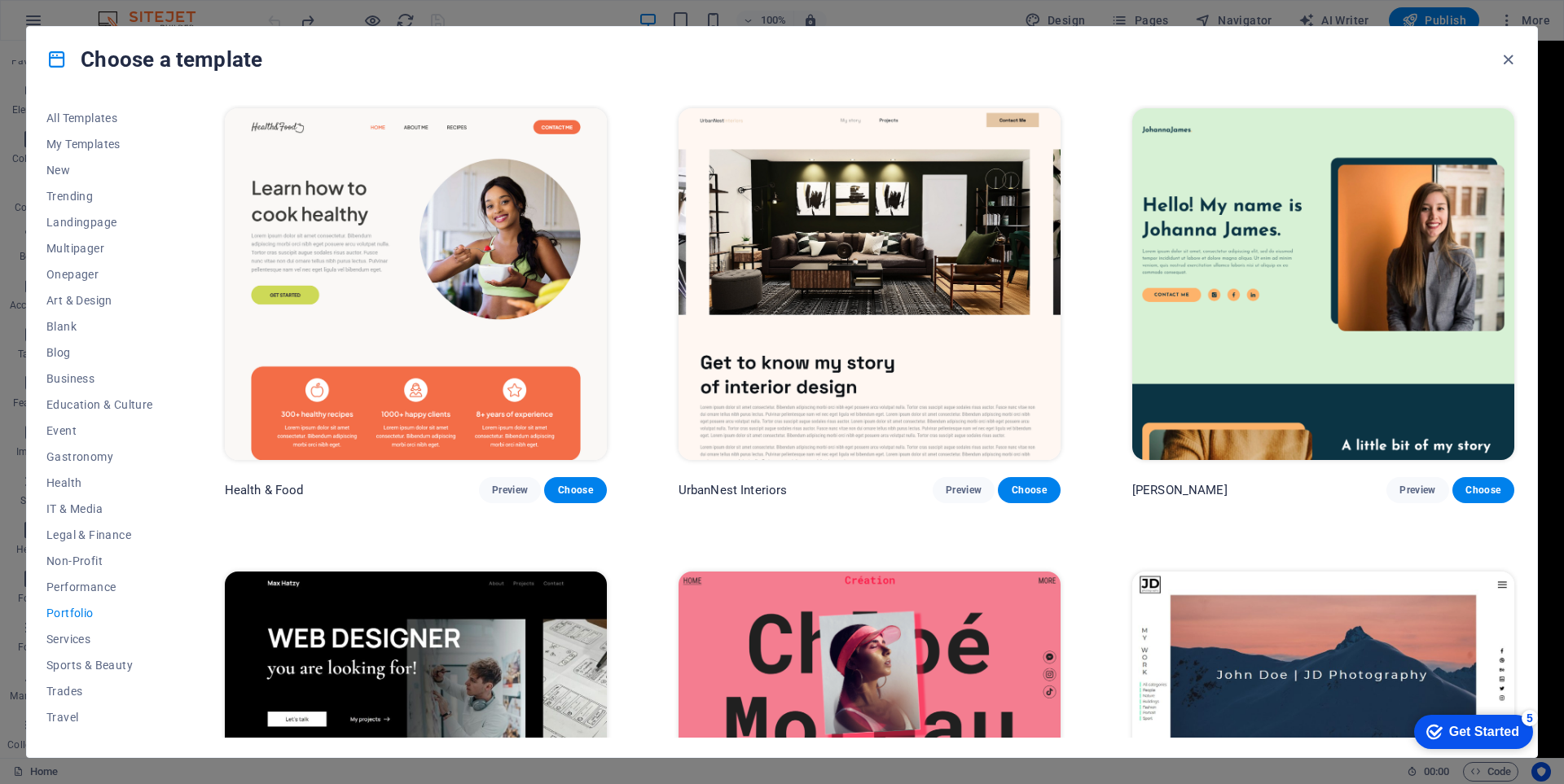
click at [942, 392] on img at bounding box center [870, 284] width 382 height 352
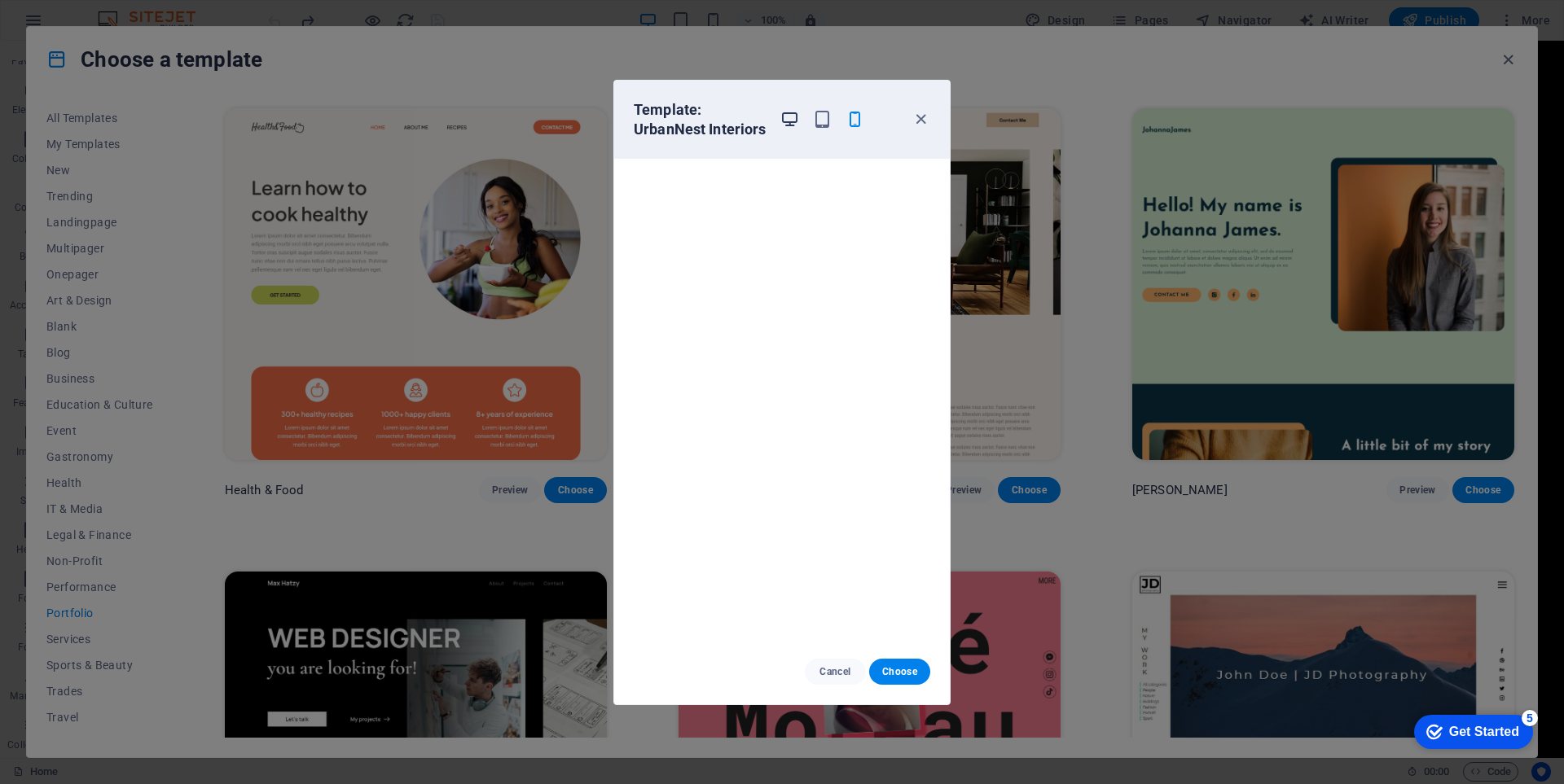
click at [792, 112] on icon "button" at bounding box center [790, 119] width 19 height 19
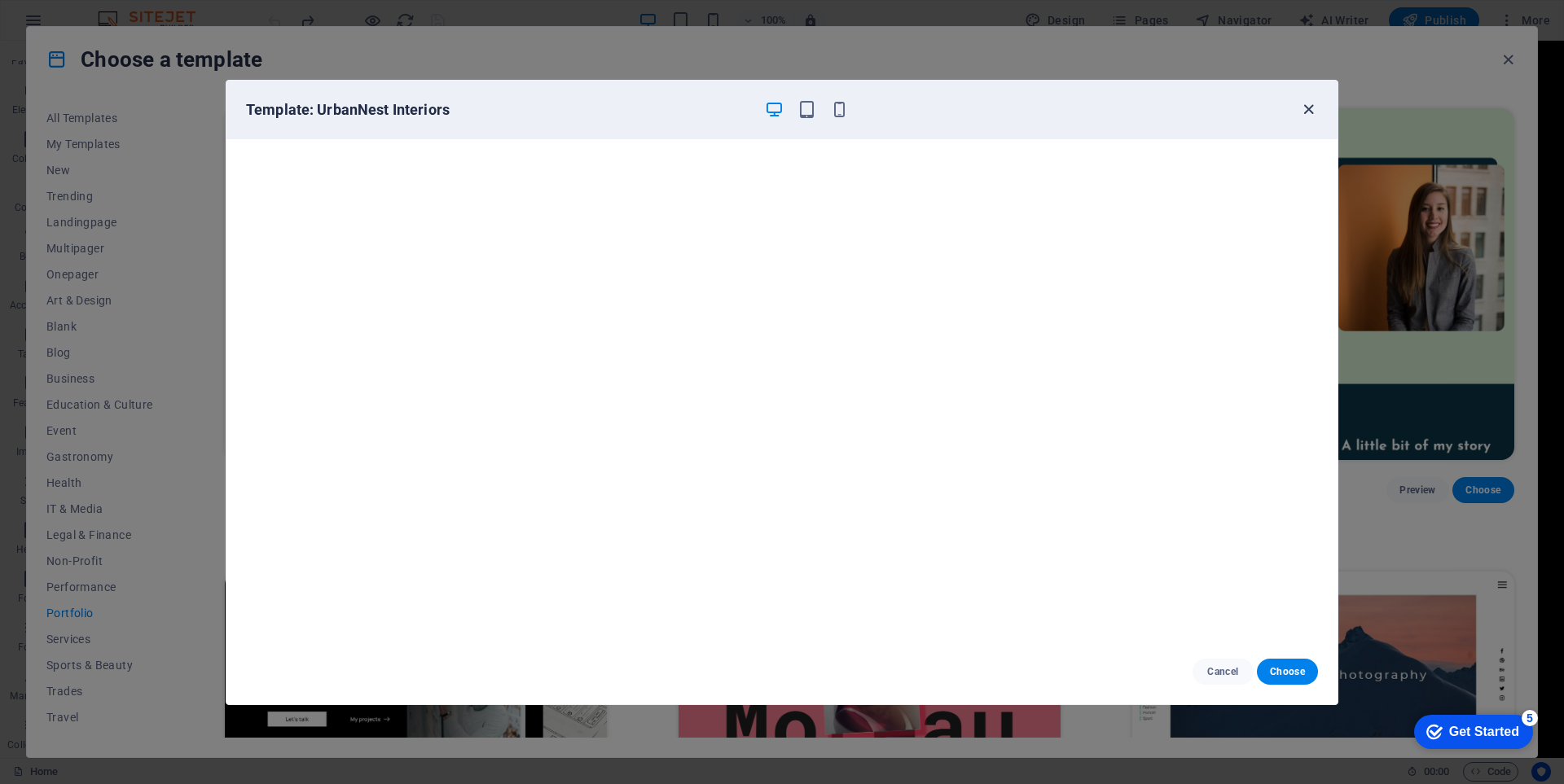
click at [1305, 106] on icon "button" at bounding box center [1309, 110] width 19 height 19
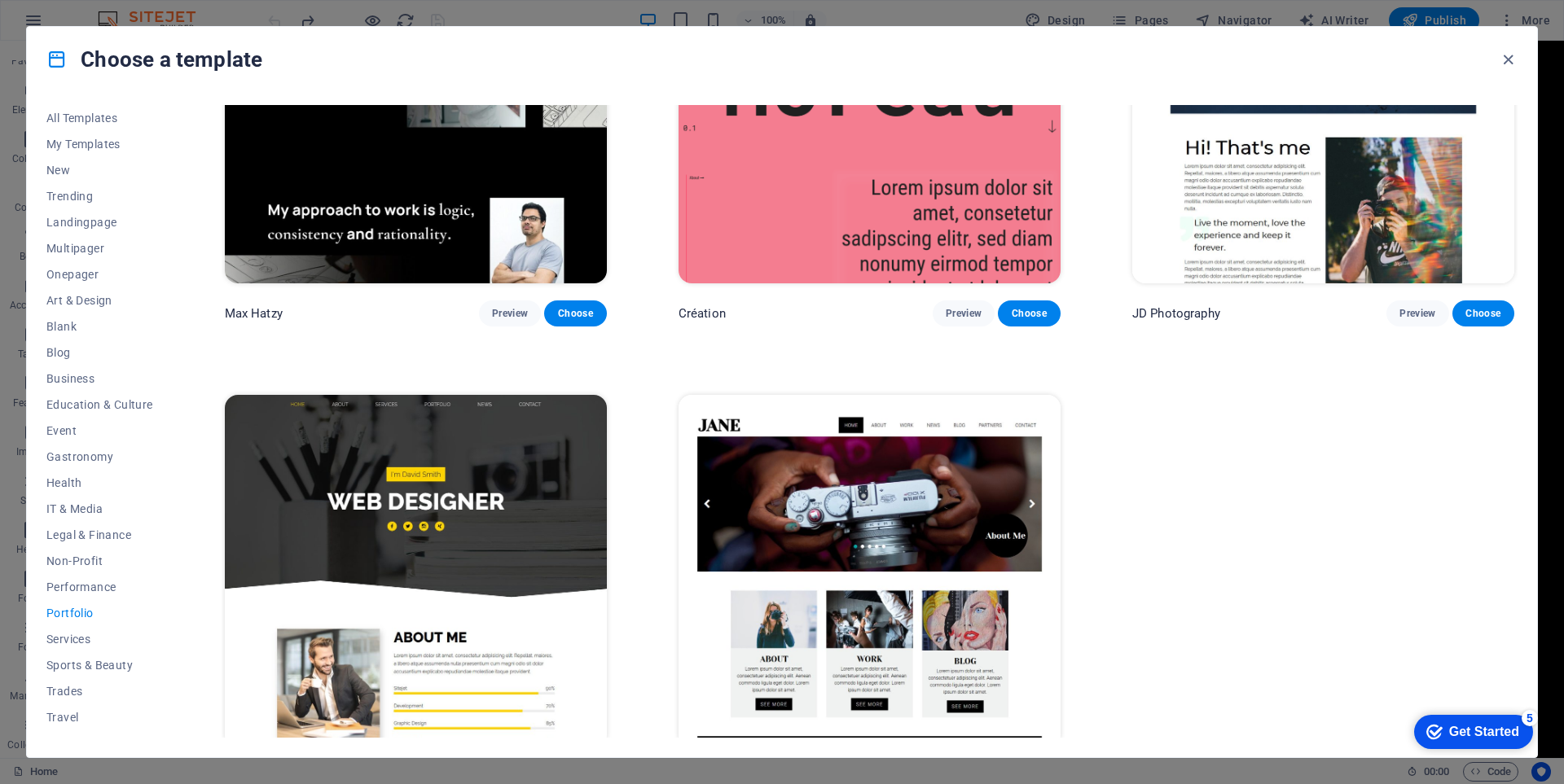
scroll to position [652, 0]
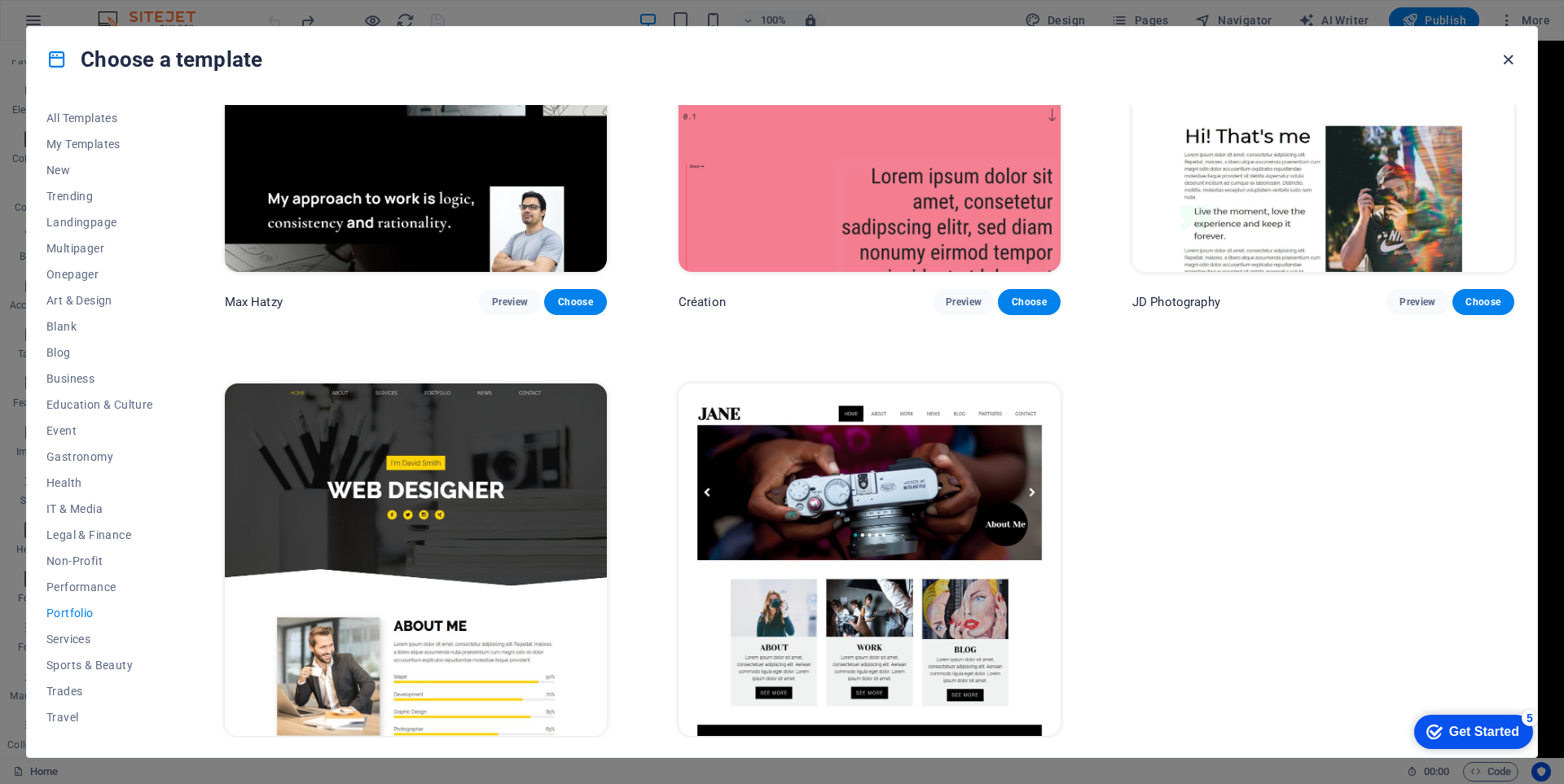
click at [1500, 50] on icon "button" at bounding box center [1509, 60] width 19 height 19
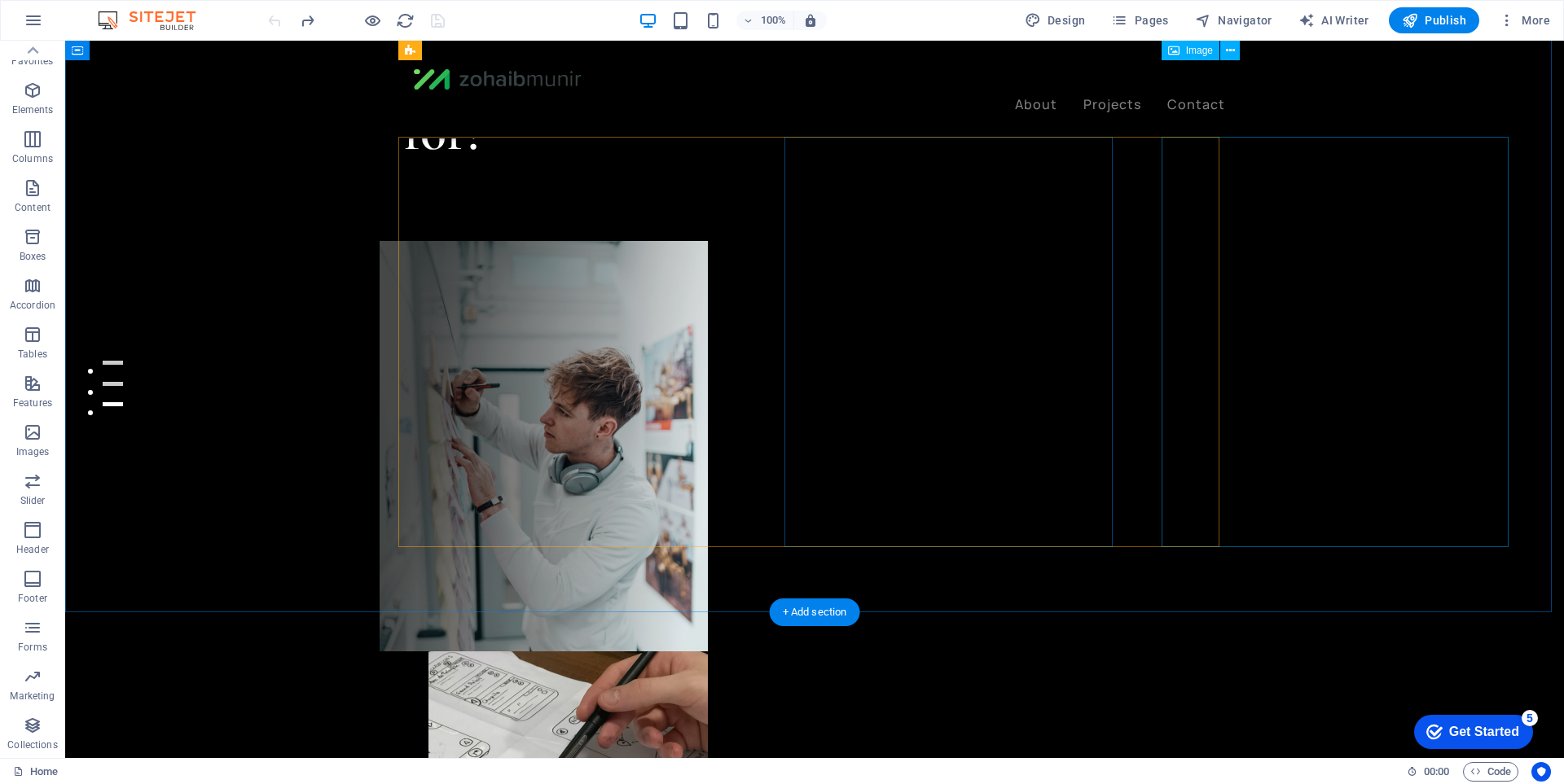
scroll to position [0, 0]
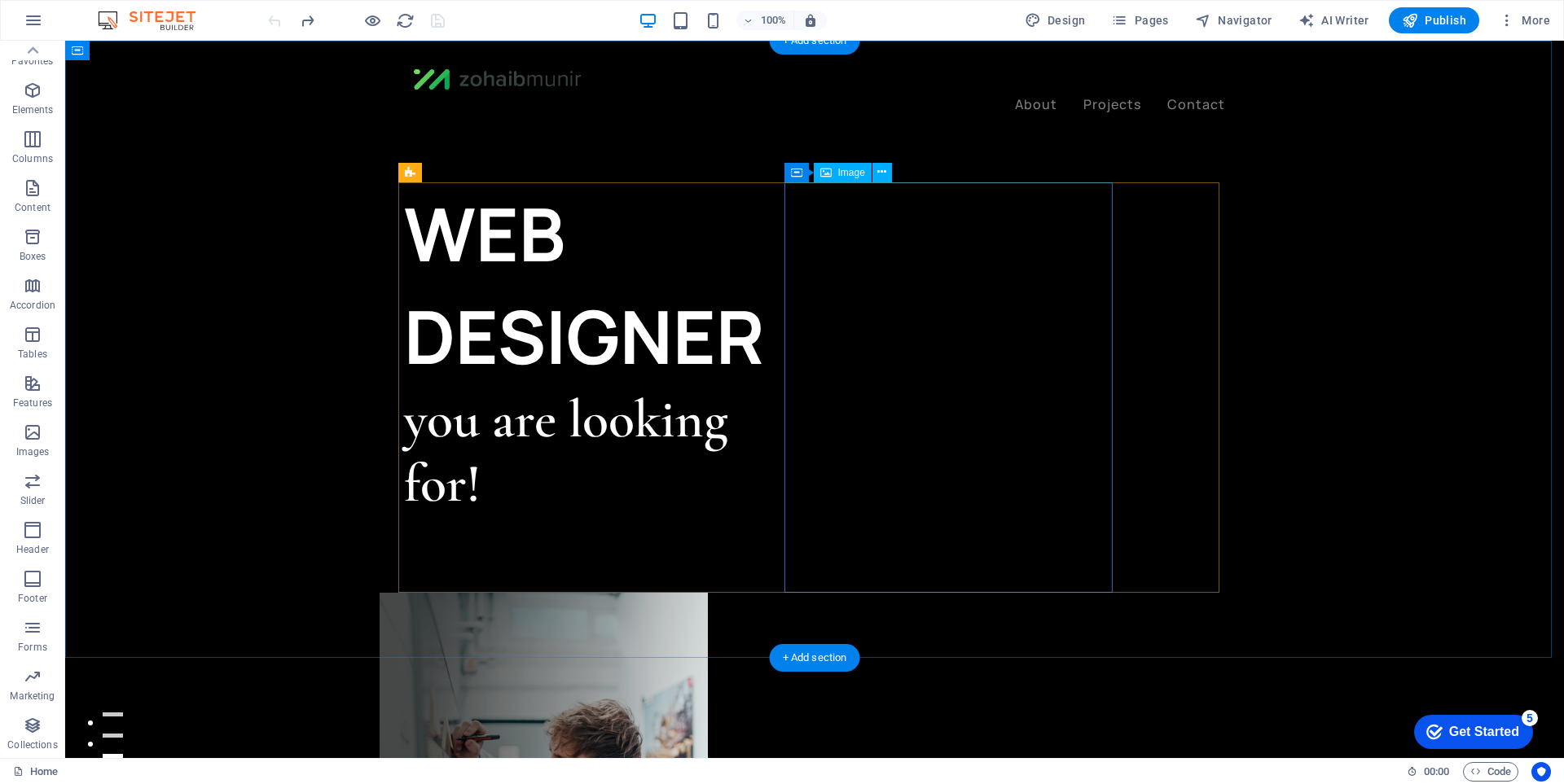
click at [708, 593] on figure at bounding box center [544, 798] width 329 height 411
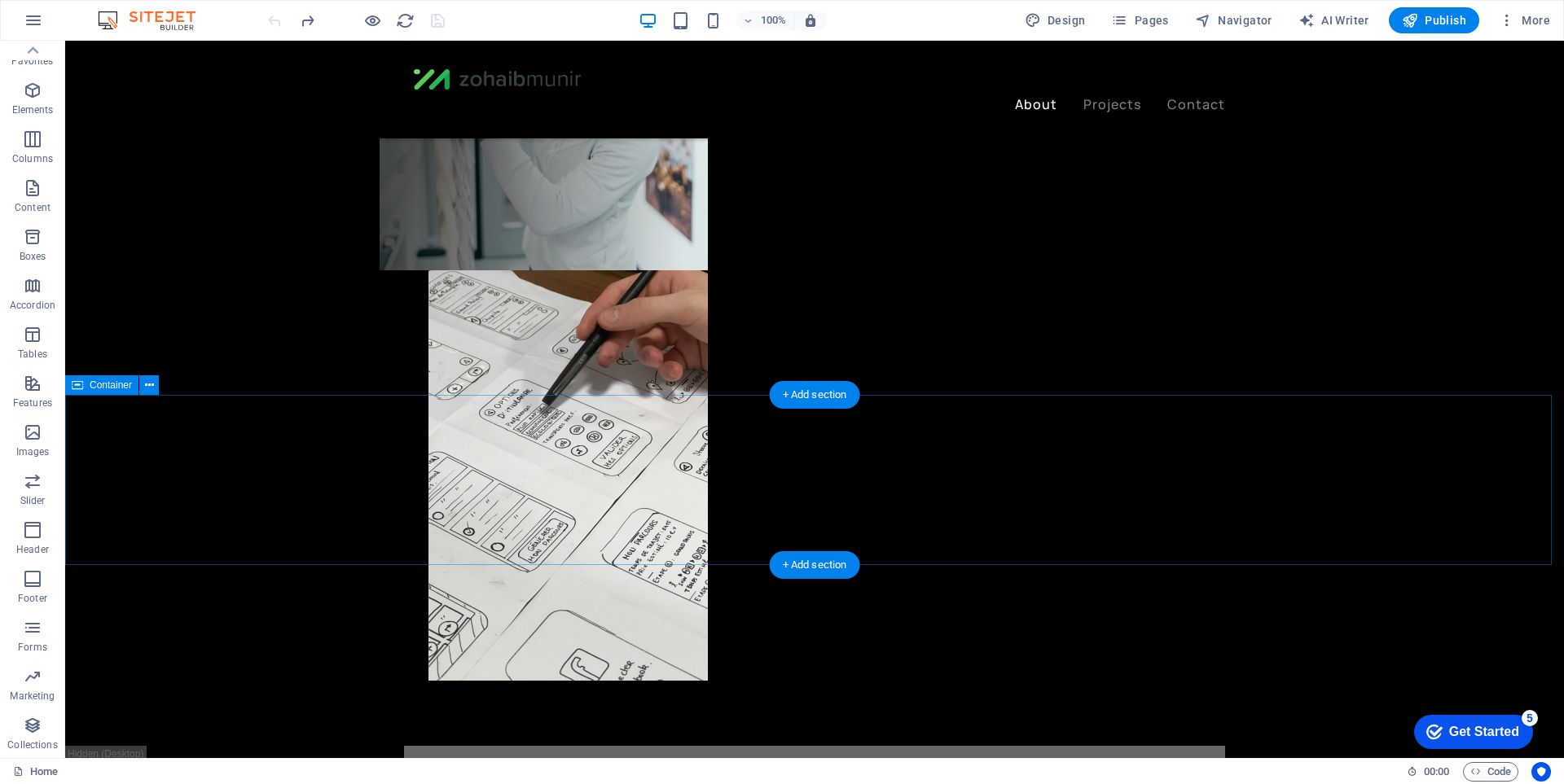
scroll to position [488, 0]
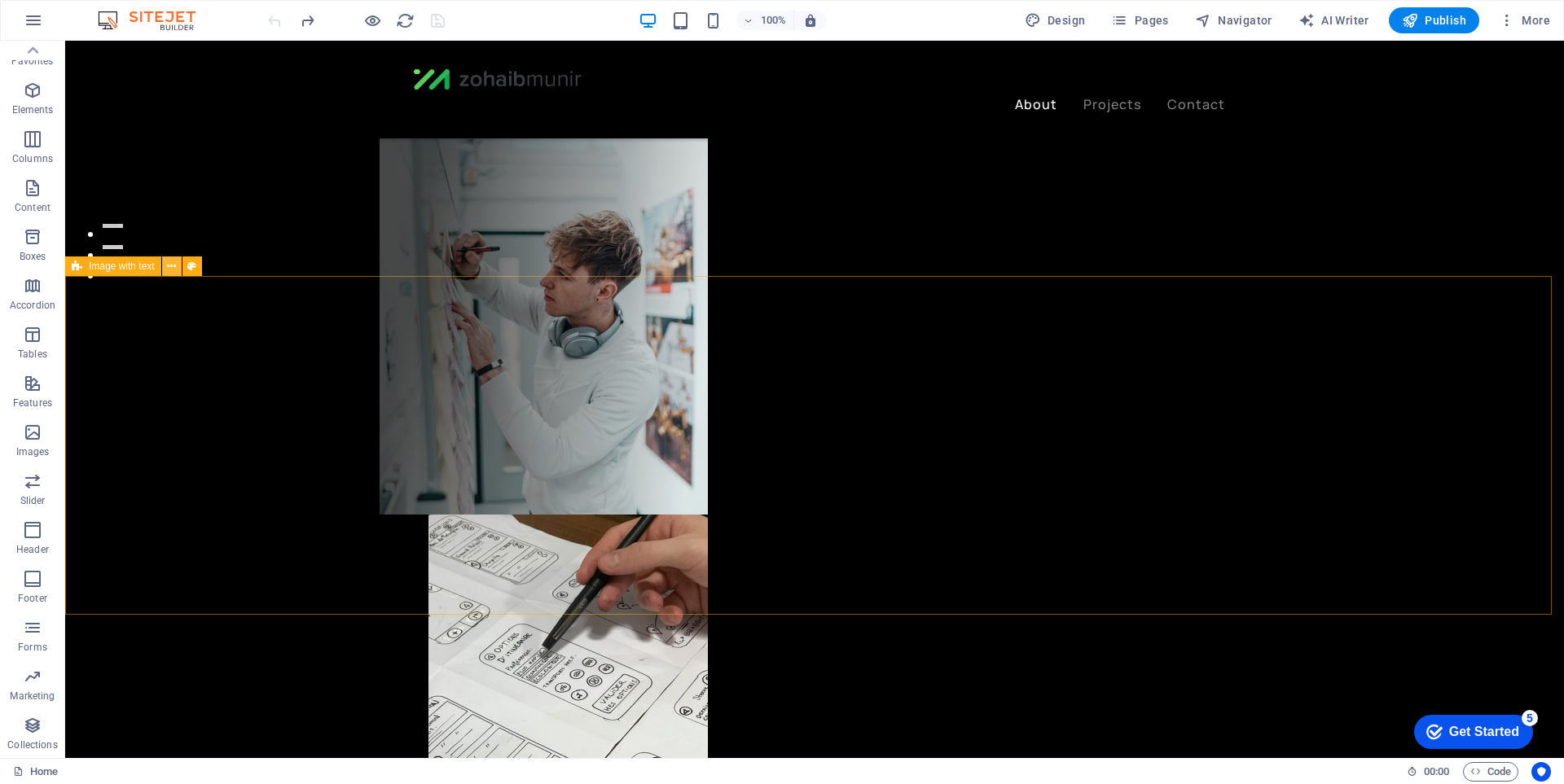
click at [174, 268] on icon at bounding box center [171, 267] width 9 height 17
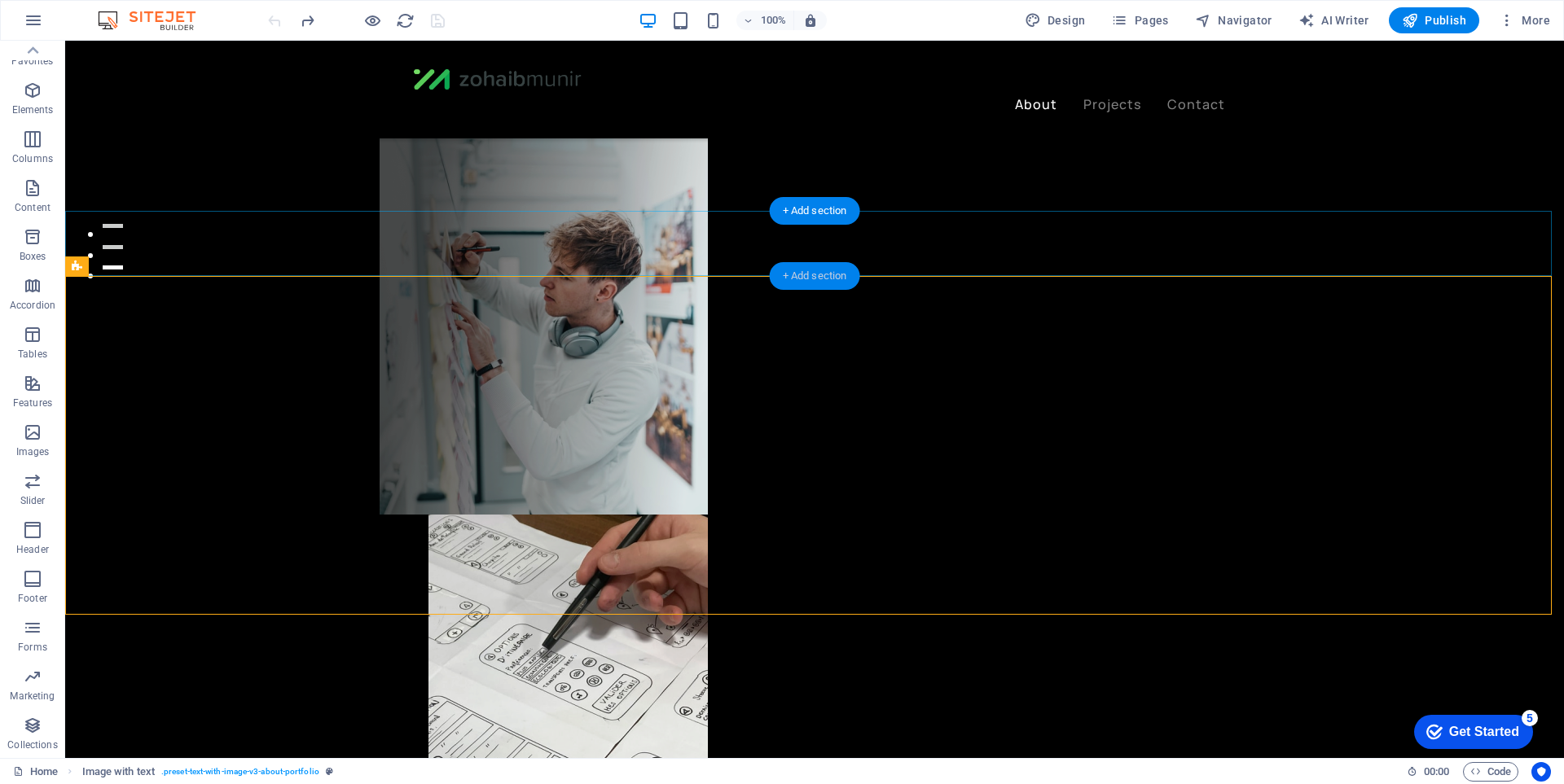
click at [820, 270] on div "+ Add section" at bounding box center [814, 276] width 91 height 28
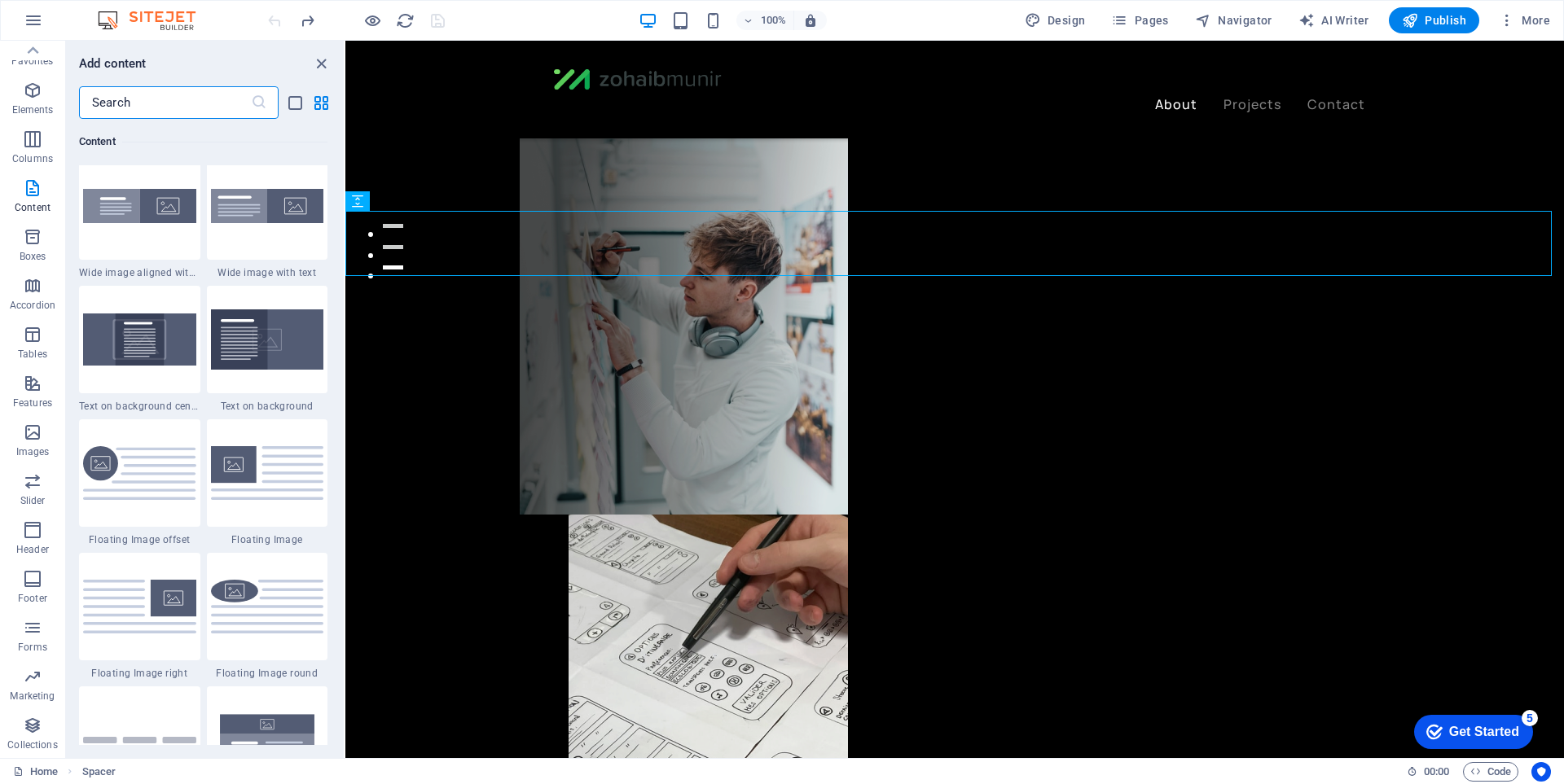
scroll to position [3257, 0]
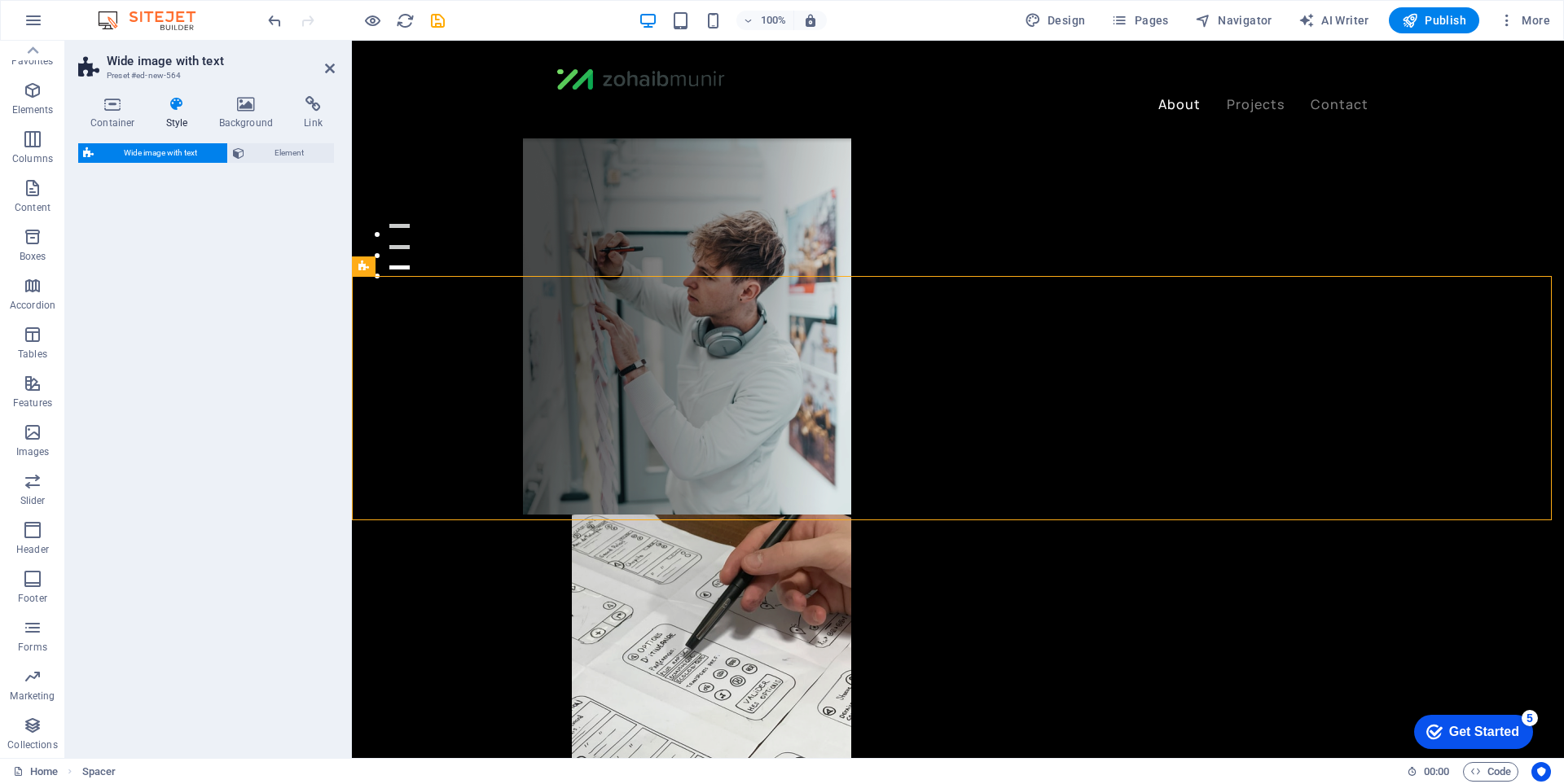
select select "%"
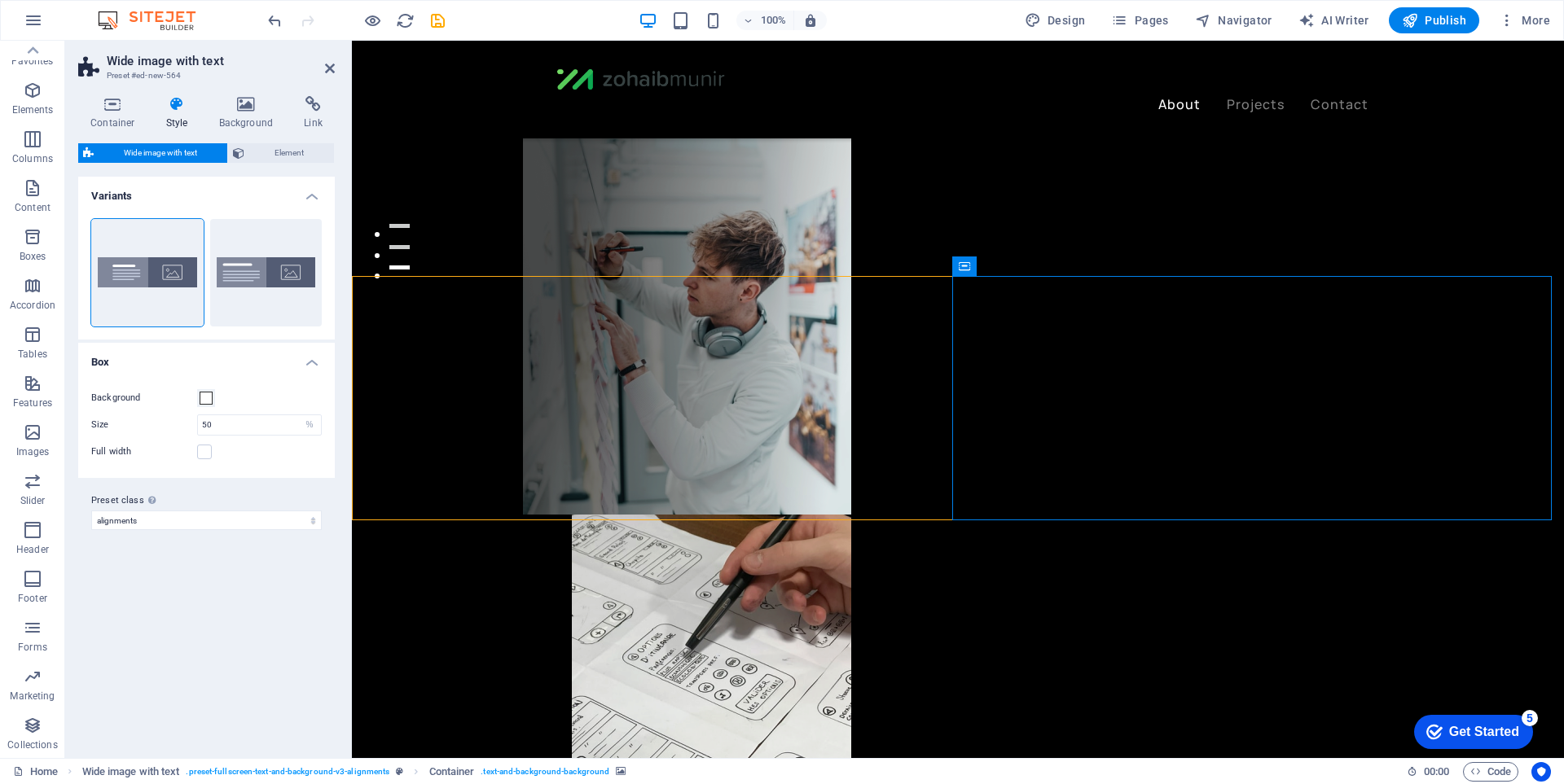
click at [1053, 271] on icon at bounding box center [1056, 267] width 12 height 17
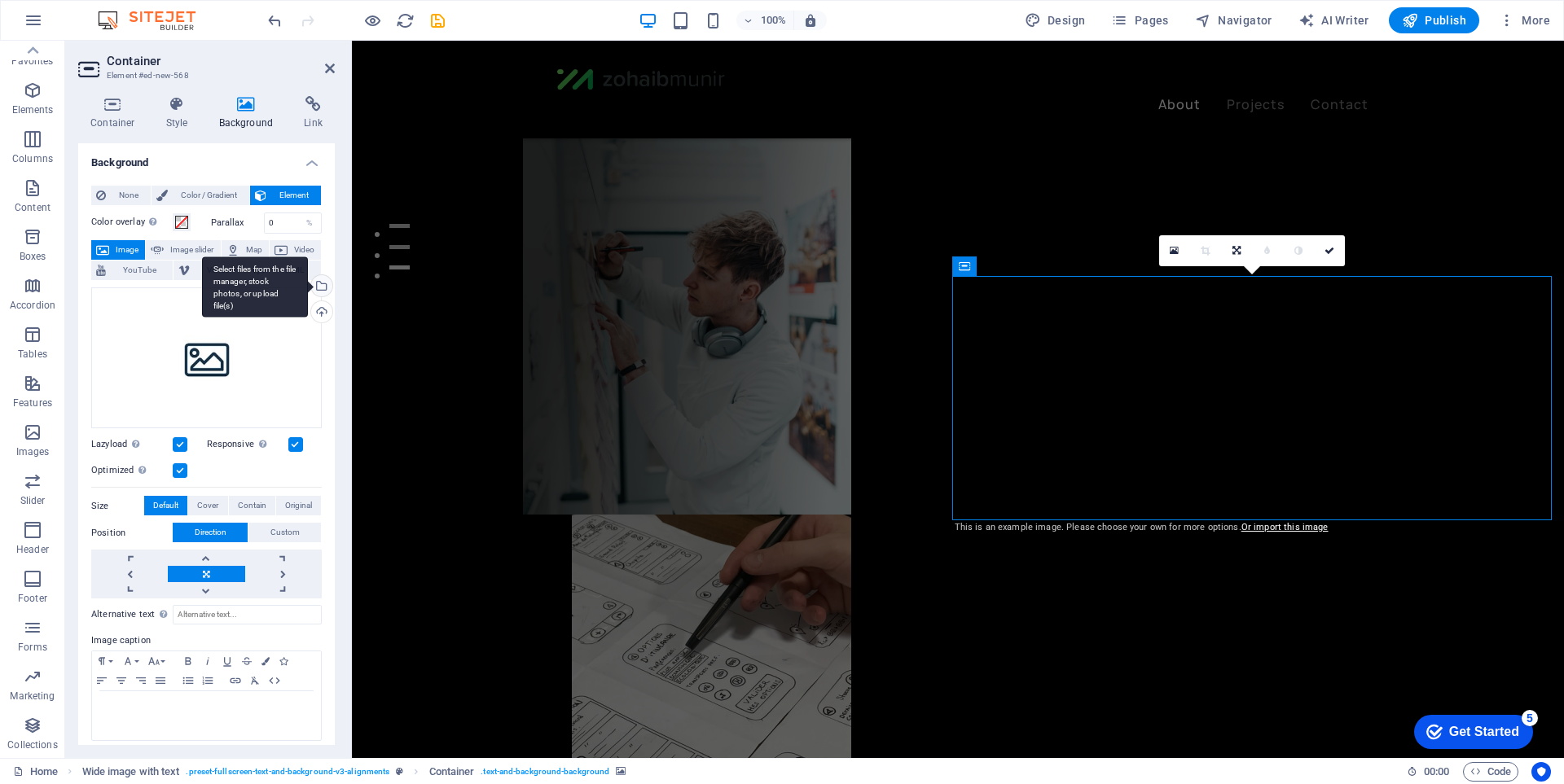
click at [327, 286] on div "Select files from the file manager, stock photos, or upload file(s)" at bounding box center [320, 287] width 24 height 24
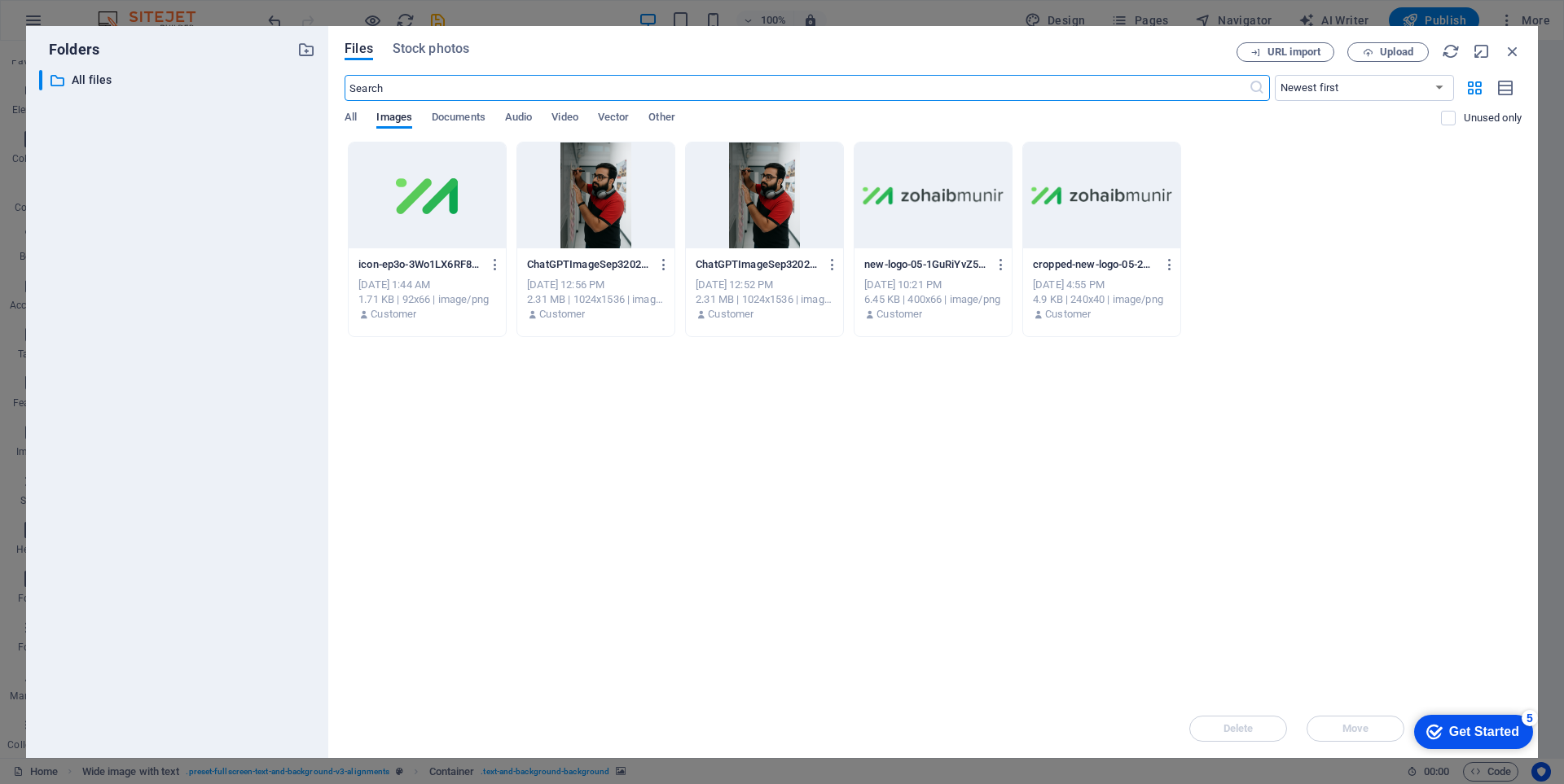
click at [582, 225] on div at bounding box center [596, 195] width 157 height 105
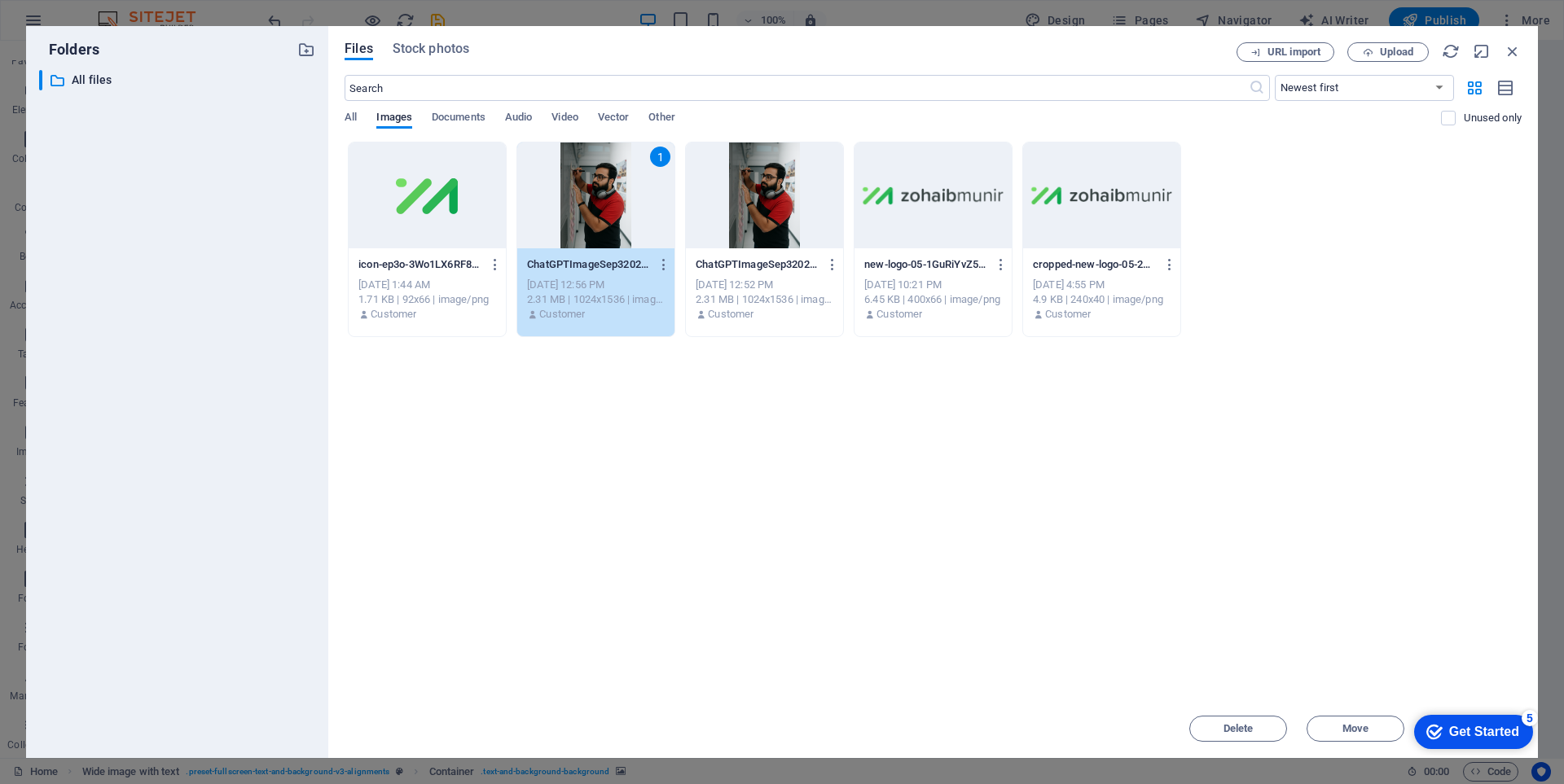
click at [582, 225] on div "1" at bounding box center [596, 195] width 157 height 105
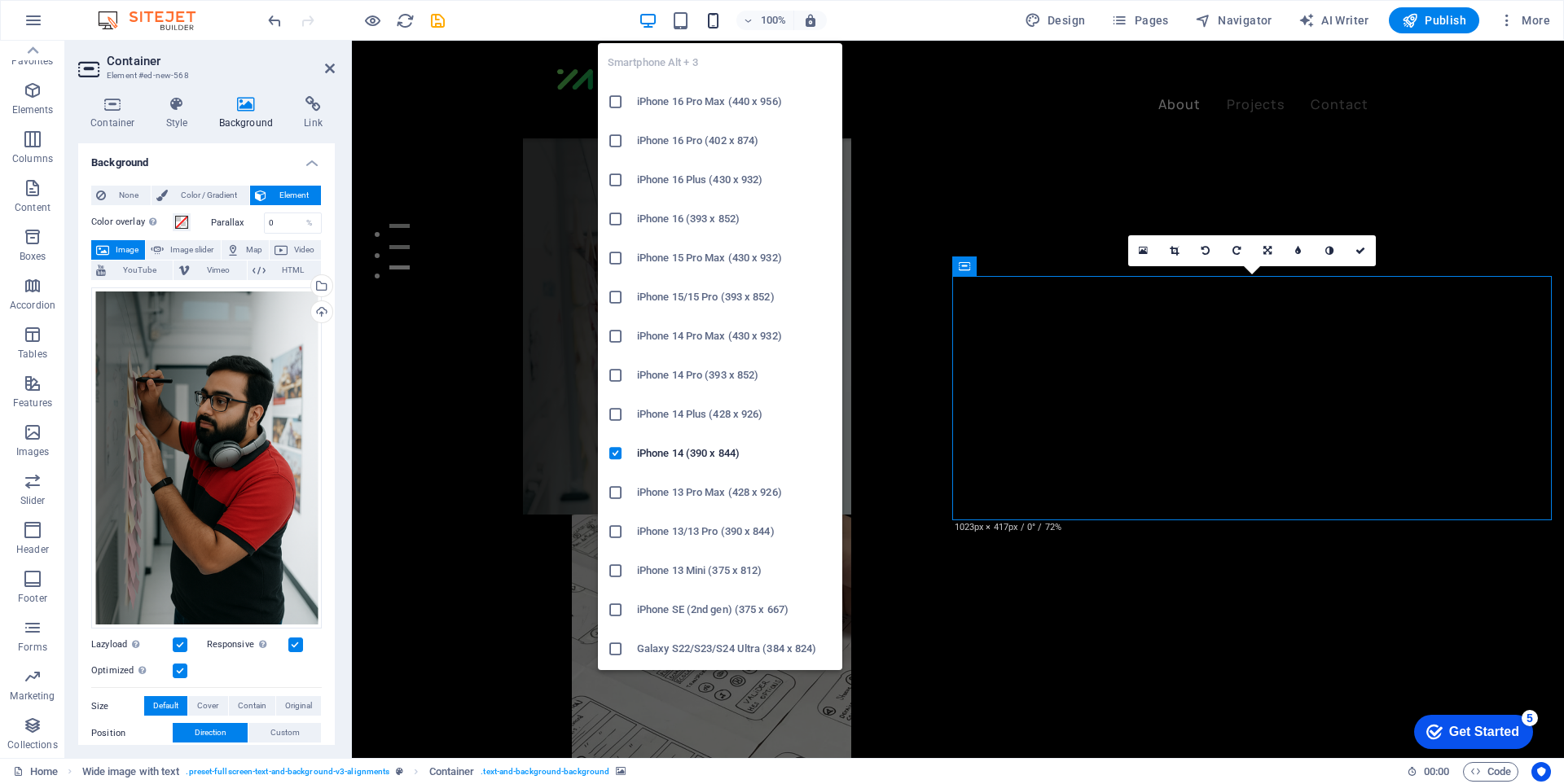
click at [723, 24] on icon "button" at bounding box center [713, 21] width 19 height 19
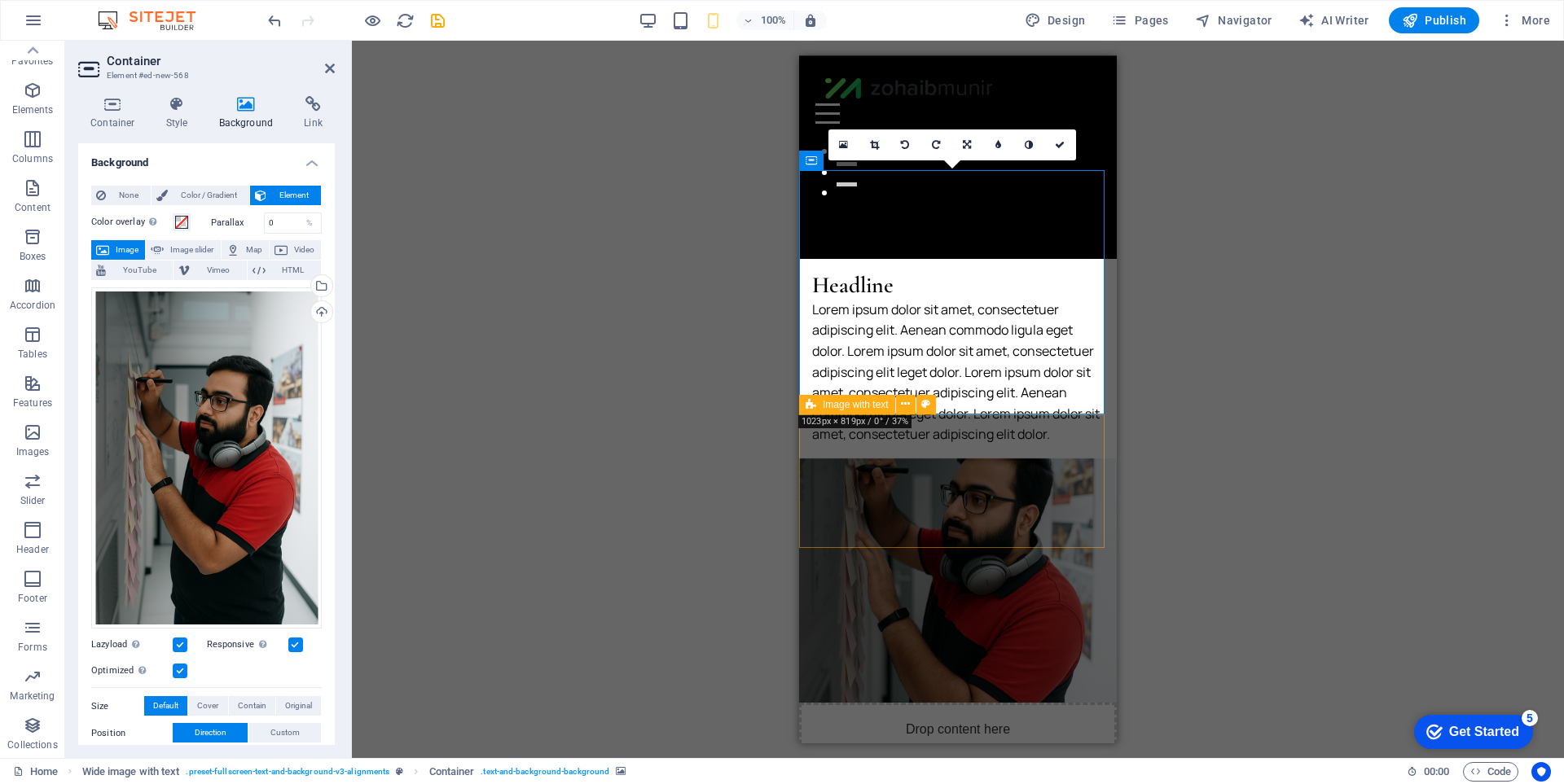
scroll to position [801, 0]
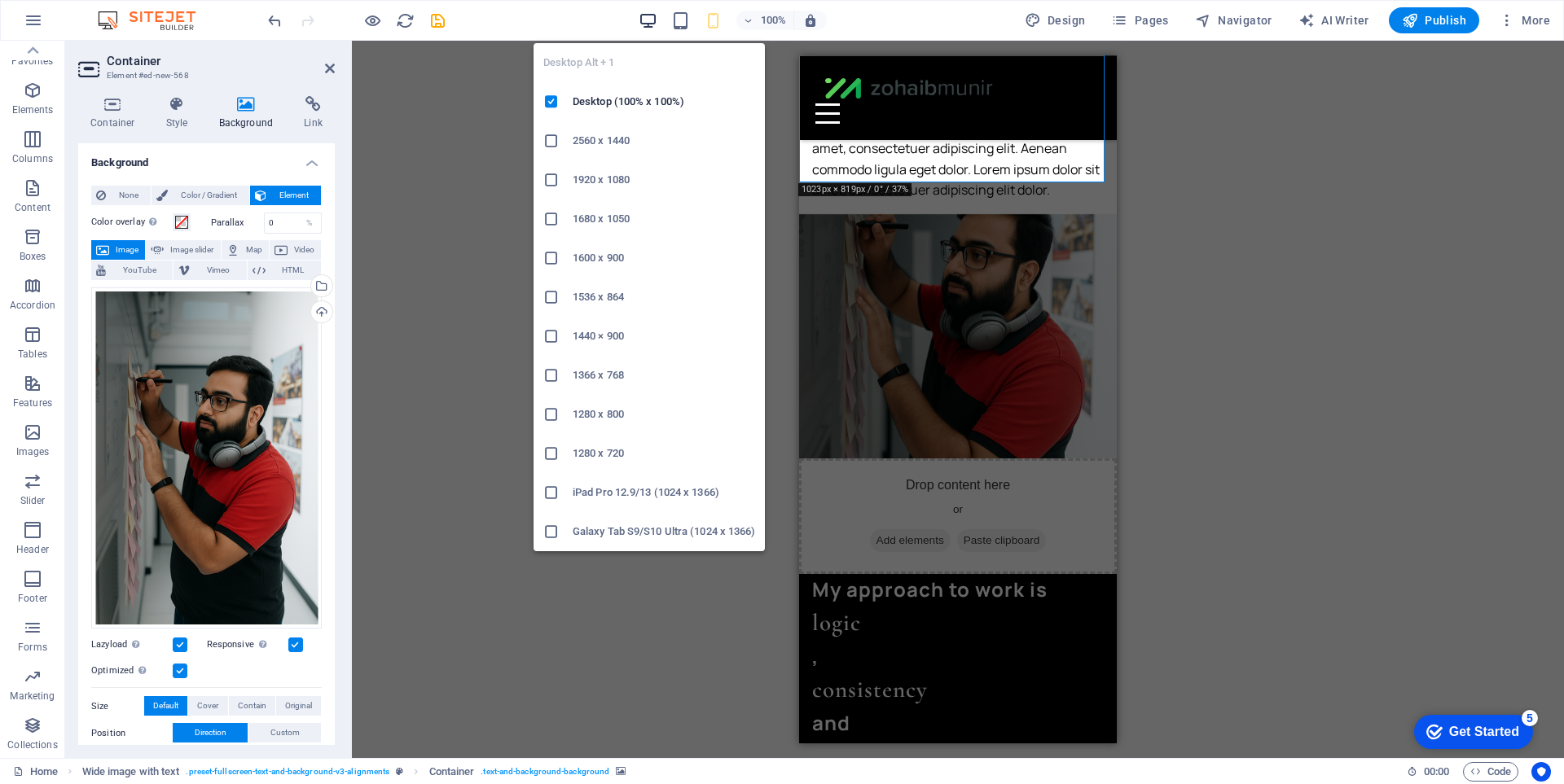
click at [642, 15] on icon "button" at bounding box center [648, 21] width 19 height 19
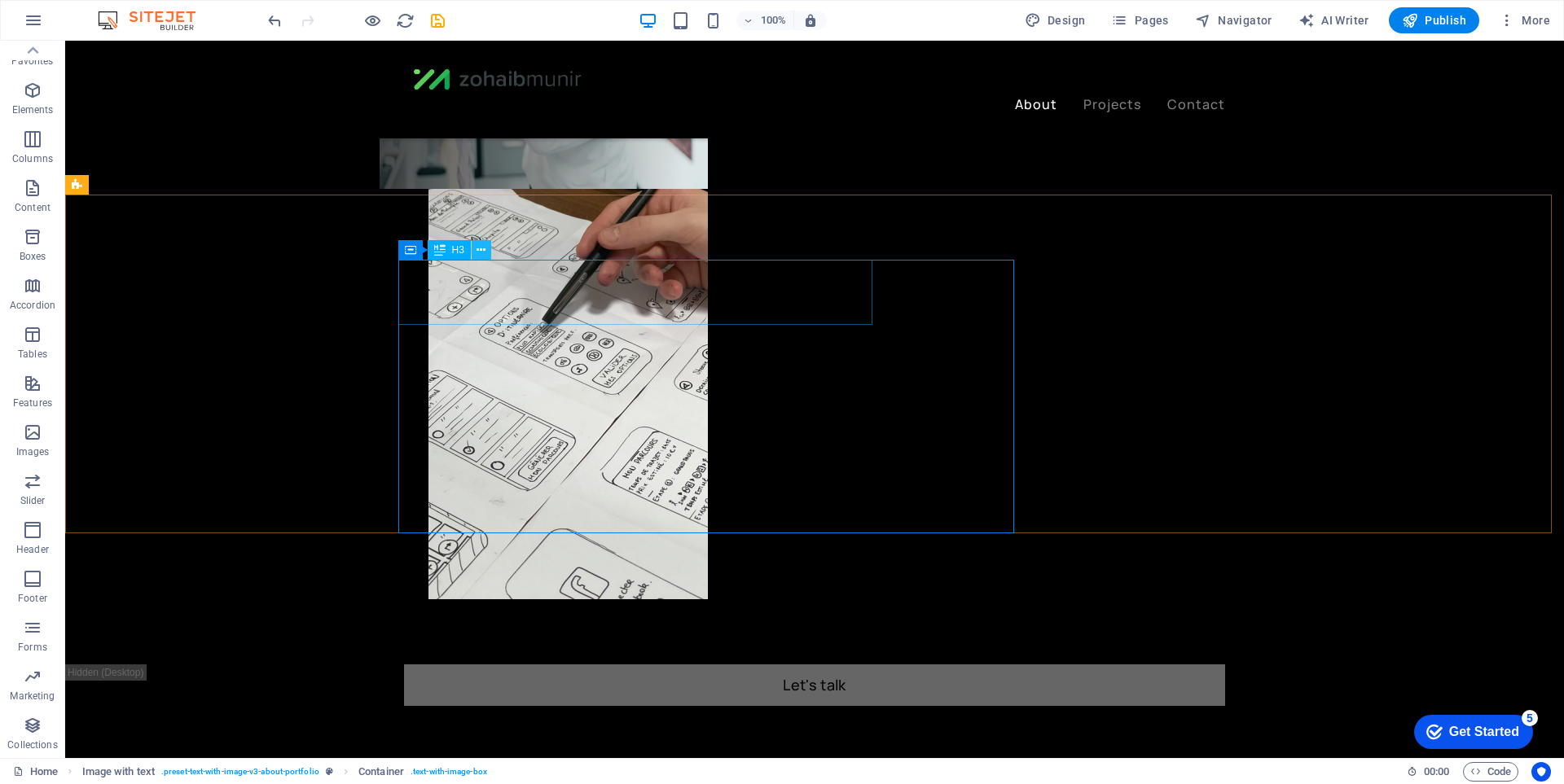
click at [486, 247] on icon at bounding box center [481, 251] width 9 height 17
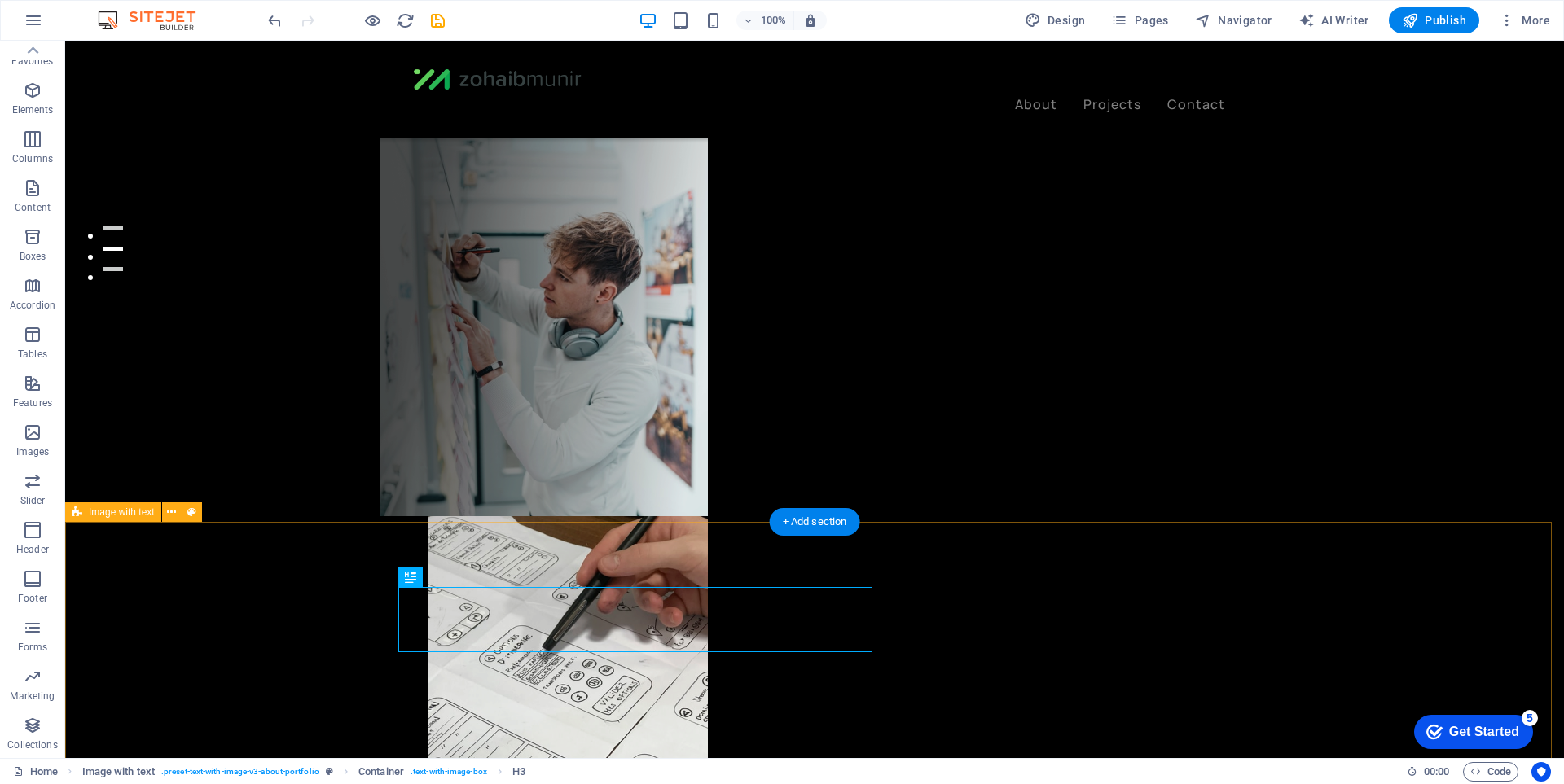
scroll to position [570, 0]
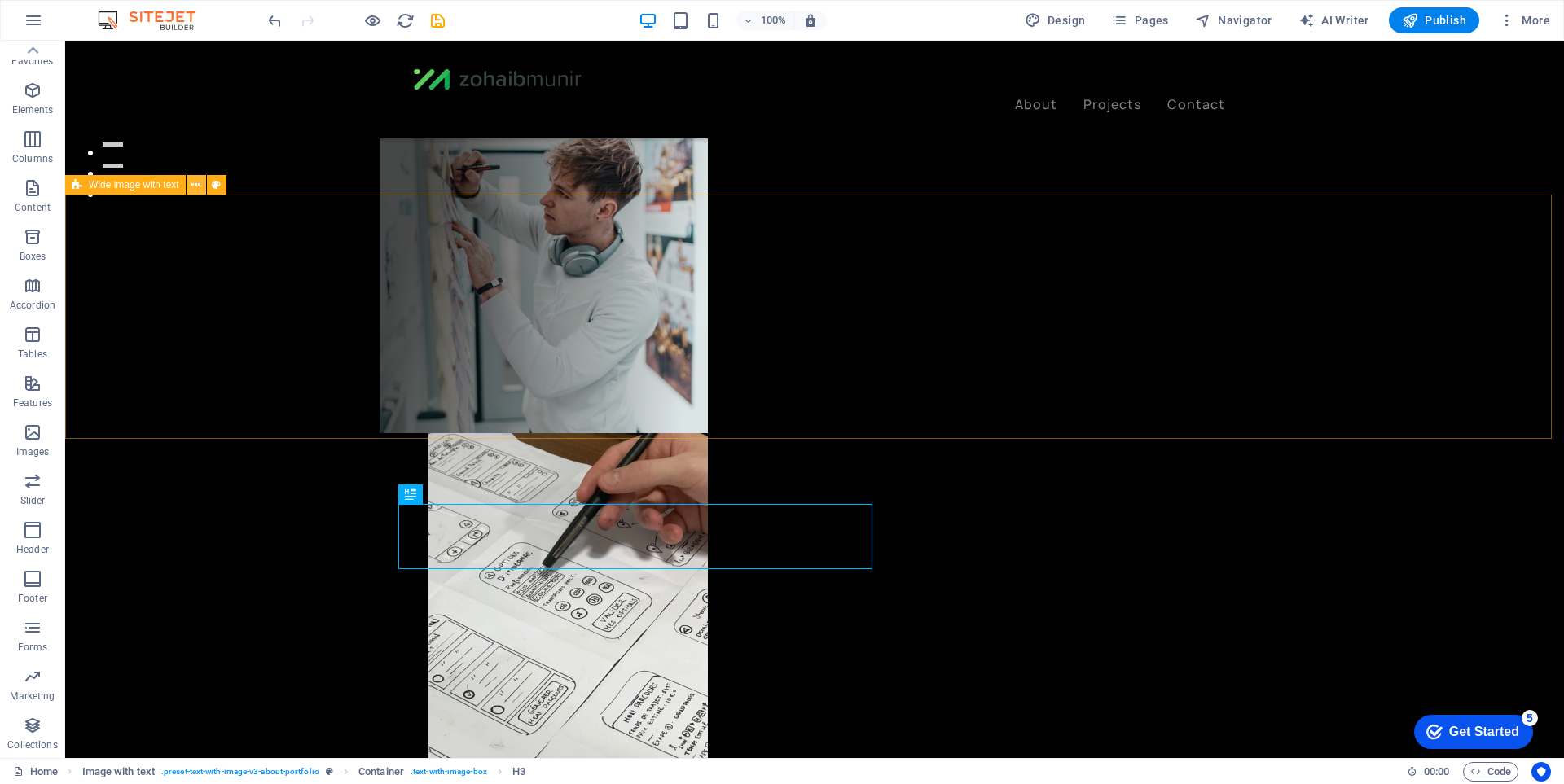
click at [193, 188] on icon at bounding box center [195, 185] width 9 height 17
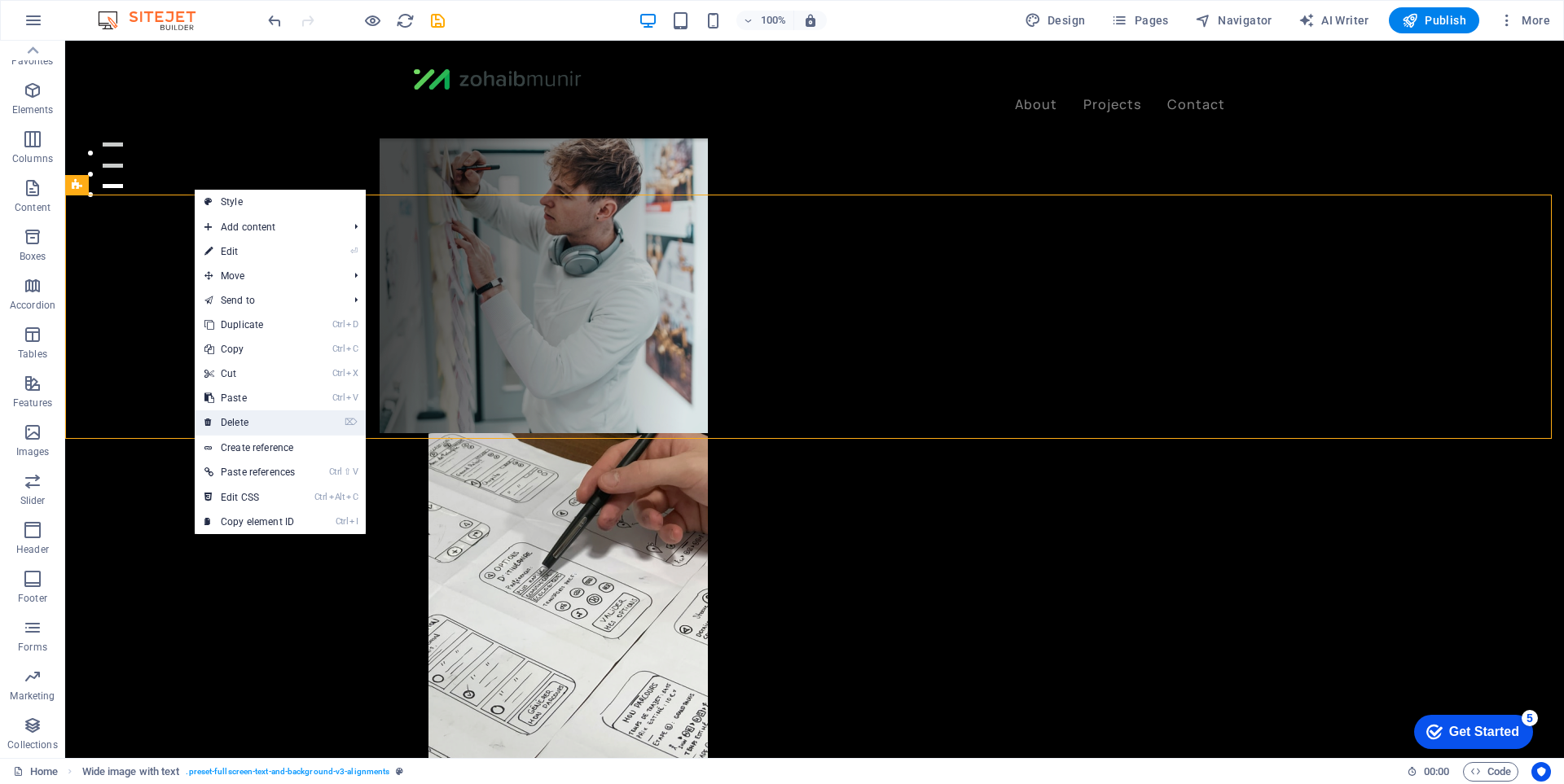
click at [331, 422] on li "⌦ Delete" at bounding box center [280, 423] width 171 height 25
click at [231, 423] on link "⌦ Delete" at bounding box center [249, 423] width 110 height 24
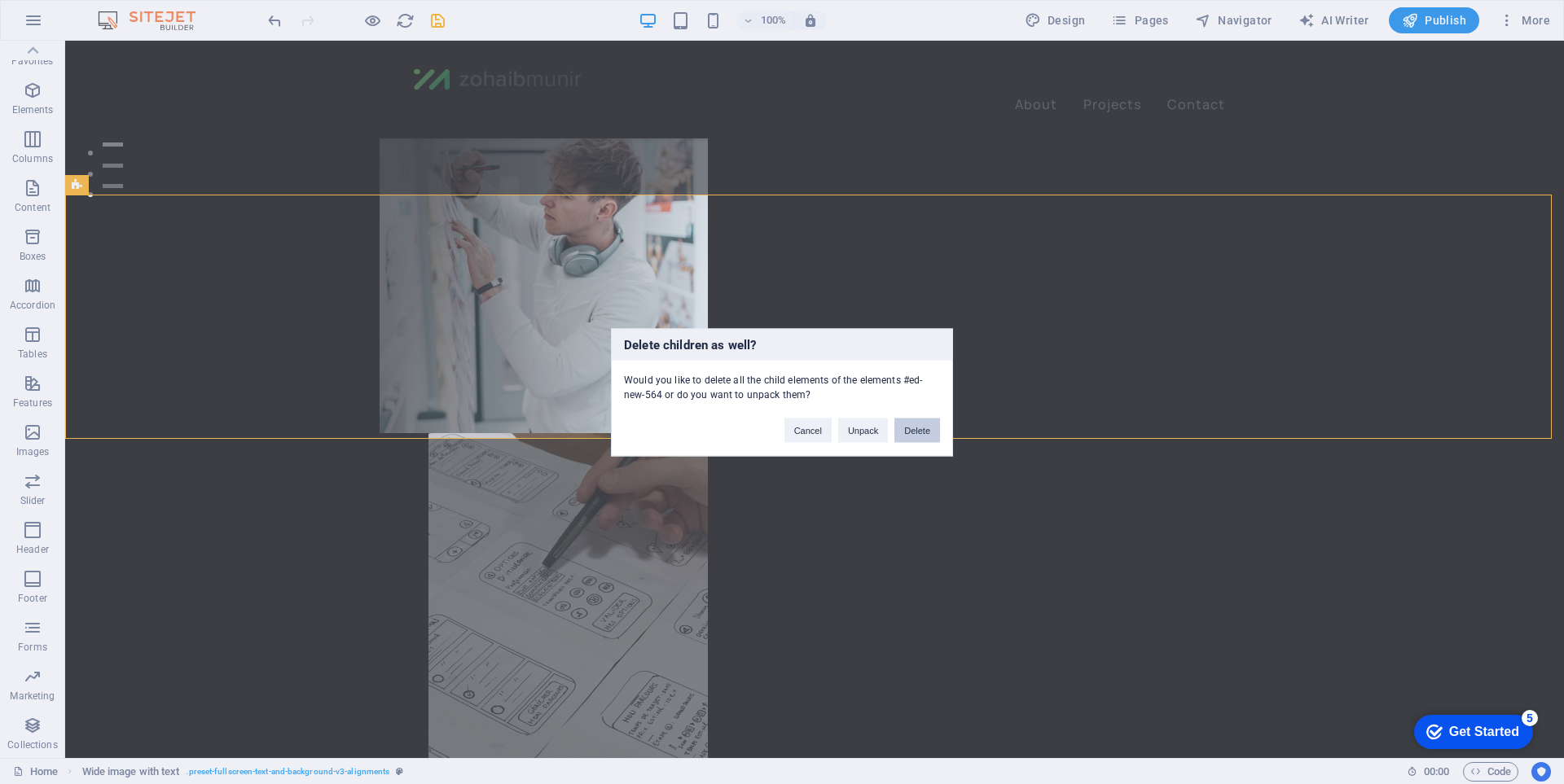
click at [916, 429] on button "Delete" at bounding box center [917, 430] width 46 height 24
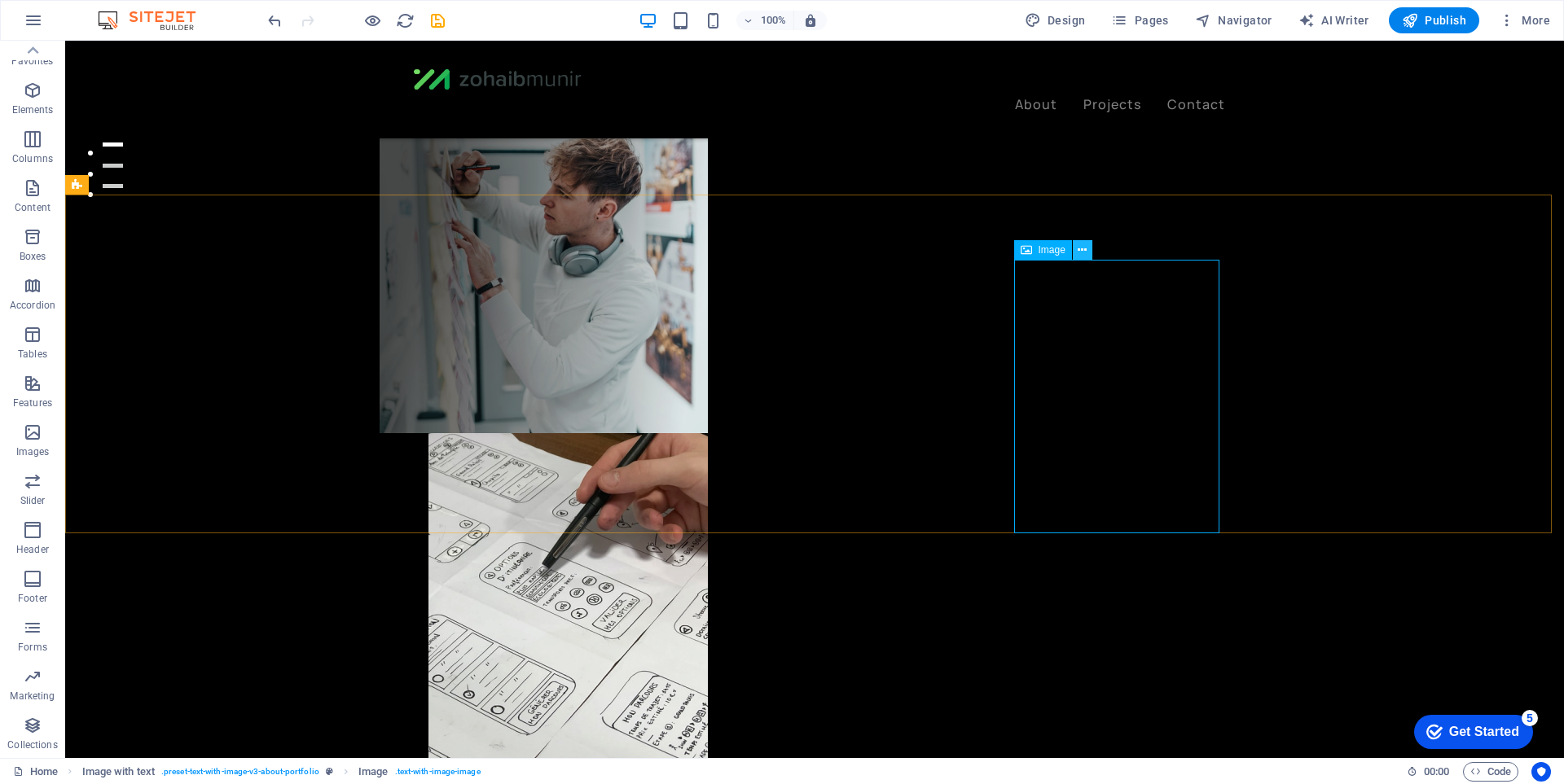
click at [1089, 246] on button at bounding box center [1082, 250] width 20 height 20
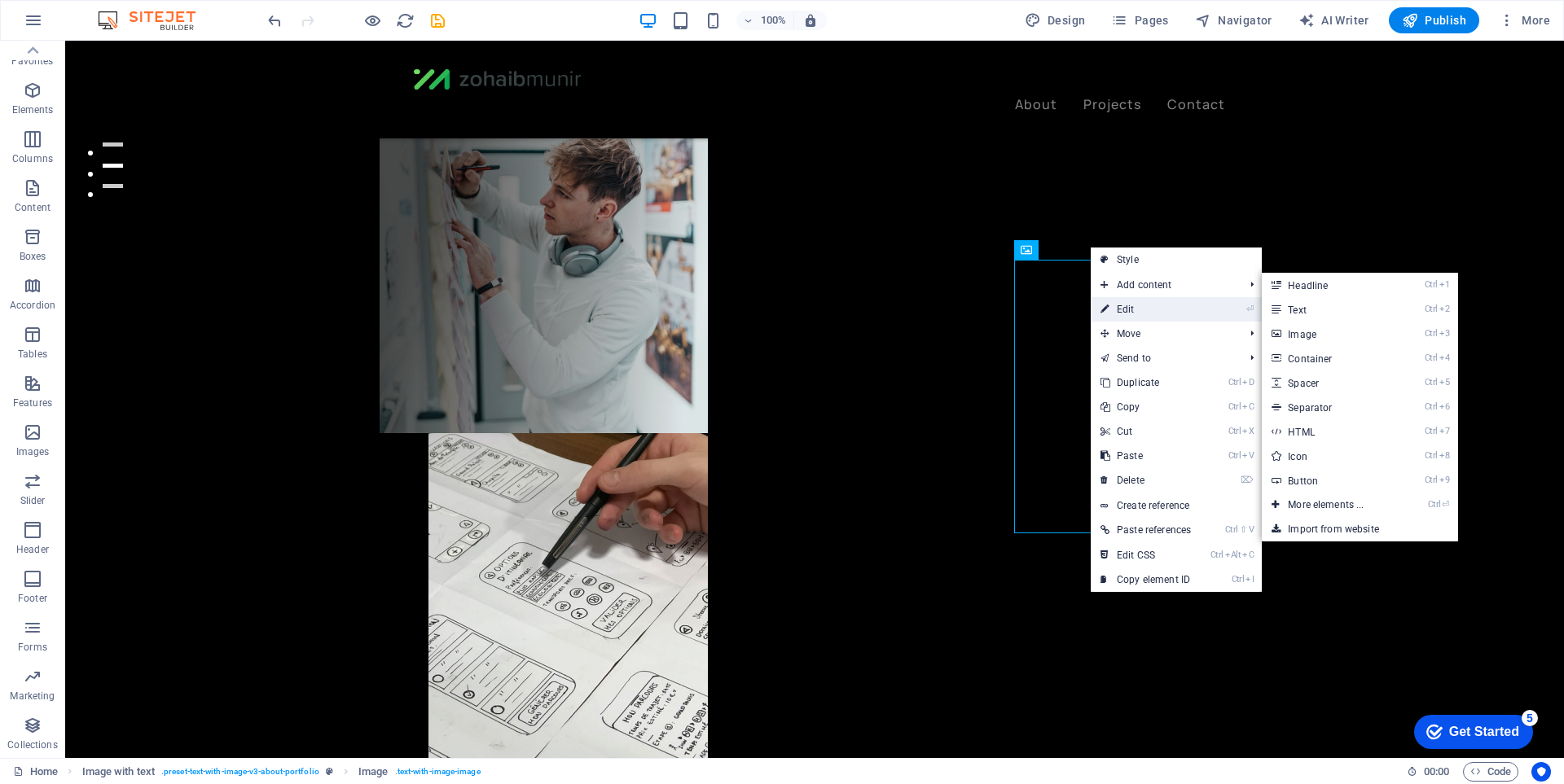
drag, startPoint x: 1135, startPoint y: 311, endPoint x: 763, endPoint y: 277, distance: 373.6
click at [1135, 311] on link "⏎ Edit" at bounding box center [1146, 309] width 110 height 24
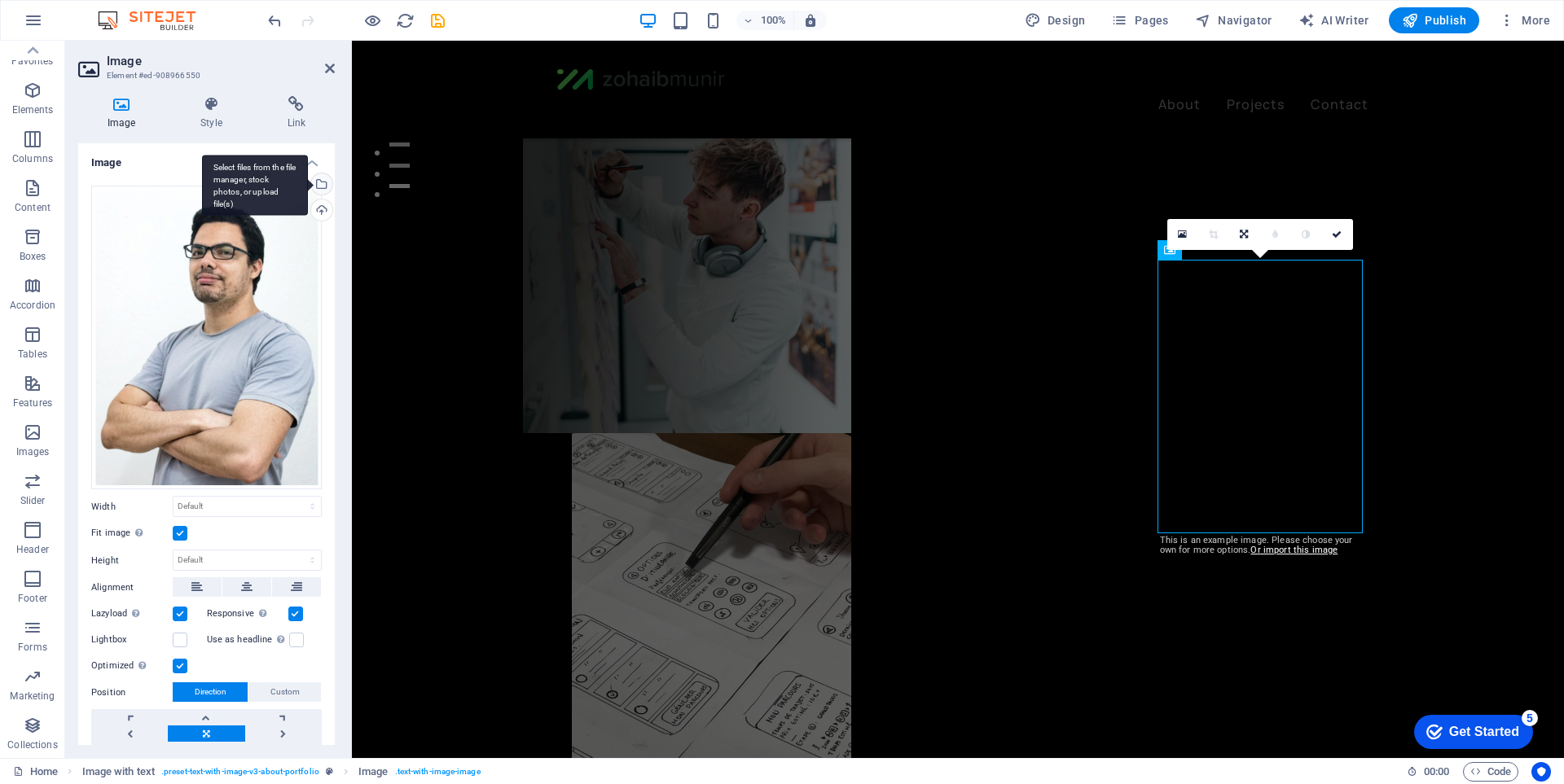
click at [319, 182] on div "Select files from the file manager, stock photos, or upload file(s)" at bounding box center [320, 186] width 24 height 24
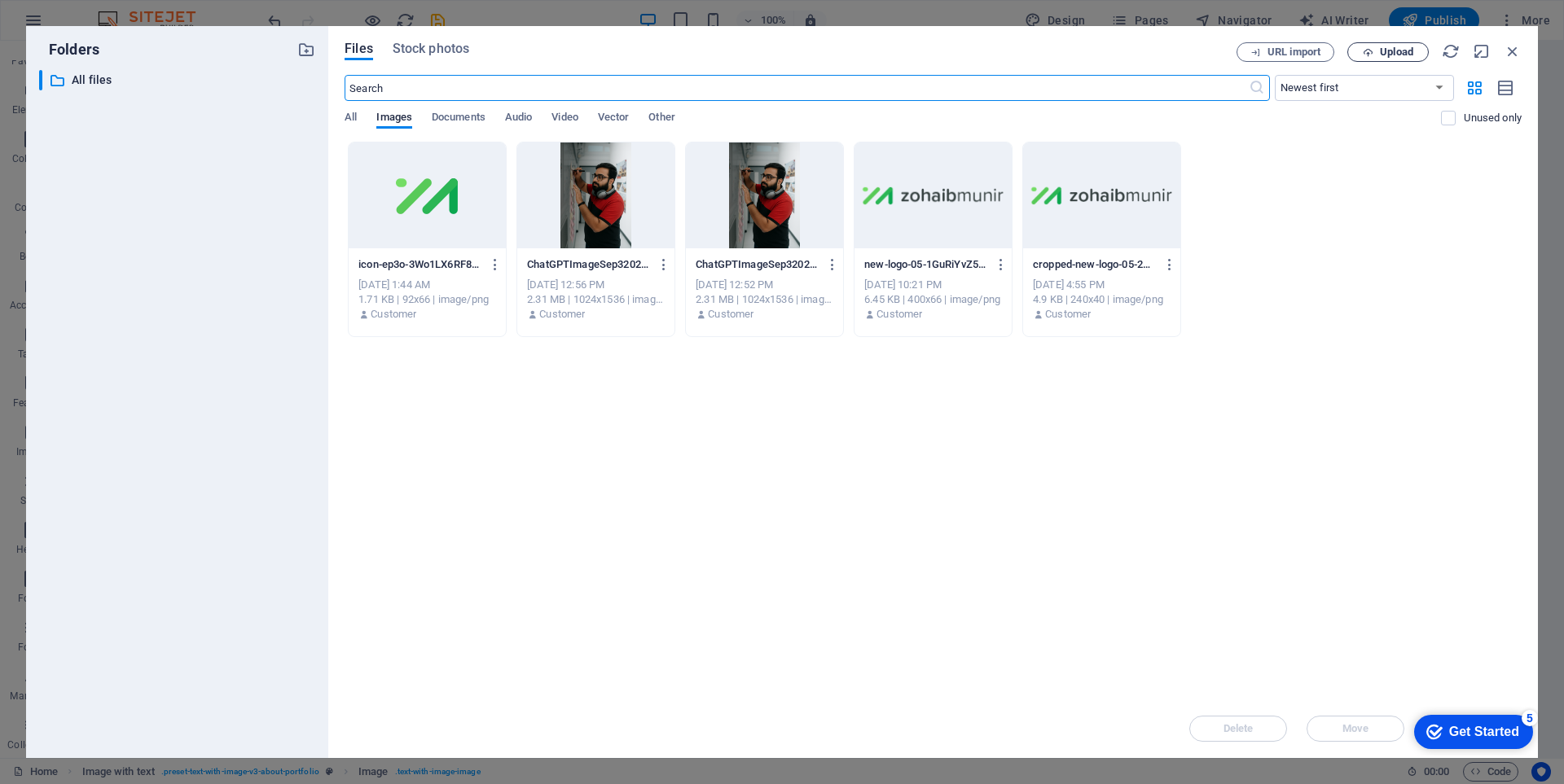
click at [1381, 55] on span "Upload" at bounding box center [1396, 52] width 34 height 10
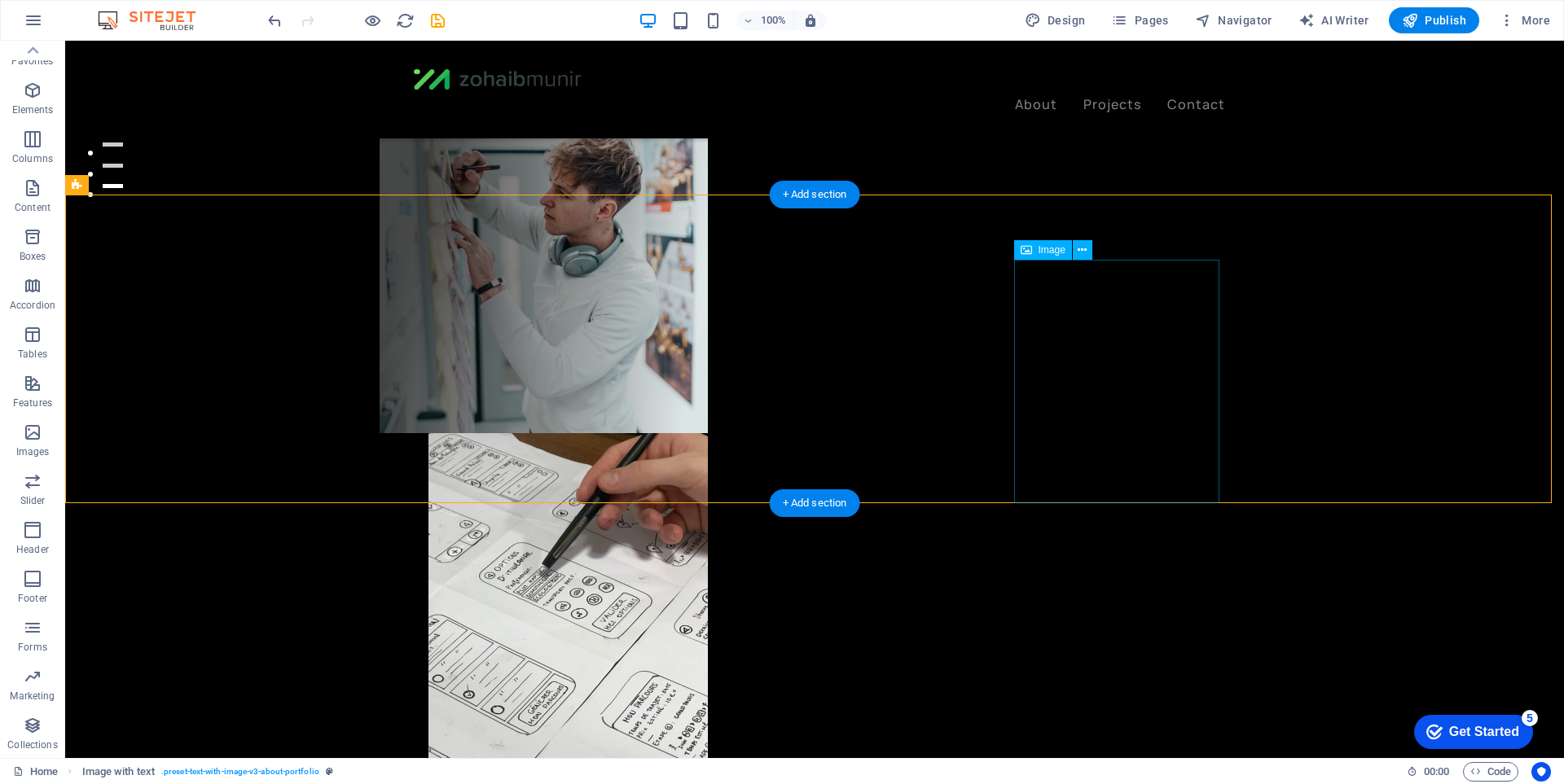
click at [1081, 242] on icon at bounding box center [1082, 251] width 9 height 17
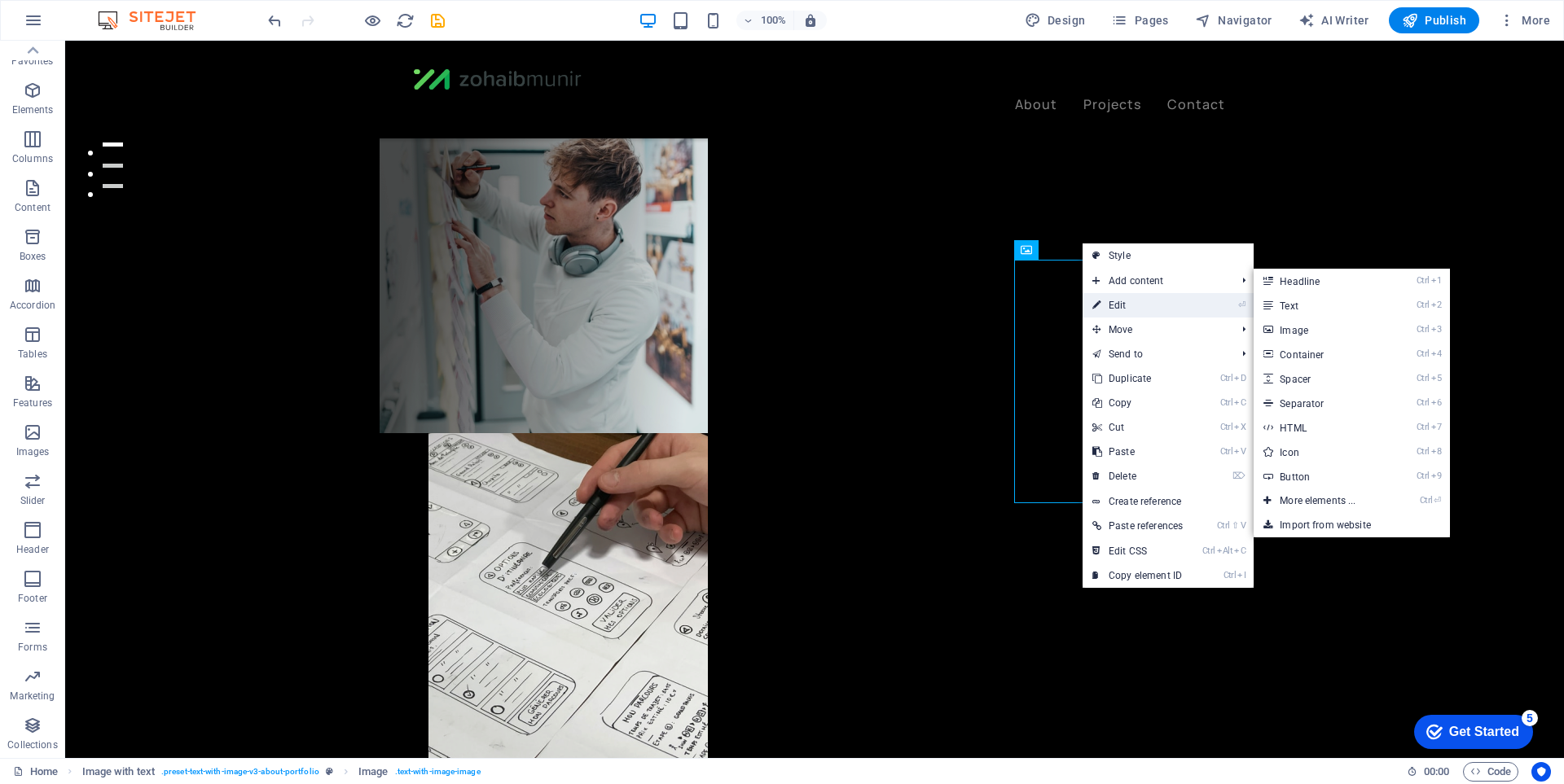
drag, startPoint x: 1112, startPoint y: 300, endPoint x: 760, endPoint y: 259, distance: 354.4
click at [1112, 300] on link "⏎ Edit" at bounding box center [1137, 305] width 110 height 24
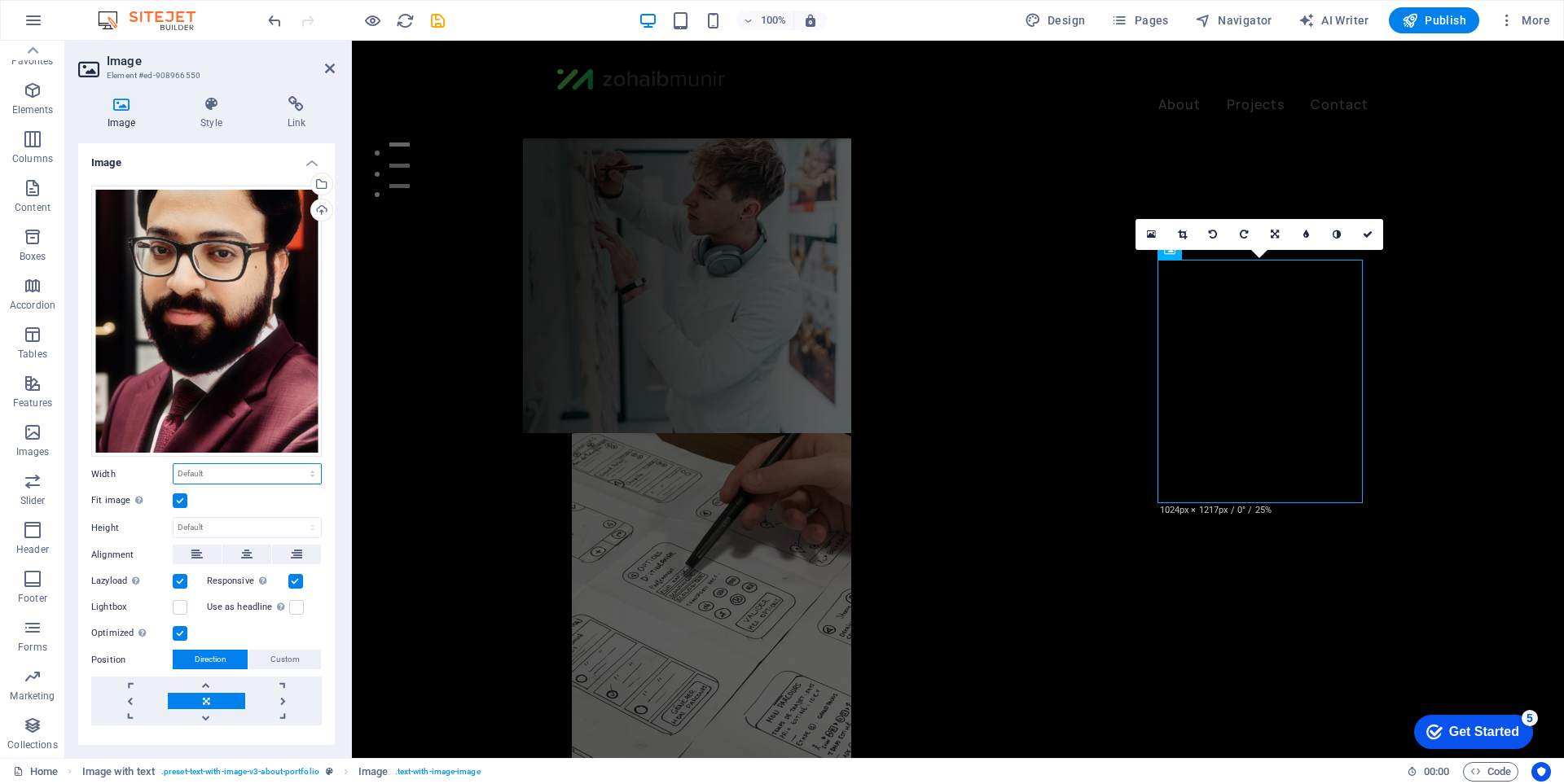
click at [231, 472] on select "Default auto px rem % em vh vw" at bounding box center [247, 474] width 148 height 20
click at [174, 464] on select "Default auto px rem % em vh vw" at bounding box center [247, 474] width 148 height 20
select select "DISABLED_OPTION_VALUE"
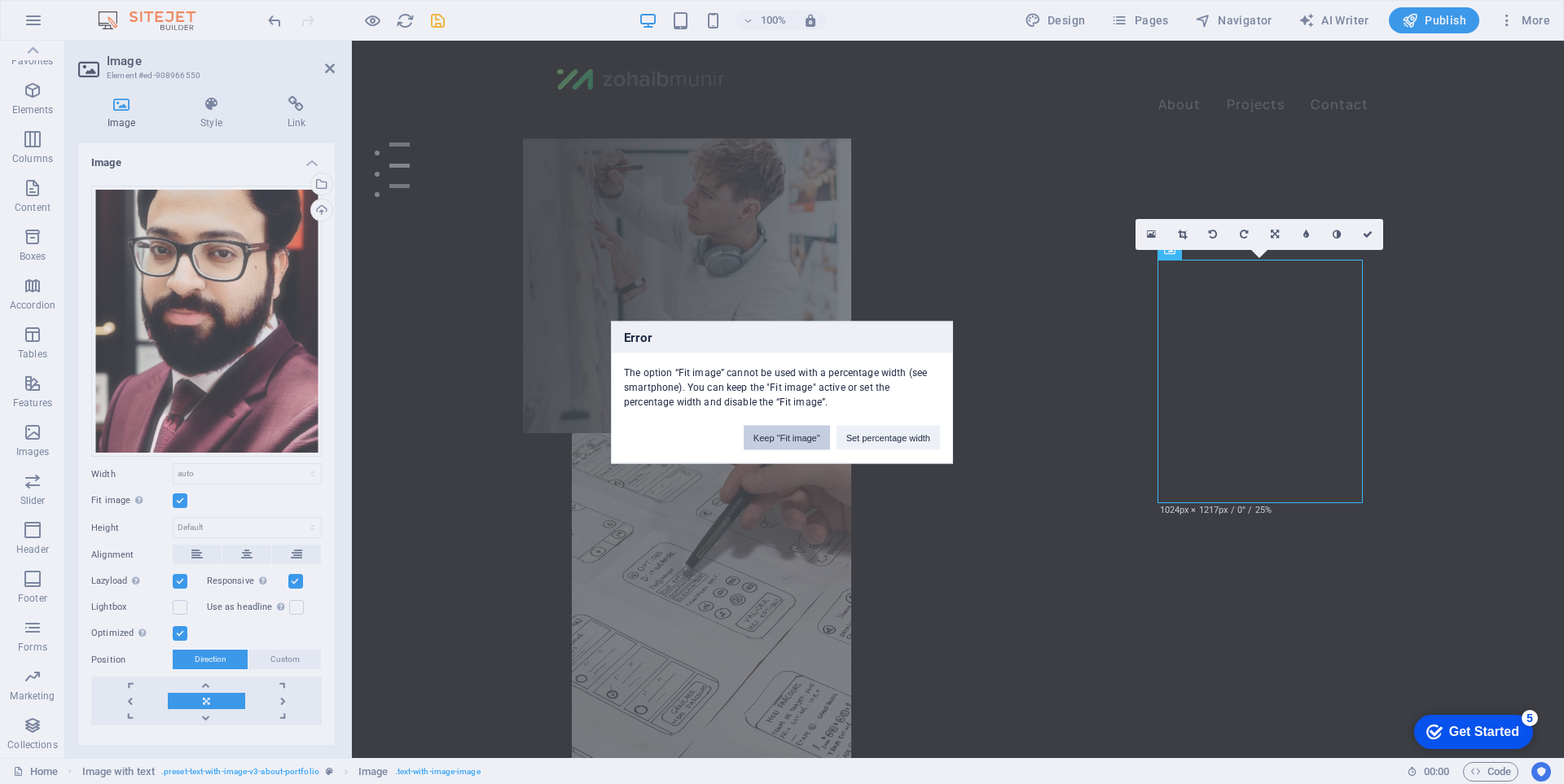
click at [818, 439] on button "Keep "Fit image"" at bounding box center [787, 437] width 86 height 24
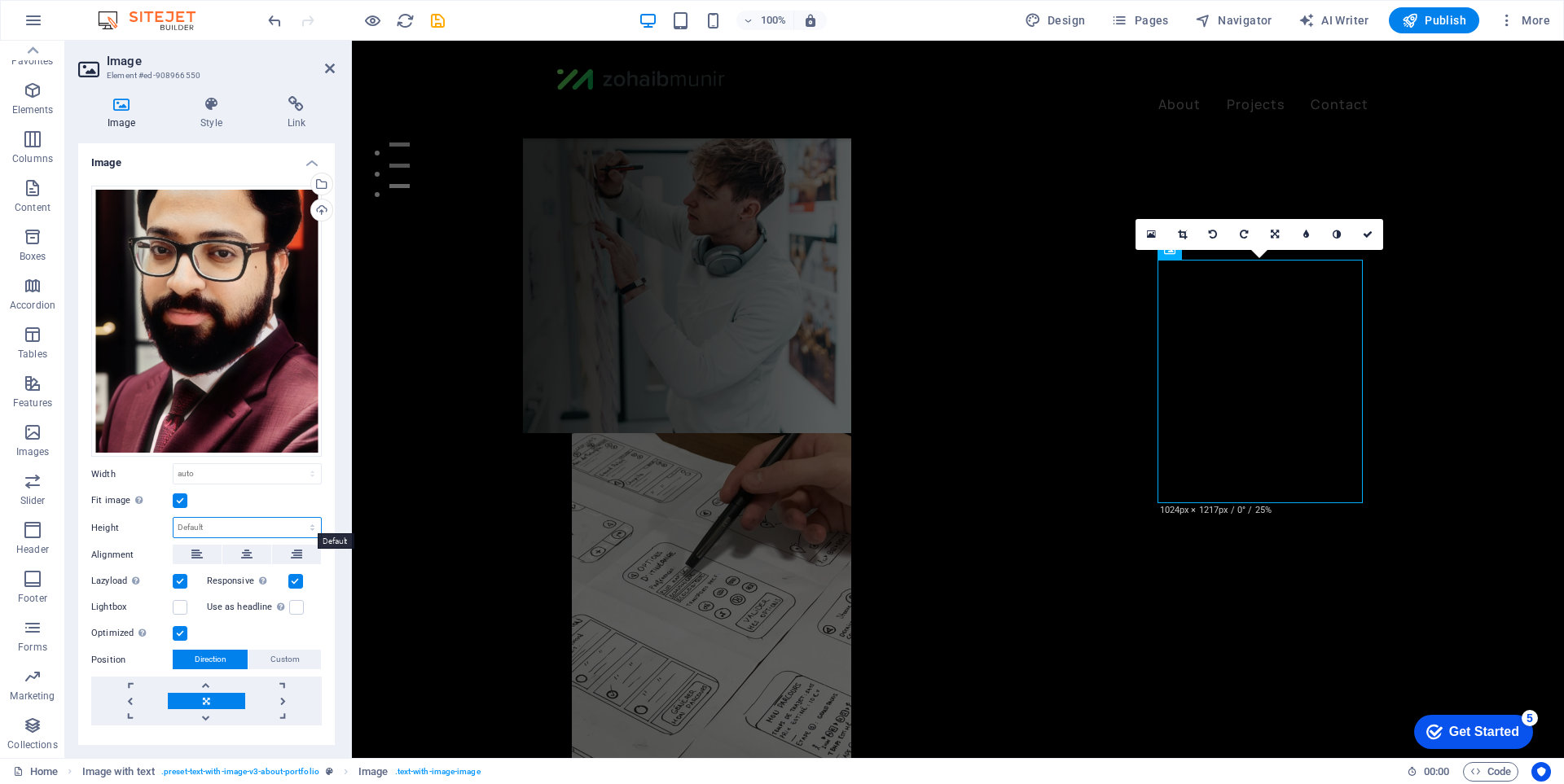
click at [240, 520] on select "Default auto px" at bounding box center [247, 527] width 148 height 20
click at [174, 518] on select "Default auto px" at bounding box center [247, 527] width 148 height 20
click at [207, 524] on select "Default auto px" at bounding box center [247, 527] width 148 height 20
select select "px"
click at [295, 518] on select "Default auto px" at bounding box center [247, 527] width 148 height 20
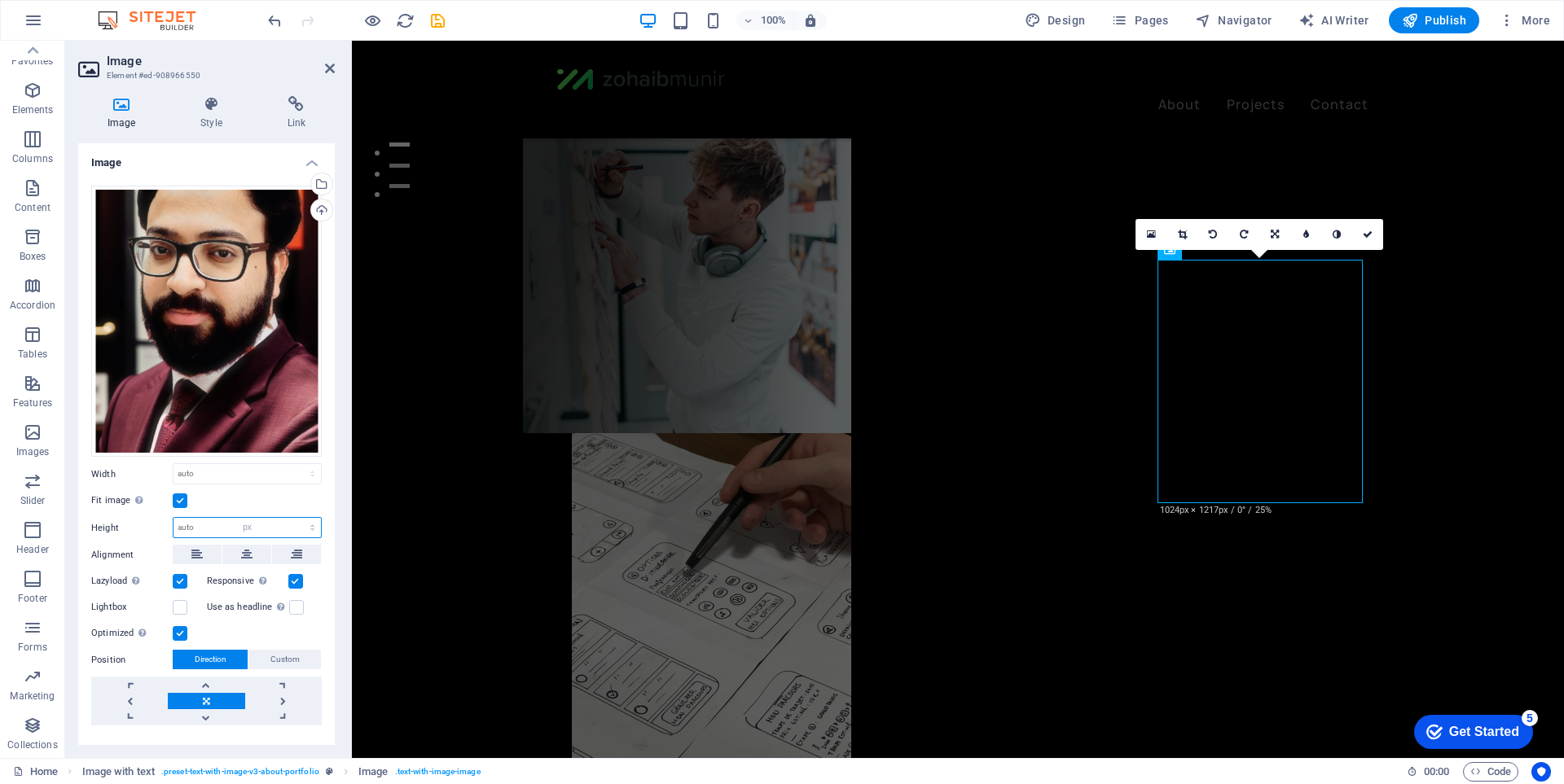
type input "299"
click at [230, 472] on select "Default auto px rem % em vh vw" at bounding box center [247, 474] width 148 height 20
select select "px"
click at [295, 464] on select "Default auto px rem % em vh vw" at bounding box center [247, 474] width 148 height 20
click at [240, 475] on input "252" at bounding box center [247, 474] width 148 height 20
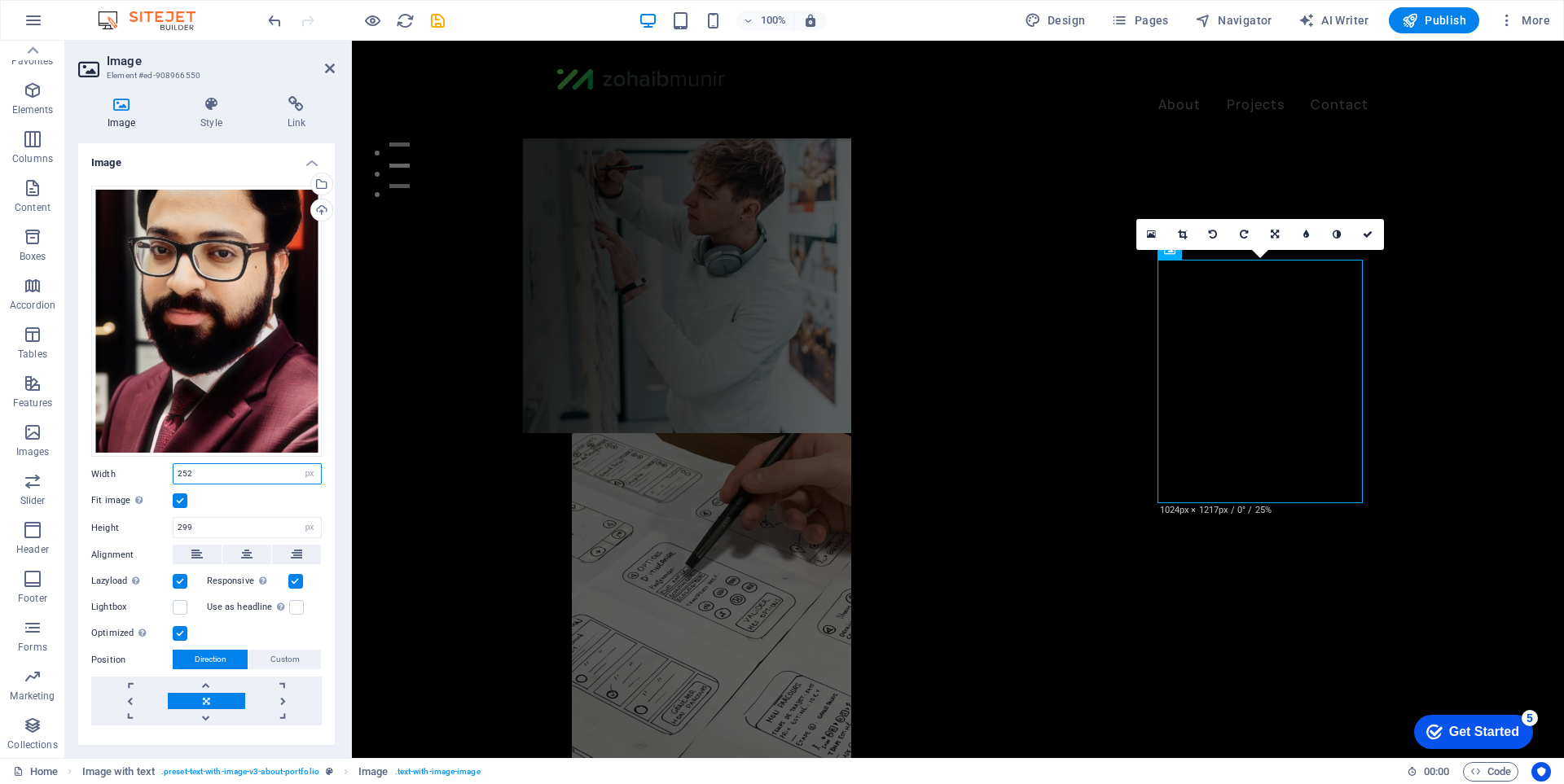
drag, startPoint x: 240, startPoint y: 475, endPoint x: 142, endPoint y: 475, distance: 98.0
click at [142, 475] on div "Width 252 Default auto px rem % em vh vw" at bounding box center [207, 474] width 231 height 21
type input "300"
click at [261, 495] on div "Fit image Automatically fit image to a fixed width and height" at bounding box center [207, 500] width 231 height 20
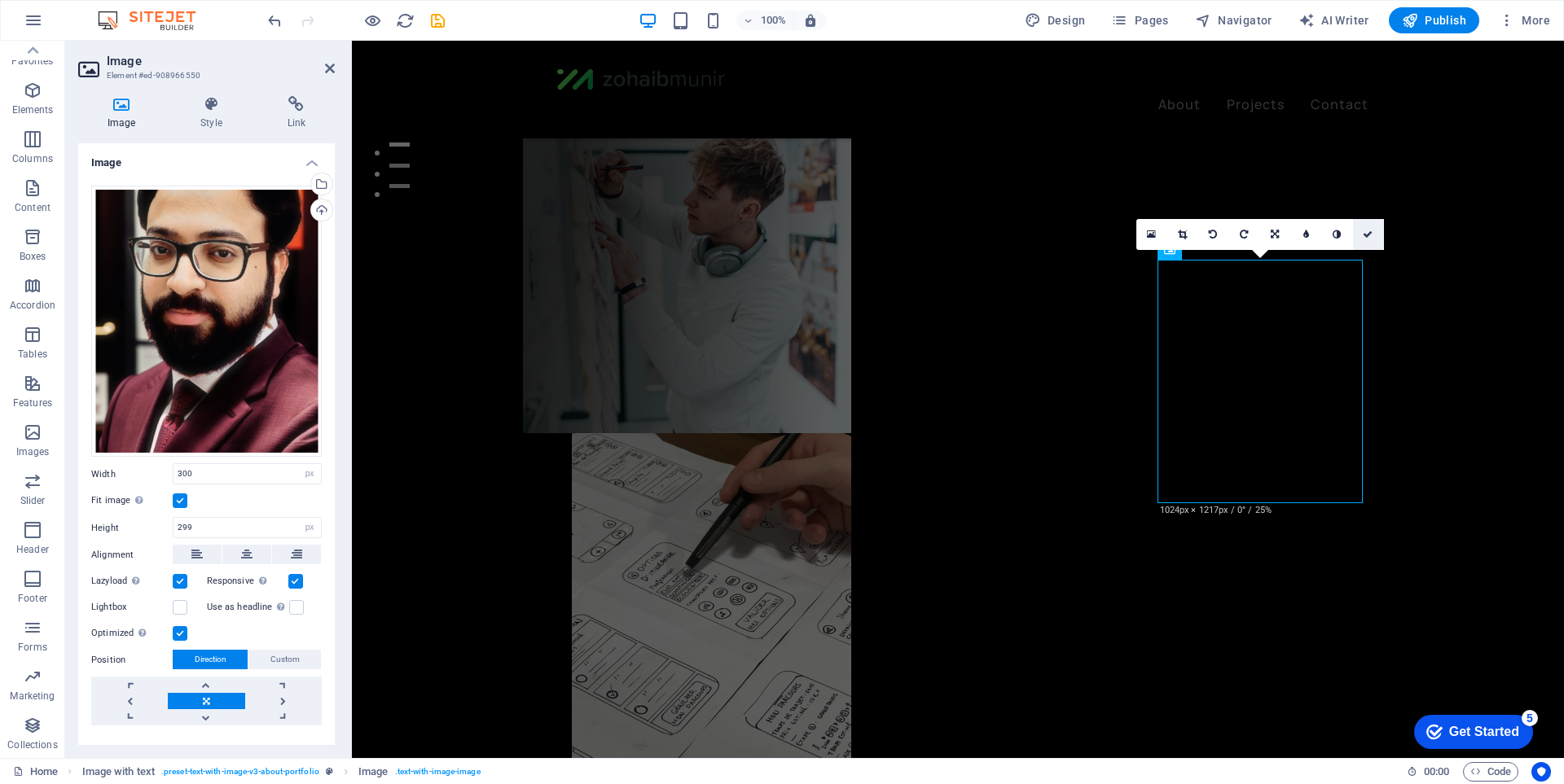
click at [1371, 231] on icon at bounding box center [1367, 234] width 10 height 10
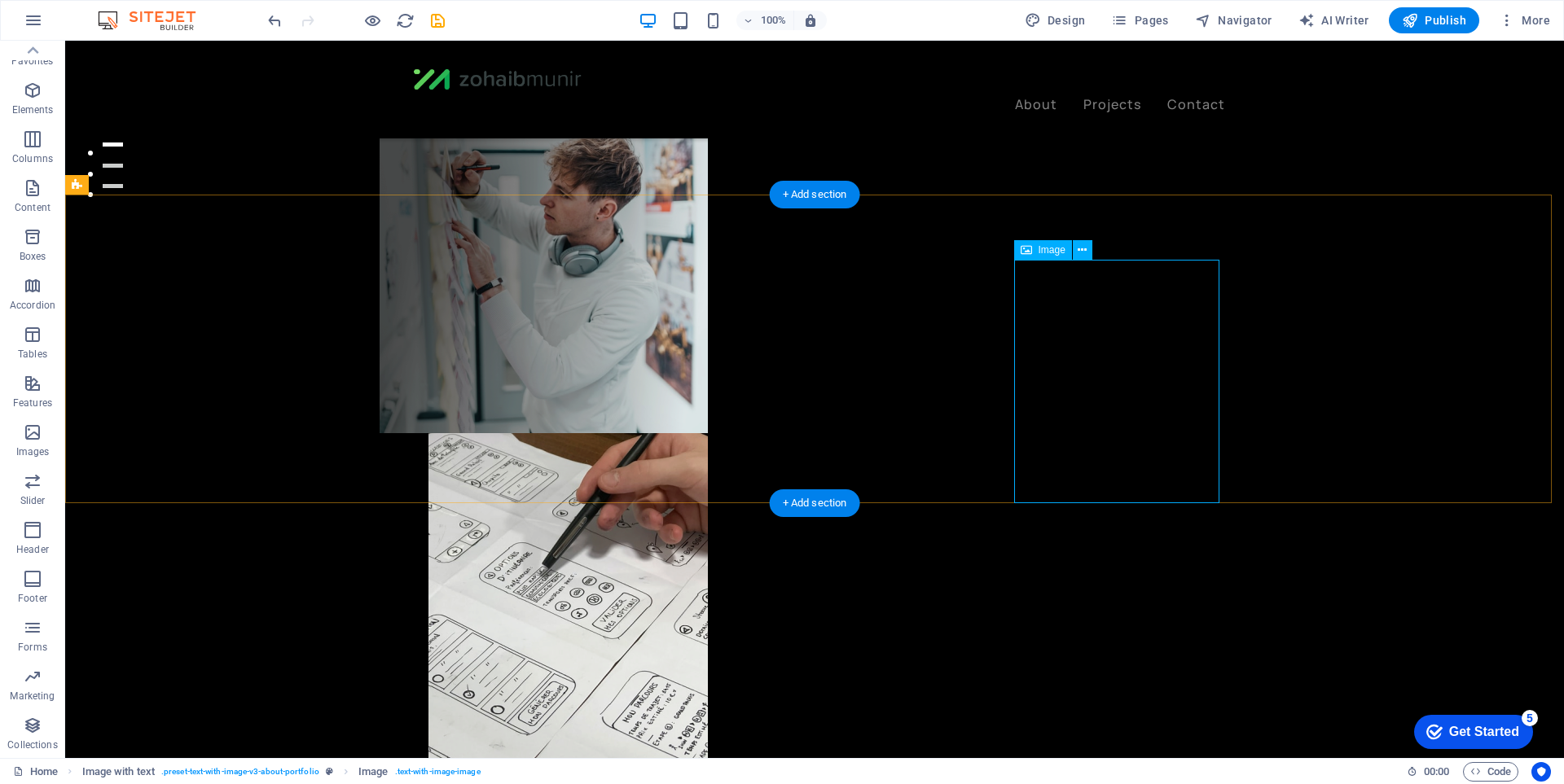
click at [1037, 254] on div "Image" at bounding box center [1043, 250] width 58 height 20
click at [1078, 248] on icon at bounding box center [1082, 251] width 9 height 17
click at [1086, 250] on icon at bounding box center [1082, 251] width 9 height 17
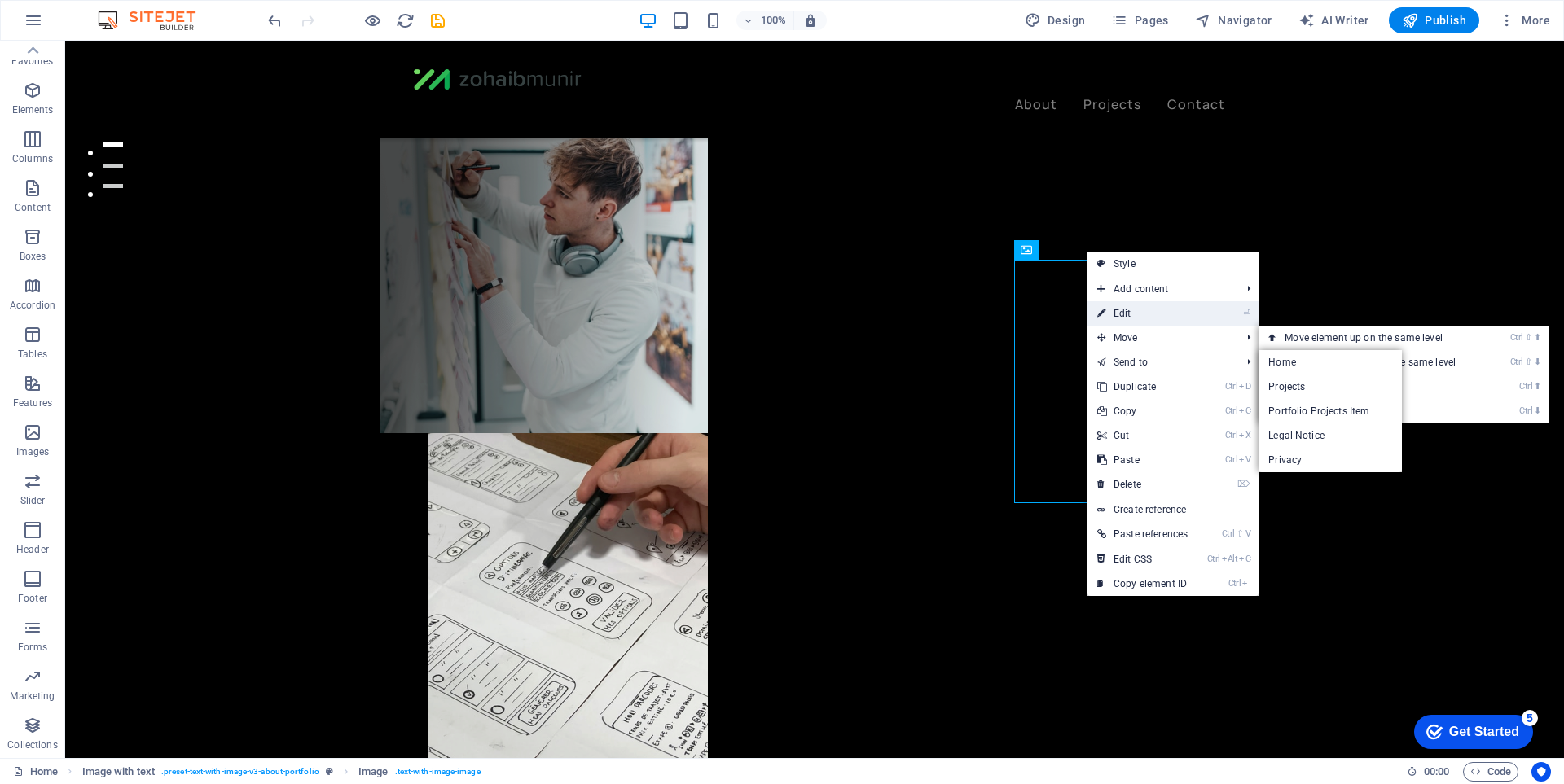
click at [1176, 312] on link "⏎ Edit" at bounding box center [1142, 314] width 110 height 24
select select "px"
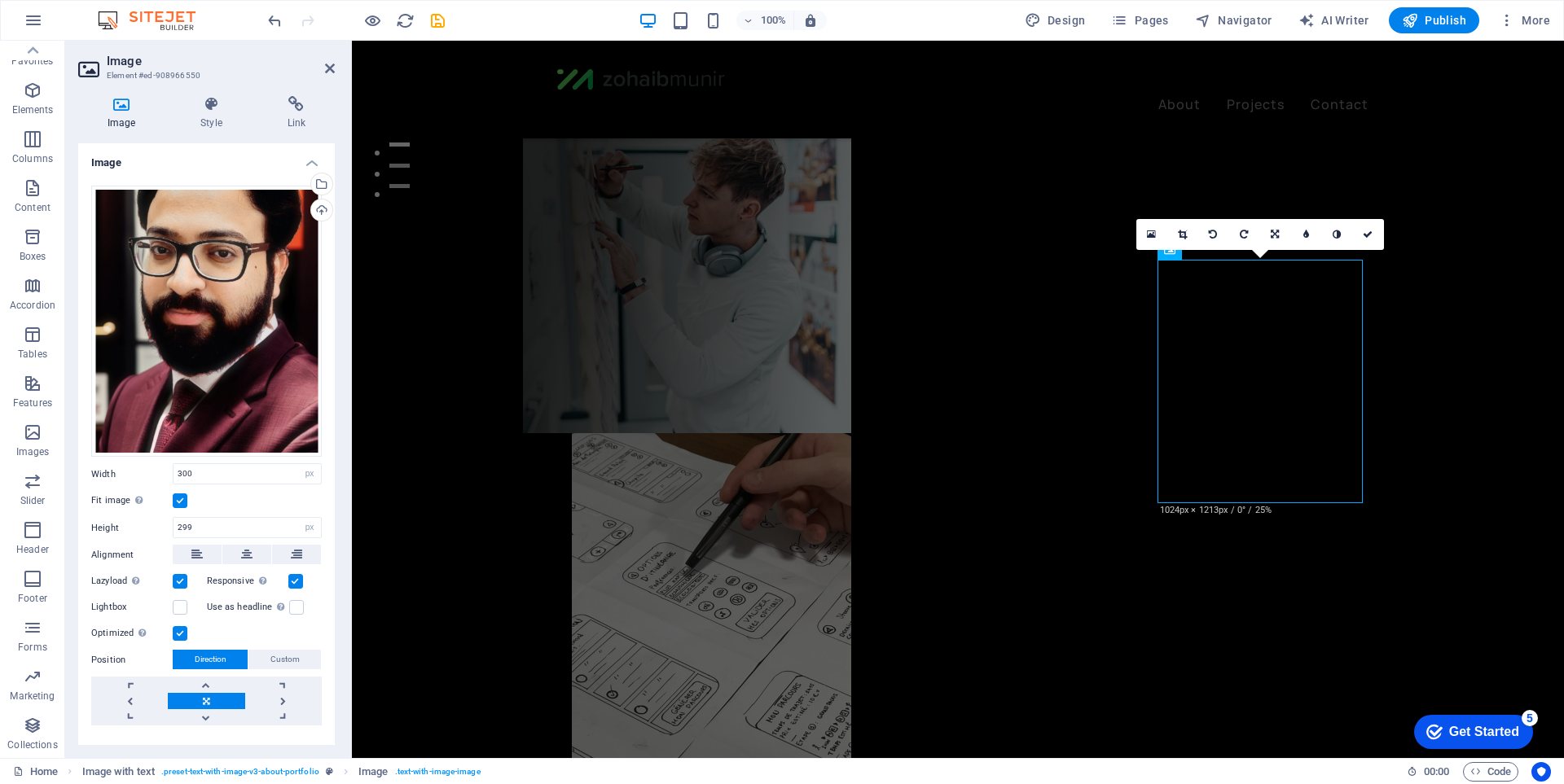
click at [182, 494] on label at bounding box center [180, 500] width 15 height 15
click at [0, 0] on input "Fit image Automatically fit image to a fixed width and height" at bounding box center [0, 0] width 0 height 0
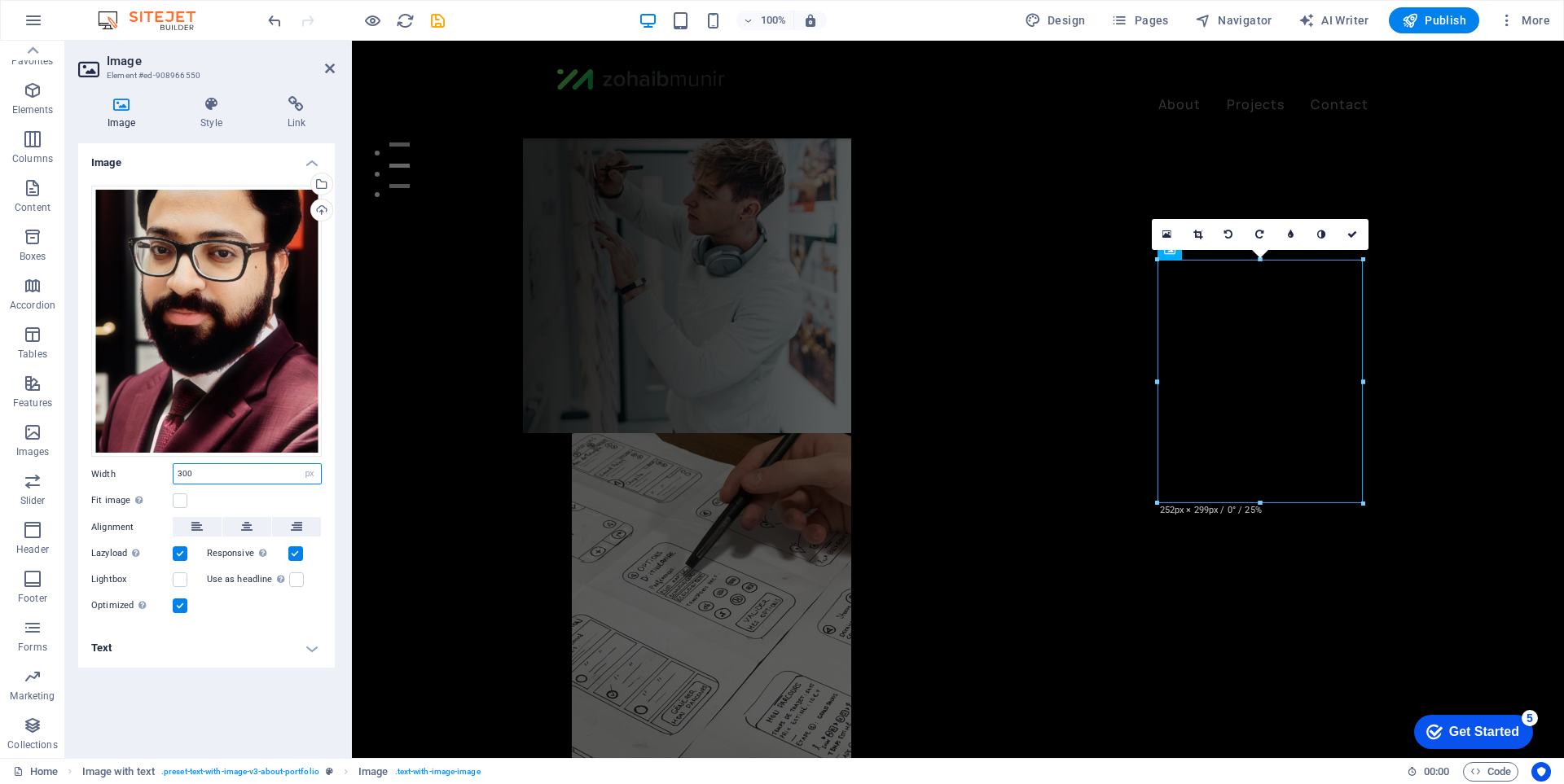
drag, startPoint x: 202, startPoint y: 472, endPoint x: 114, endPoint y: 490, distance: 89.8
click at [114, 490] on div "Drag files here, click to choose files or select files from Files or our free s…" at bounding box center [206, 401] width 257 height 457
type input "500"
click at [229, 494] on div "Fit image Automatically fit image to a fixed width and height" at bounding box center [207, 500] width 231 height 20
click at [201, 521] on icon at bounding box center [196, 526] width 11 height 20
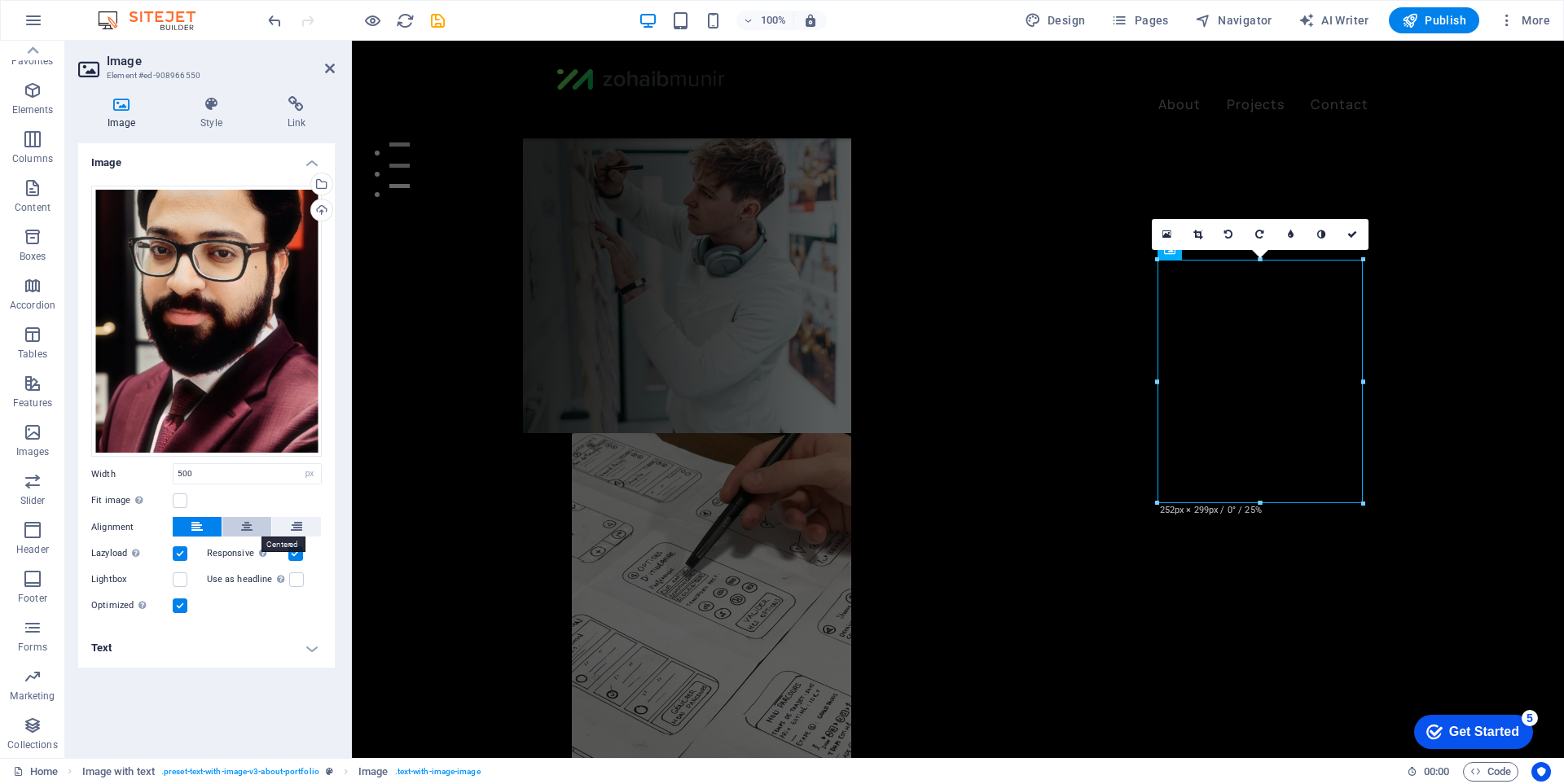
click at [241, 526] on icon at bounding box center [246, 526] width 11 height 20
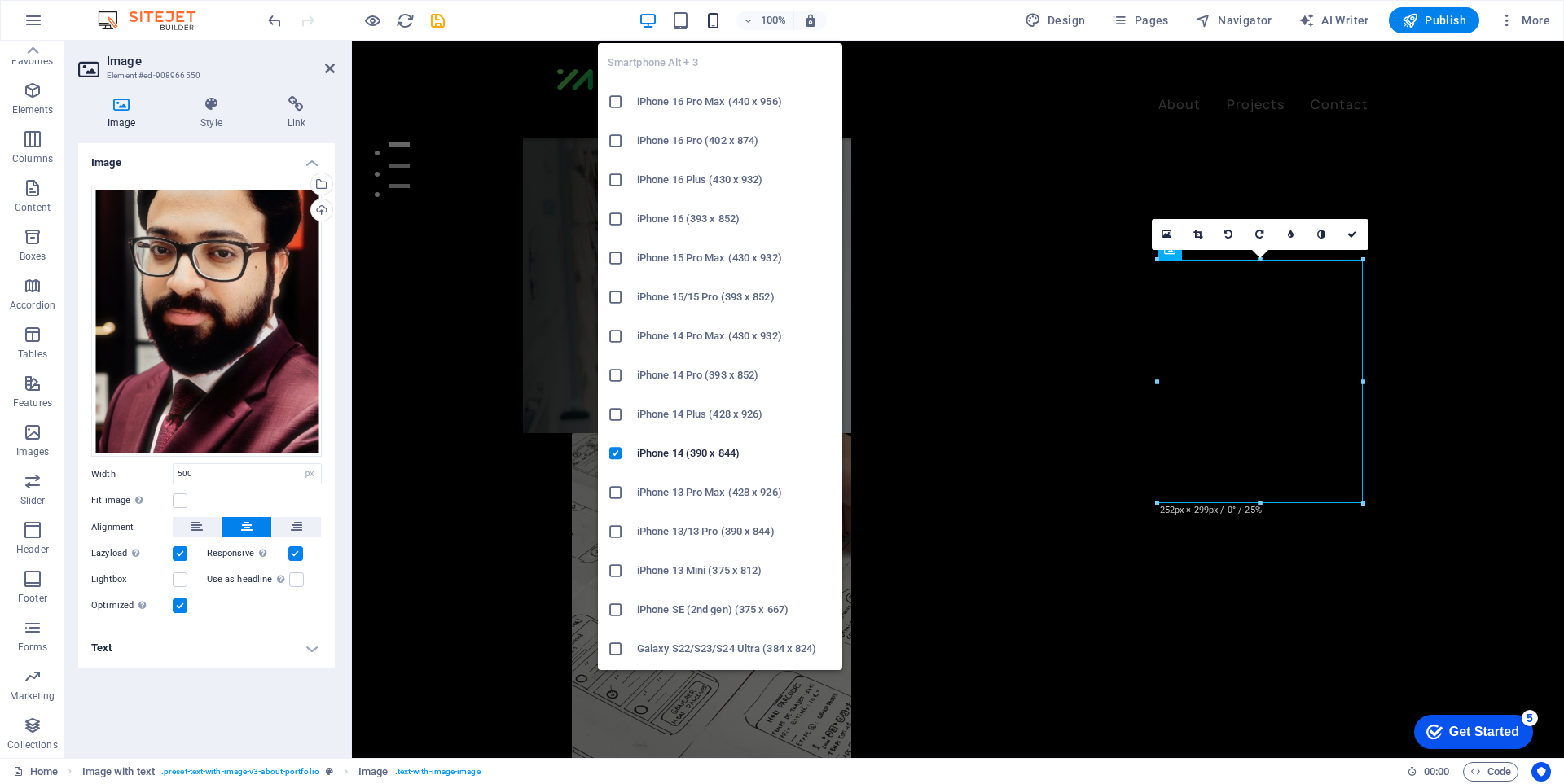
click at [710, 25] on icon "button" at bounding box center [713, 21] width 19 height 19
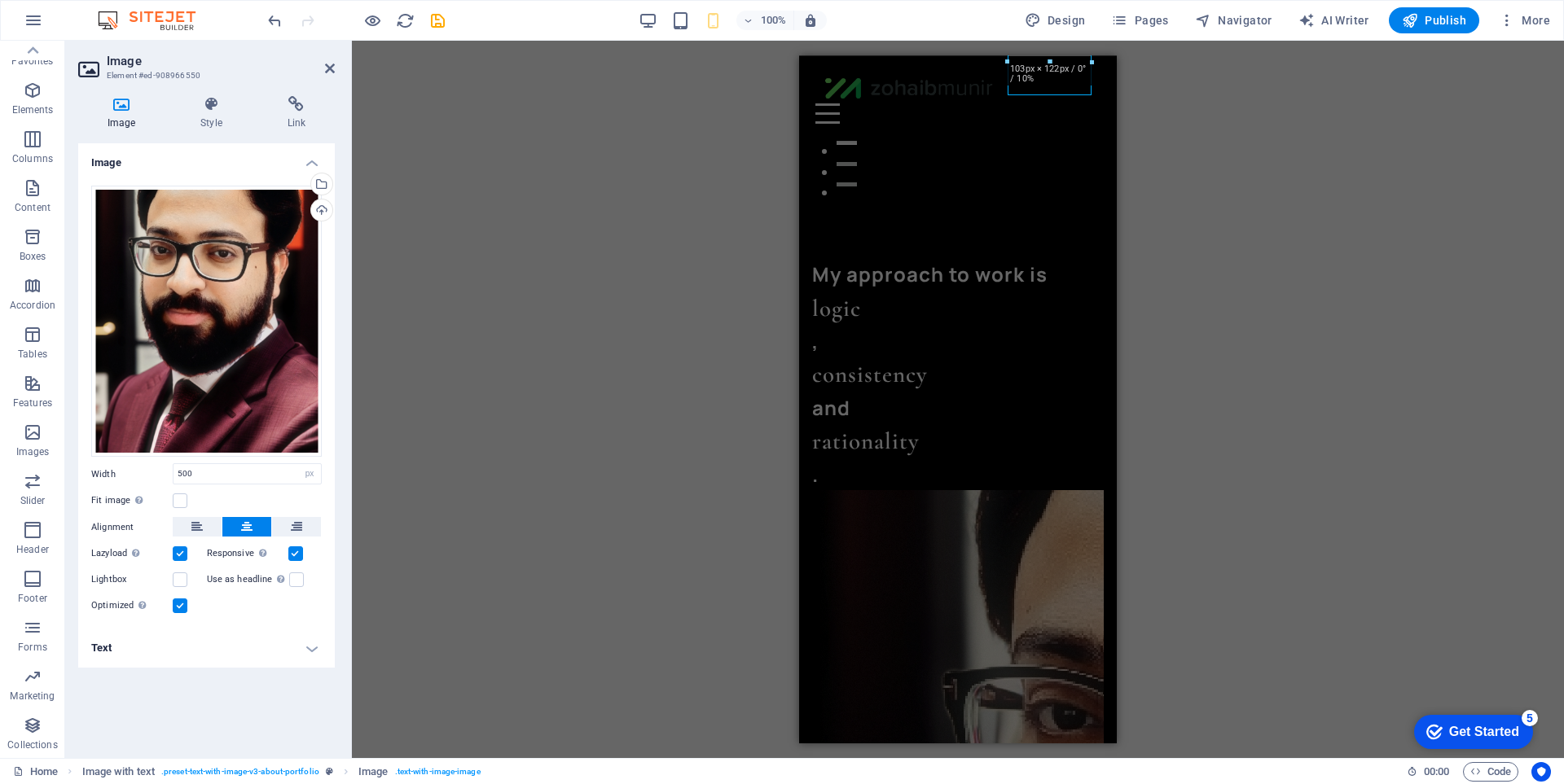
select select "DISABLED_OPTION_VALUE"
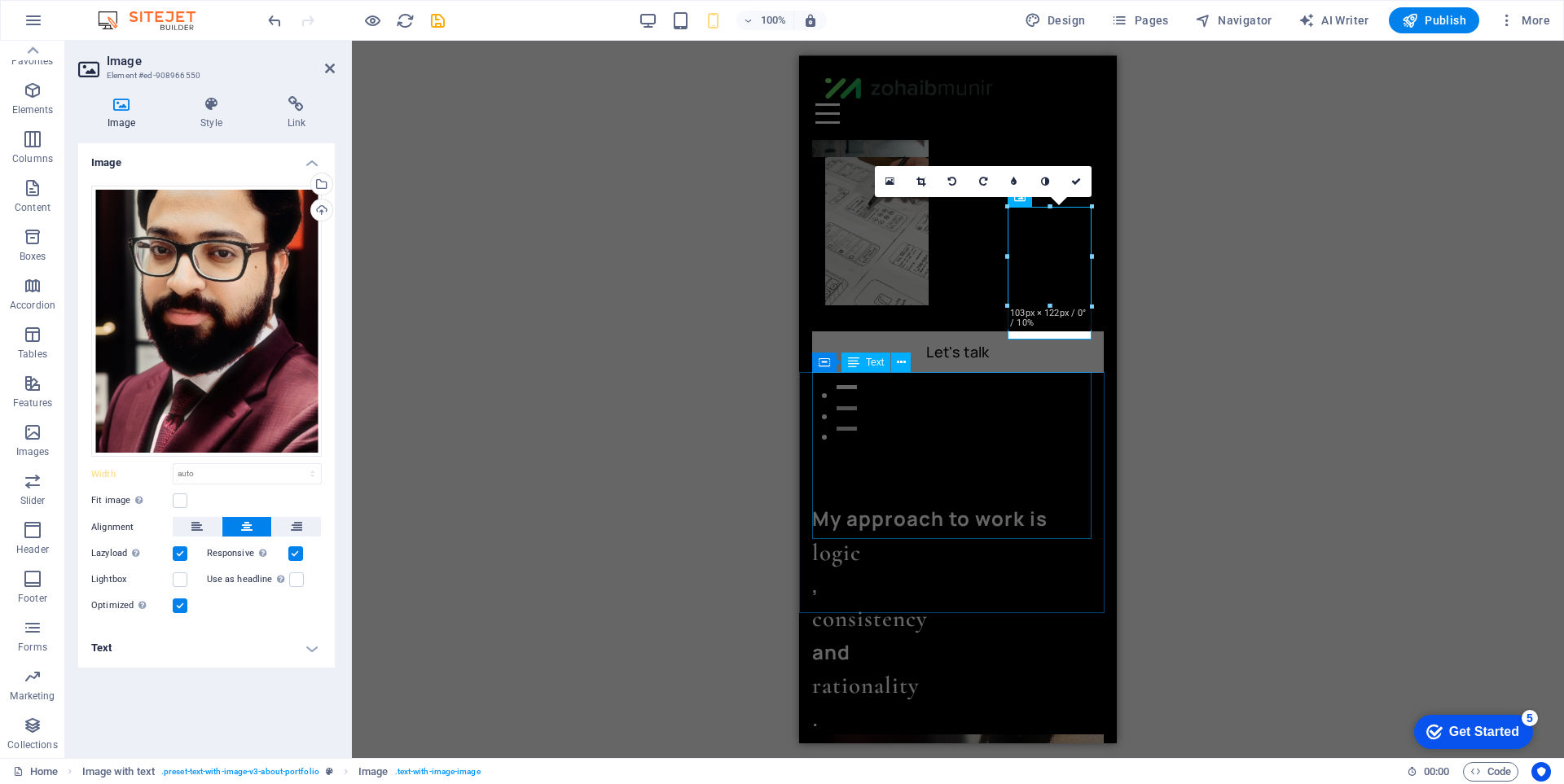
scroll to position [150, 0]
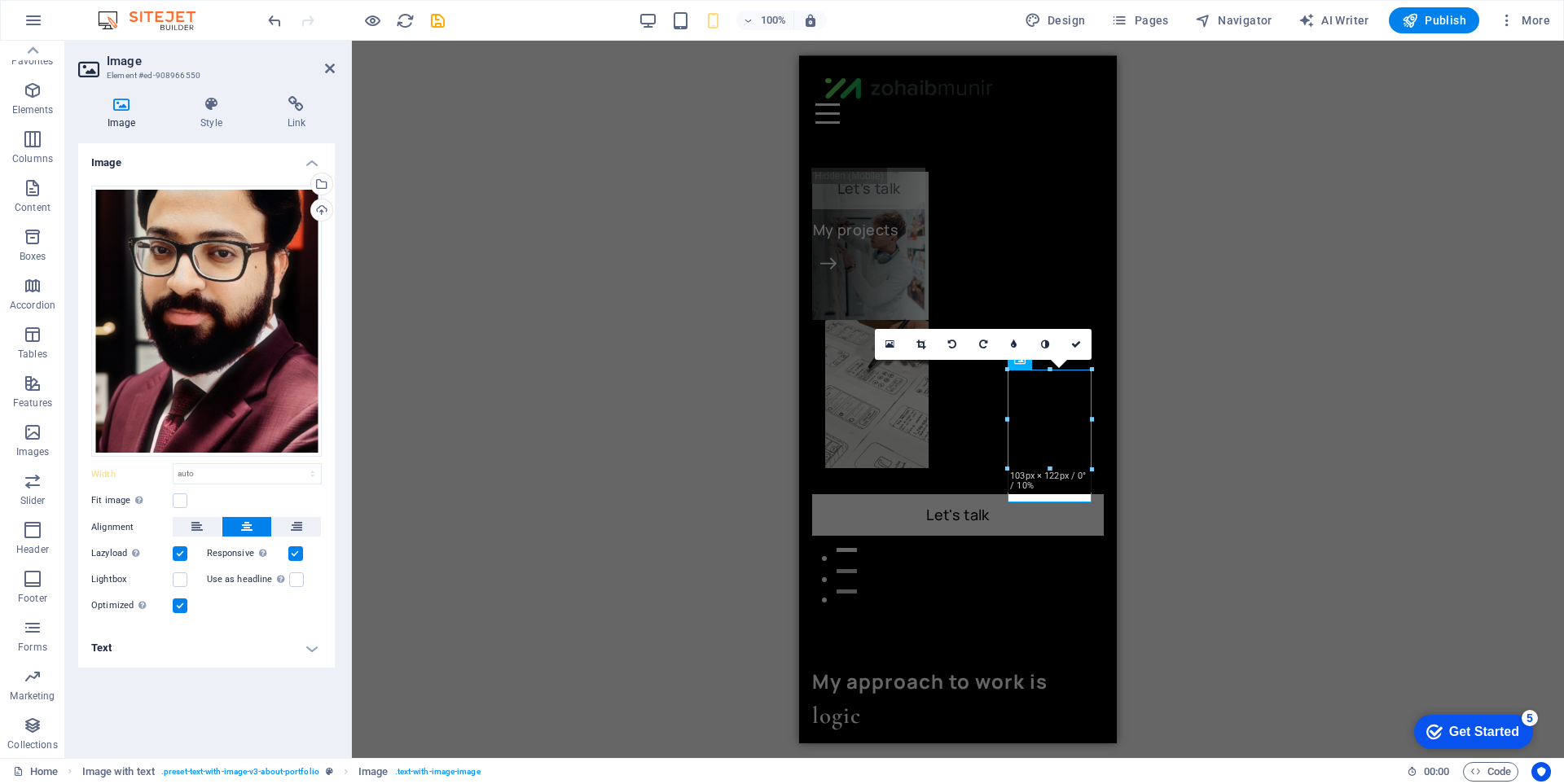
click at [1329, 461] on div "2 columns Container H1 Container 2 columns Container Image Container Container …" at bounding box center [958, 399] width 1212 height 717
click at [1307, 465] on div "2 columns Container H1 Container 2 columns Container Image Container Container …" at bounding box center [958, 399] width 1212 height 717
click at [1080, 341] on icon at bounding box center [1076, 344] width 10 height 10
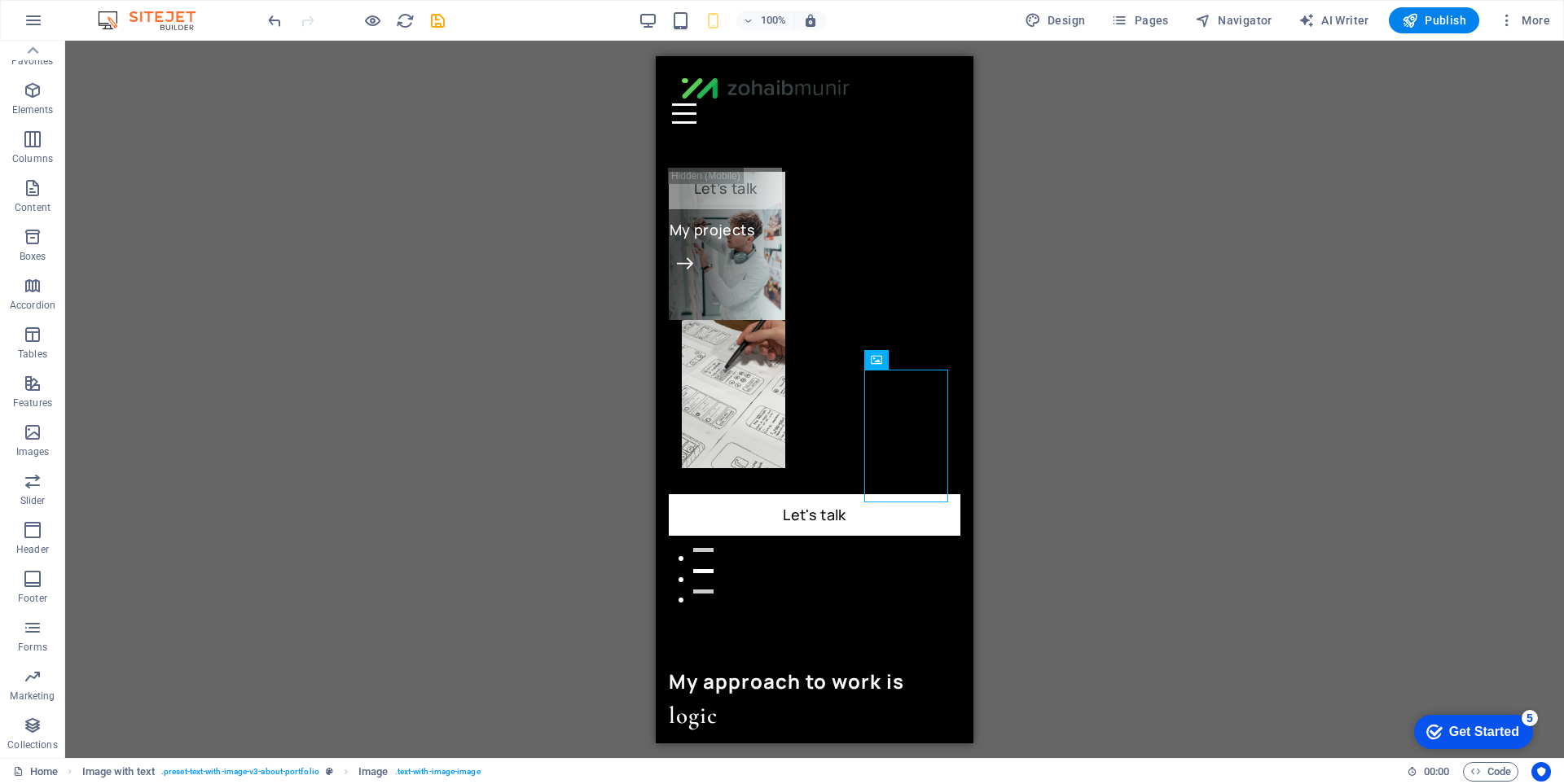
click at [1272, 535] on div "2 columns Container H1 Container 2 columns Container Image Container Container …" at bounding box center [814, 399] width 1499 height 717
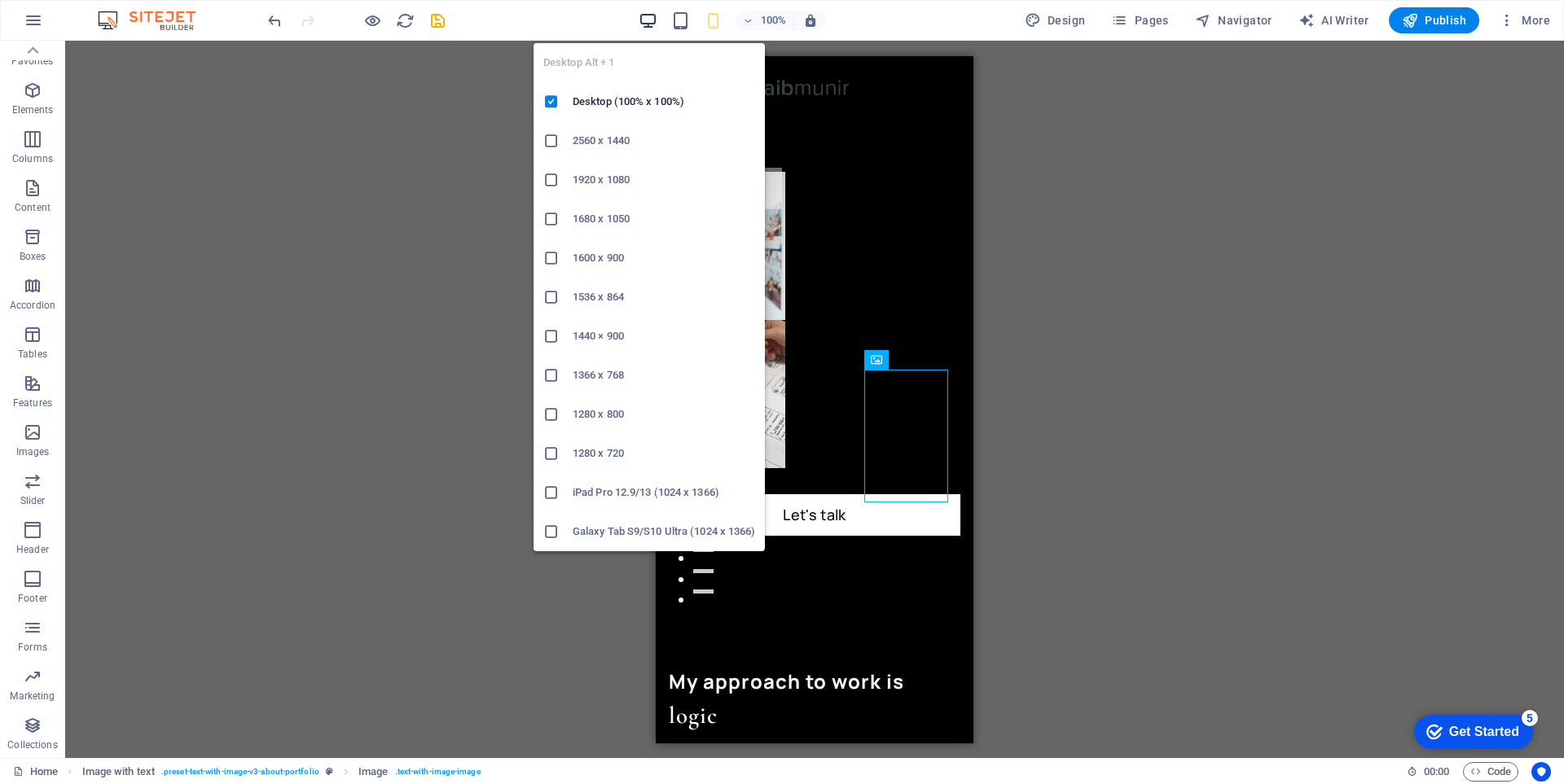
click at [654, 21] on icon "button" at bounding box center [648, 21] width 19 height 19
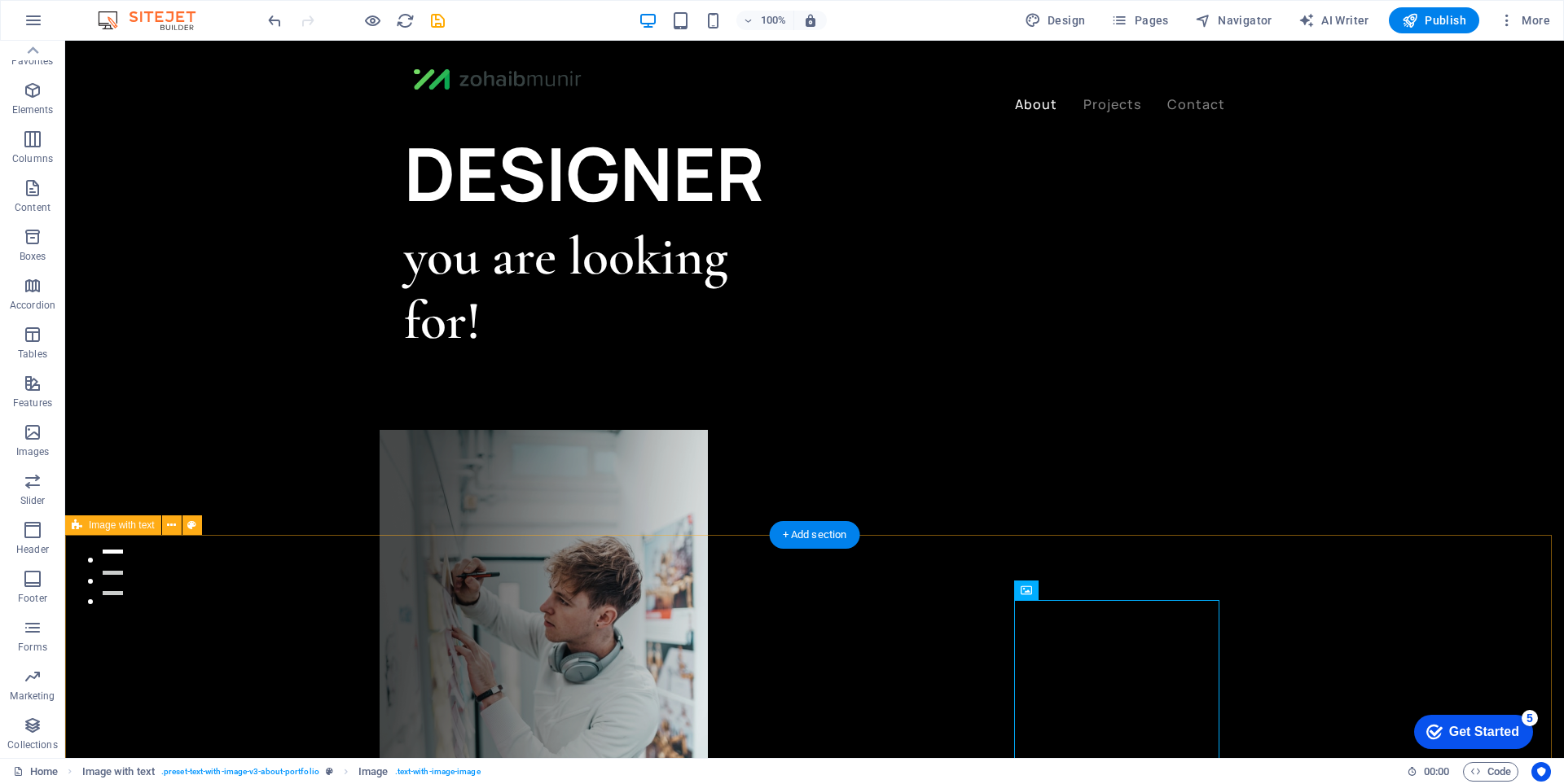
scroll to position [570, 0]
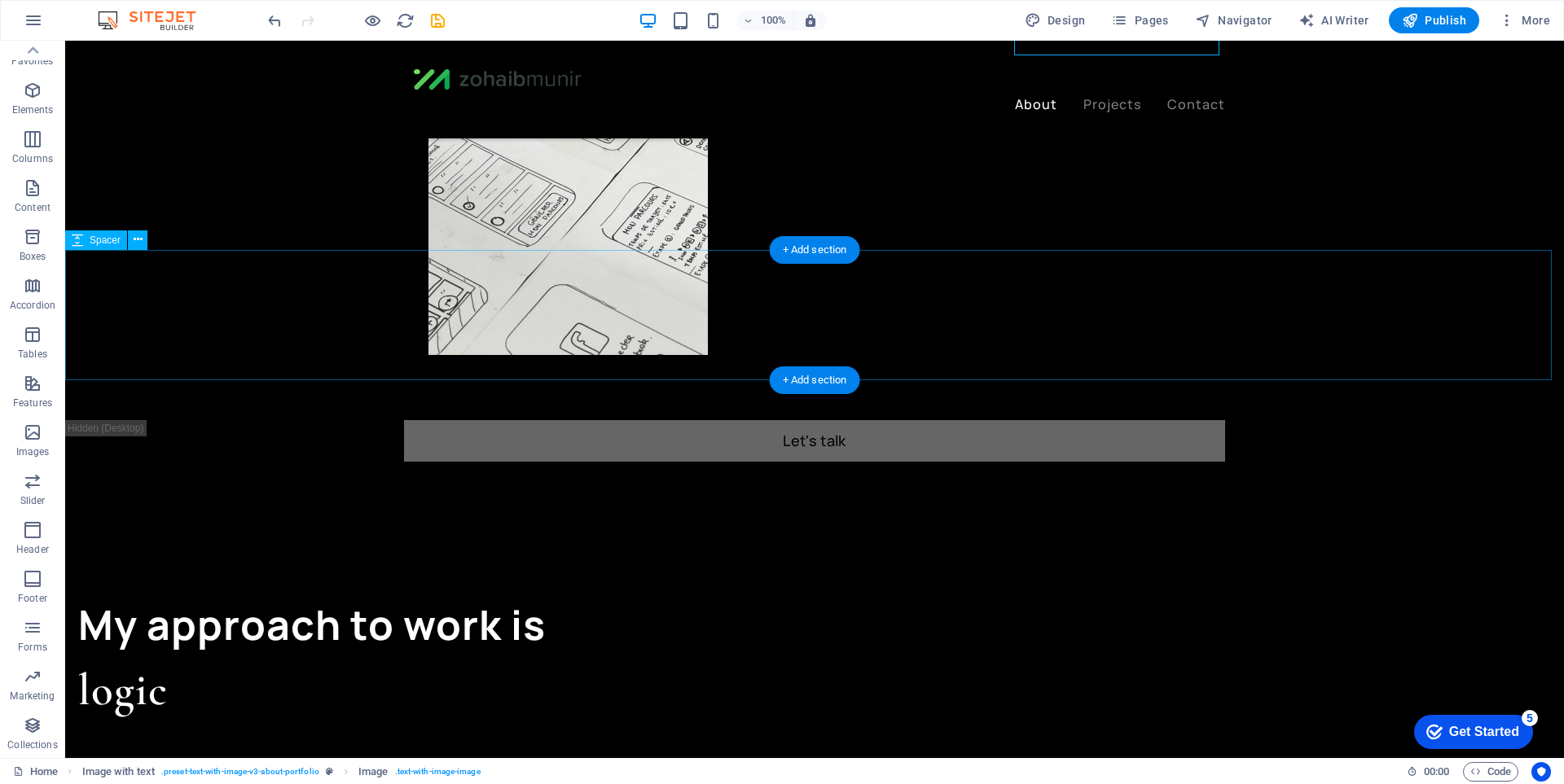
scroll to position [488, 0]
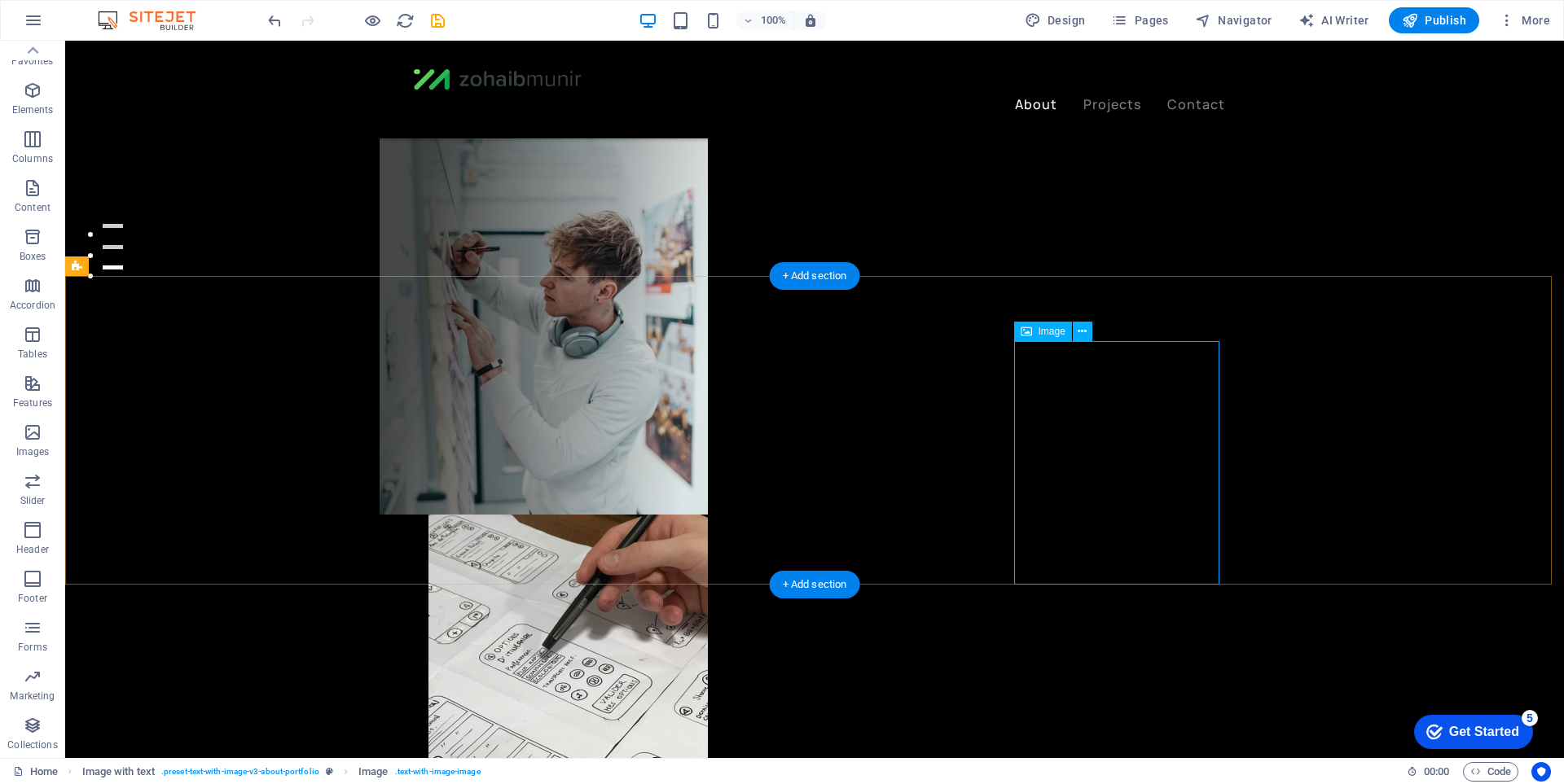
click at [1086, 335] on icon at bounding box center [1082, 332] width 9 height 17
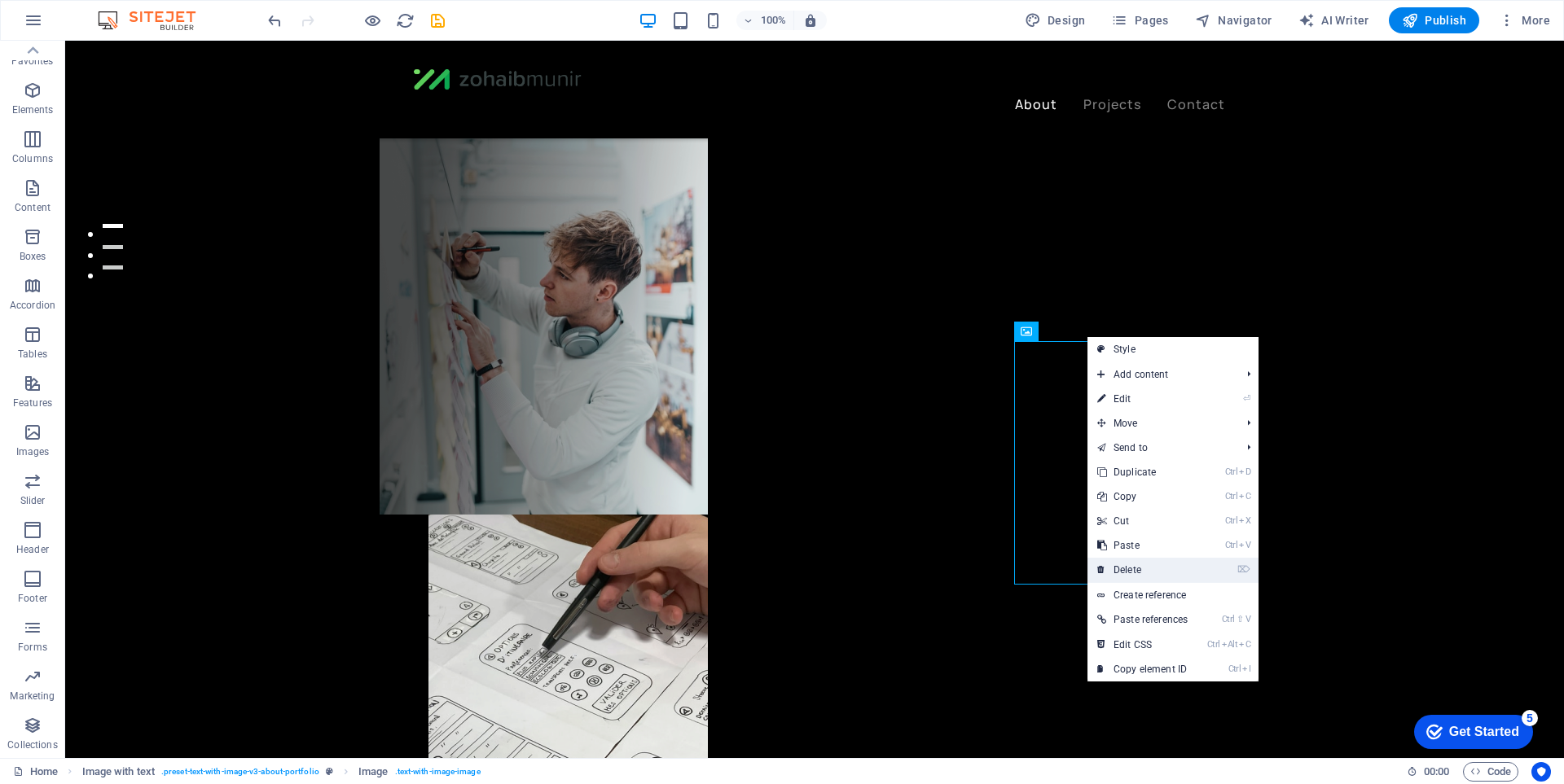
drag, startPoint x: 1159, startPoint y: 561, endPoint x: 1092, endPoint y: 519, distance: 79.1
click at [1159, 561] on link "⌦ Delete" at bounding box center [1142, 570] width 110 height 24
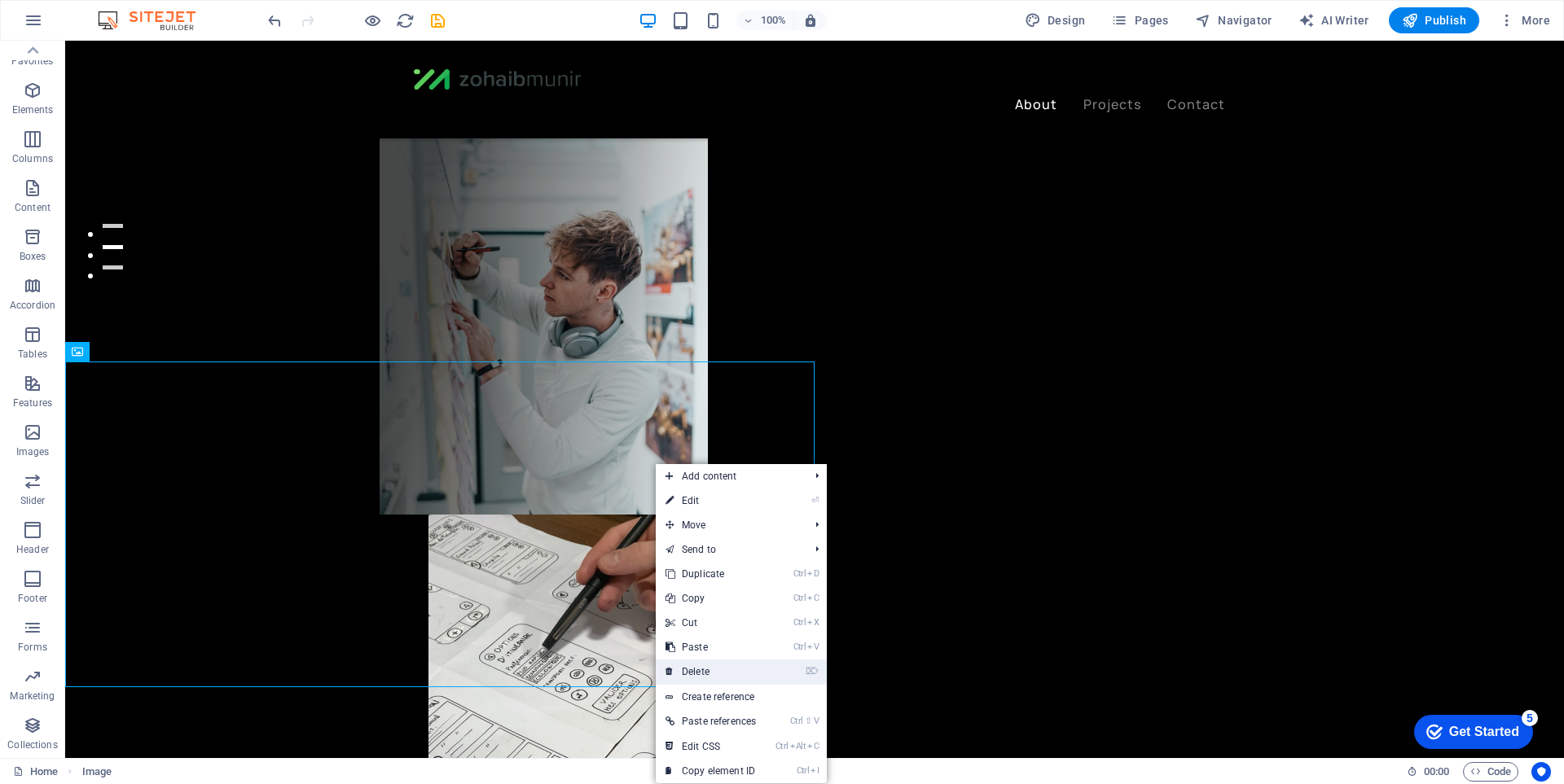
click at [719, 672] on link "⌦ Delete" at bounding box center [711, 672] width 110 height 24
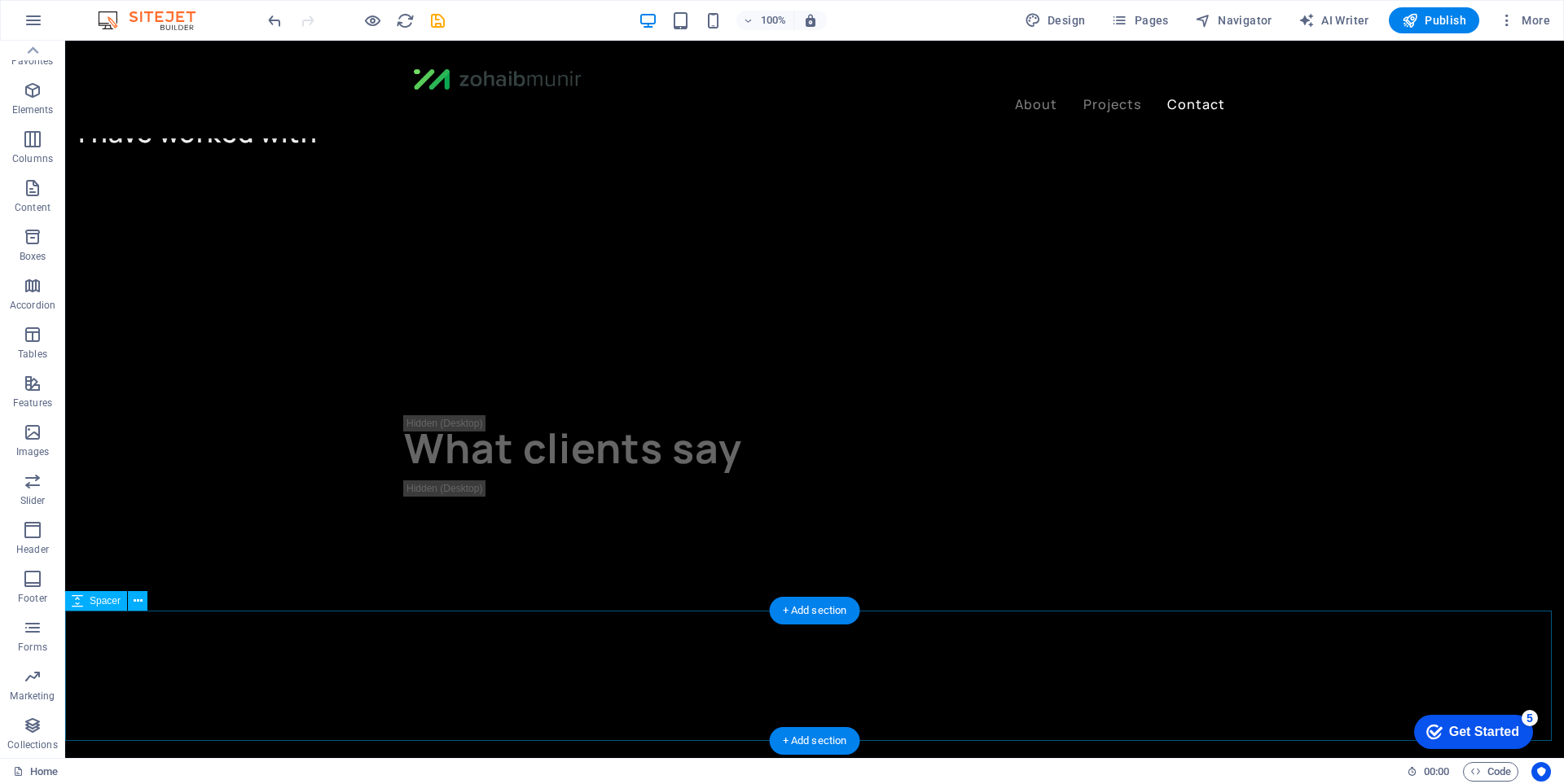
scroll to position [3471, 0]
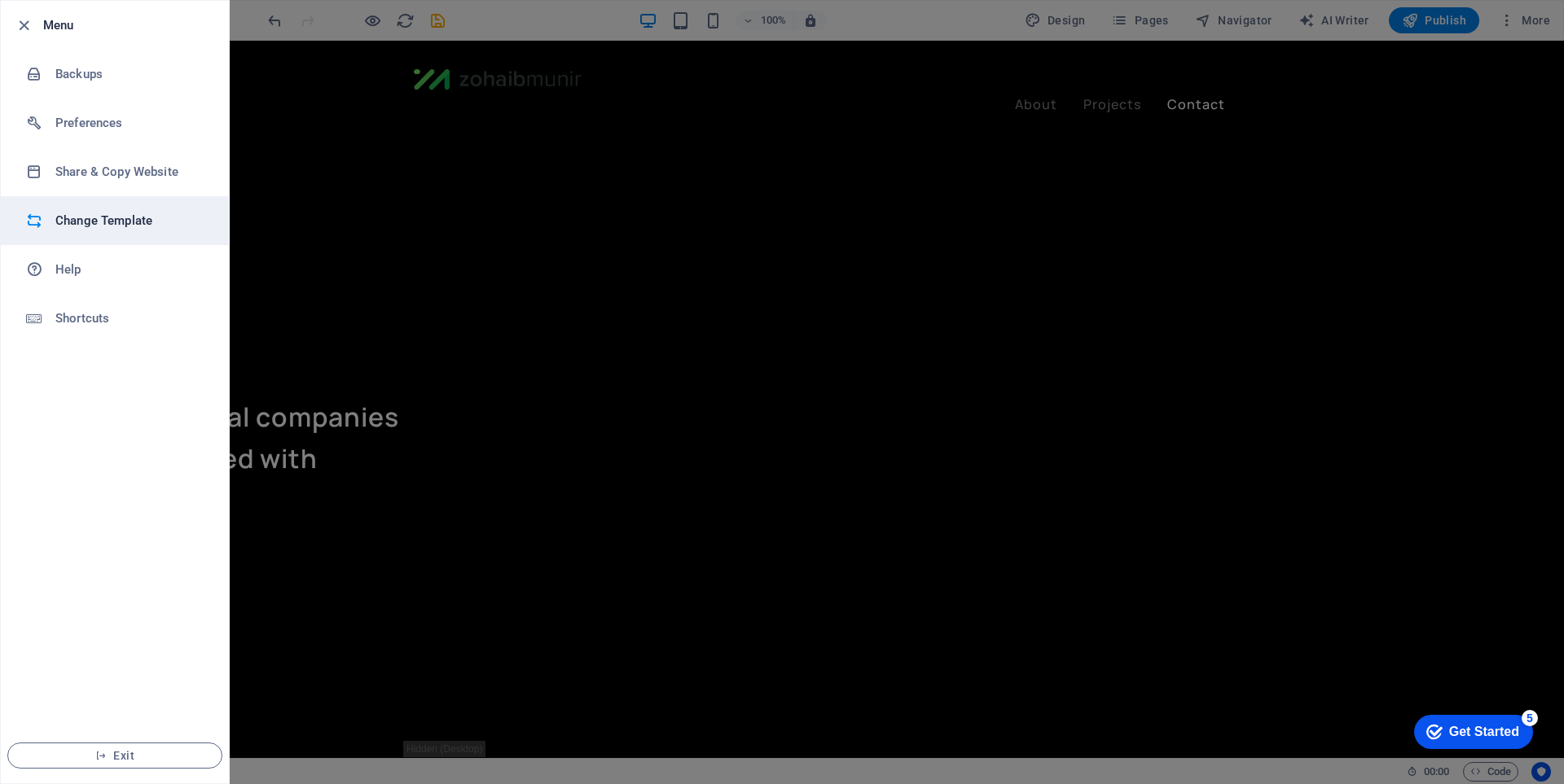
click at [149, 236] on li "Change Template" at bounding box center [115, 220] width 228 height 49
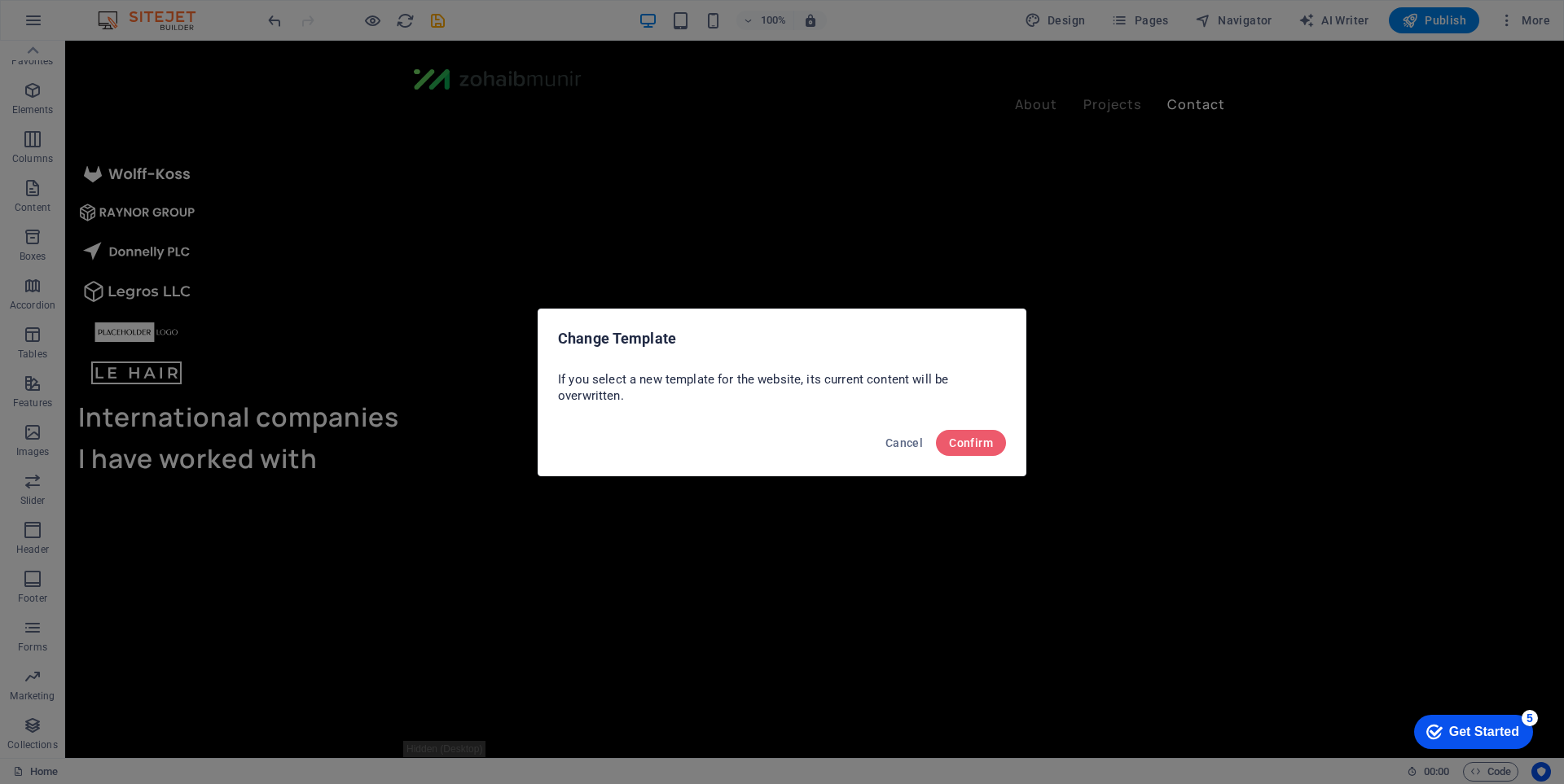
click at [1008, 440] on div "Cancel Confirm" at bounding box center [782, 448] width 487 height 55
click at [993, 442] on button "Confirm" at bounding box center [971, 443] width 70 height 26
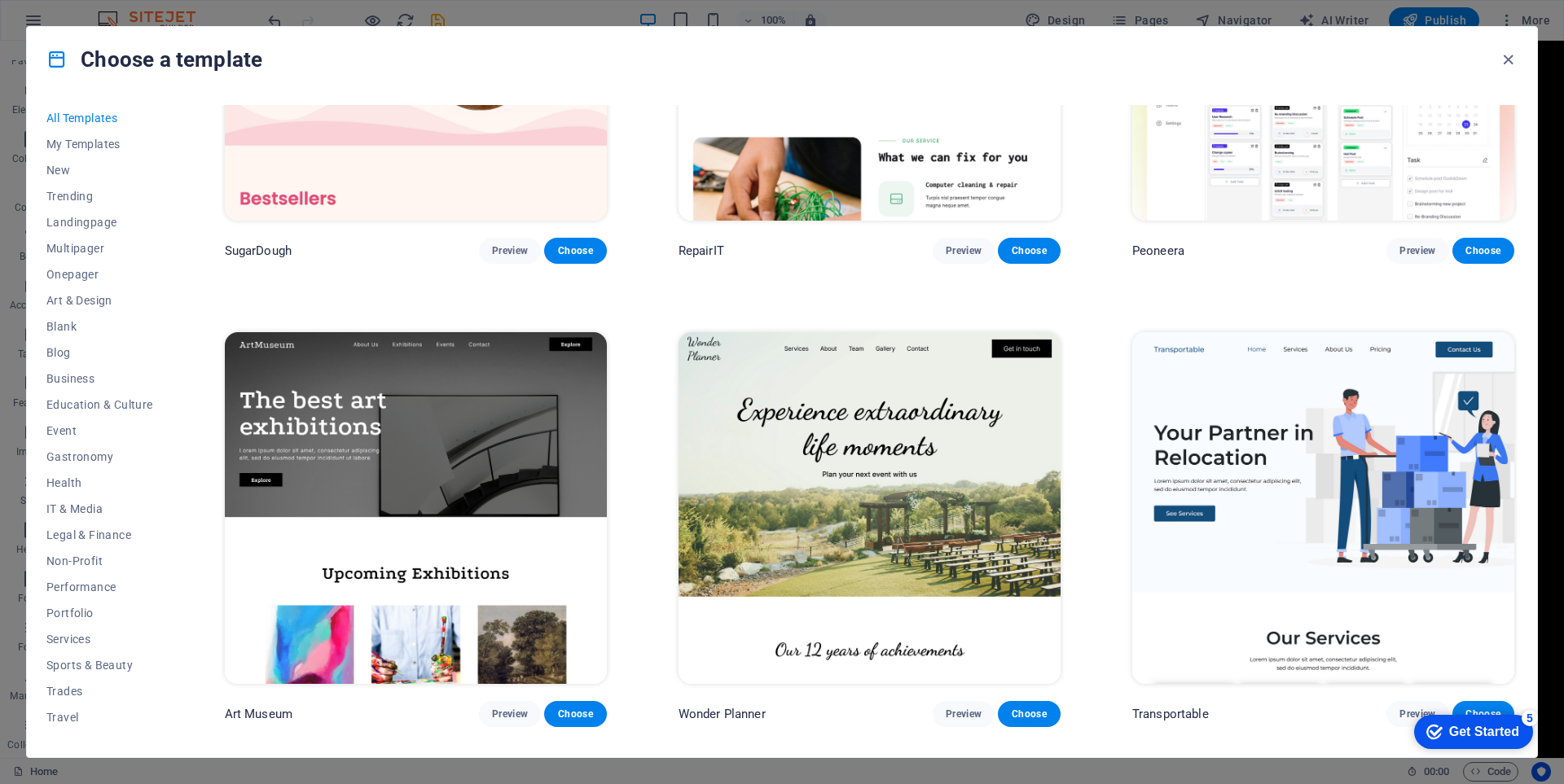
scroll to position [326, 0]
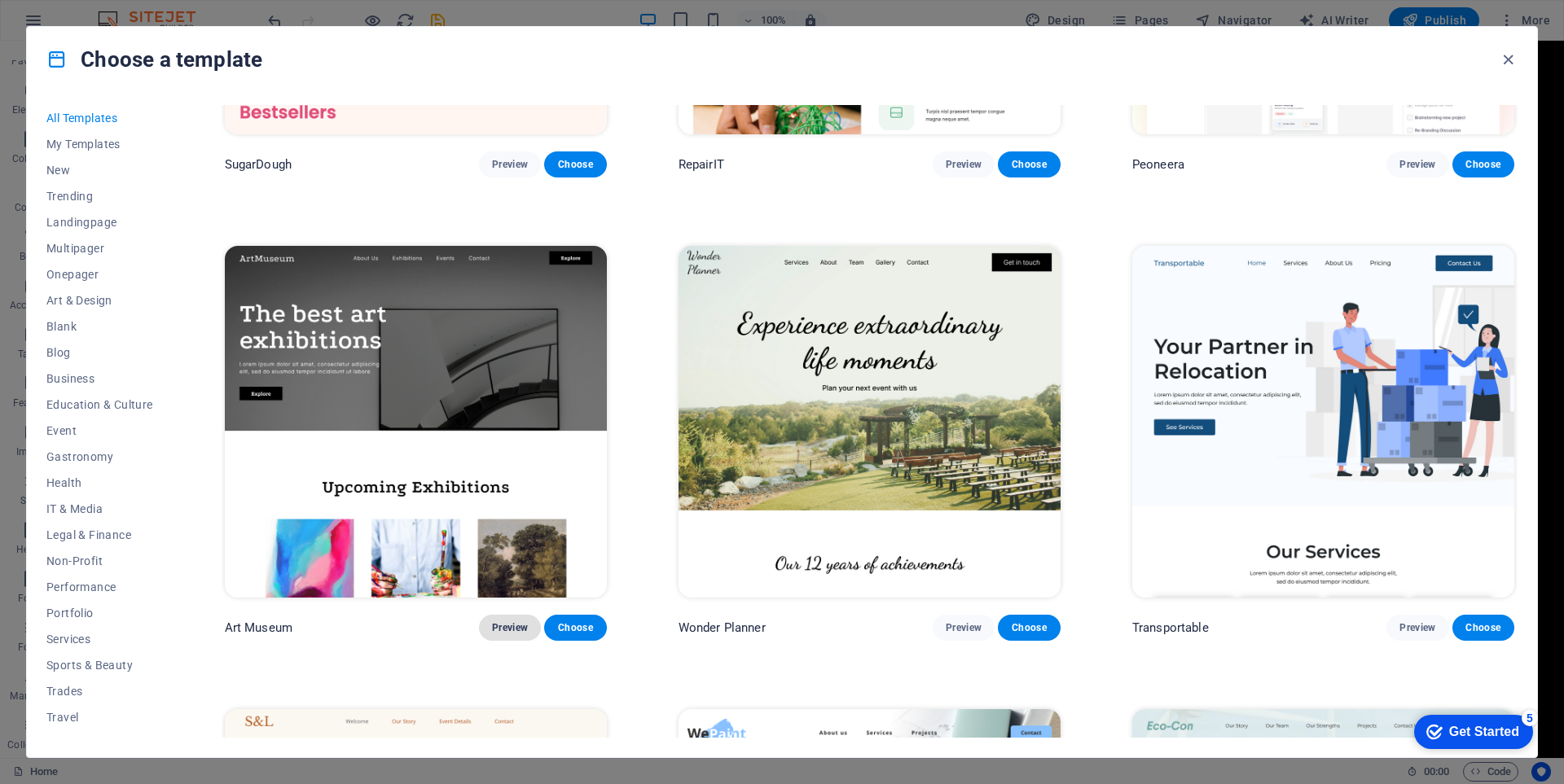
click at [501, 621] on span "Preview" at bounding box center [509, 628] width 35 height 13
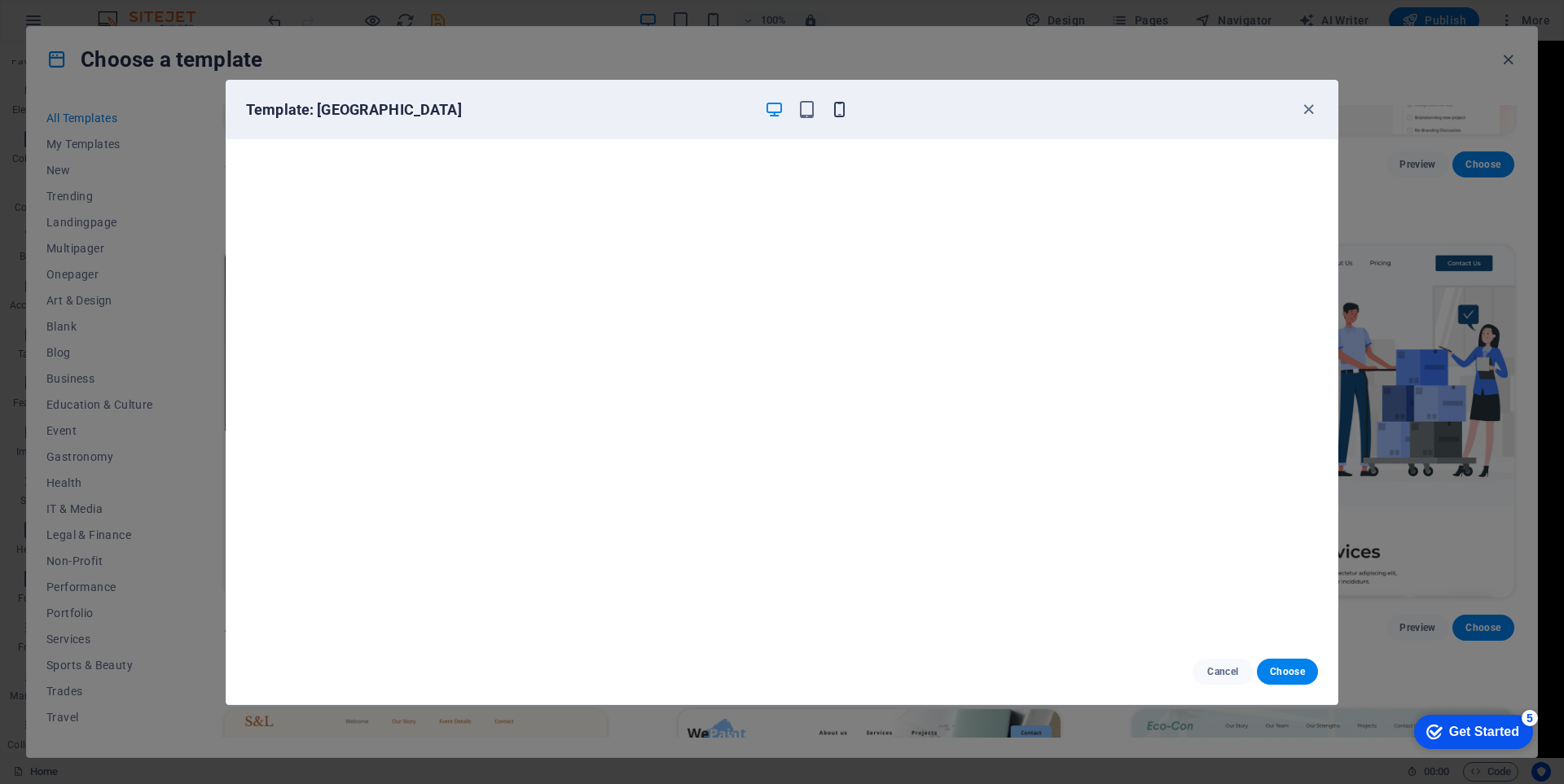
click at [839, 105] on icon "button" at bounding box center [839, 110] width 19 height 19
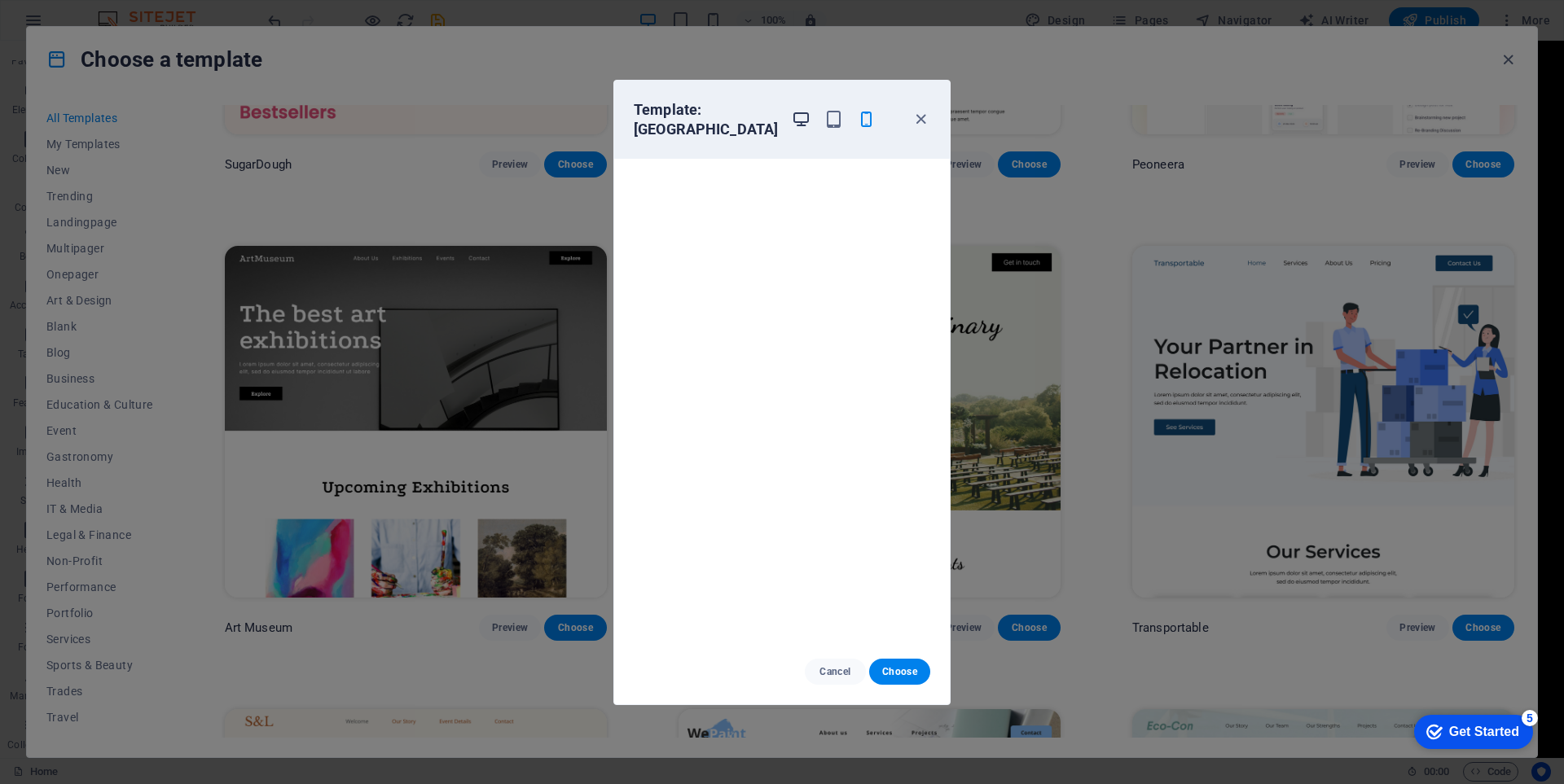
click at [792, 120] on icon "button" at bounding box center [801, 119] width 19 height 19
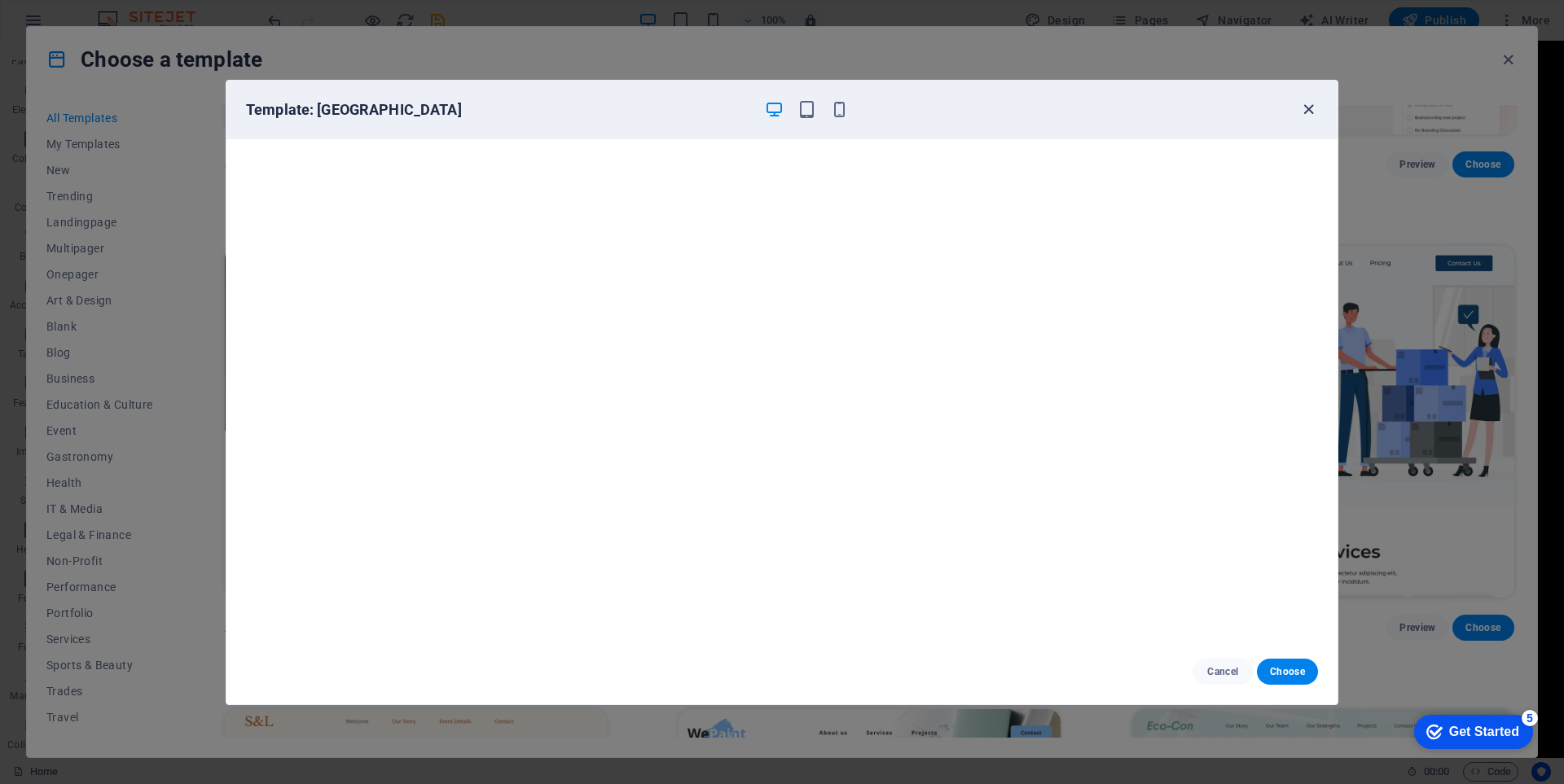
click at [1318, 114] on div "Template: [GEOGRAPHIC_DATA]" at bounding box center [782, 110] width 1111 height 59
click at [1312, 106] on icon "button" at bounding box center [1309, 110] width 19 height 19
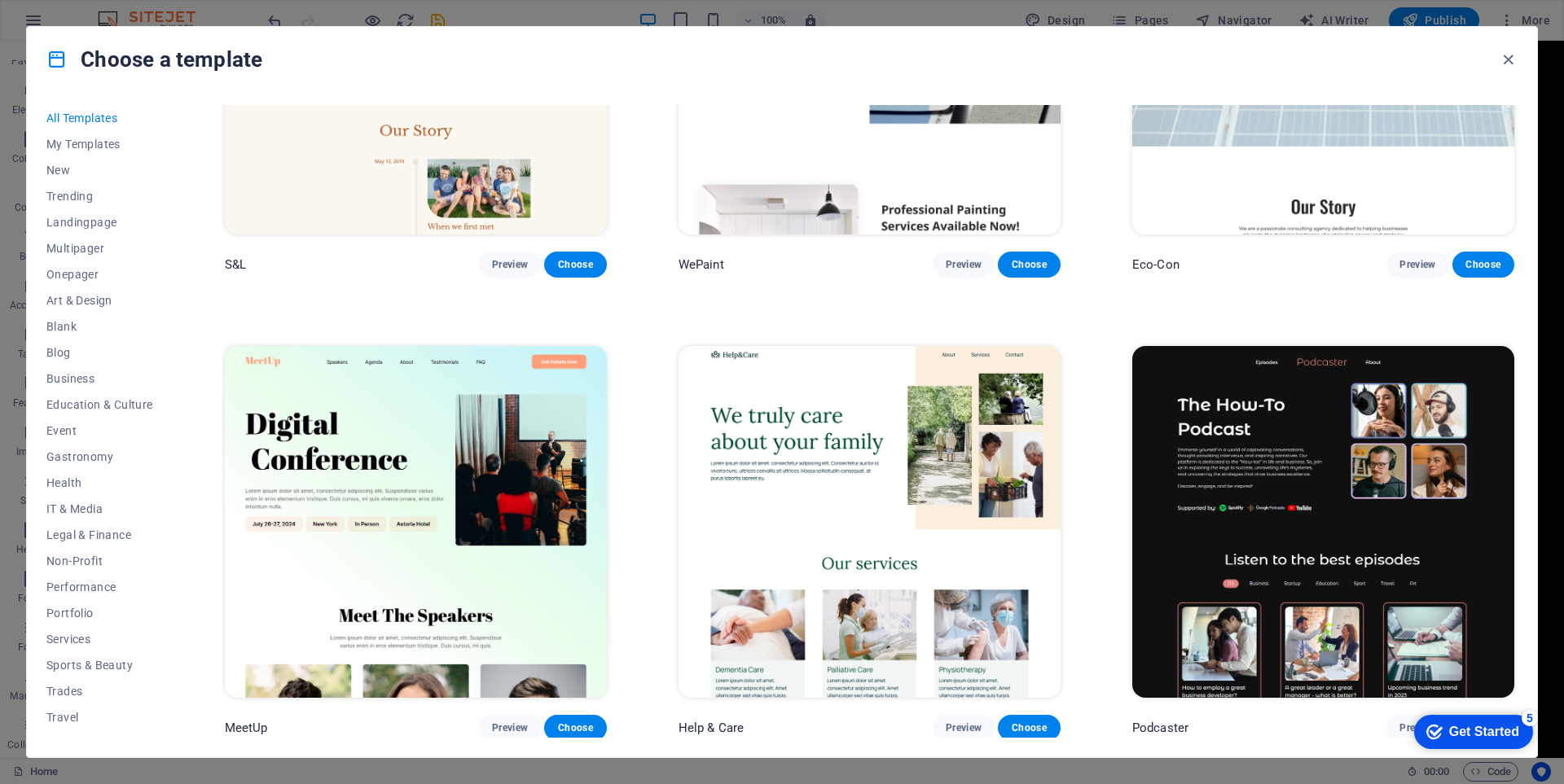
scroll to position [1221, 0]
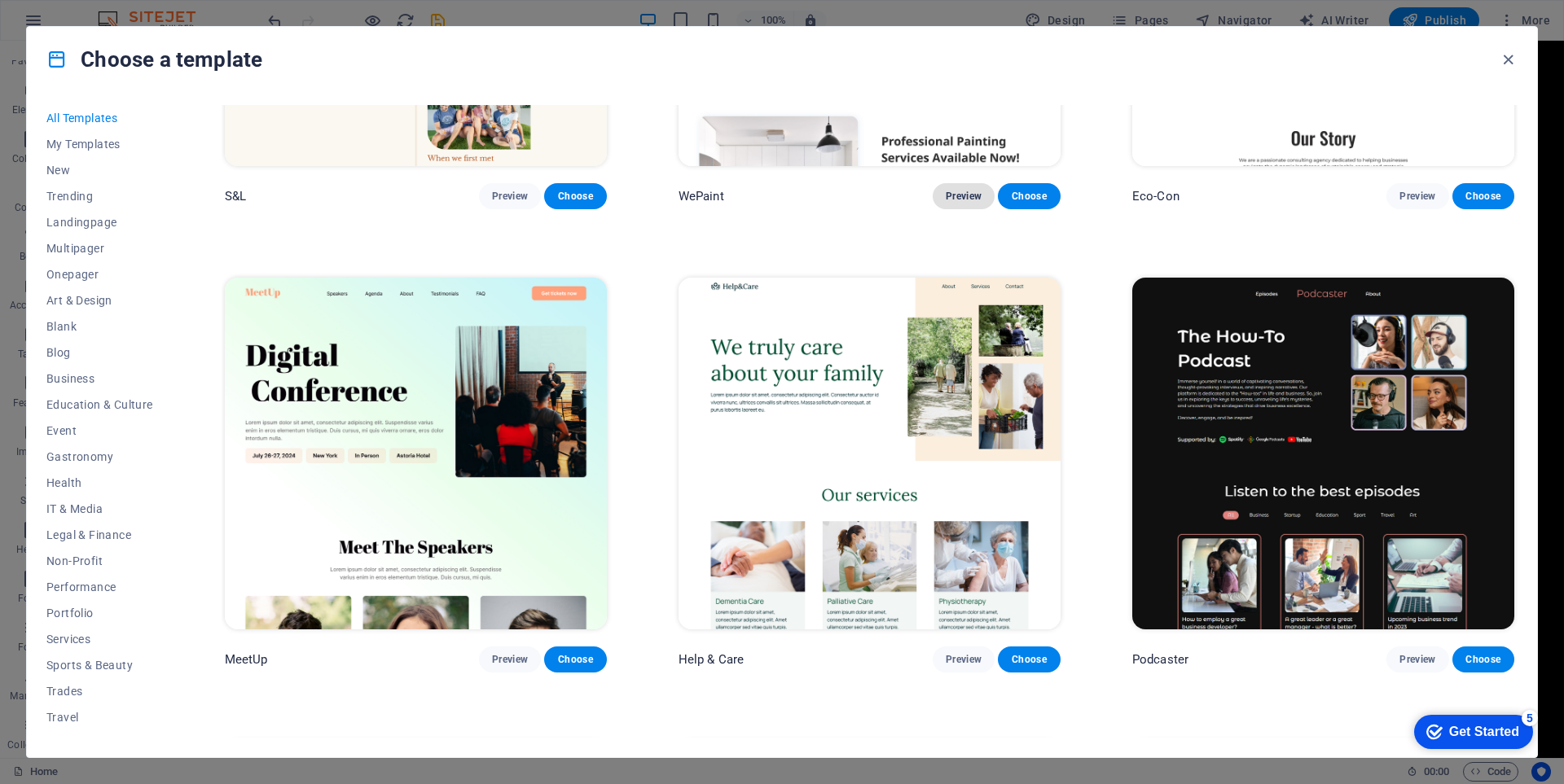
click at [967, 183] on button "Preview" at bounding box center [964, 196] width 62 height 26
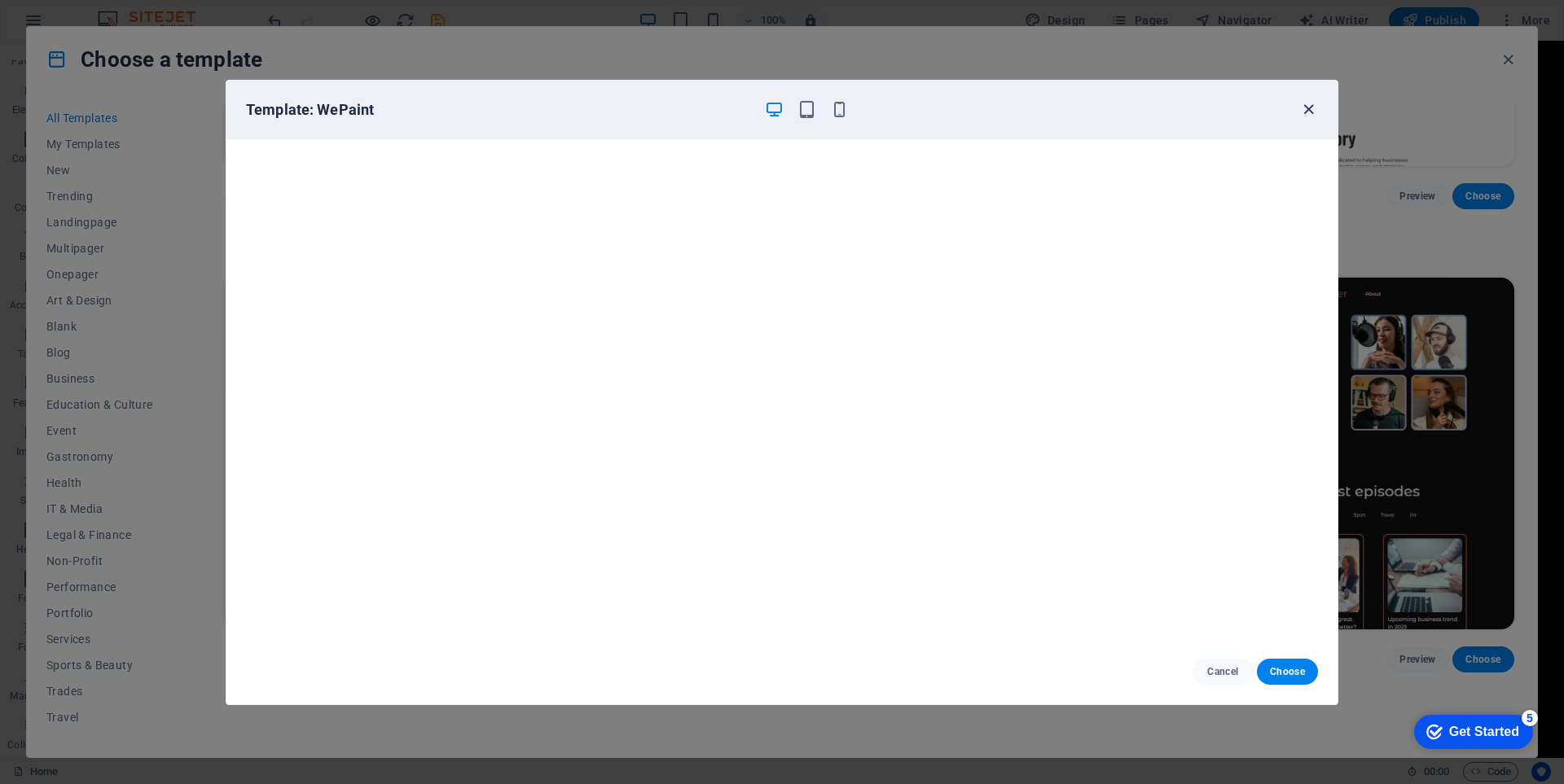
click at [1307, 105] on icon "button" at bounding box center [1309, 110] width 19 height 19
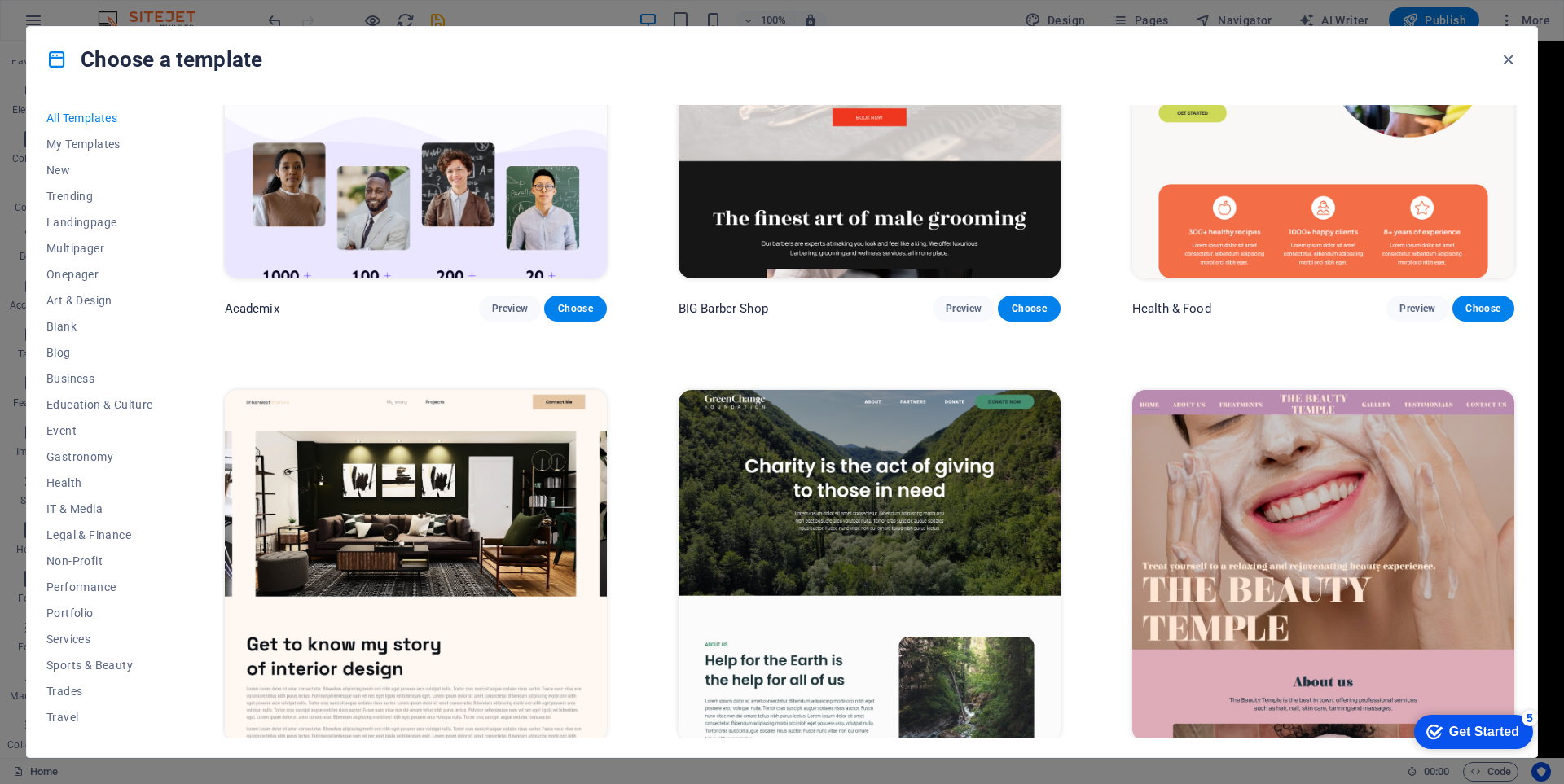
scroll to position [2444, 0]
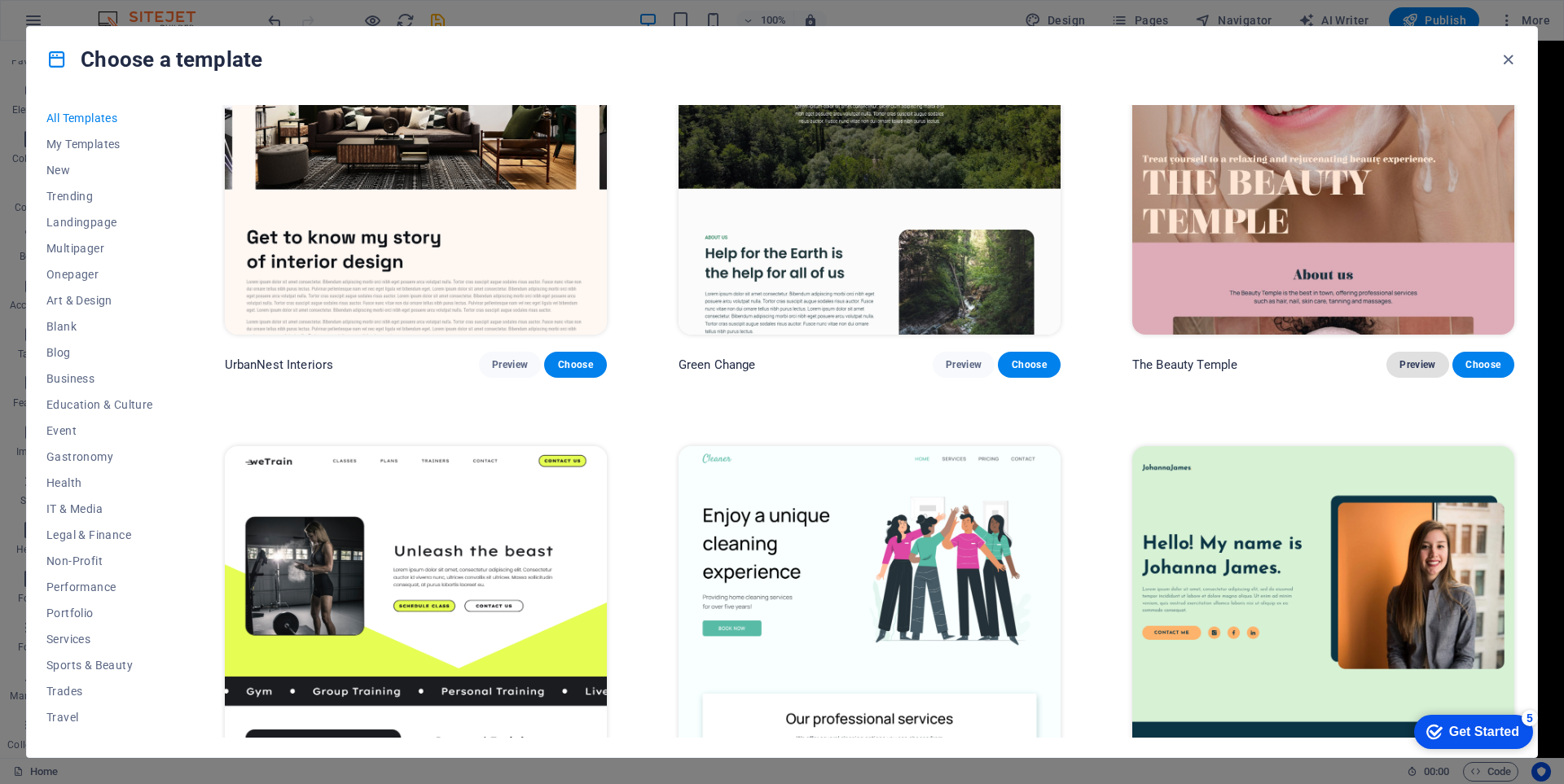
click at [1403, 359] on span "Preview" at bounding box center [1417, 365] width 35 height 13
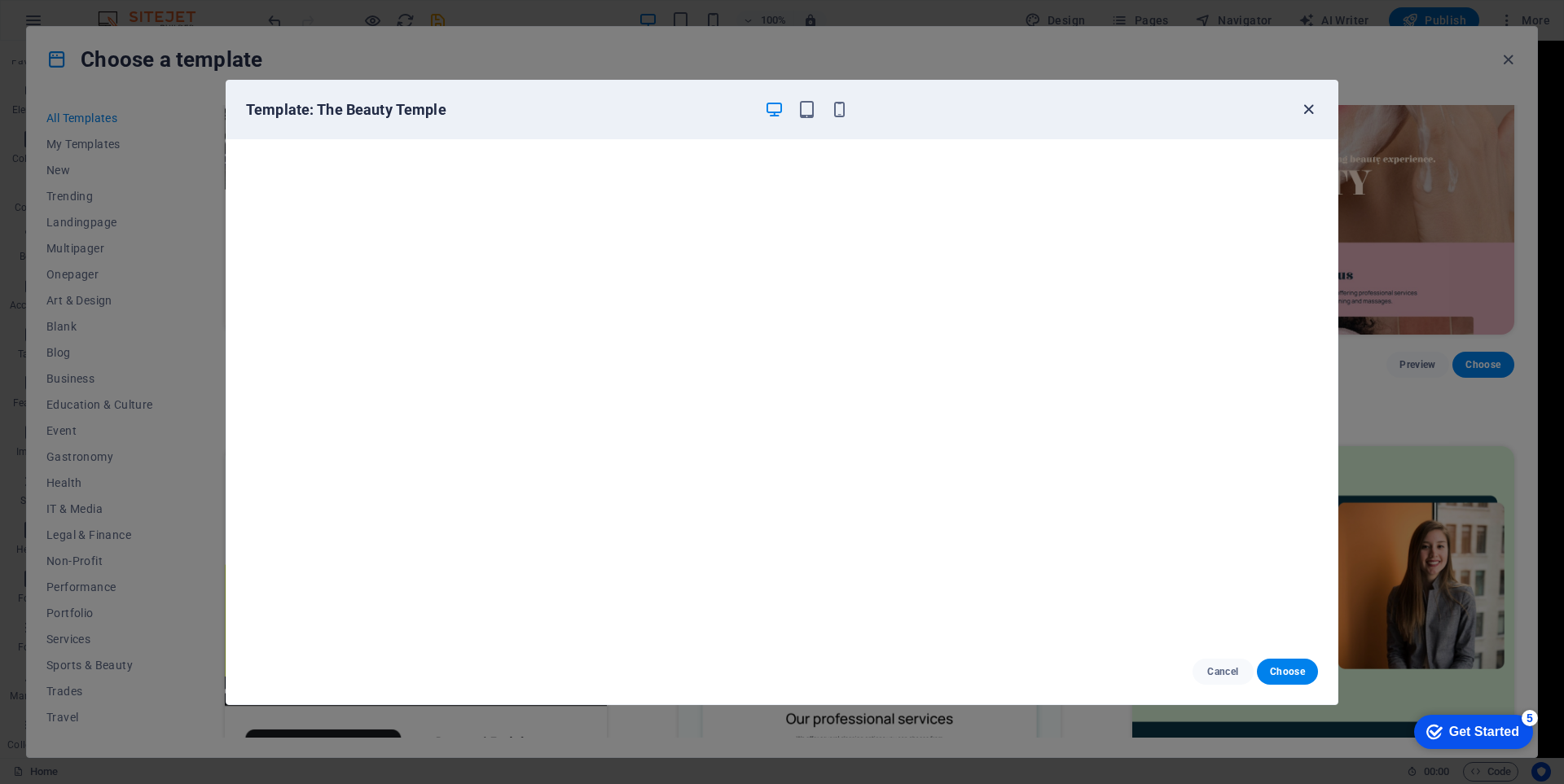
click at [1305, 112] on icon "button" at bounding box center [1309, 110] width 19 height 19
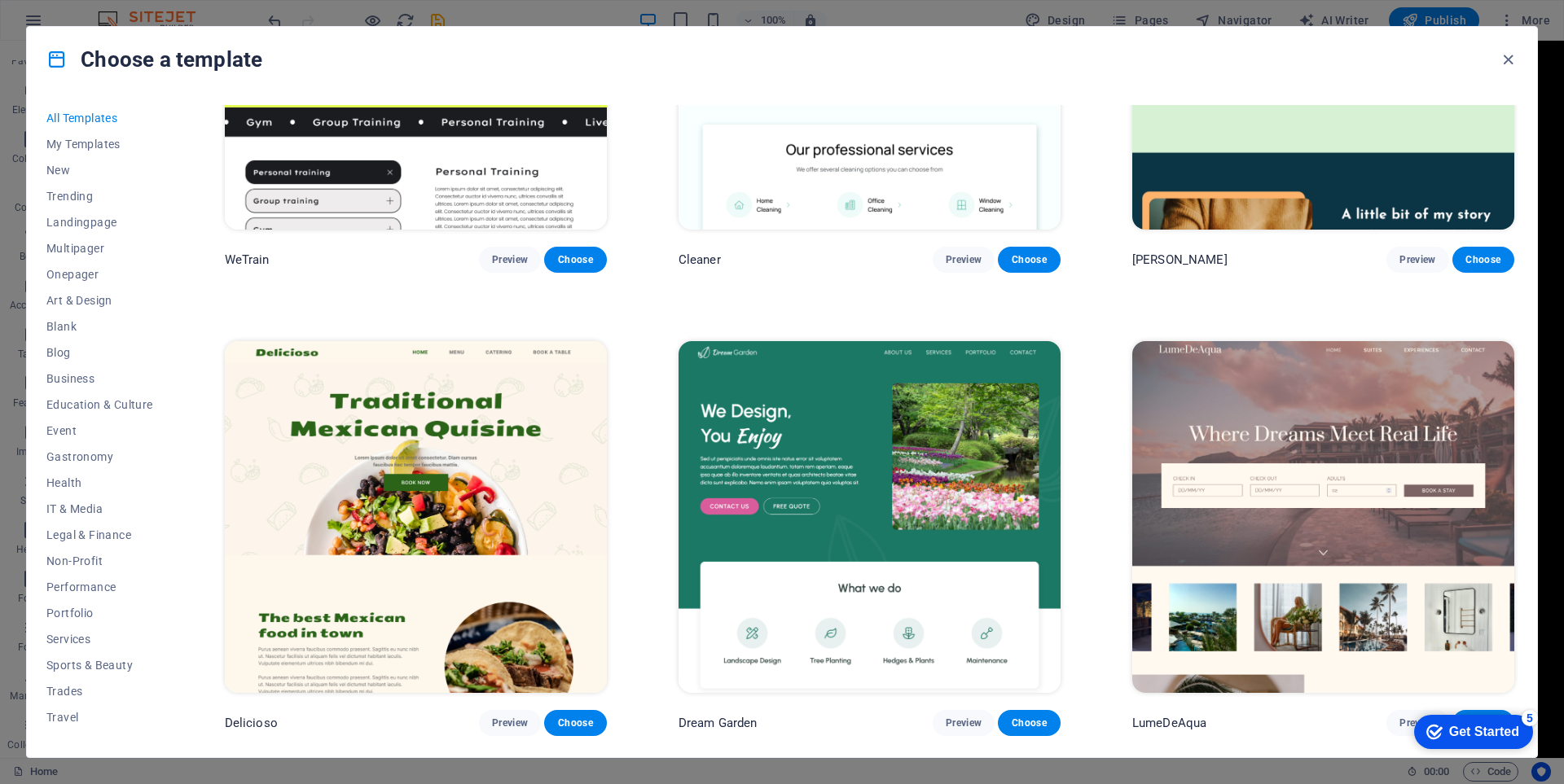
scroll to position [3013, 0]
click at [974, 716] on span "Preview" at bounding box center [963, 722] width 35 height 13
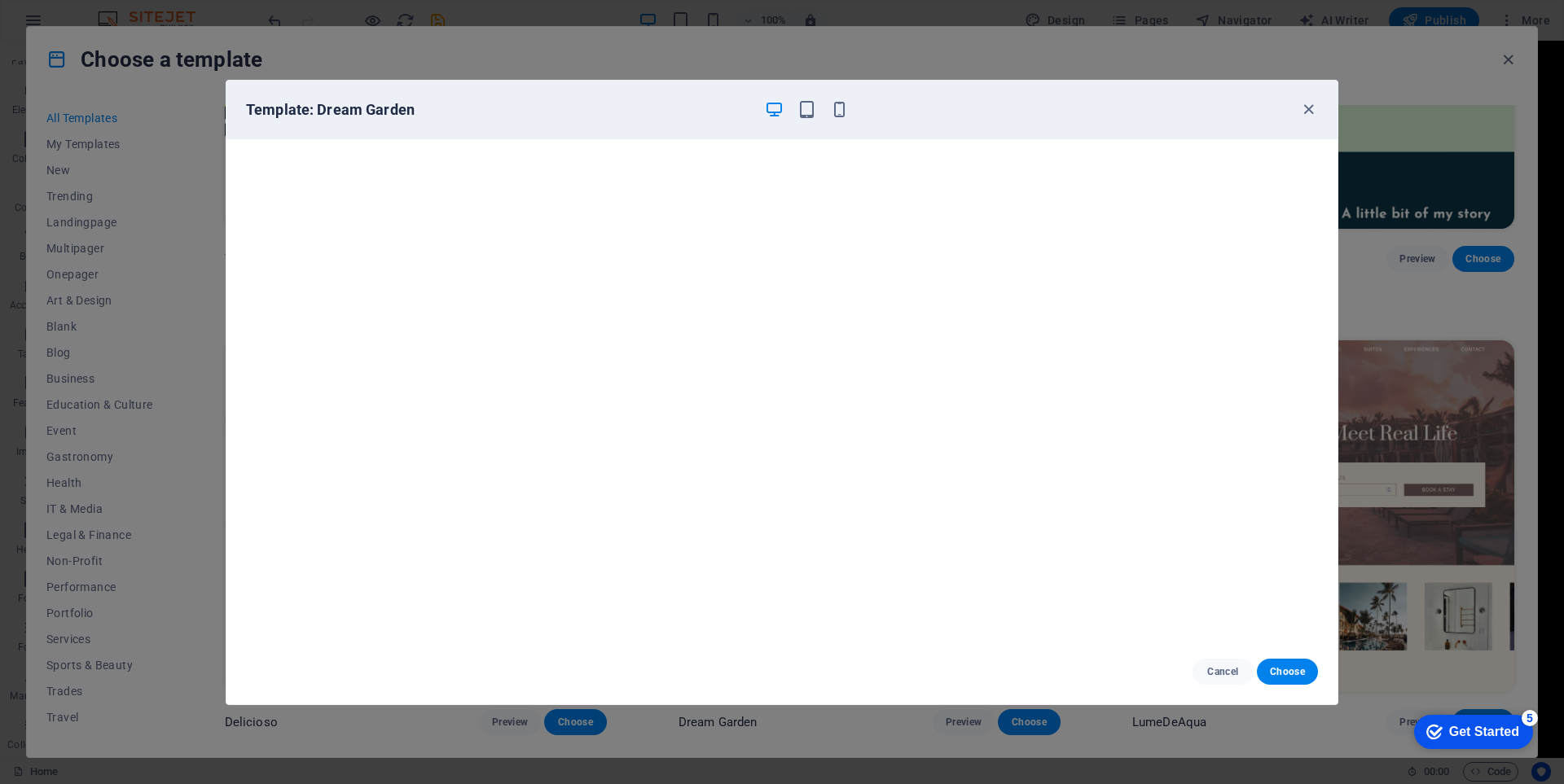
click at [1323, 114] on div "Template: Dream Garden" at bounding box center [782, 110] width 1111 height 59
click at [1309, 115] on icon "button" at bounding box center [1309, 110] width 19 height 19
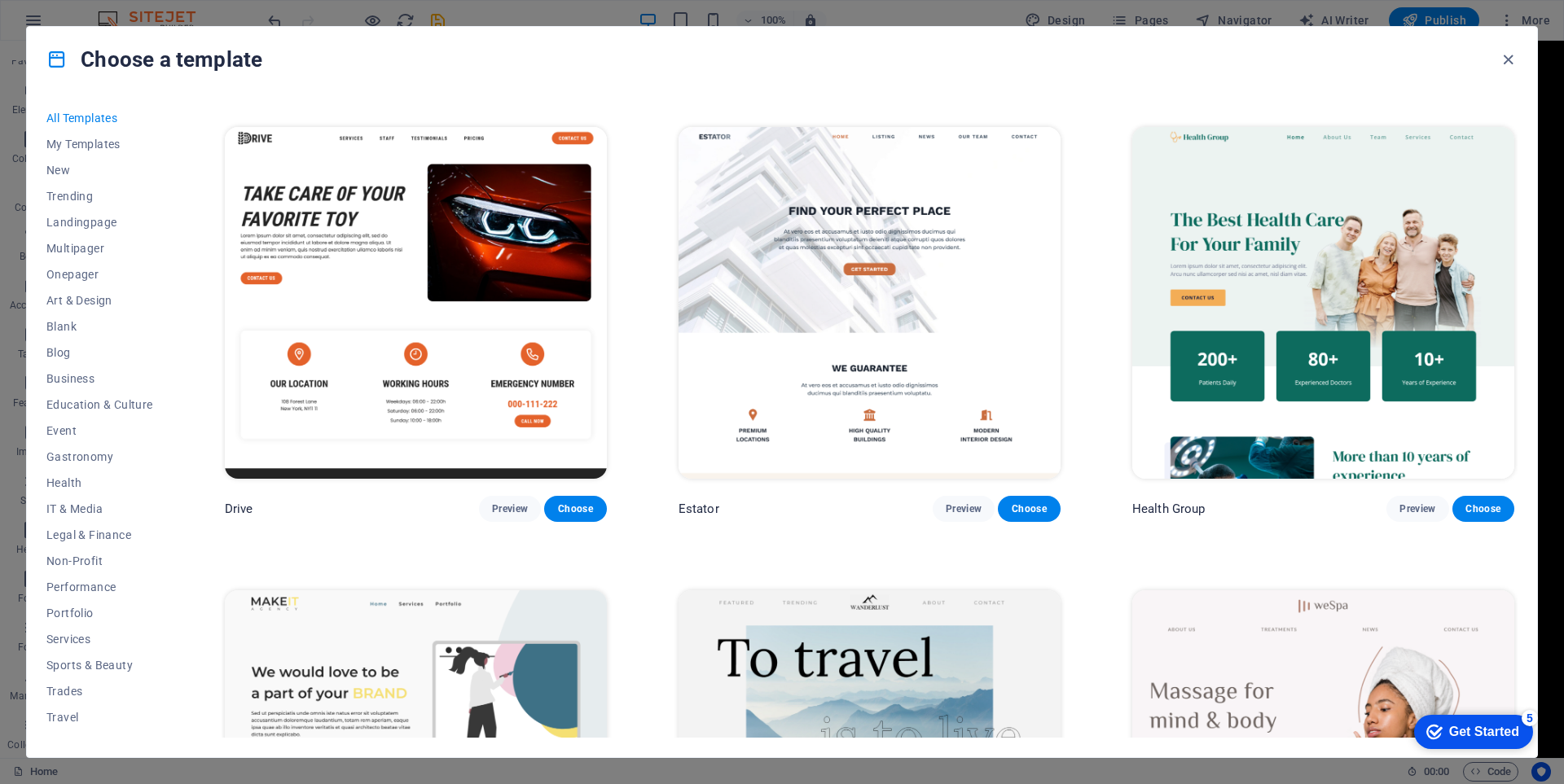
scroll to position [3746, 0]
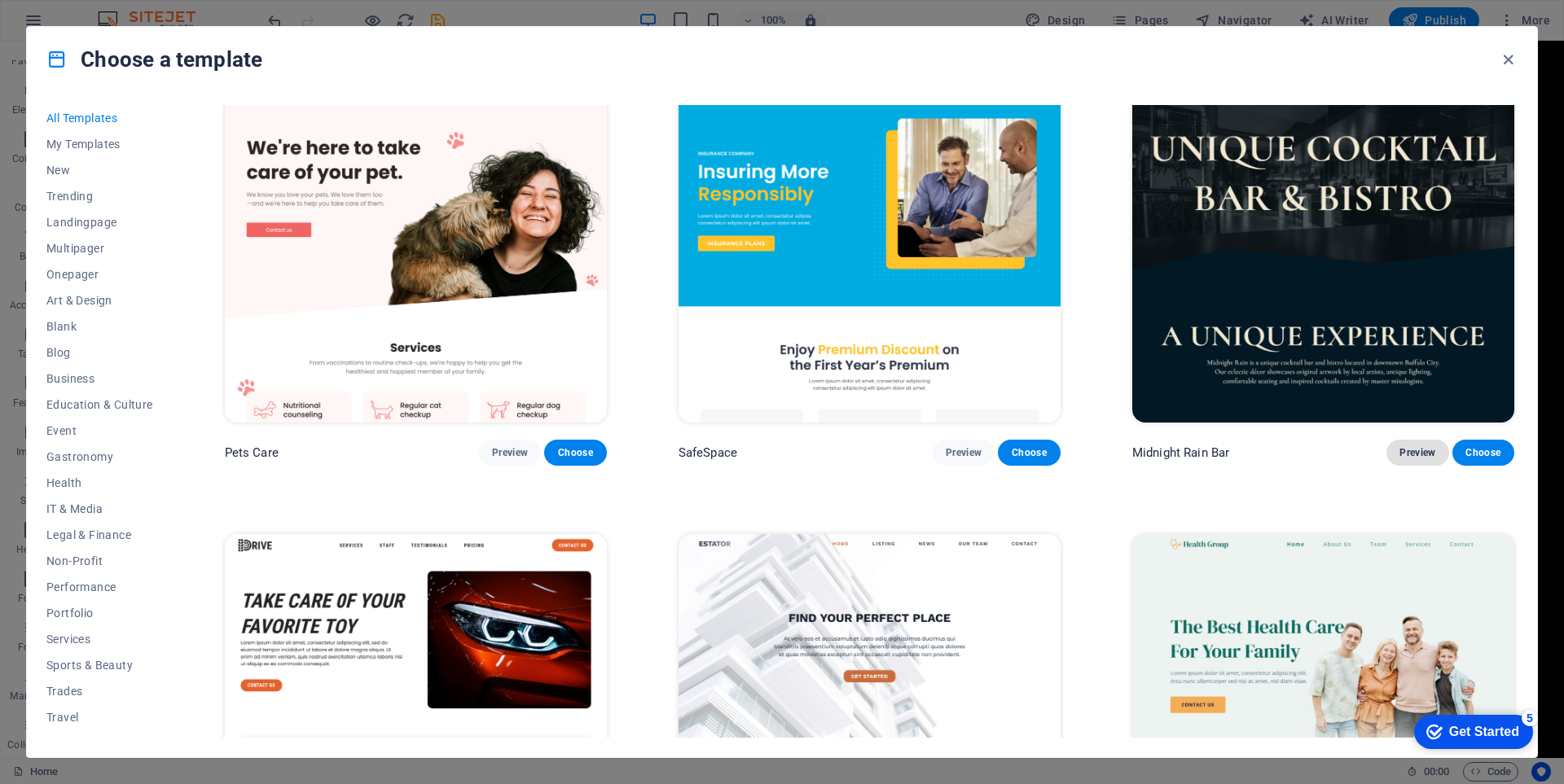
click at [1415, 446] on span "Preview" at bounding box center [1417, 452] width 35 height 13
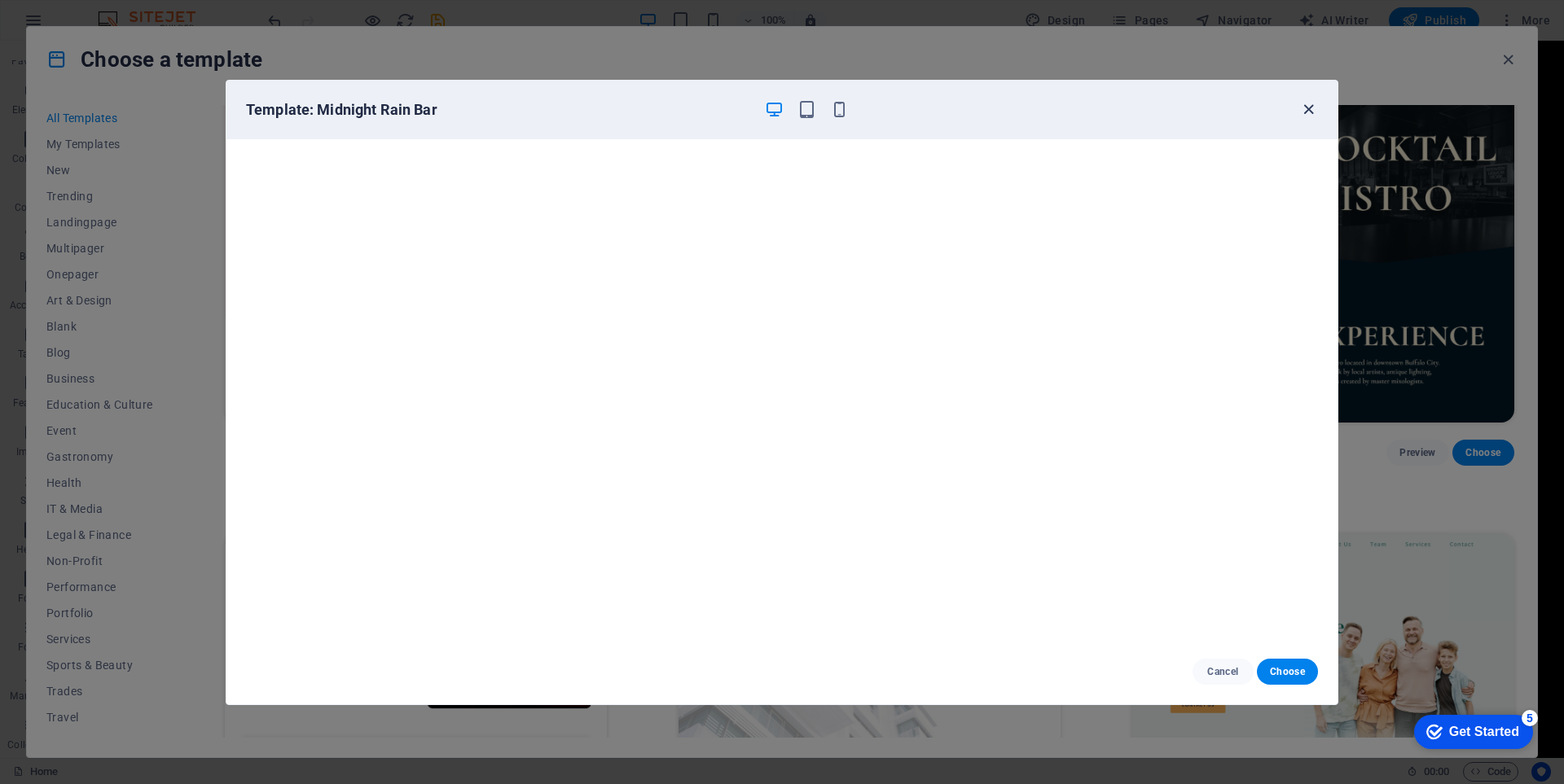
click at [1312, 105] on icon "button" at bounding box center [1309, 110] width 19 height 19
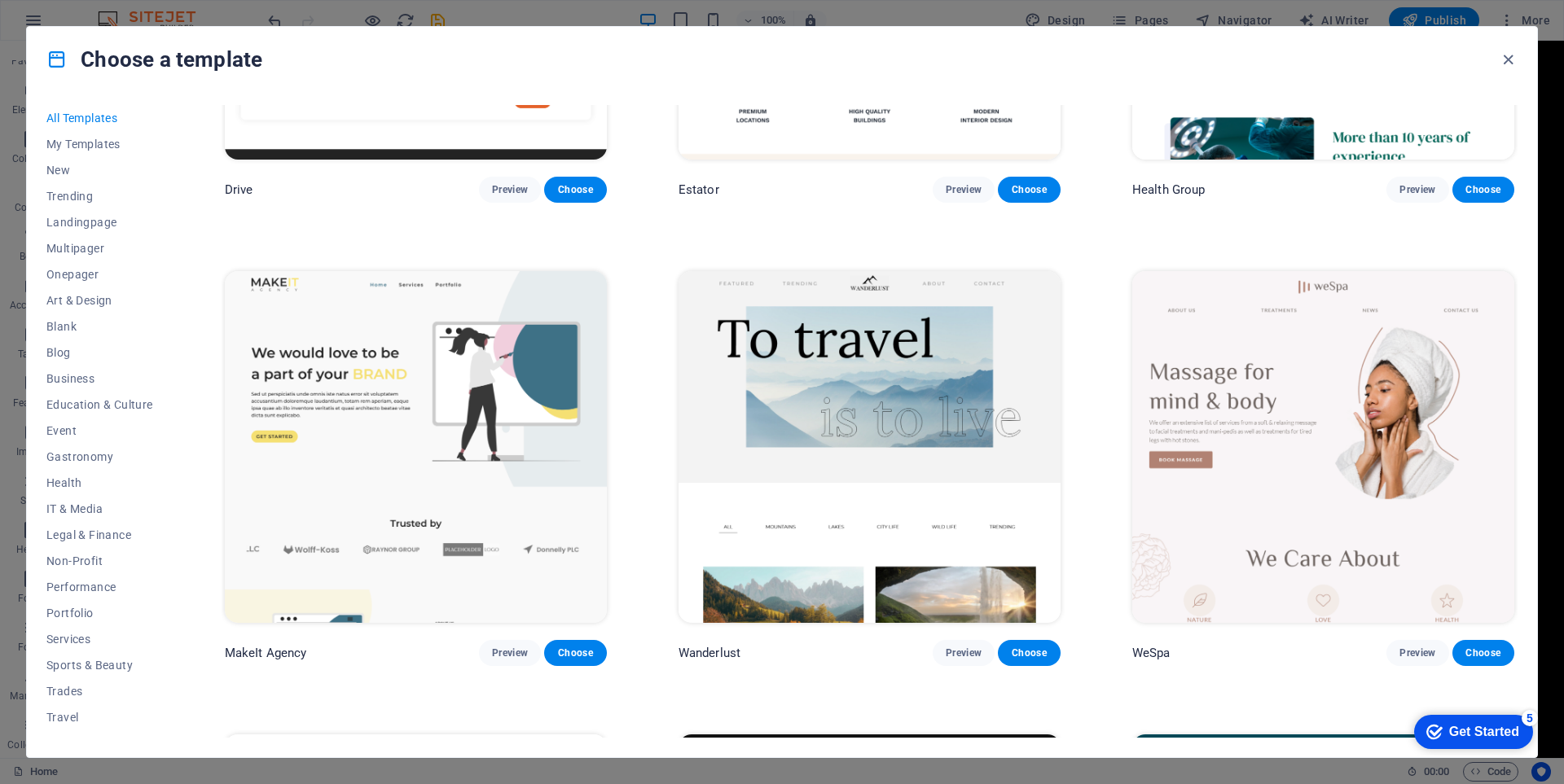
scroll to position [4479, 0]
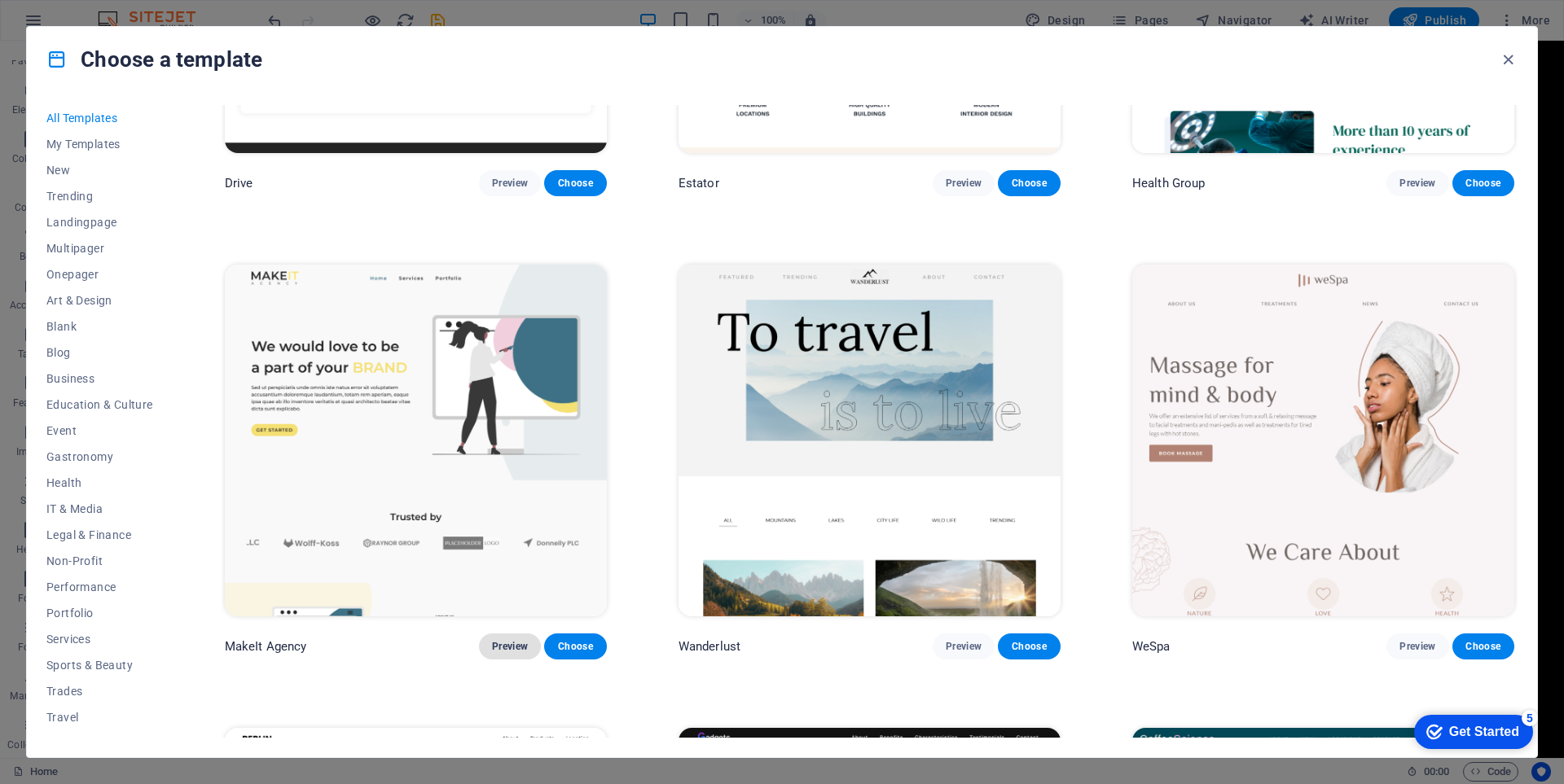
click at [506, 641] on span "Preview" at bounding box center [509, 647] width 35 height 13
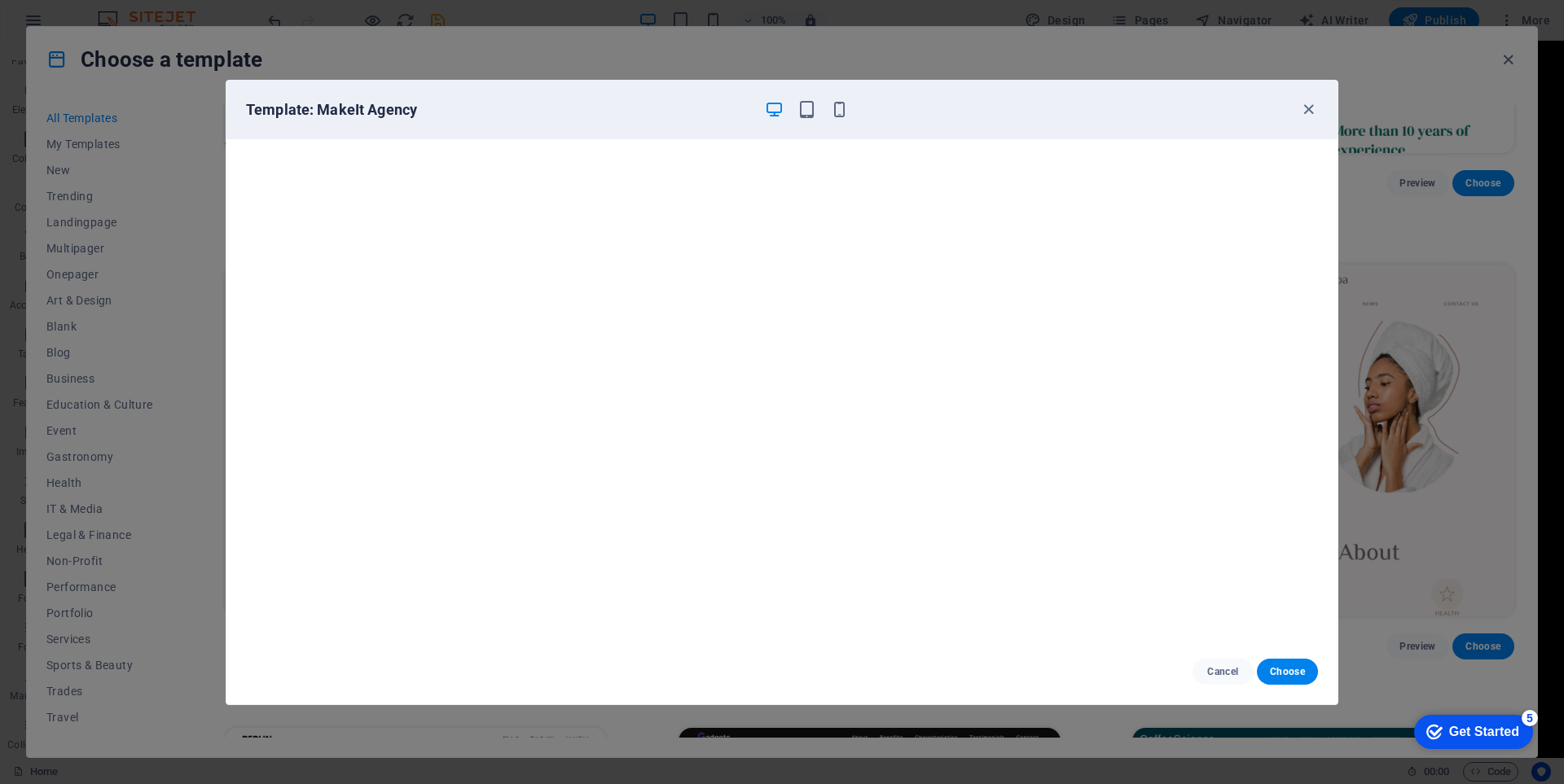
click at [1298, 104] on div "Template: MakeIt Agency" at bounding box center [772, 110] width 1052 height 20
click at [1301, 105] on icon "button" at bounding box center [1309, 110] width 19 height 19
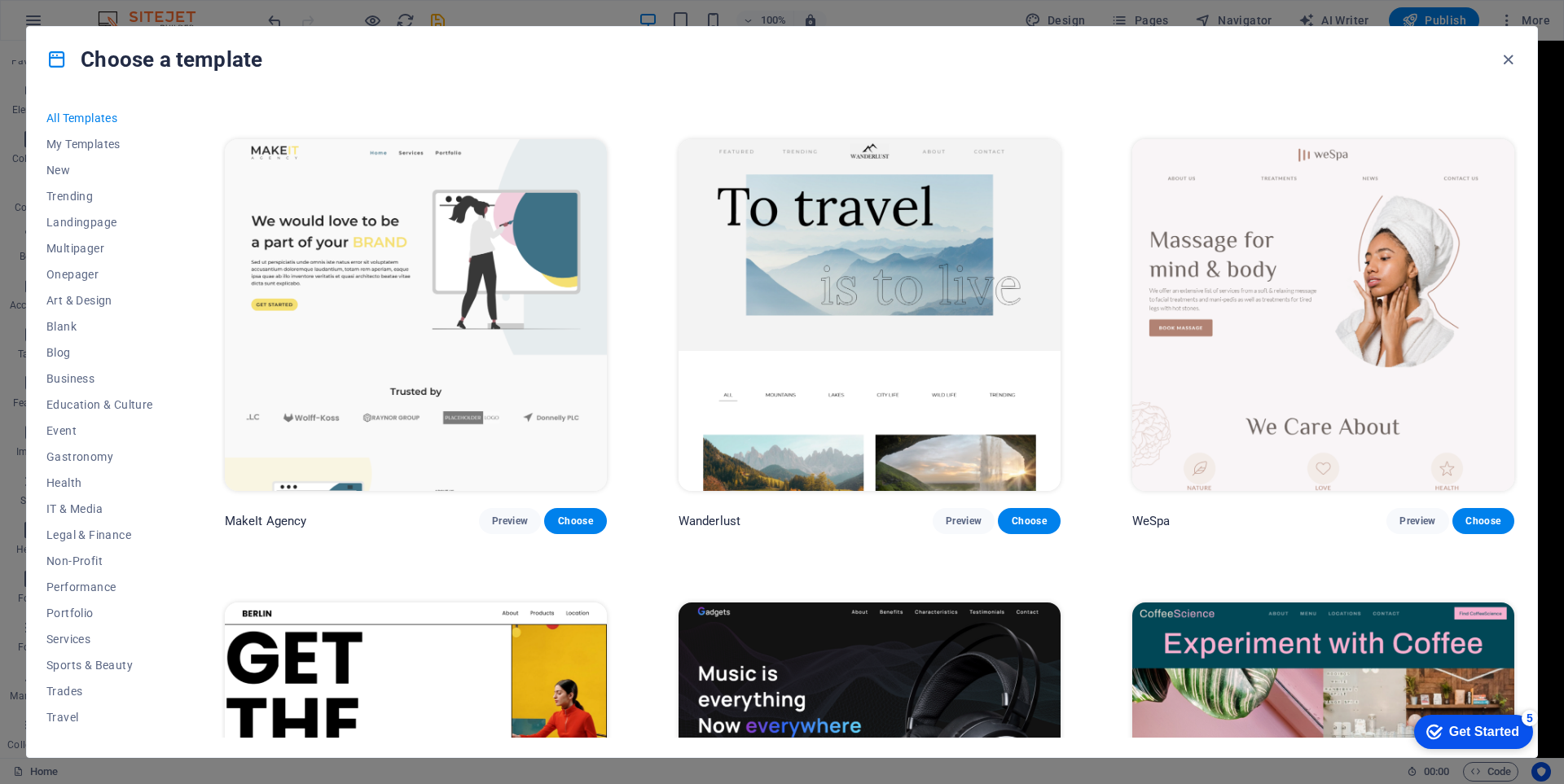
scroll to position [4643, 0]
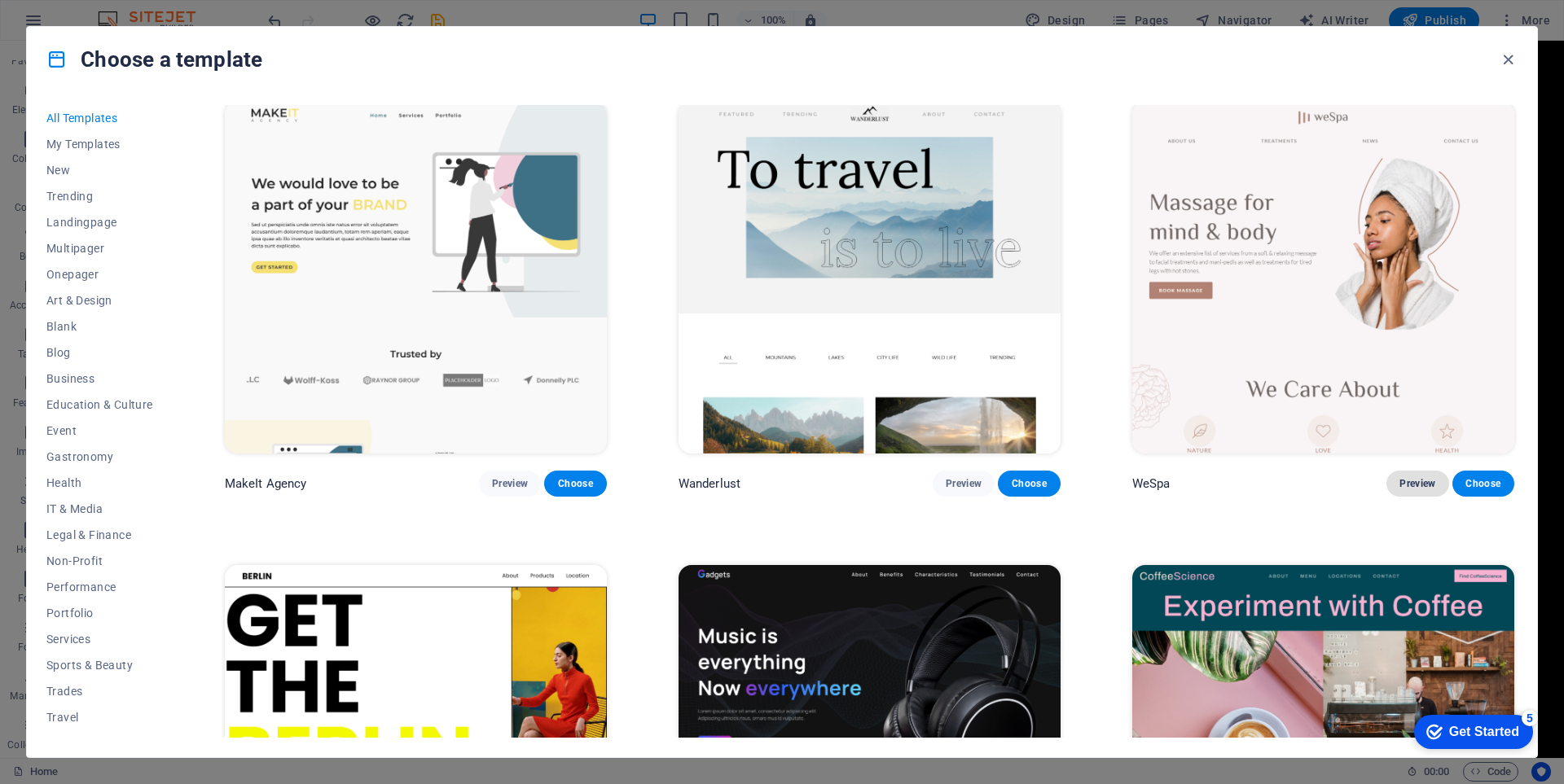
click at [1418, 477] on span "Preview" at bounding box center [1417, 483] width 35 height 13
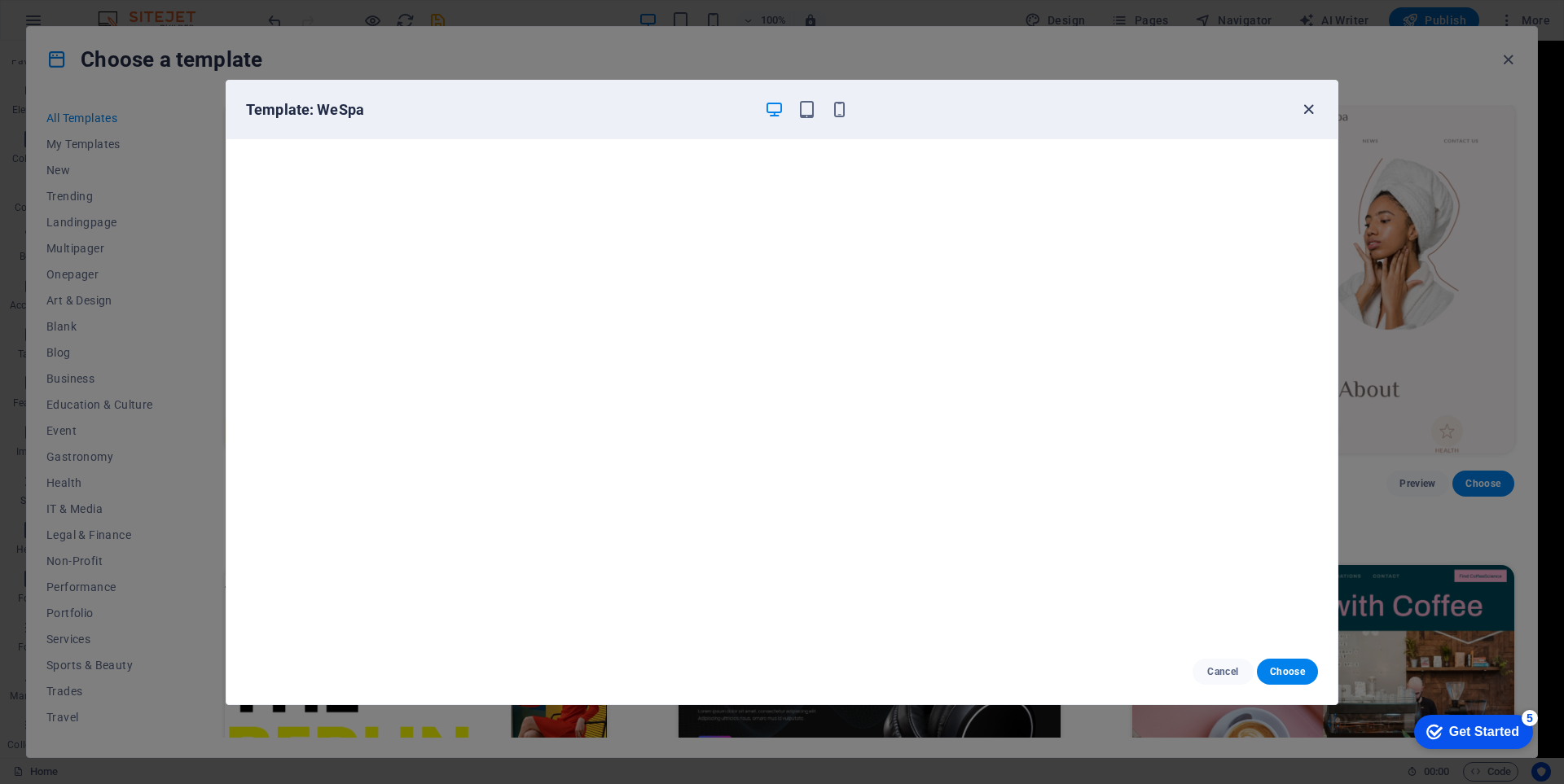
click at [1311, 113] on icon "button" at bounding box center [1309, 110] width 19 height 19
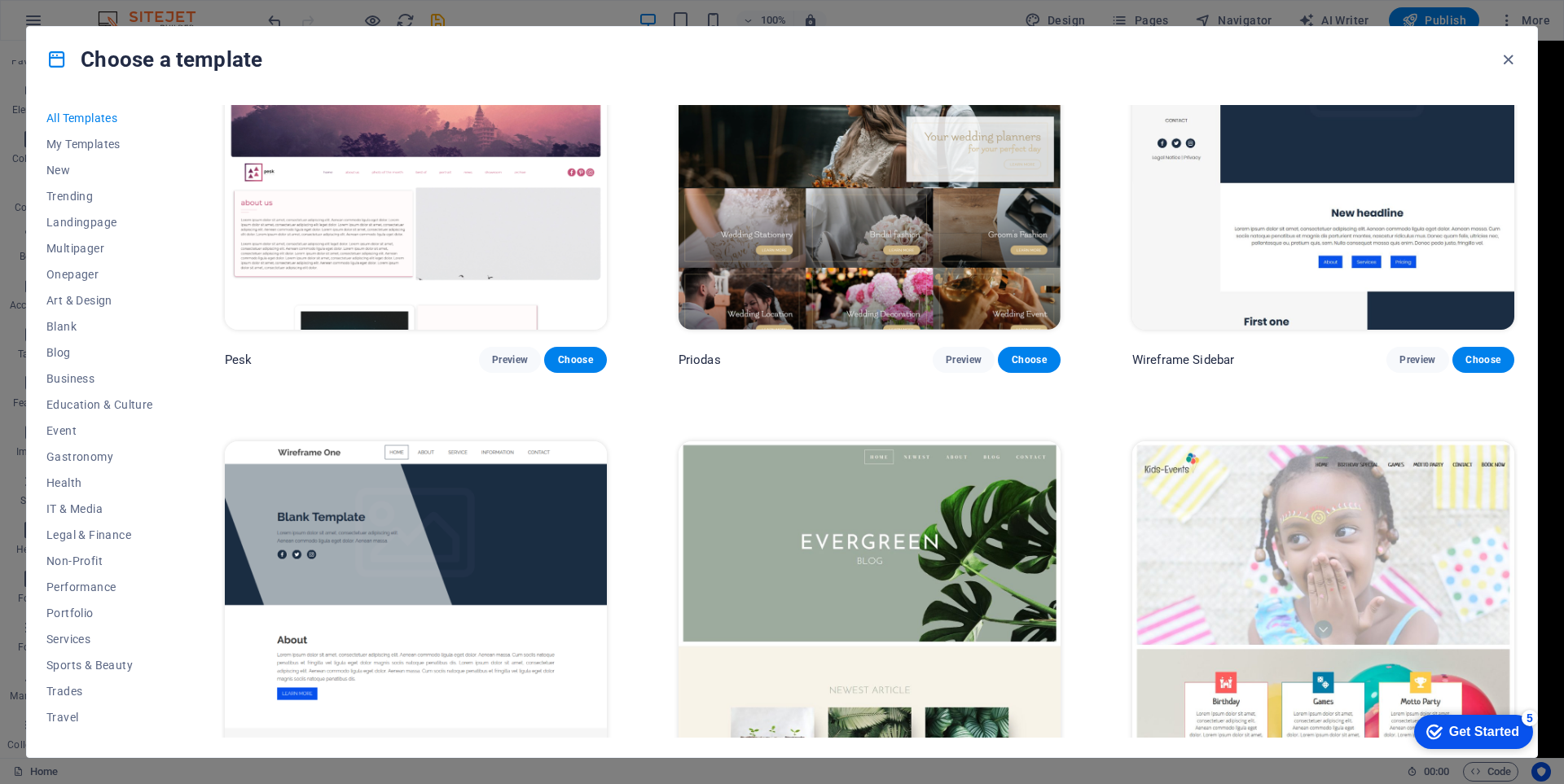
scroll to position [7656, 0]
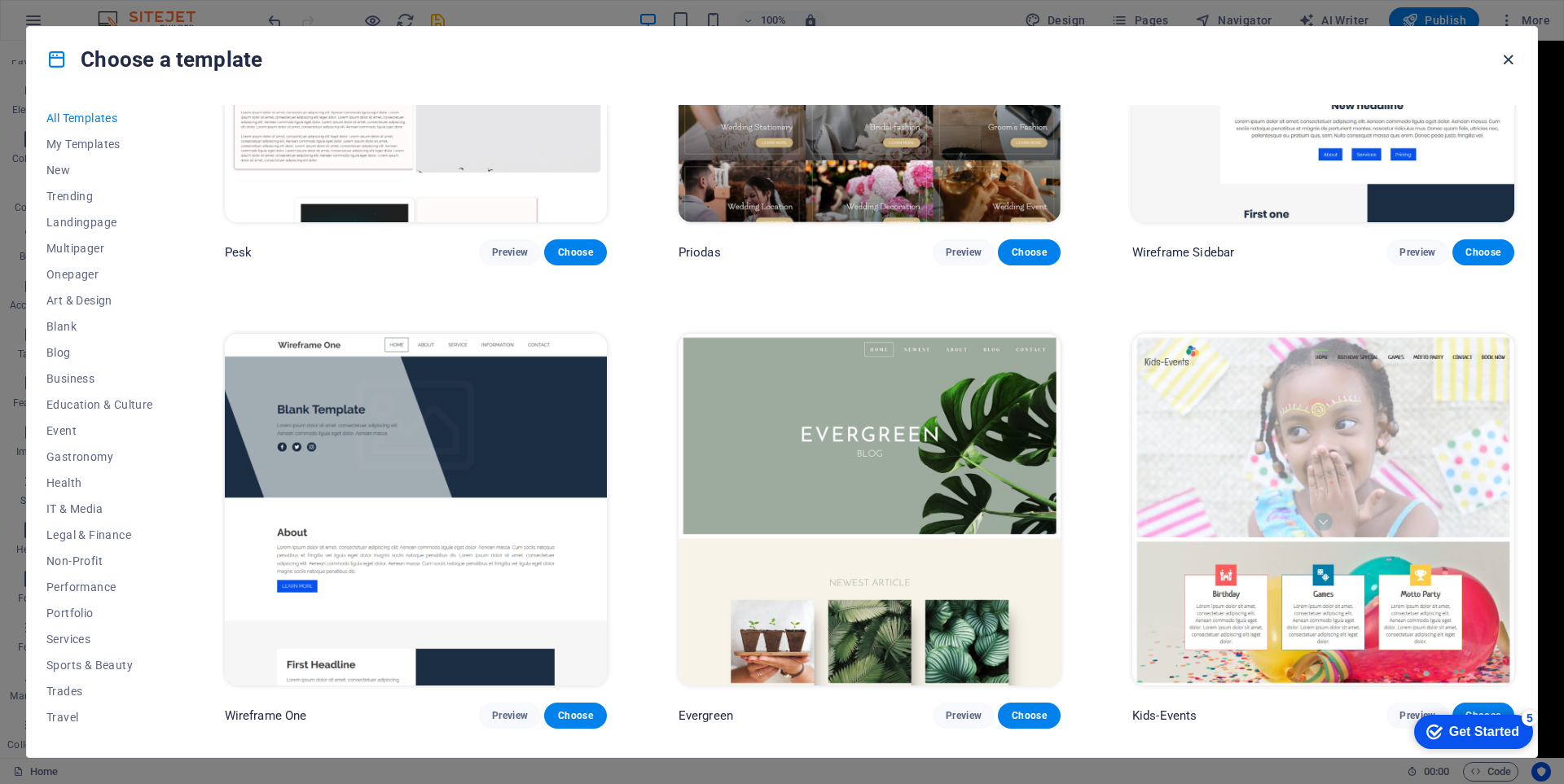
click at [1516, 61] on icon "button" at bounding box center [1509, 60] width 19 height 19
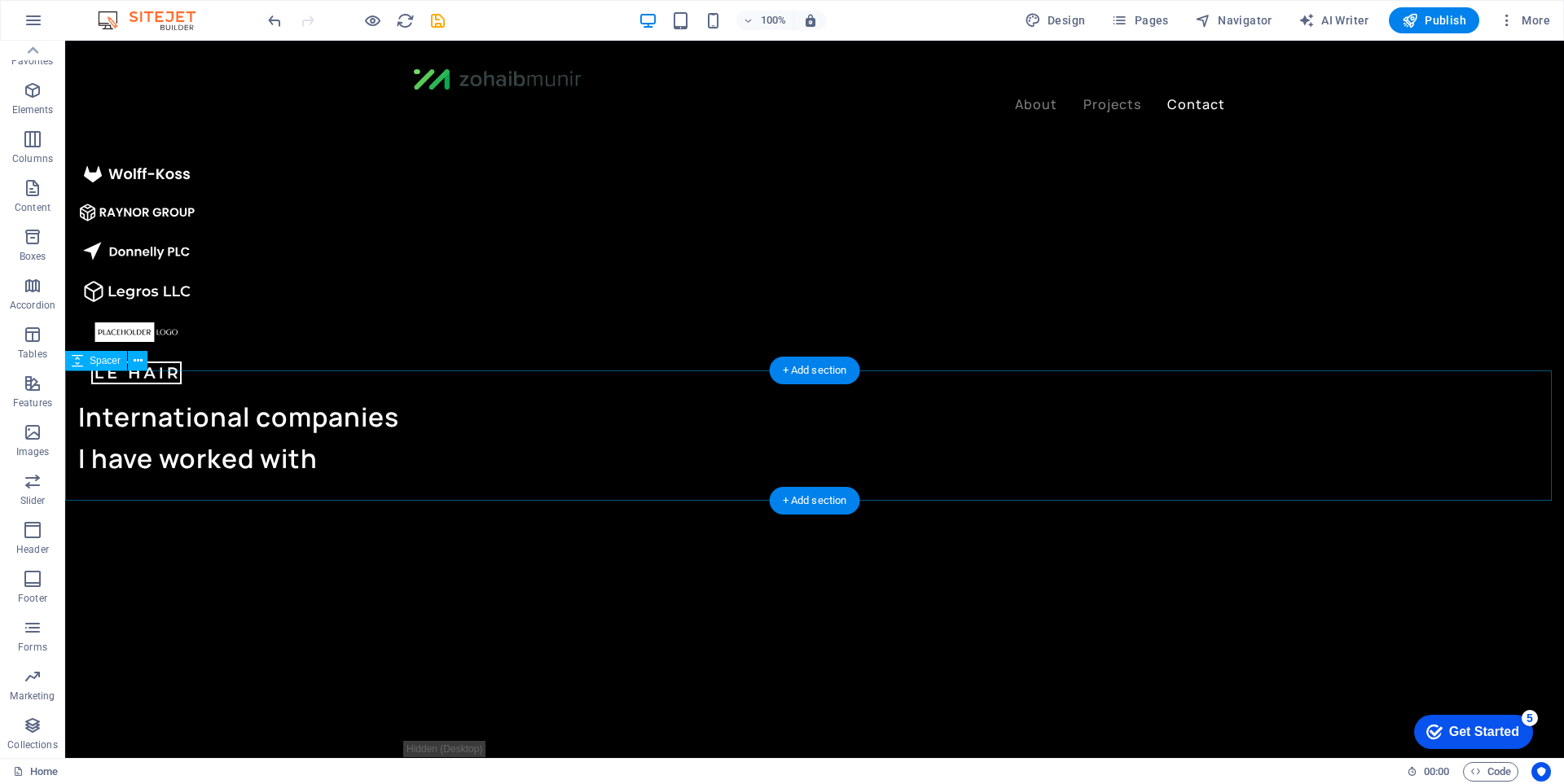
scroll to position [3063, 0]
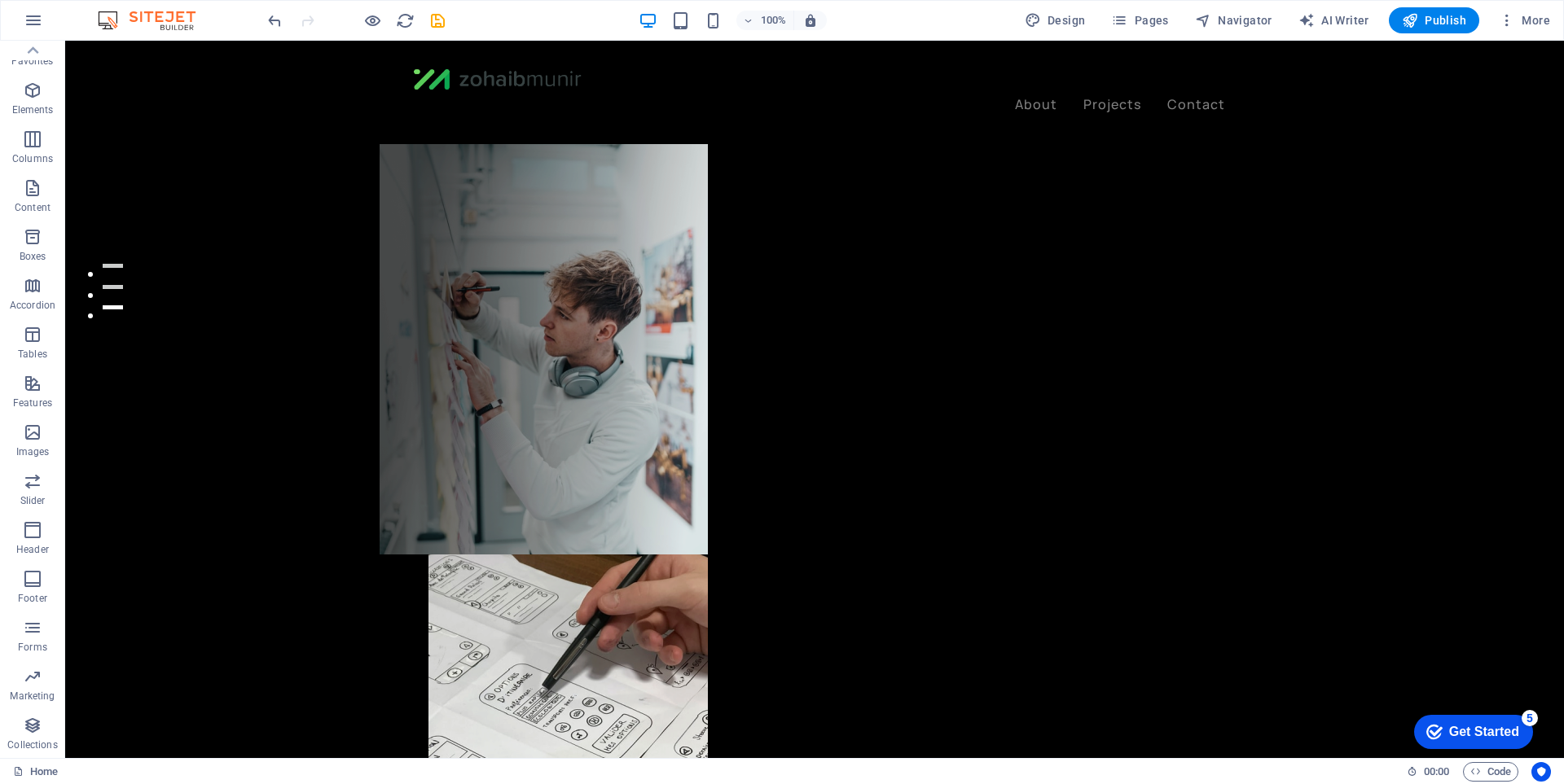
scroll to position [0, 0]
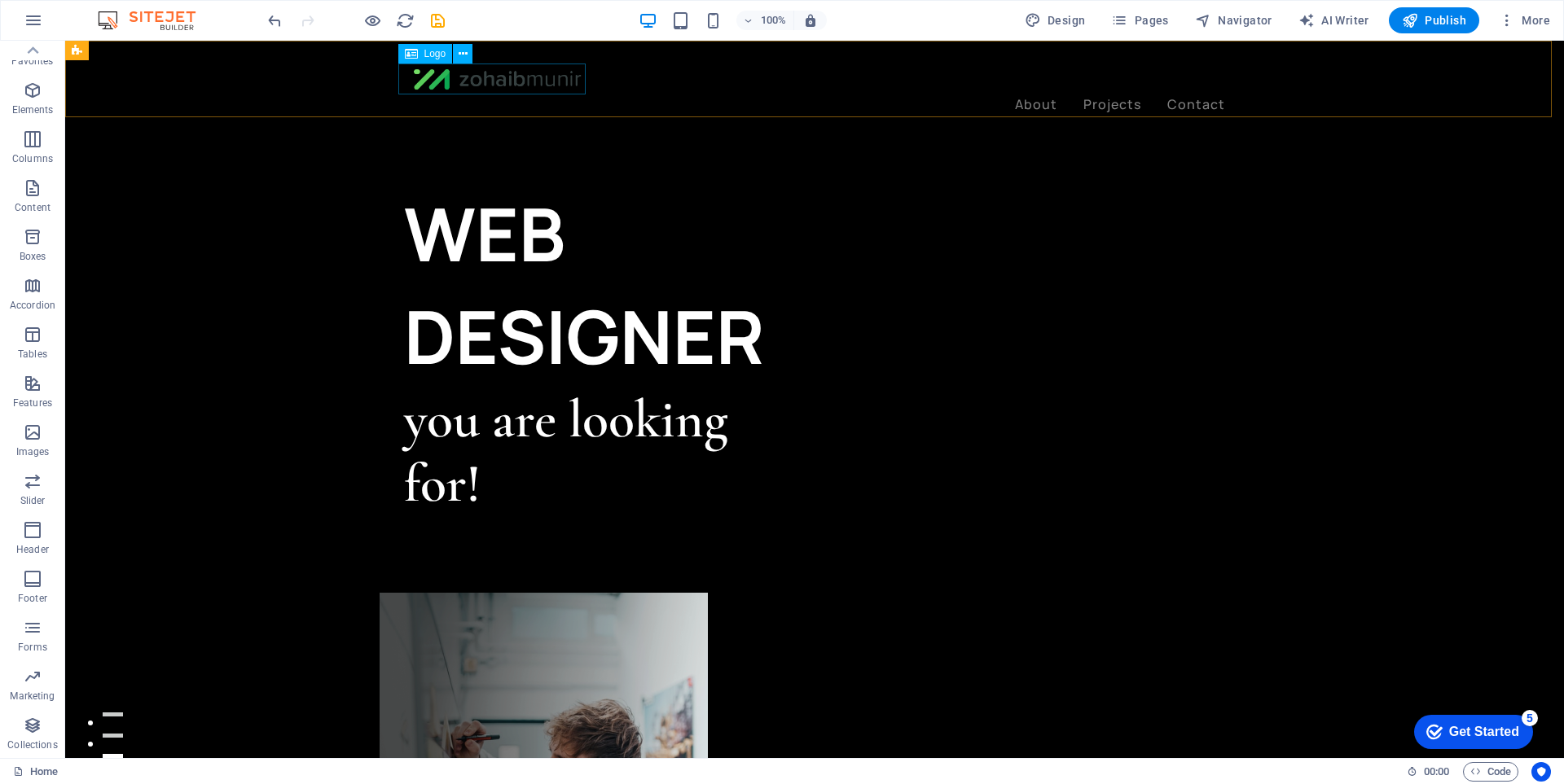
click at [522, 92] on div at bounding box center [814, 79] width 821 height 31
click at [467, 52] on icon at bounding box center [463, 54] width 9 height 17
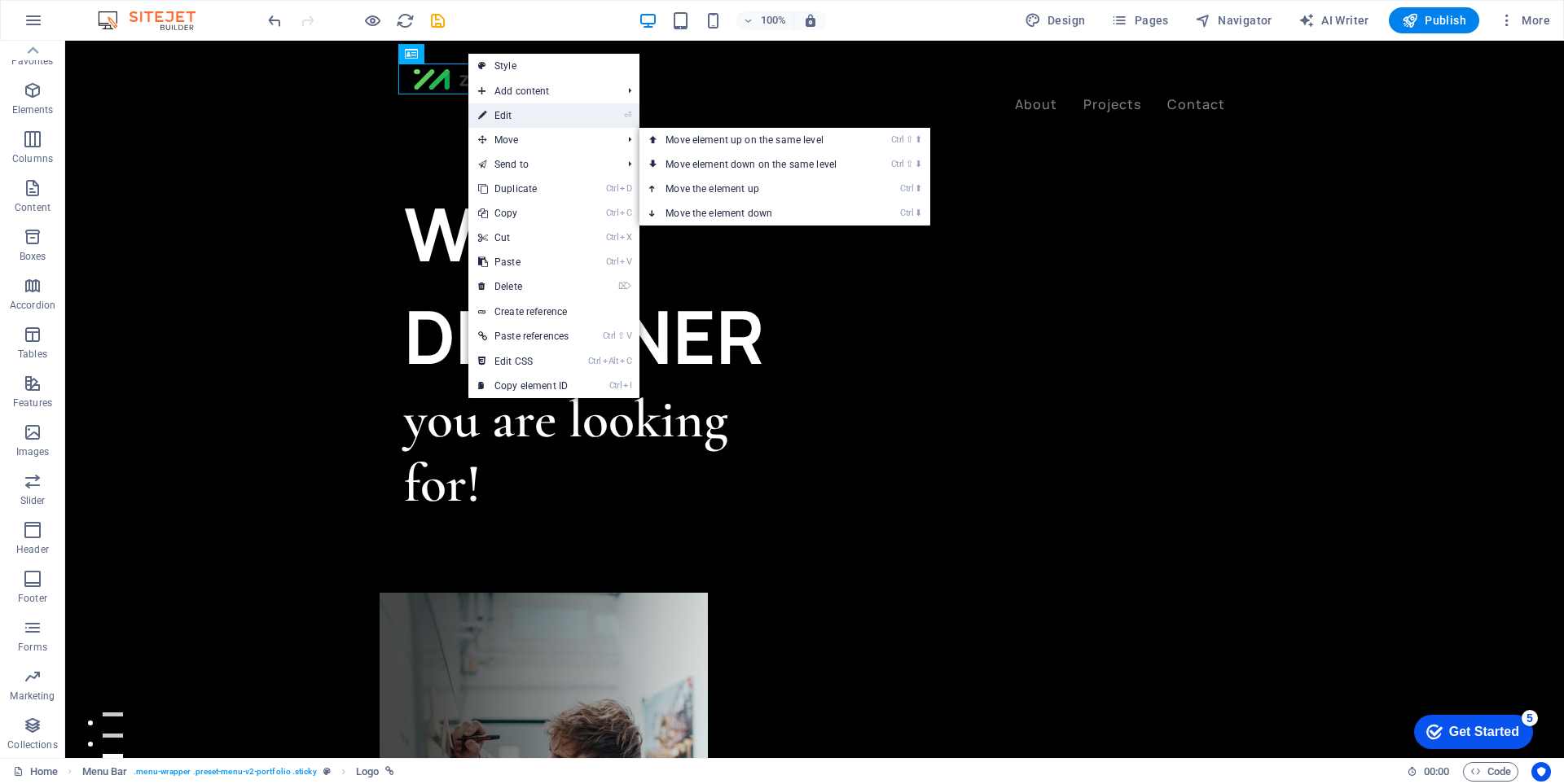
click at [553, 113] on link "⏎ Edit" at bounding box center [523, 116] width 110 height 24
select select "px"
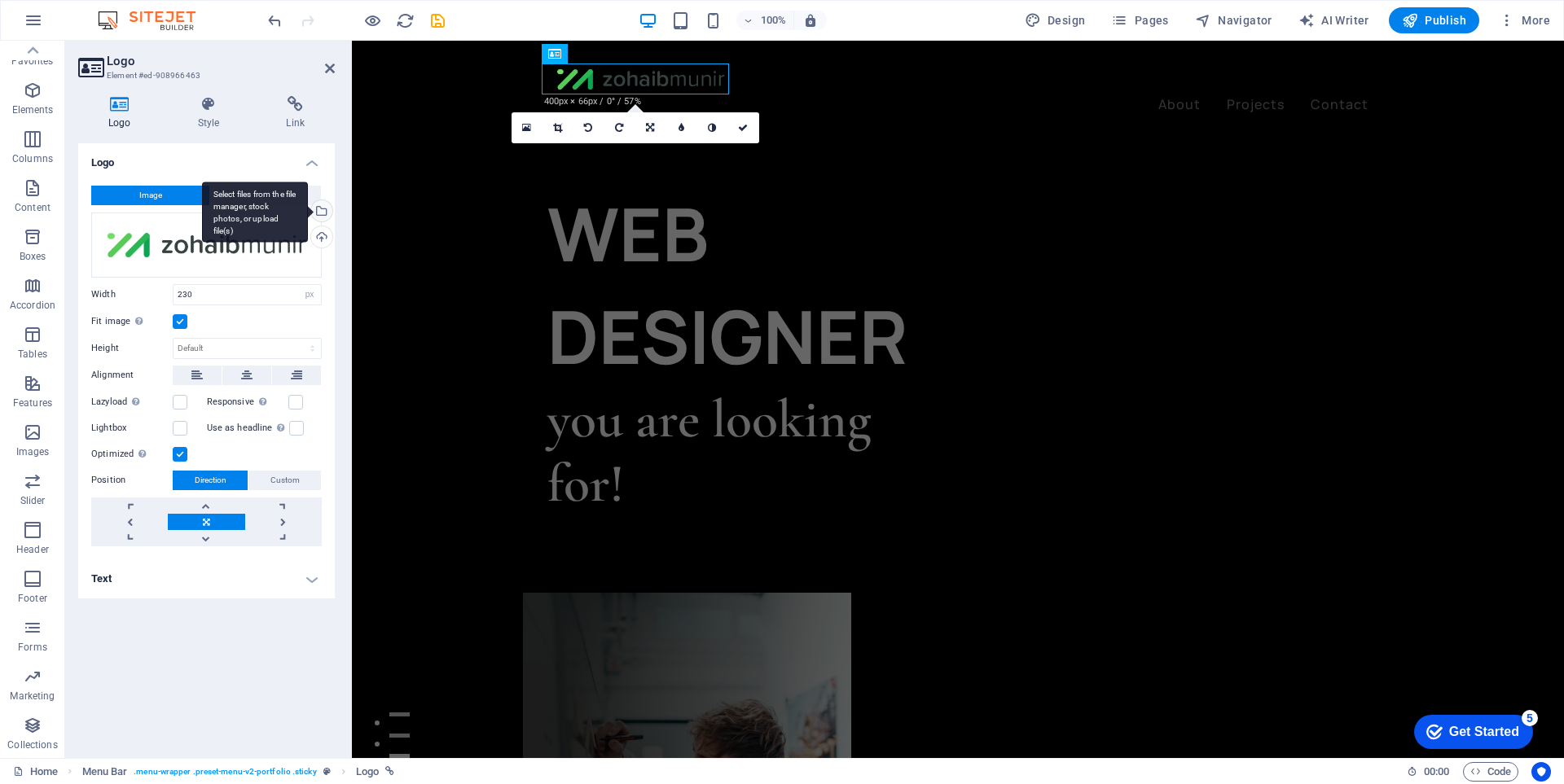
click at [331, 205] on div "Select files from the file manager, stock photos, or upload file(s)" at bounding box center [320, 213] width 24 height 24
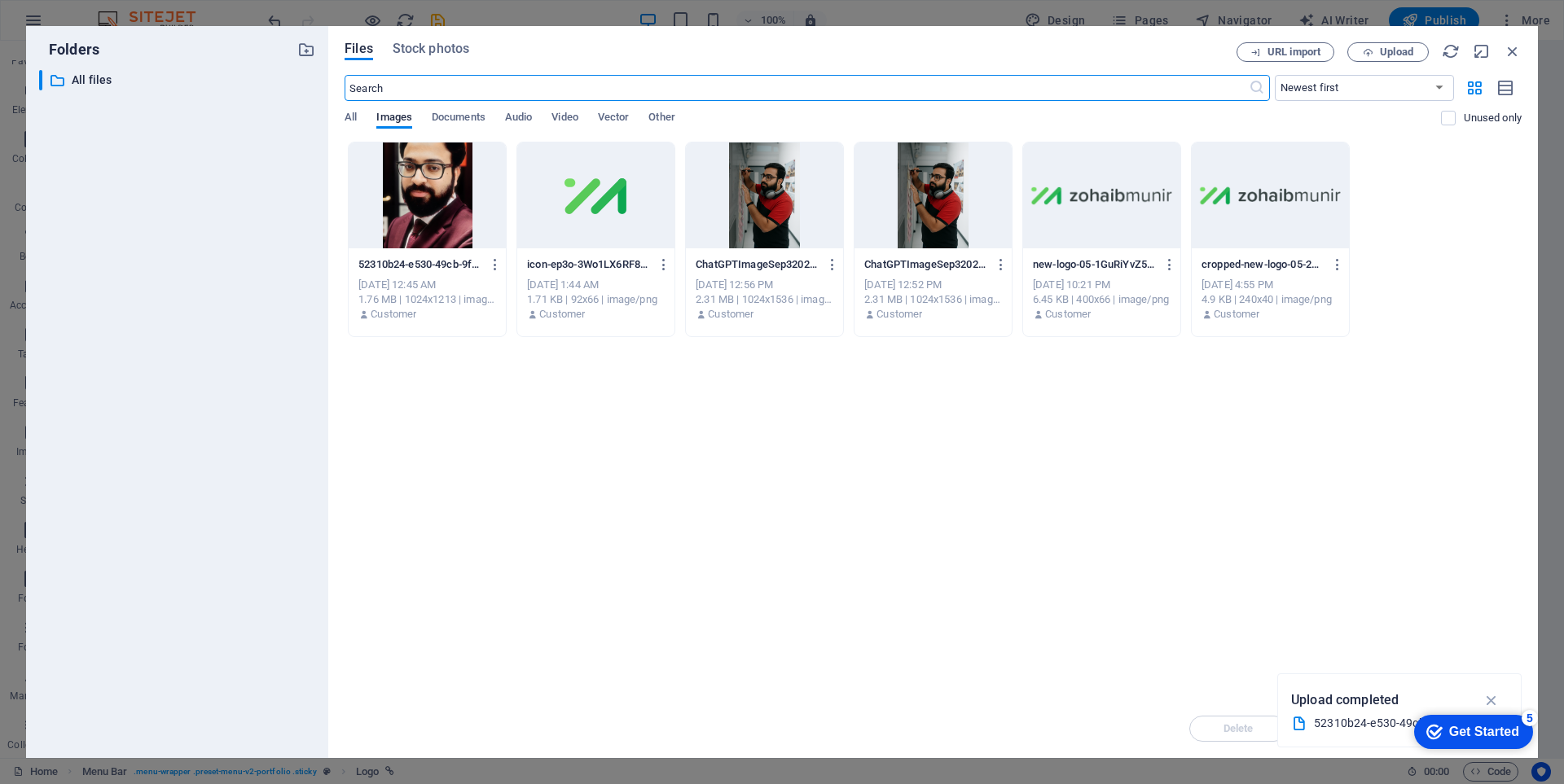
click at [610, 214] on div at bounding box center [596, 195] width 157 height 105
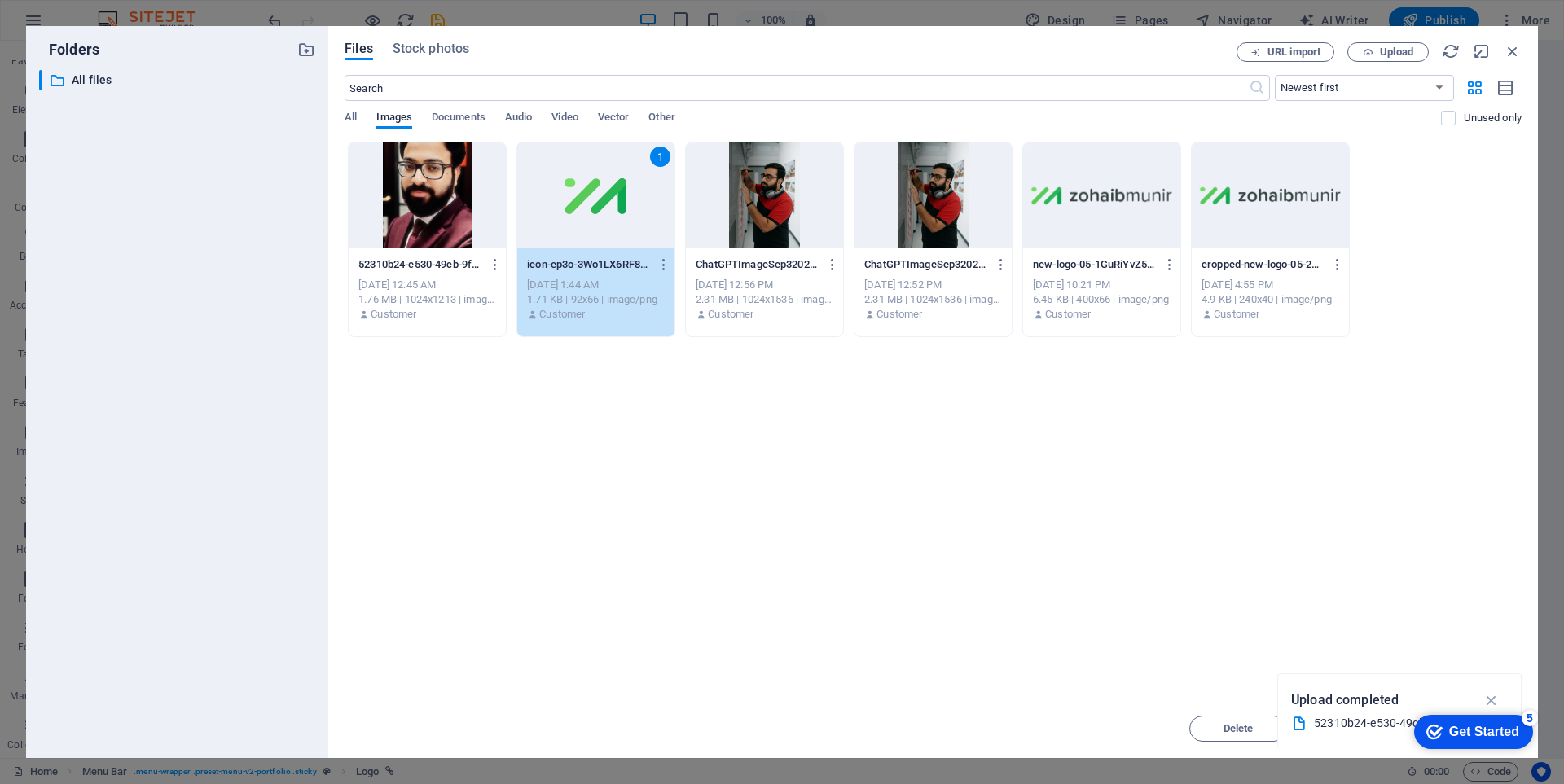
drag, startPoint x: 610, startPoint y: 214, endPoint x: 309, endPoint y: 249, distance: 303.0
click at [610, 214] on div "1" at bounding box center [596, 195] width 157 height 105
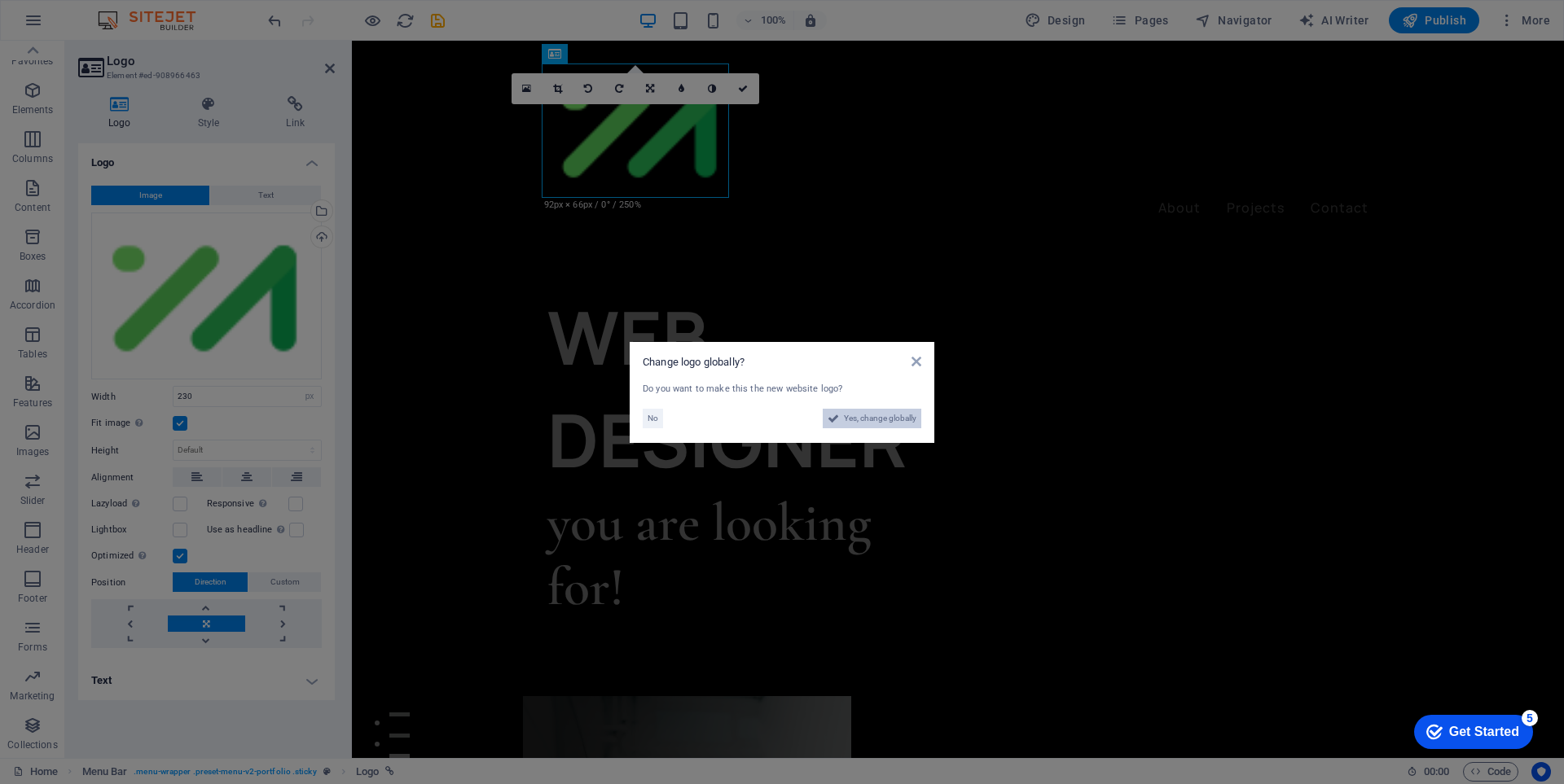
click at [878, 413] on span "Yes, change globally" at bounding box center [880, 418] width 73 height 20
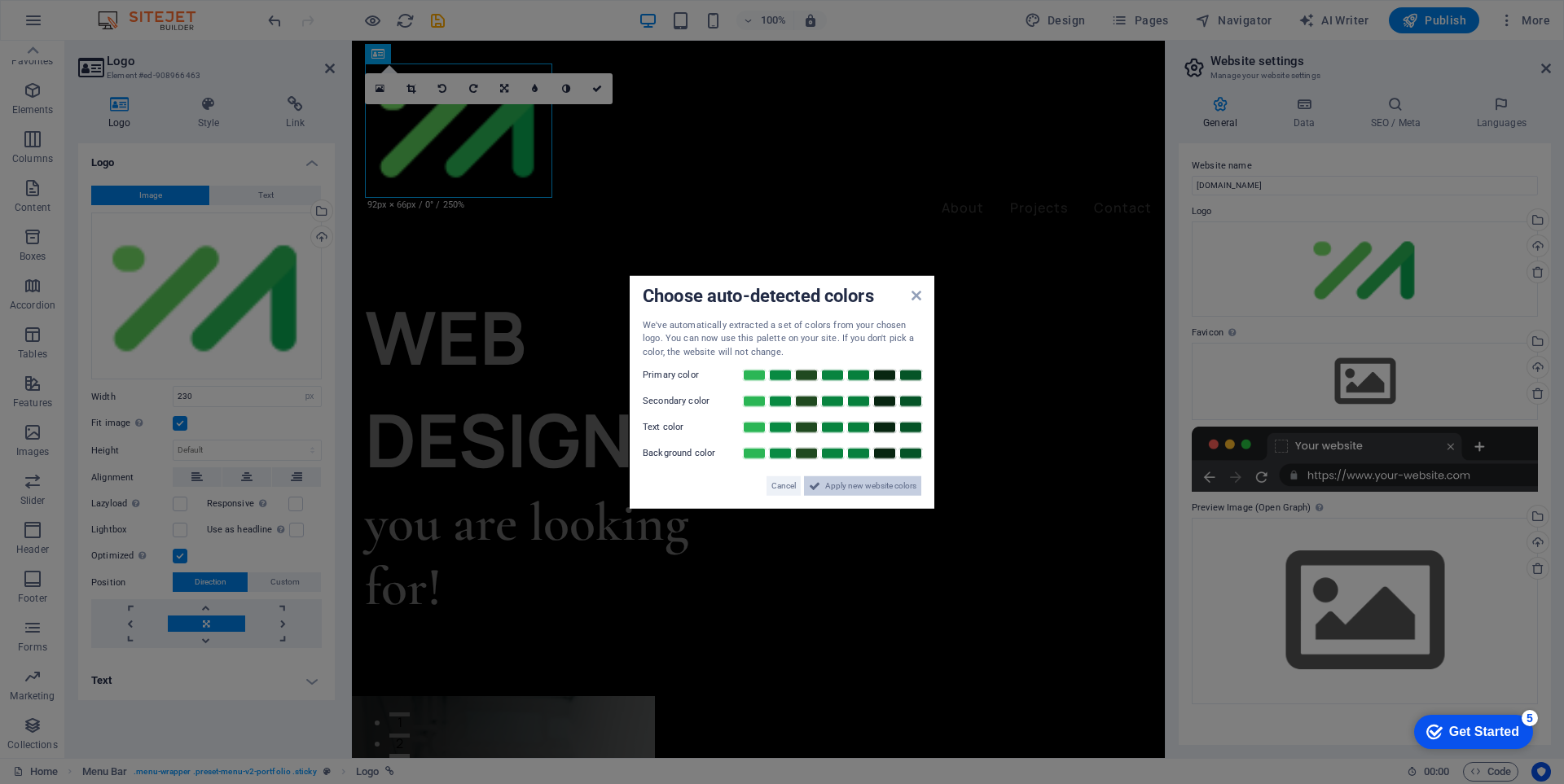
click at [868, 478] on div "Cancel Apply new website colors" at bounding box center [782, 480] width 278 height 33
click at [868, 481] on span "Apply new website colors" at bounding box center [871, 486] width 92 height 20
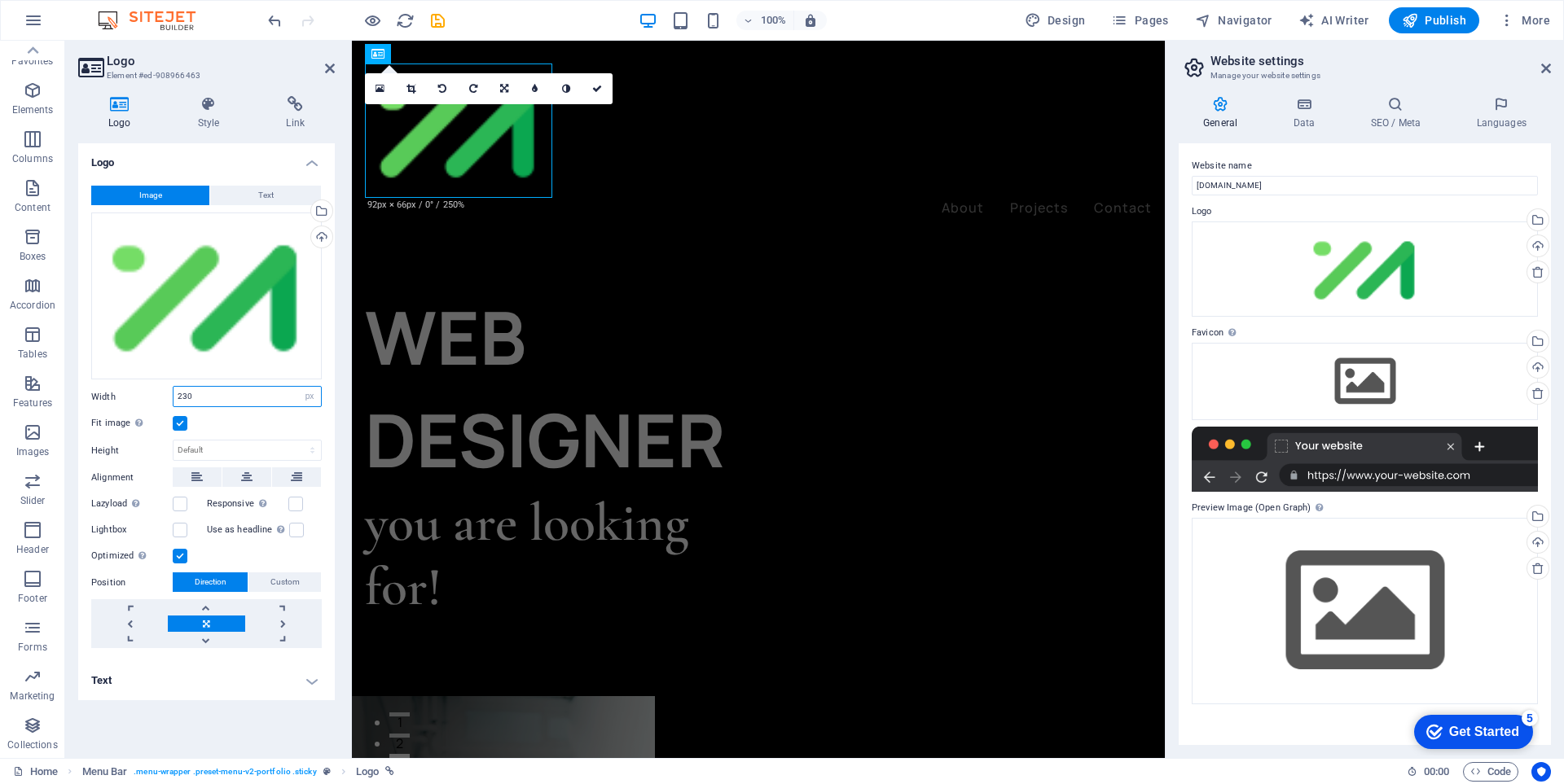
drag, startPoint x: 231, startPoint y: 395, endPoint x: 113, endPoint y: 392, distance: 118.0
click at [113, 392] on div "Width 230 Default auto px rem % em vh vw" at bounding box center [207, 397] width 231 height 21
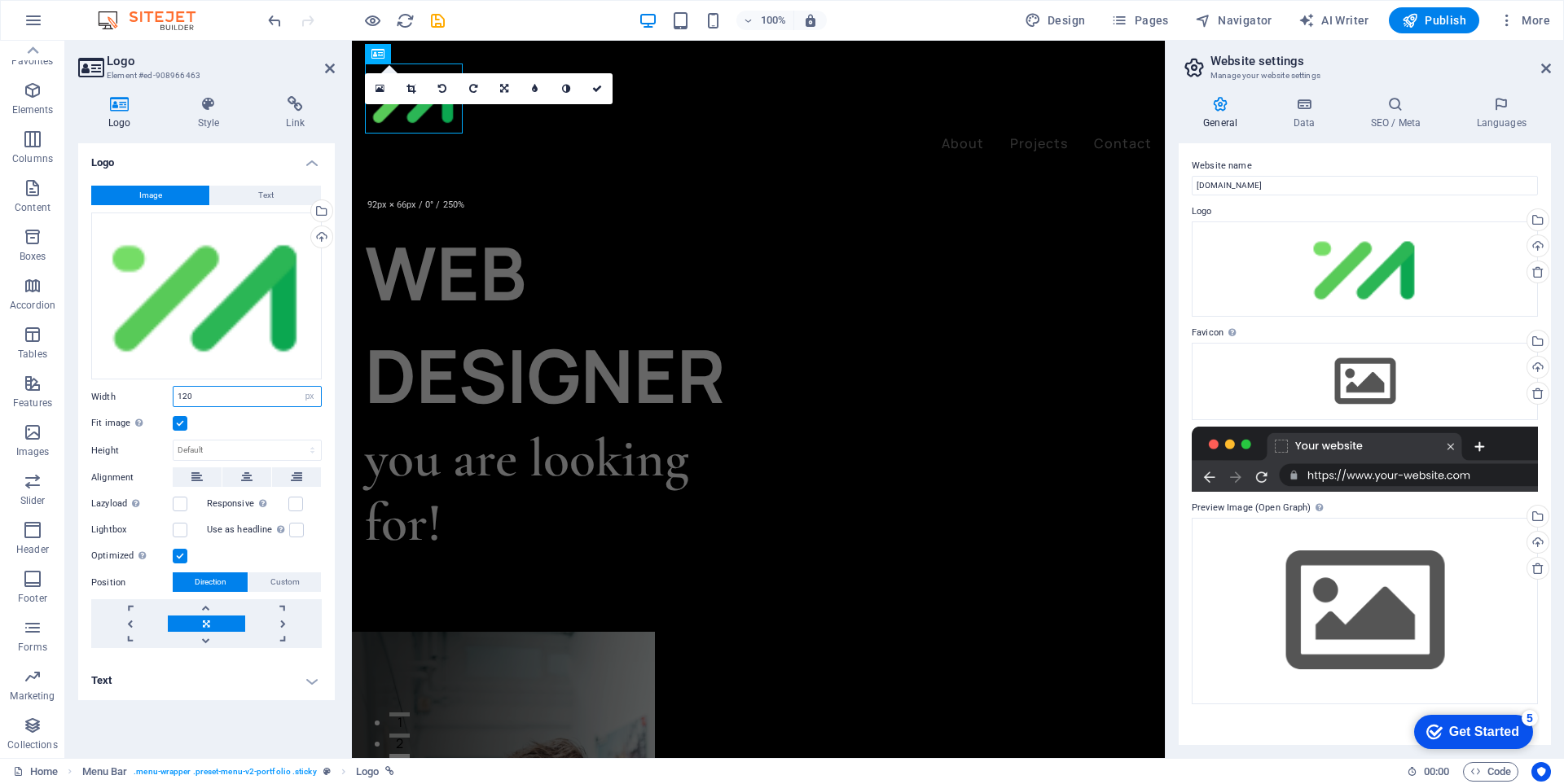
drag, startPoint x: 199, startPoint y: 393, endPoint x: 144, endPoint y: 398, distance: 55.2
click at [144, 398] on div "Width 120 Default auto px rem % em vh vw" at bounding box center [207, 397] width 231 height 21
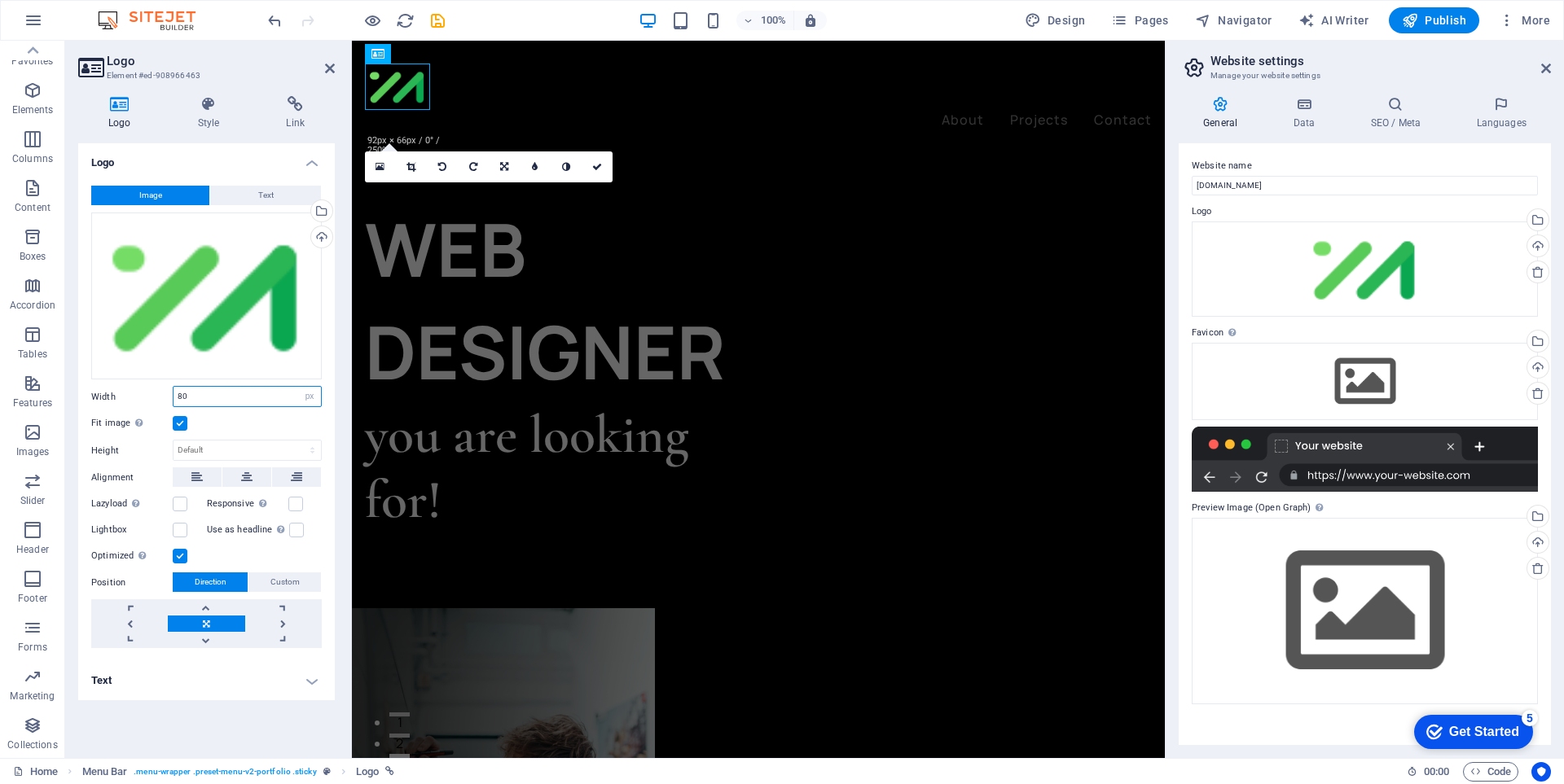
click at [139, 398] on div "Width 80 Default auto px rem % em vh vw" at bounding box center [207, 397] width 231 height 21
type input "70"
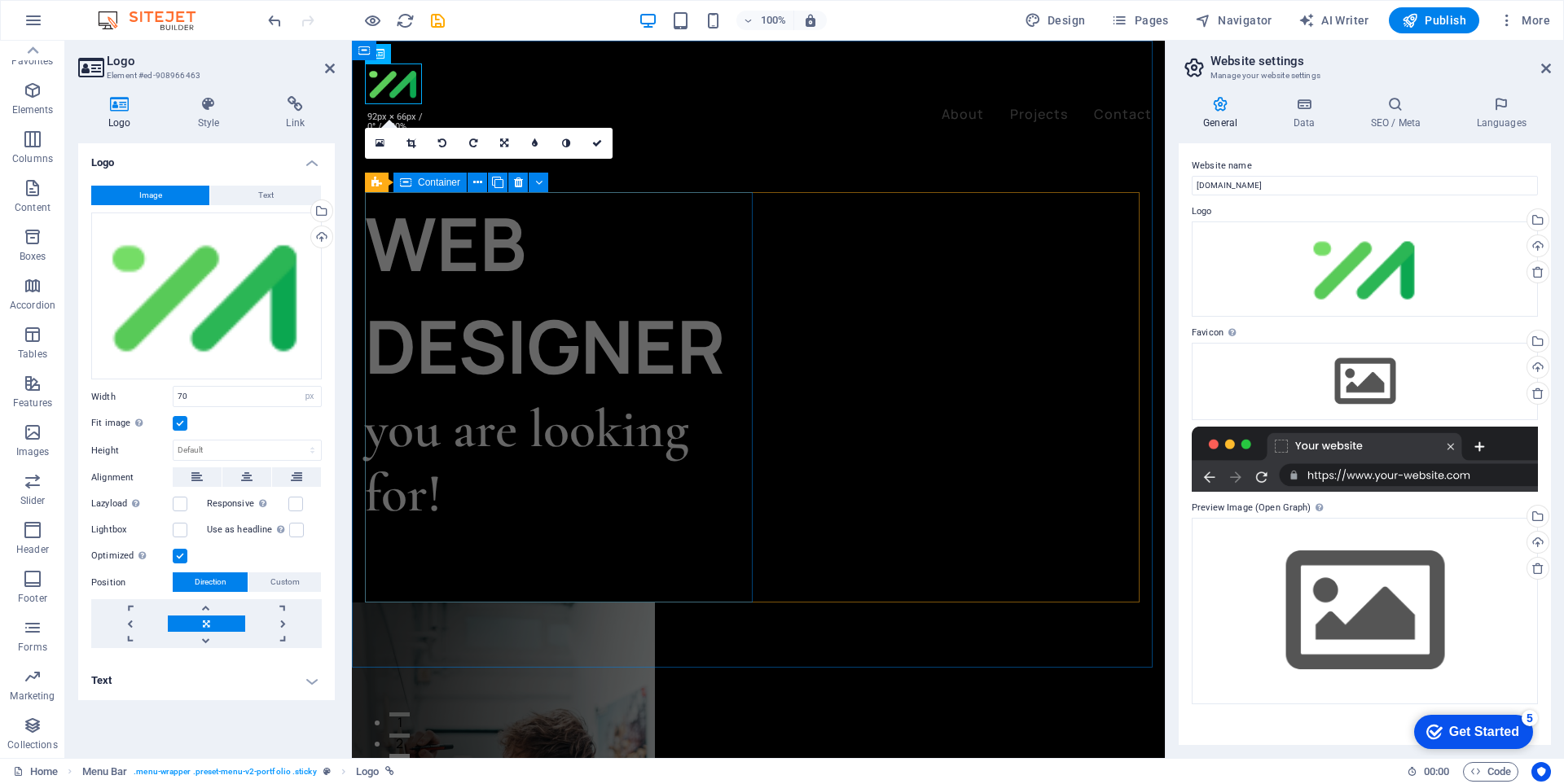
click at [642, 364] on div "WEB DESIGNER you are looking for! Let’s talk My projects" at bounding box center [561, 397] width 393 height 411
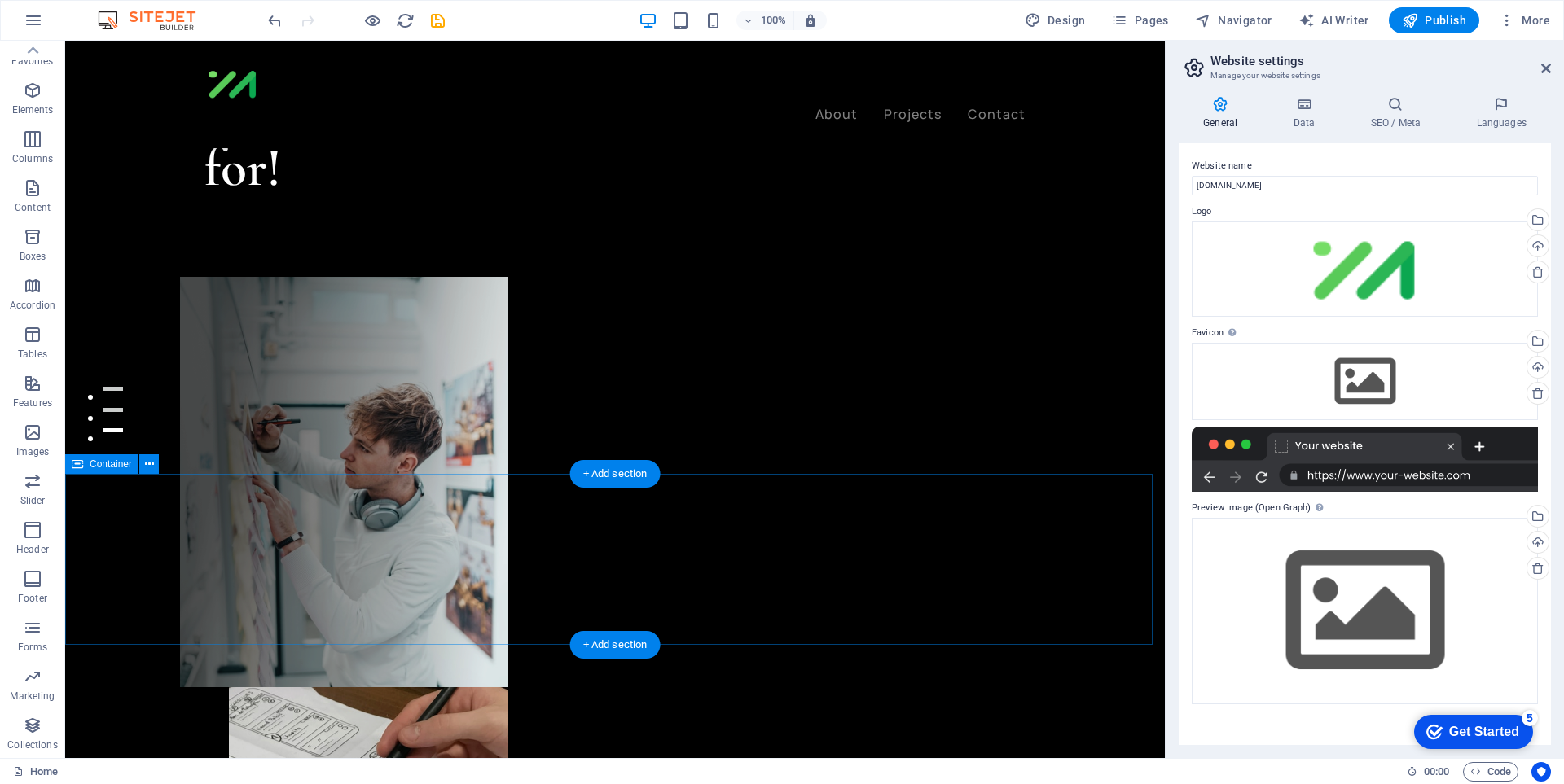
scroll to position [570, 0]
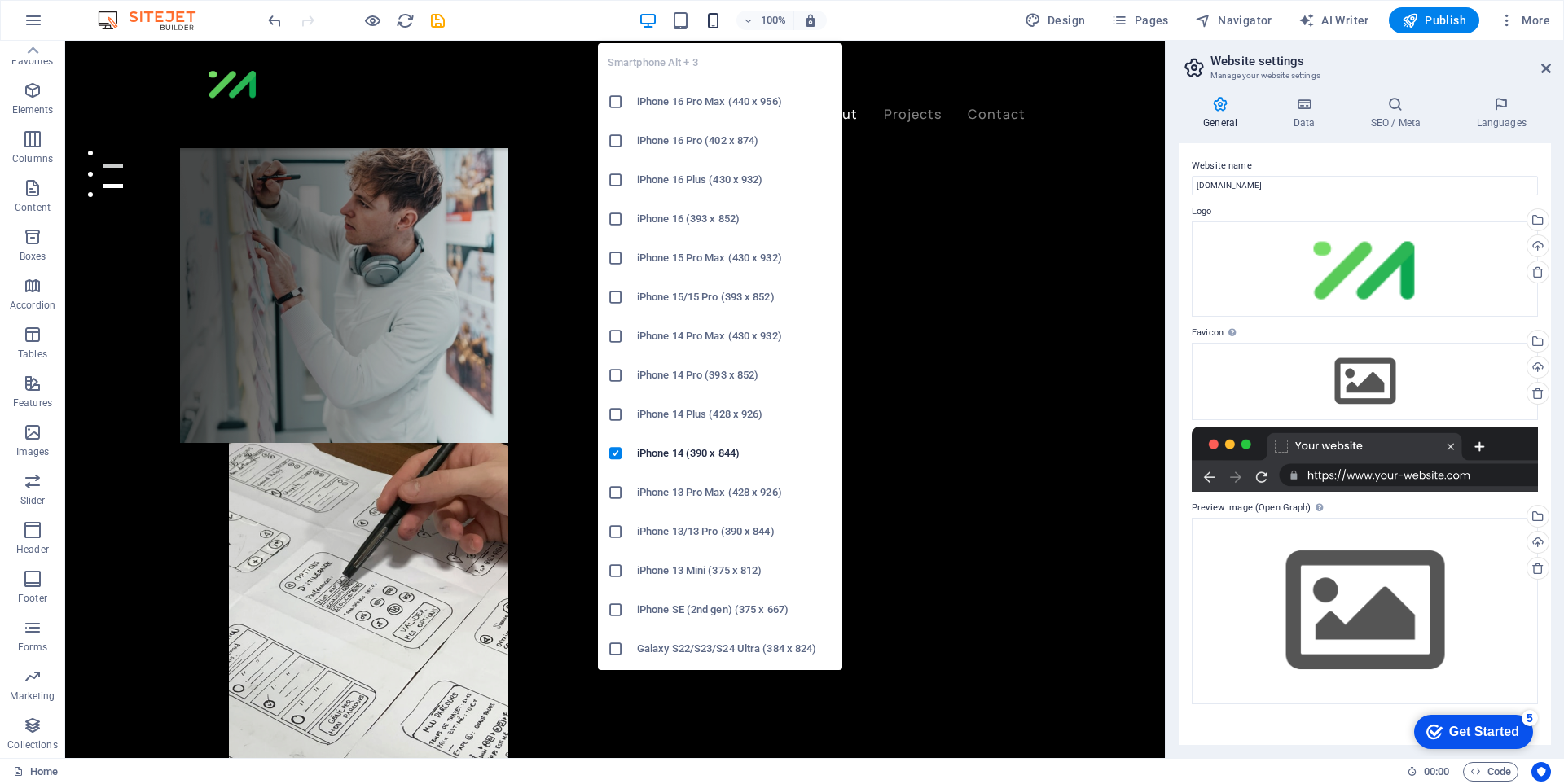
click at [721, 20] on icon "button" at bounding box center [713, 21] width 19 height 19
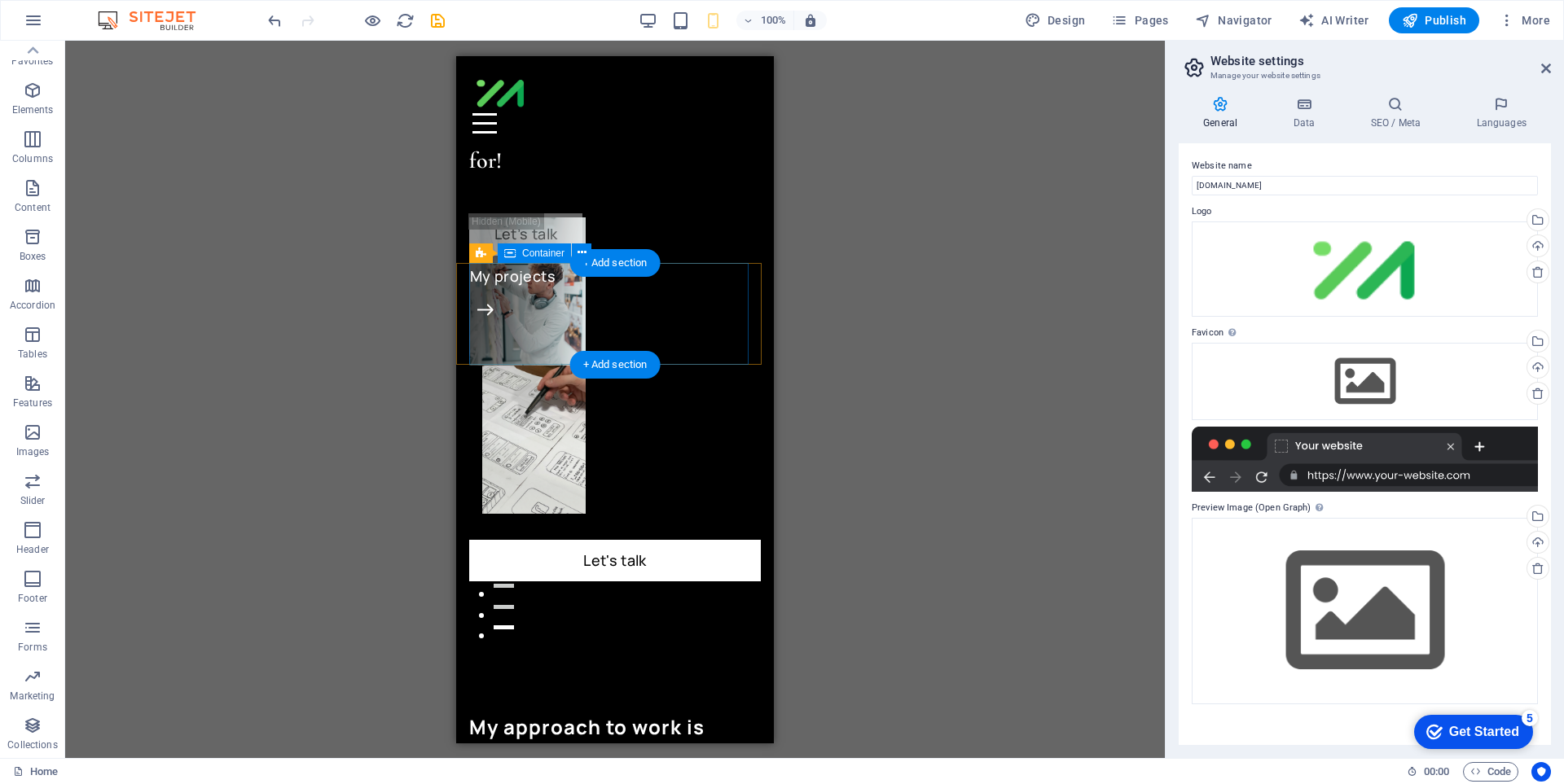
scroll to position [0, 0]
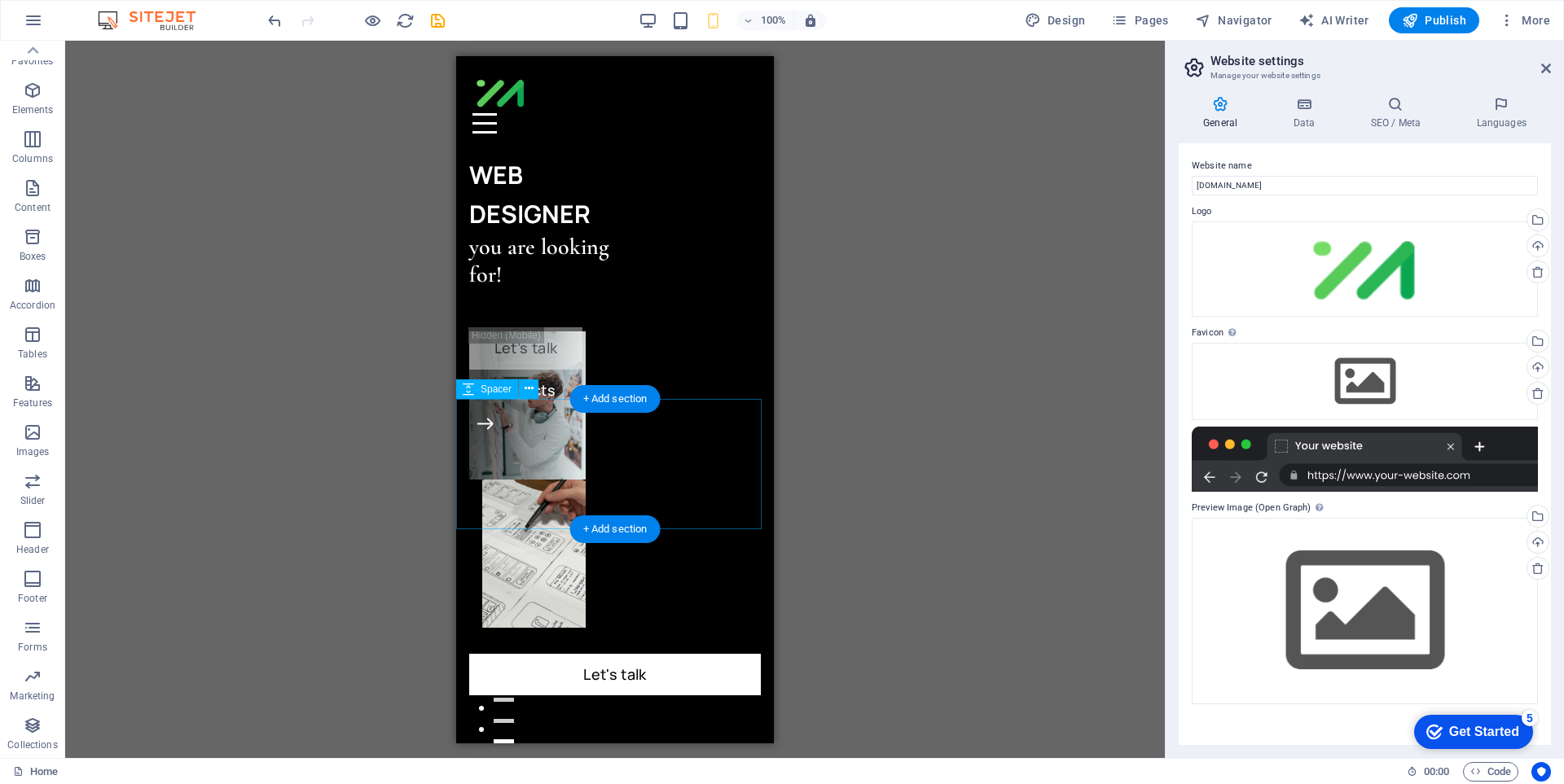
click at [621, 695] on div at bounding box center [615, 760] width 317 height 131
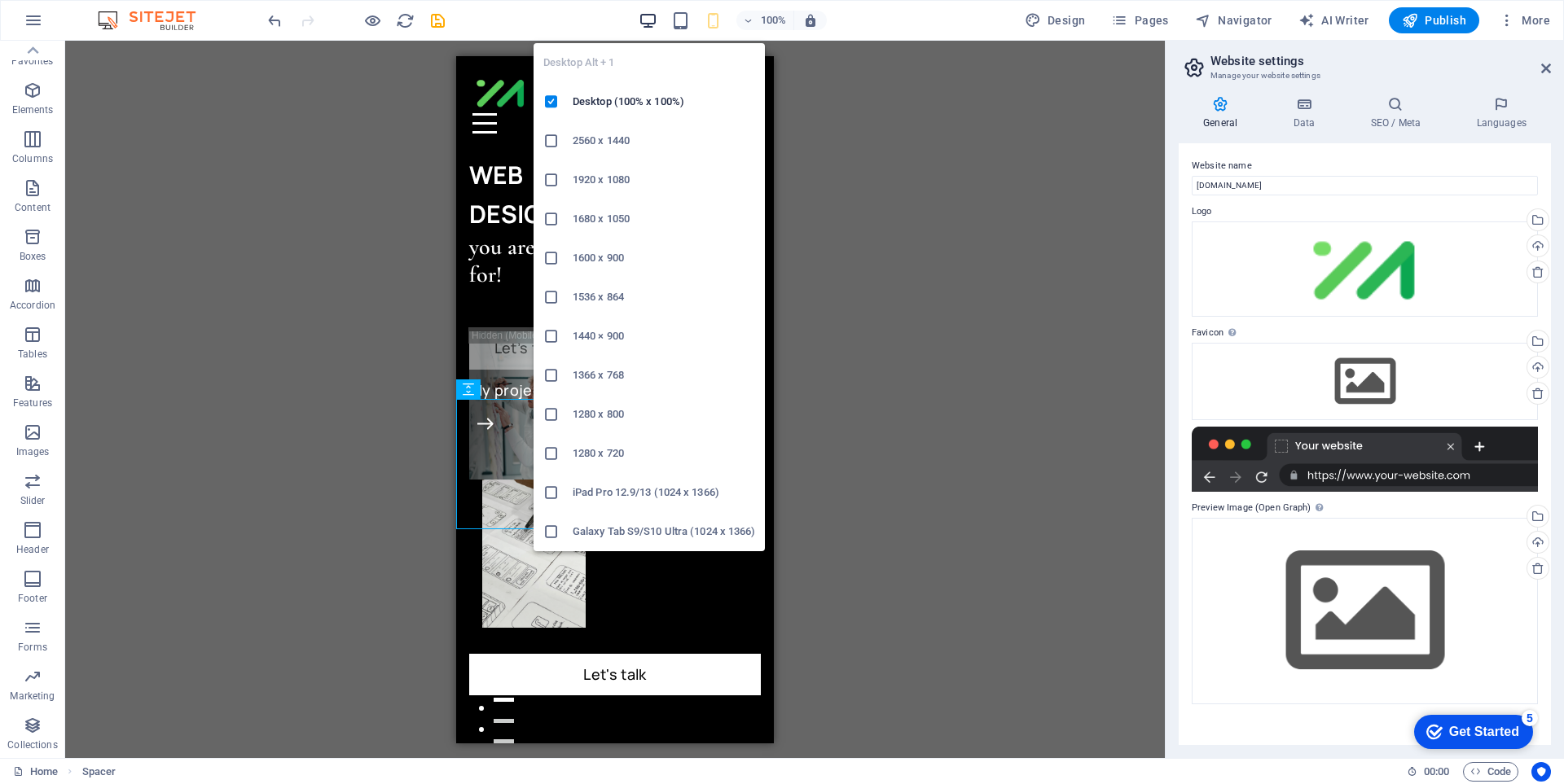
click at [654, 21] on icon "button" at bounding box center [648, 21] width 19 height 19
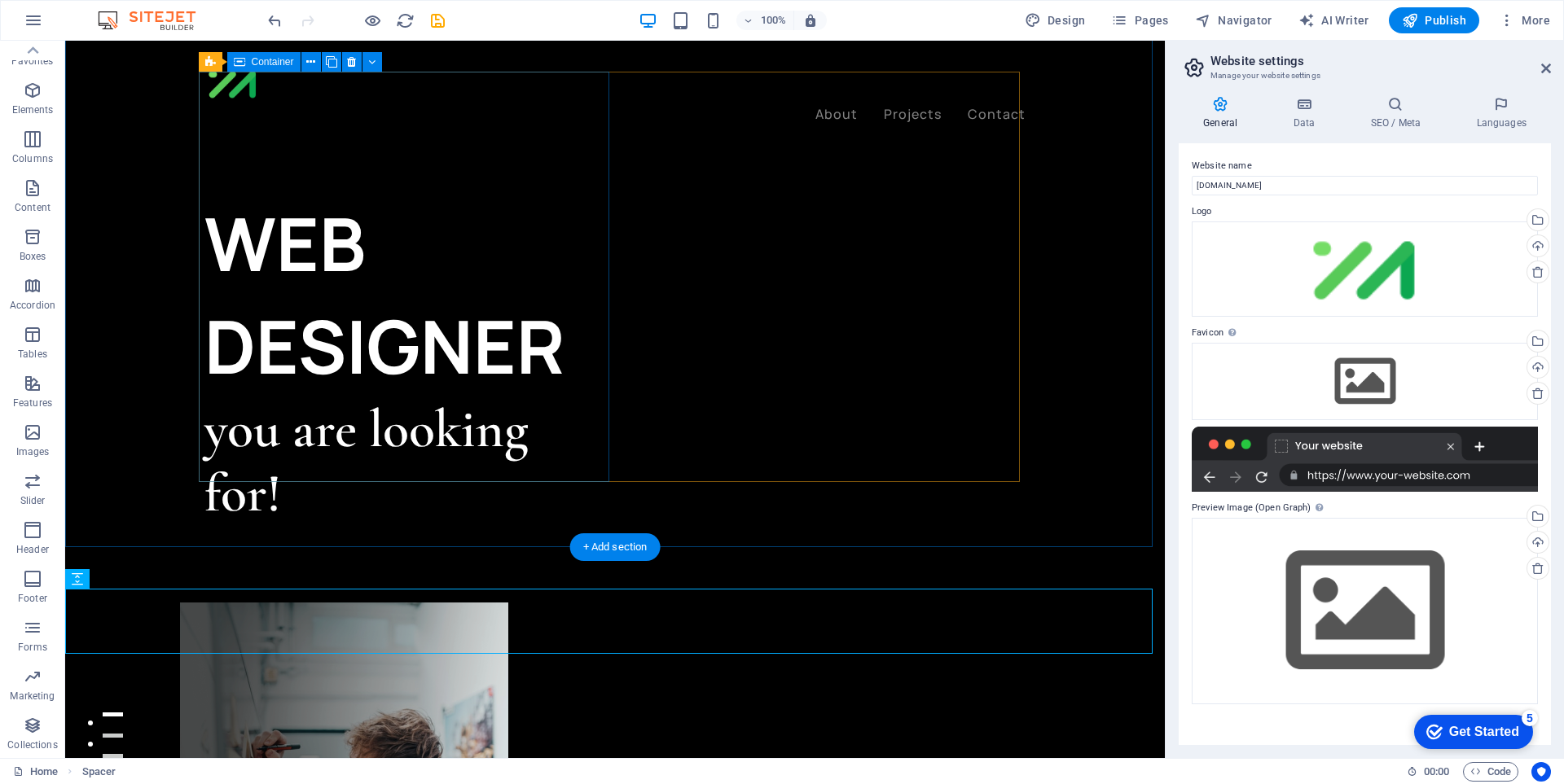
scroll to position [407, 0]
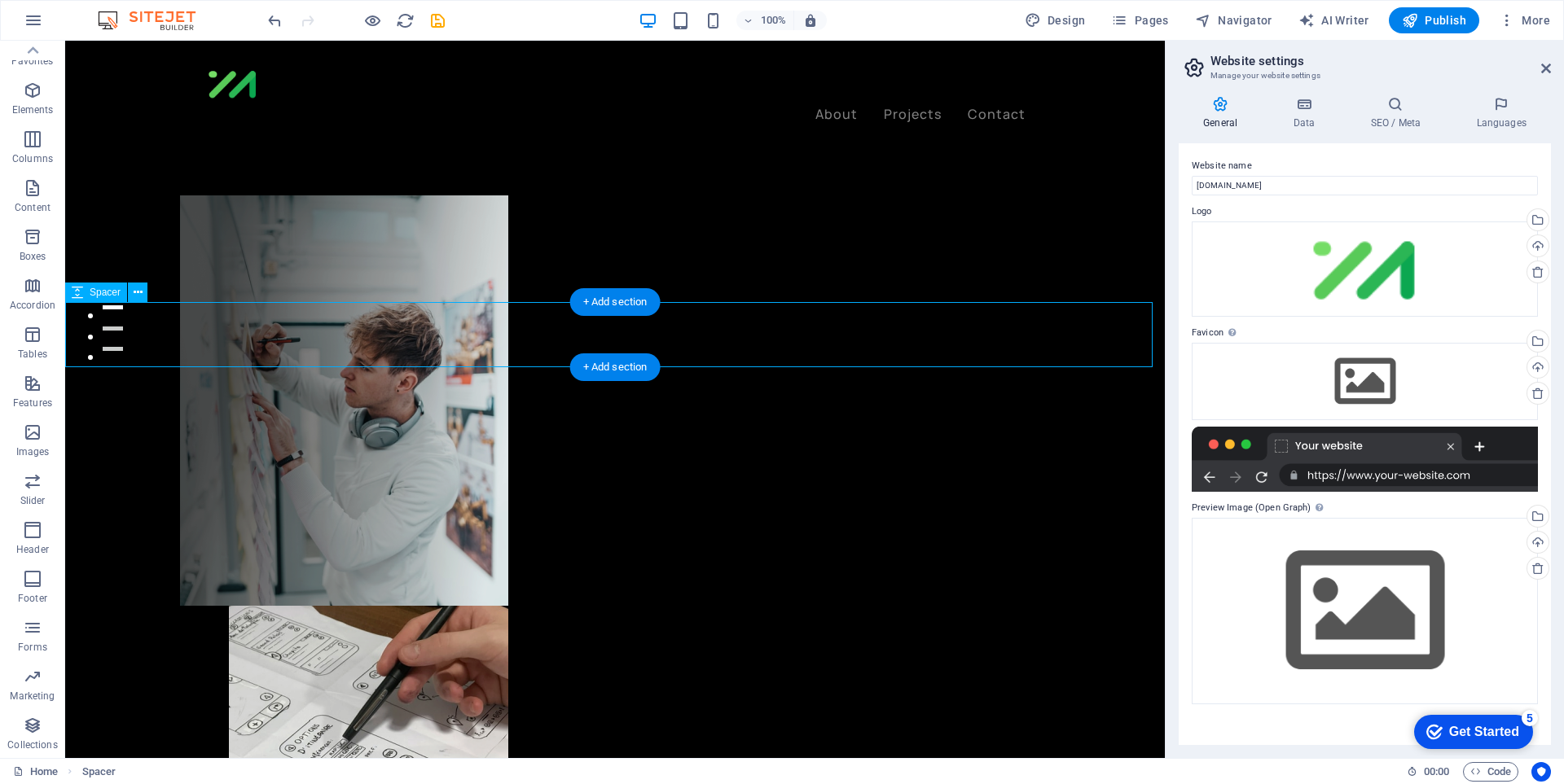
click at [140, 293] on icon at bounding box center [138, 293] width 9 height 17
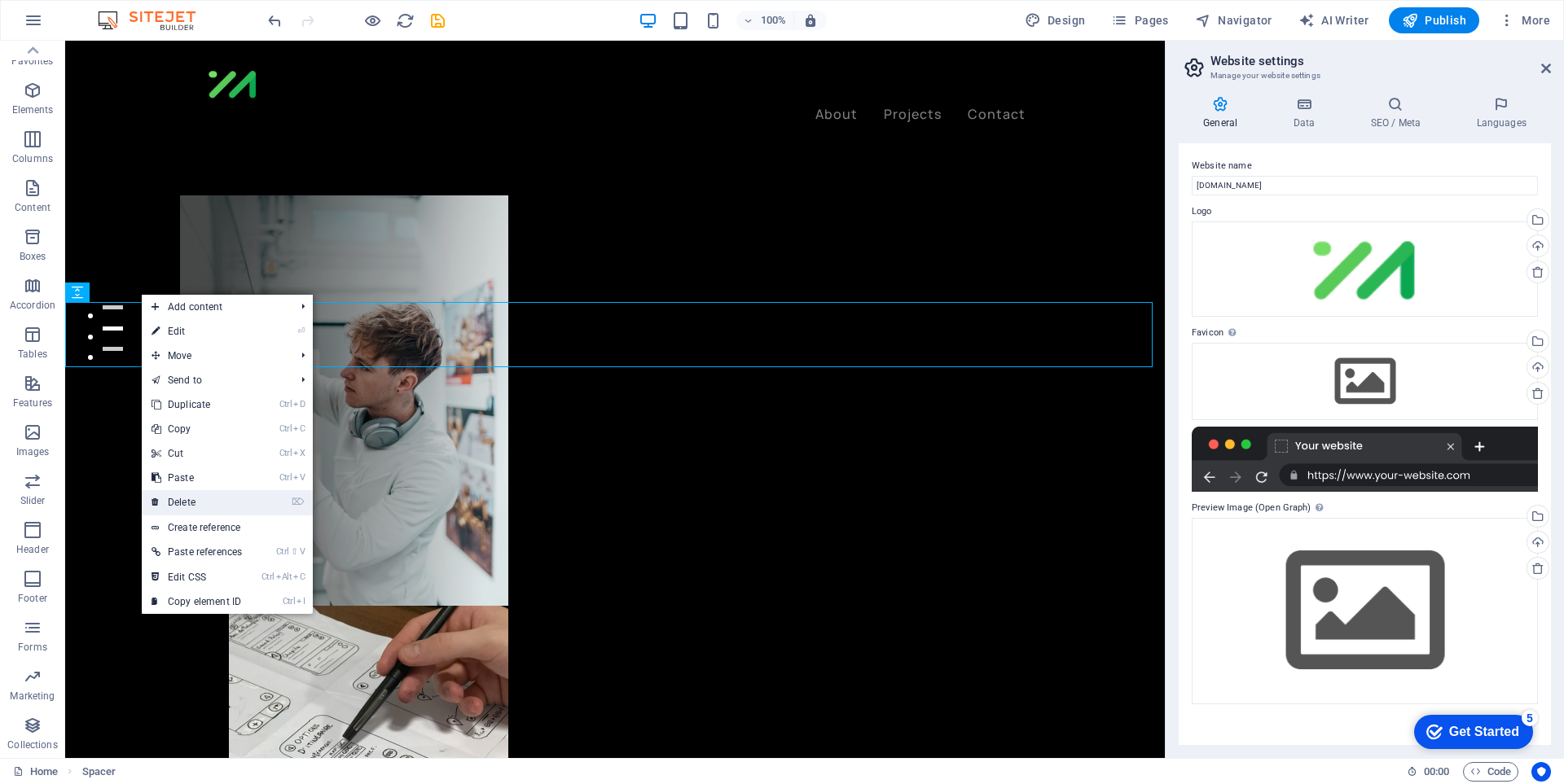
click at [216, 504] on link "⌦ Delete" at bounding box center [196, 502] width 110 height 24
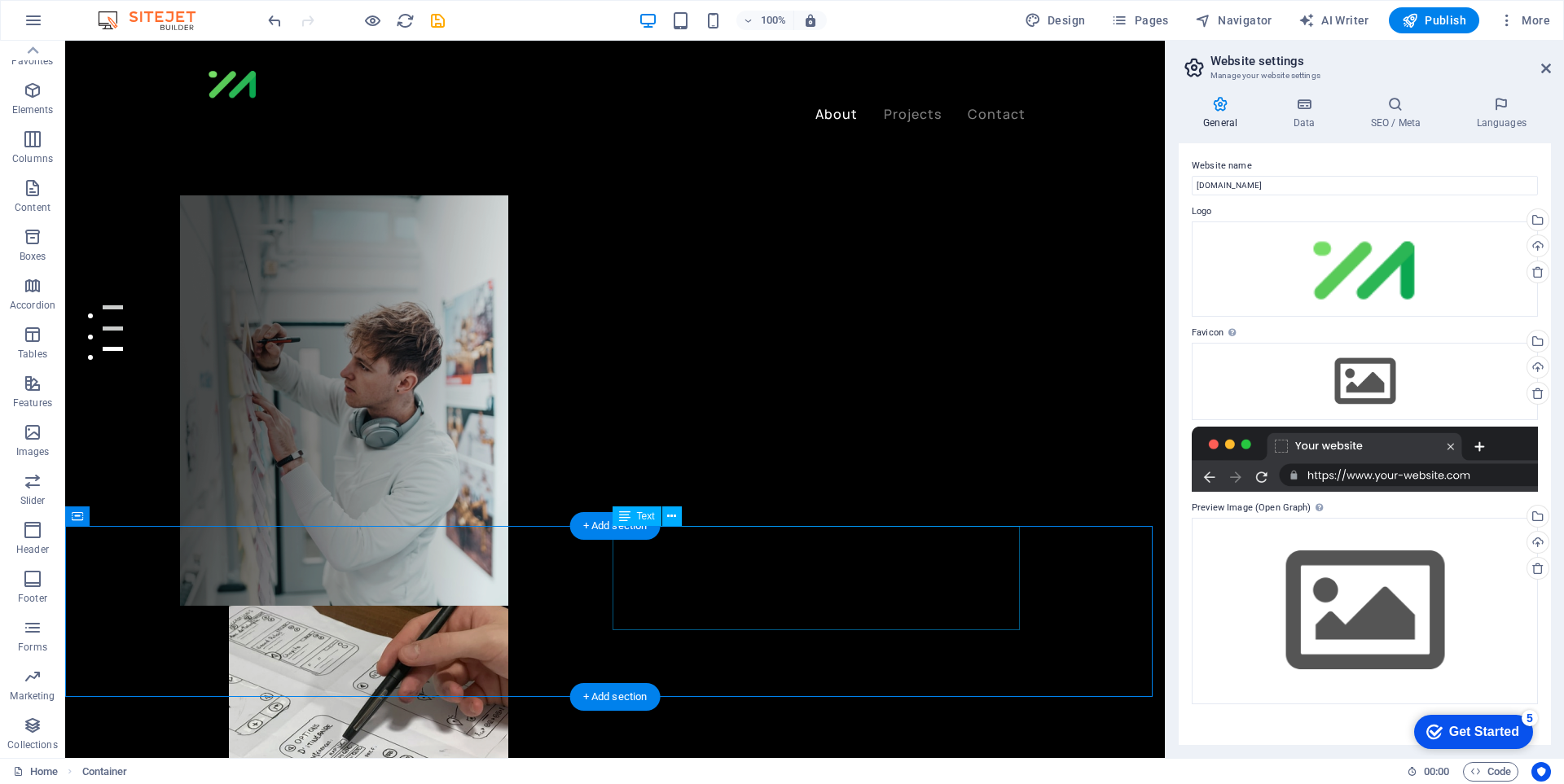
scroll to position [652, 0]
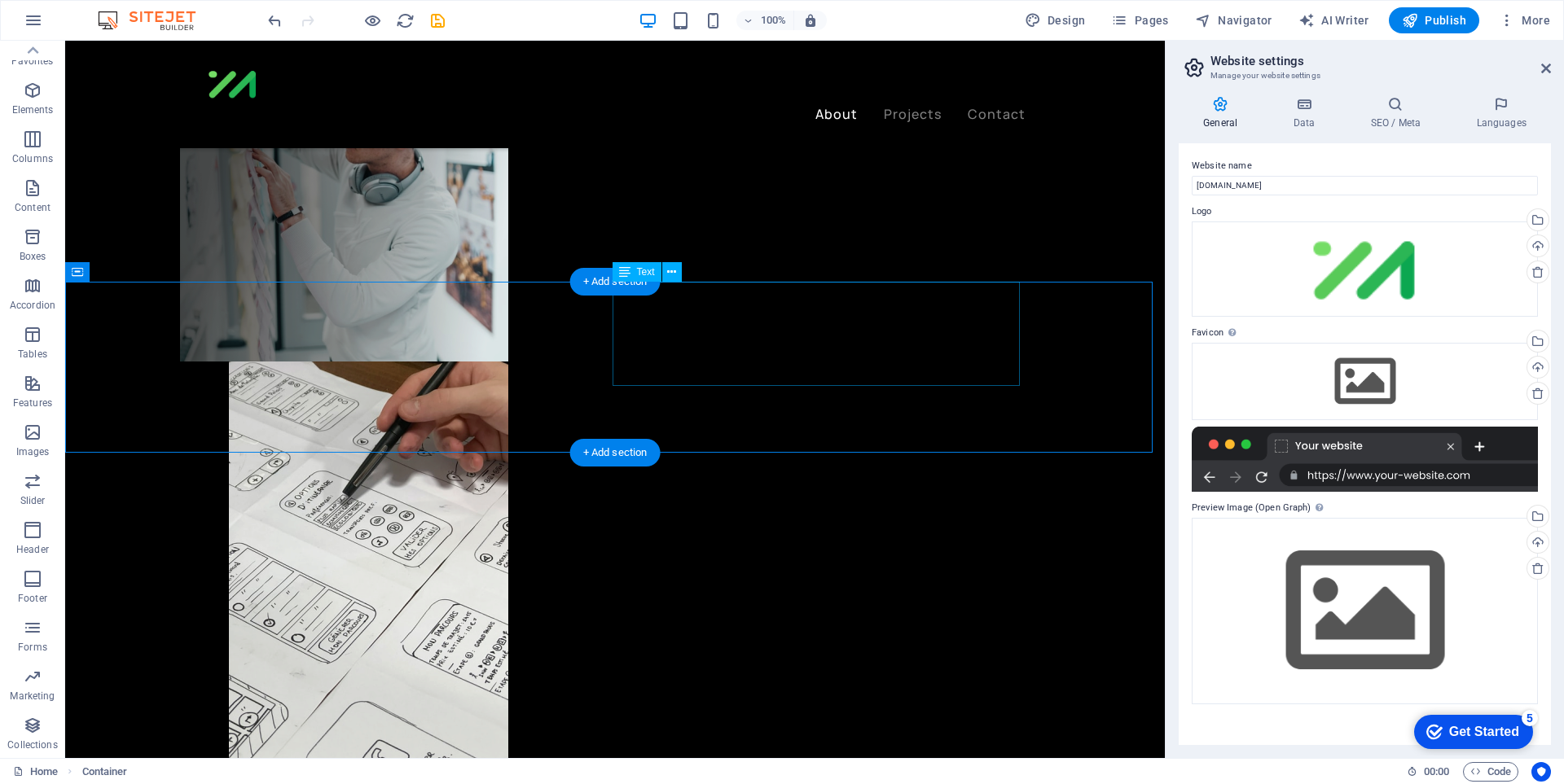
click at [629, 273] on icon at bounding box center [624, 271] width 11 height 20
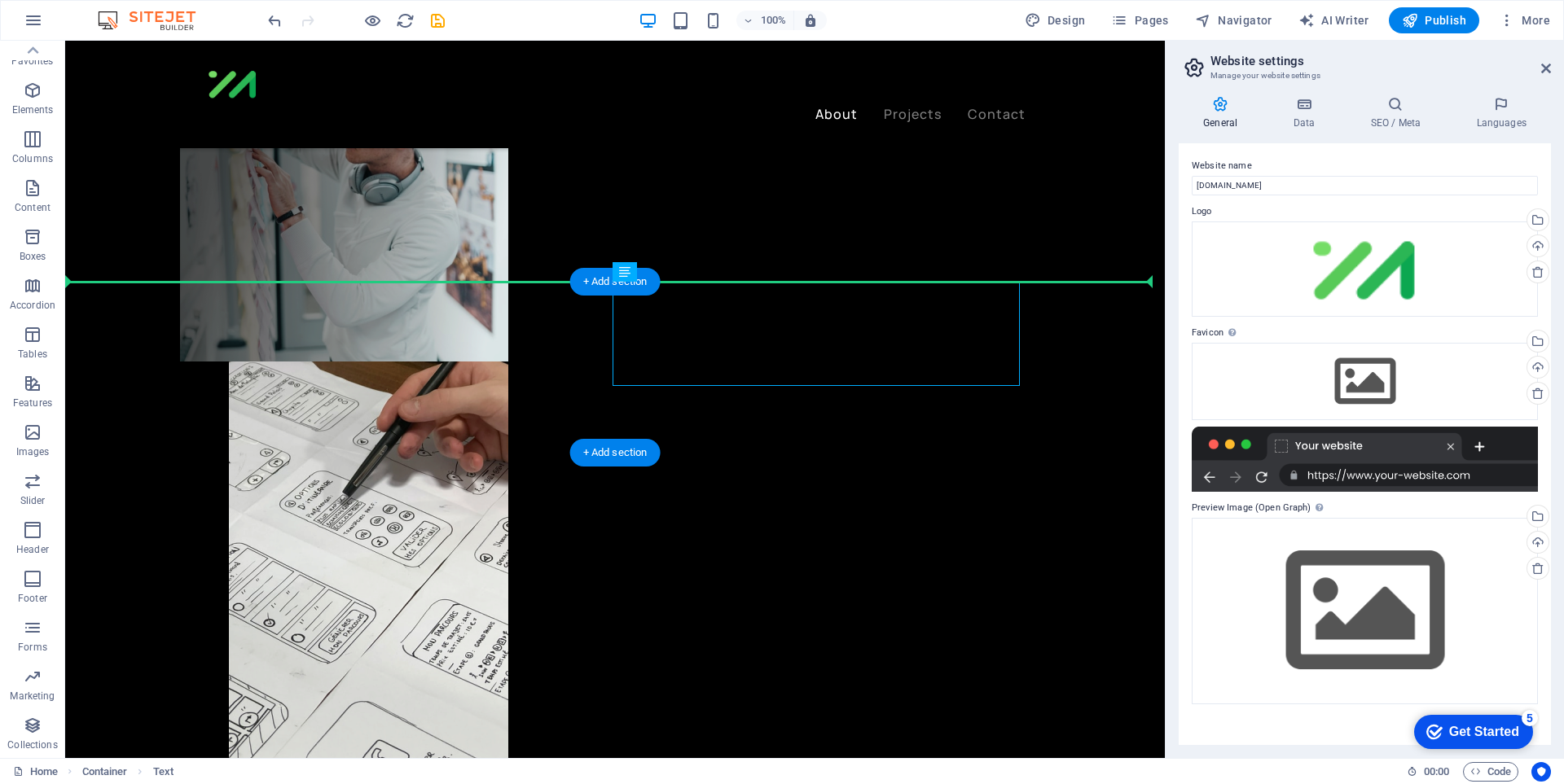
drag, startPoint x: 559, startPoint y: 364, endPoint x: 704, endPoint y: 346, distance: 146.1
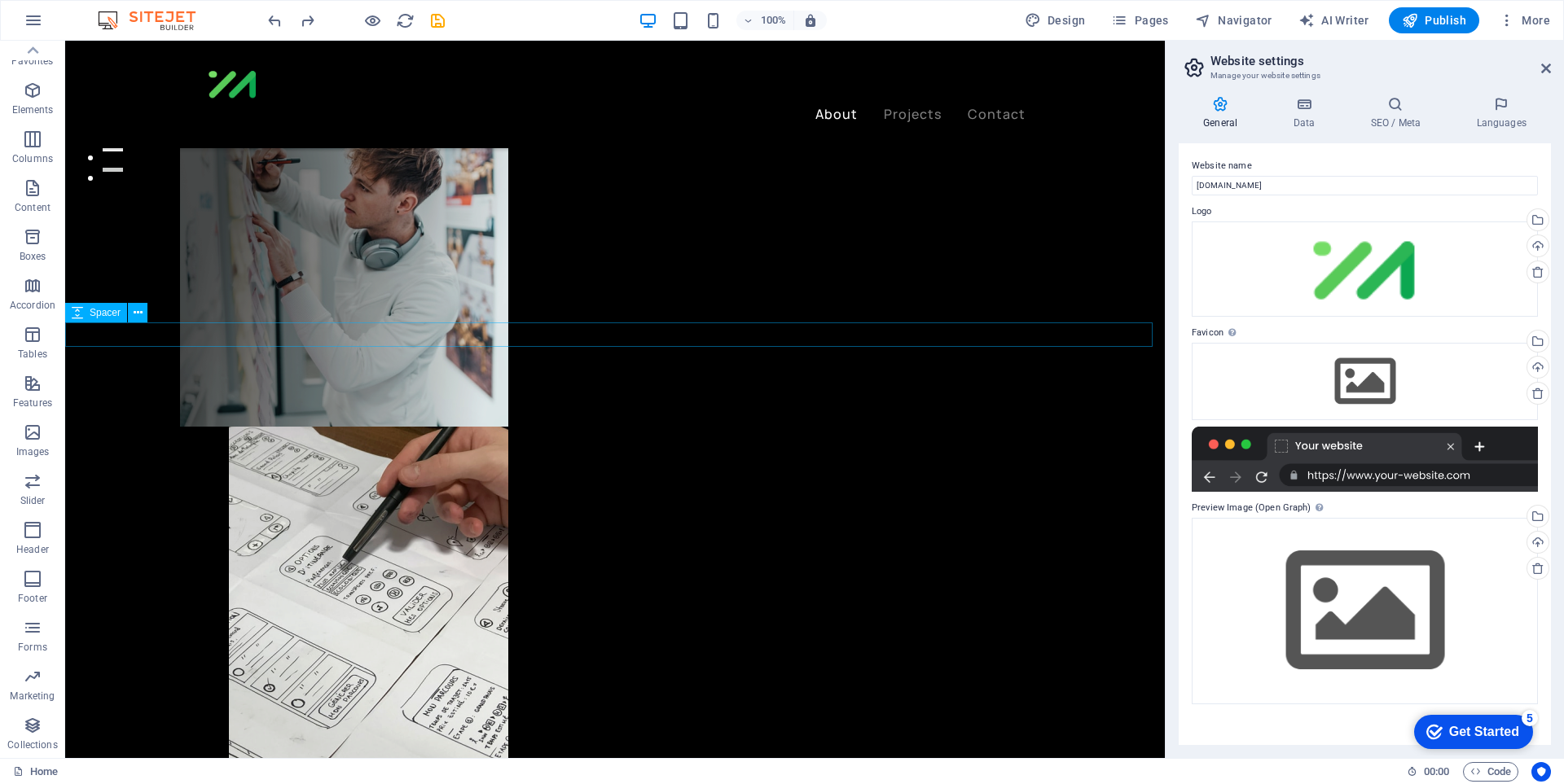
scroll to position [424, 0]
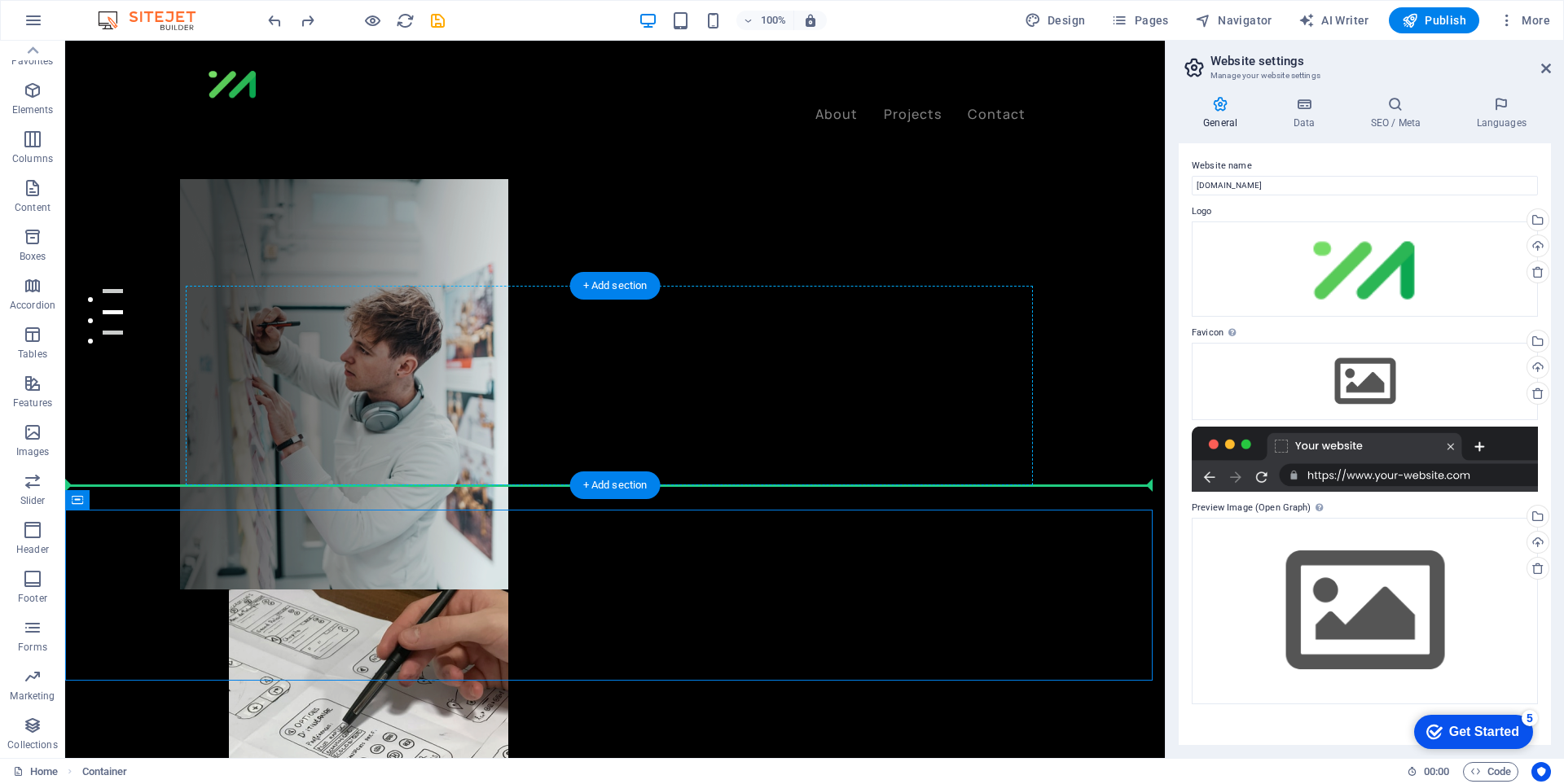
drag, startPoint x: 718, startPoint y: 522, endPoint x: 647, endPoint y: 518, distance: 71.1
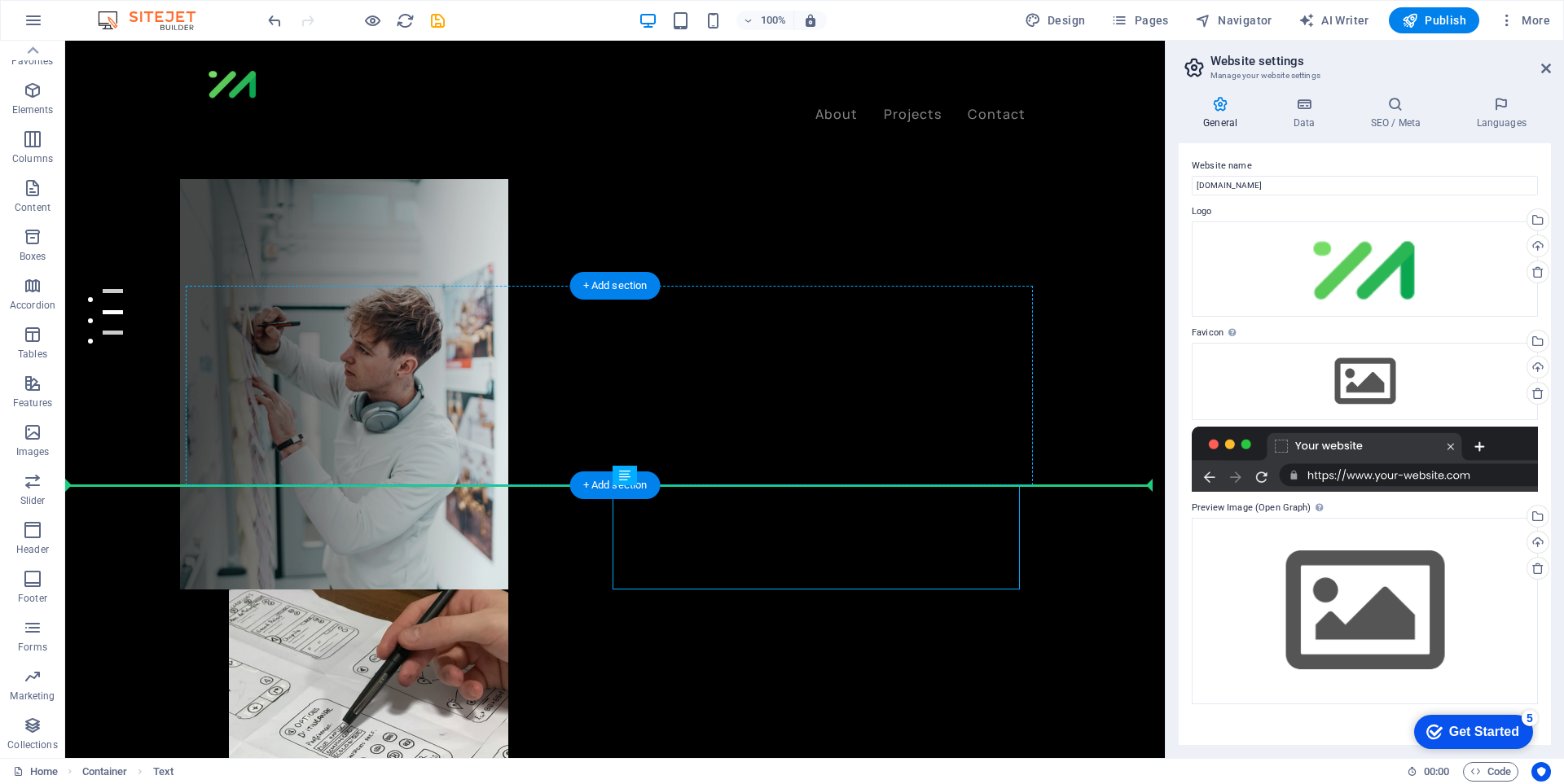
drag, startPoint x: 724, startPoint y: 496, endPoint x: 712, endPoint y: 458, distance: 39.8
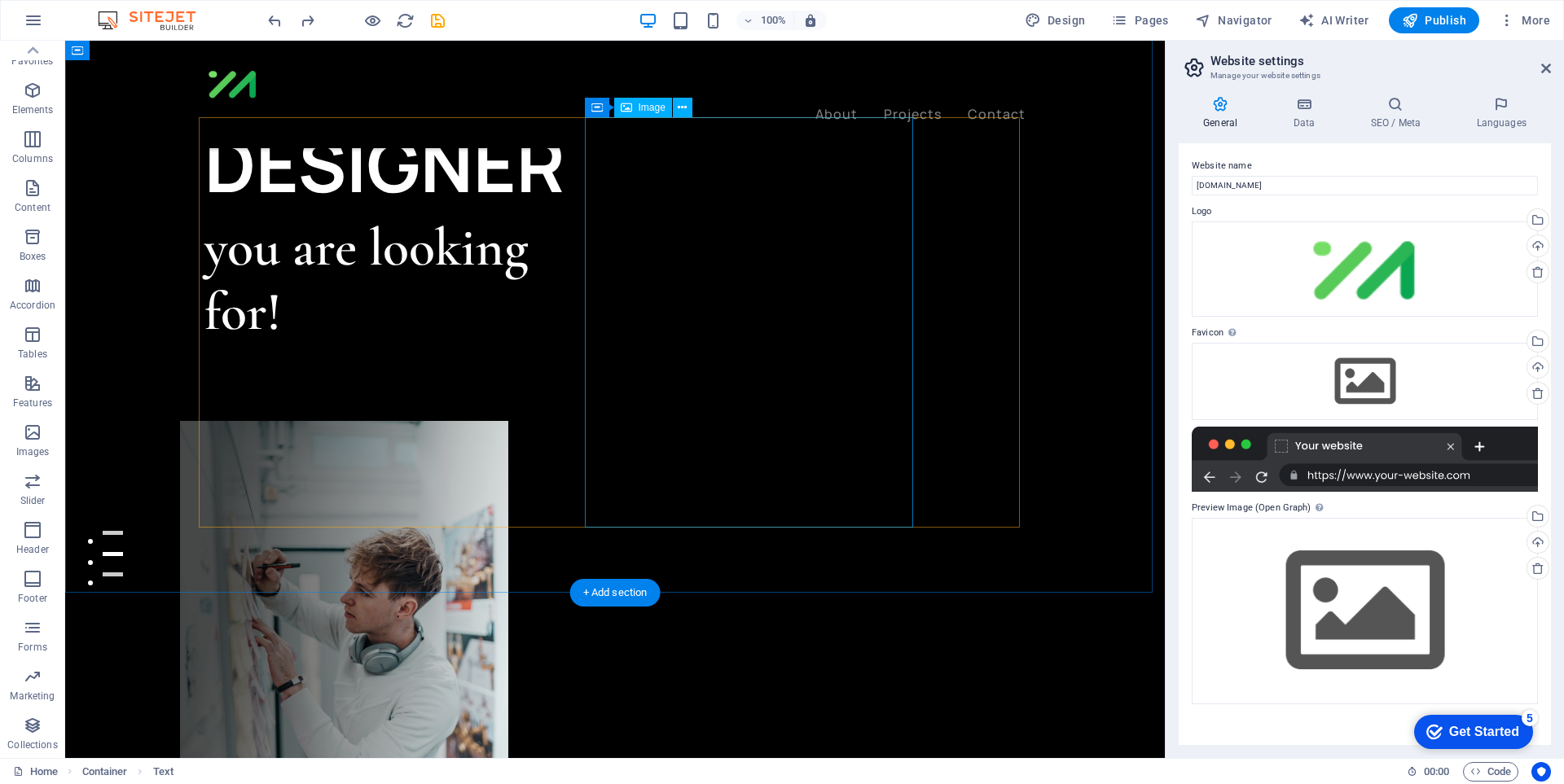
scroll to position [16, 0]
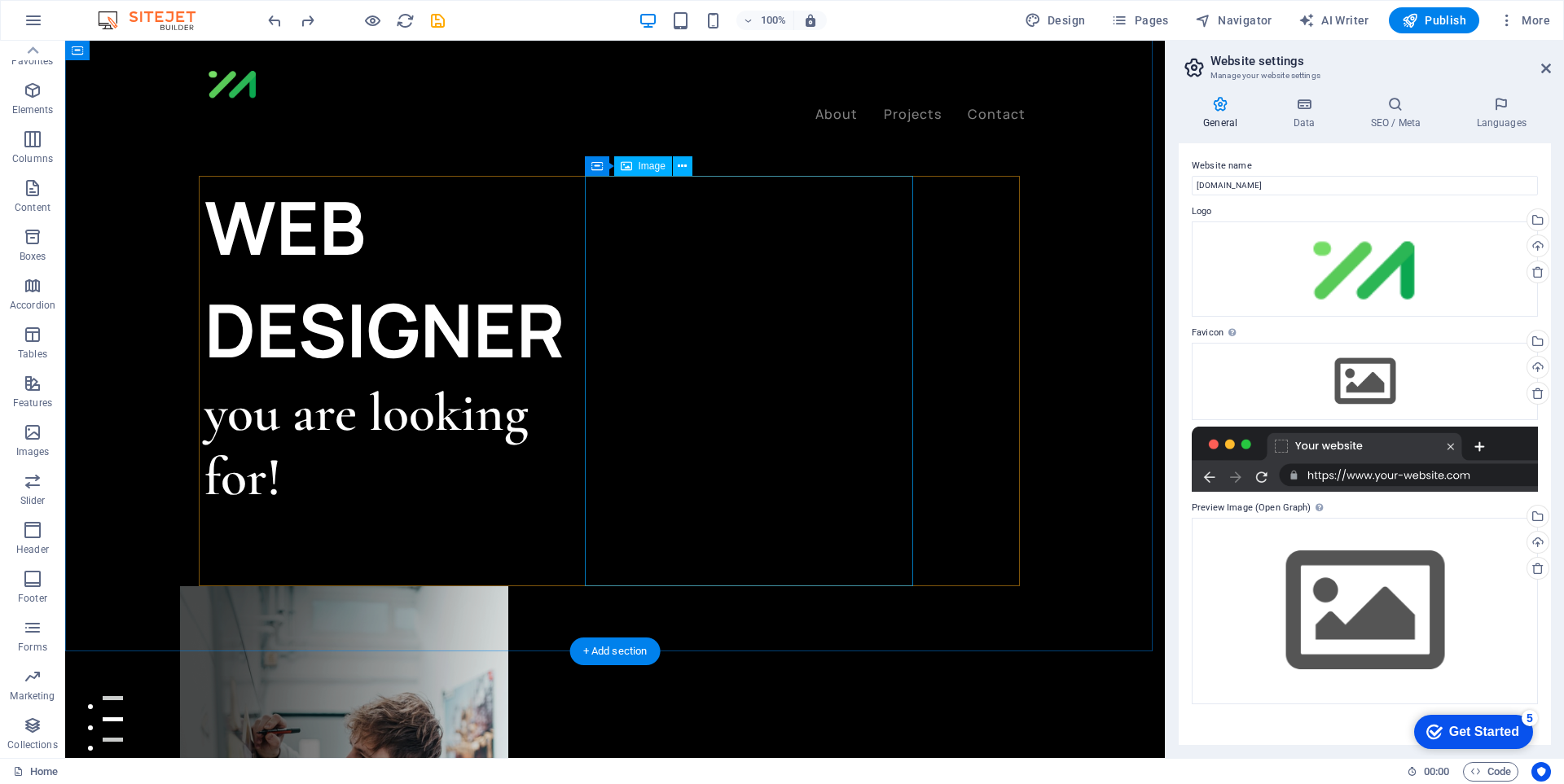
click at [508, 586] on figure at bounding box center [344, 791] width 329 height 411
